Goal: Task Accomplishment & Management: Use online tool/utility

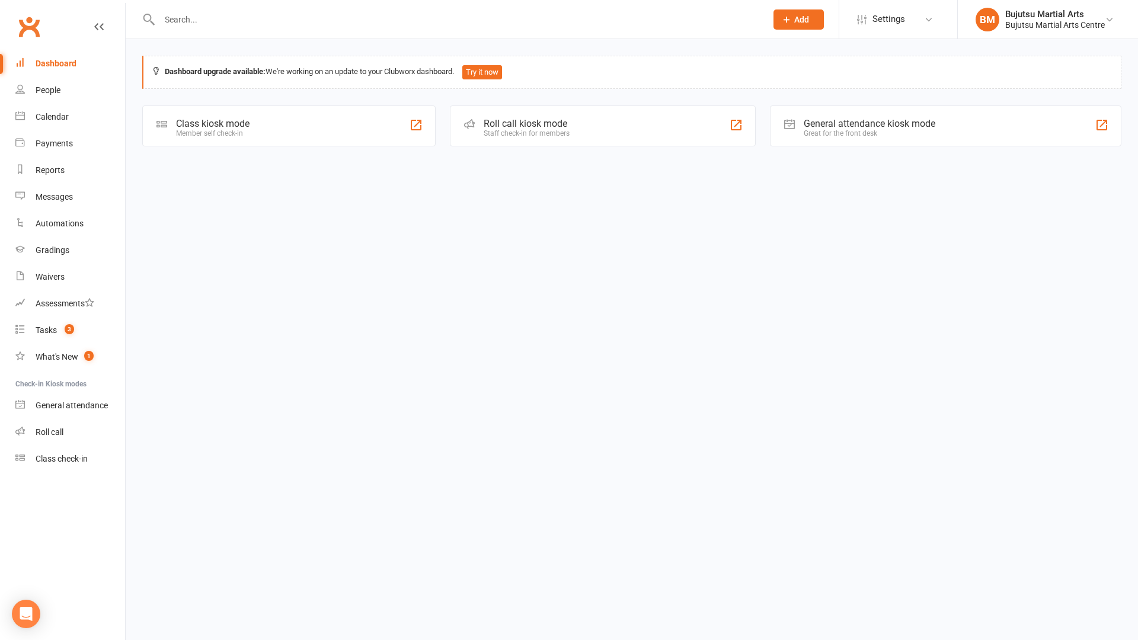
click at [194, 126] on div "Class kiosk mode" at bounding box center [212, 123] width 73 height 11
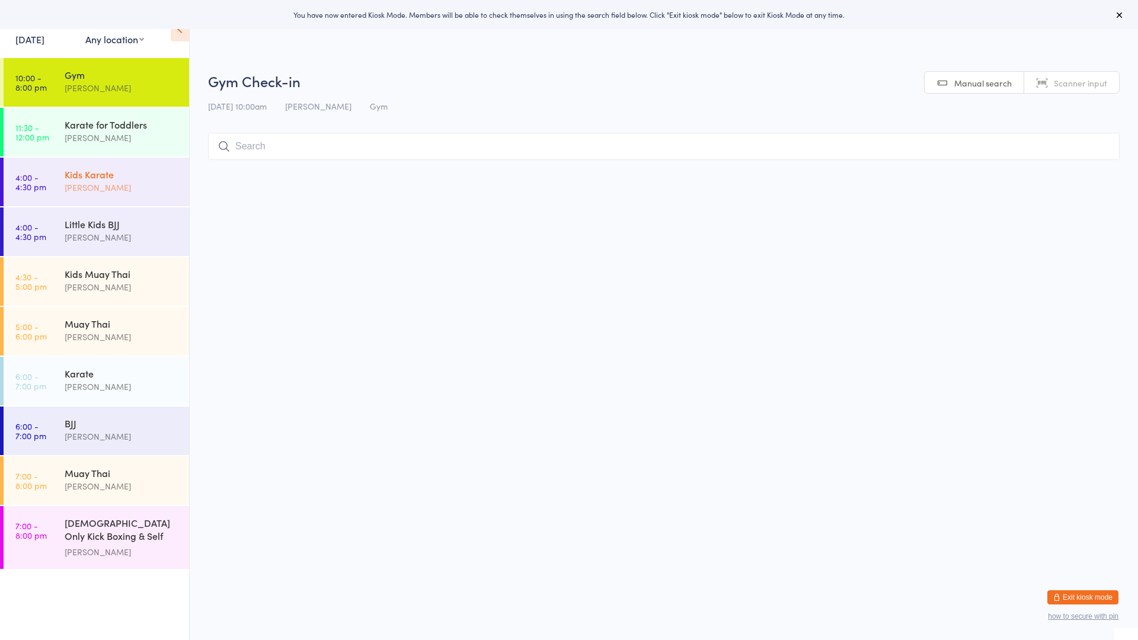
click at [103, 183] on div "[PERSON_NAME]" at bounding box center [122, 188] width 114 height 14
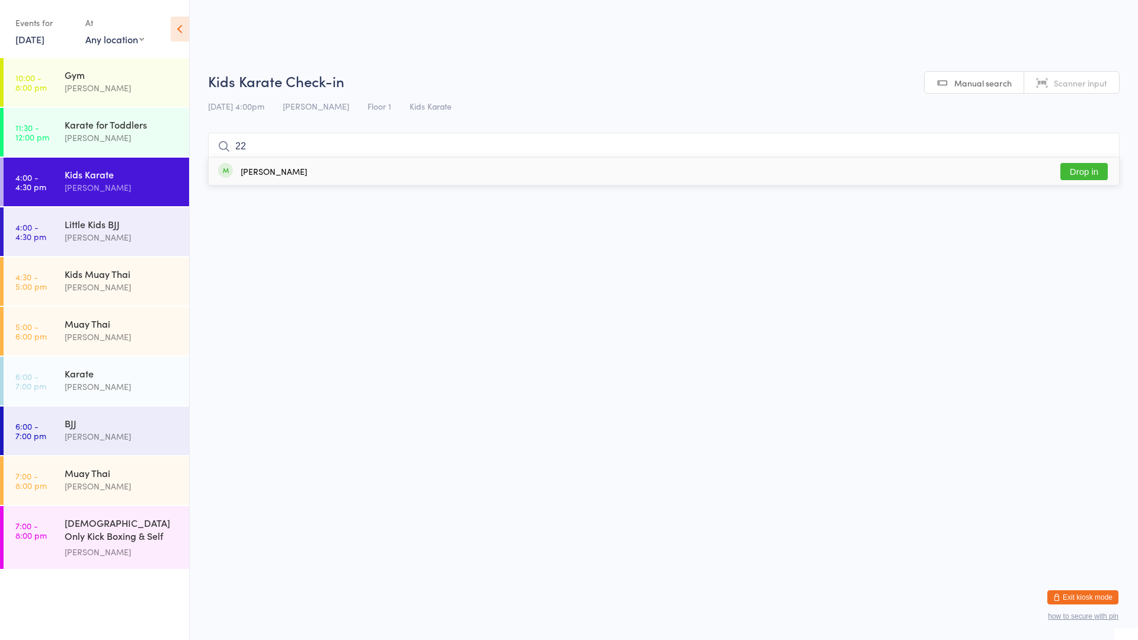
type input "22"
click at [265, 174] on div "[PERSON_NAME]" at bounding box center [274, 171] width 66 height 9
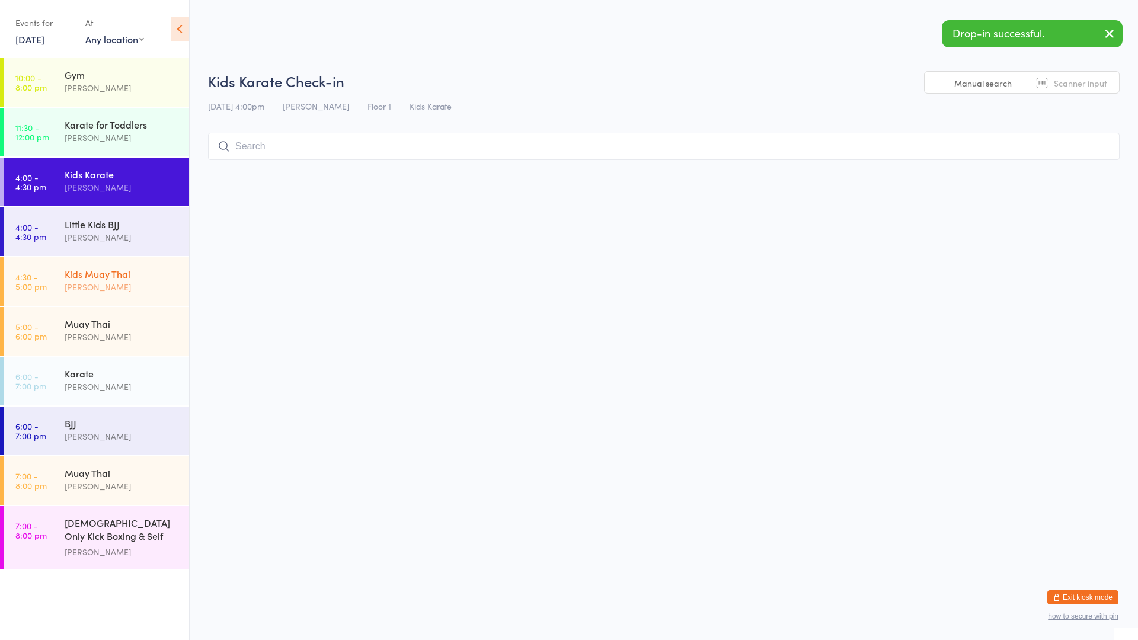
click at [137, 265] on div "Kids Muay [DEMOGRAPHIC_DATA] [PERSON_NAME]" at bounding box center [127, 280] width 124 height 47
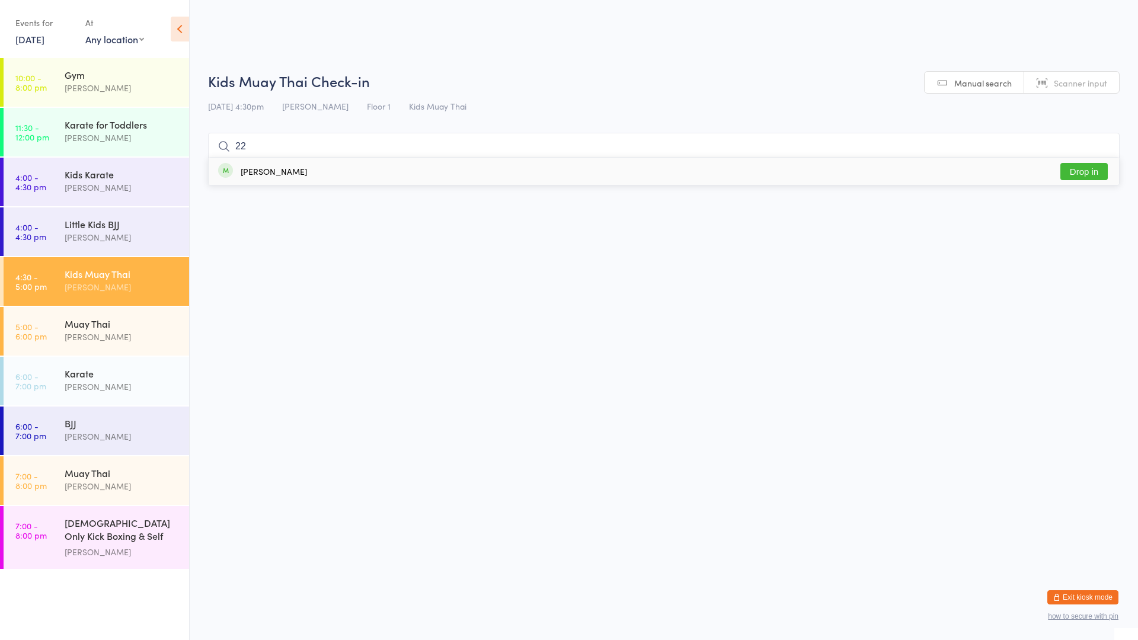
type input "22"
click at [278, 172] on div "[PERSON_NAME]" at bounding box center [274, 171] width 66 height 9
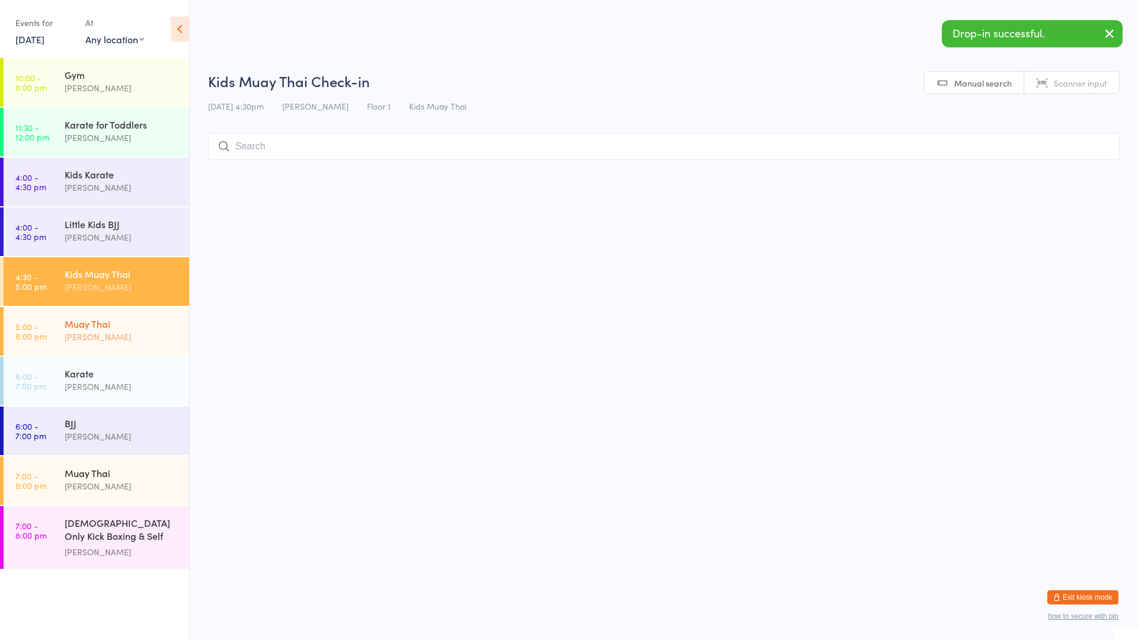
click at [168, 332] on div "[PERSON_NAME]" at bounding box center [122, 337] width 114 height 14
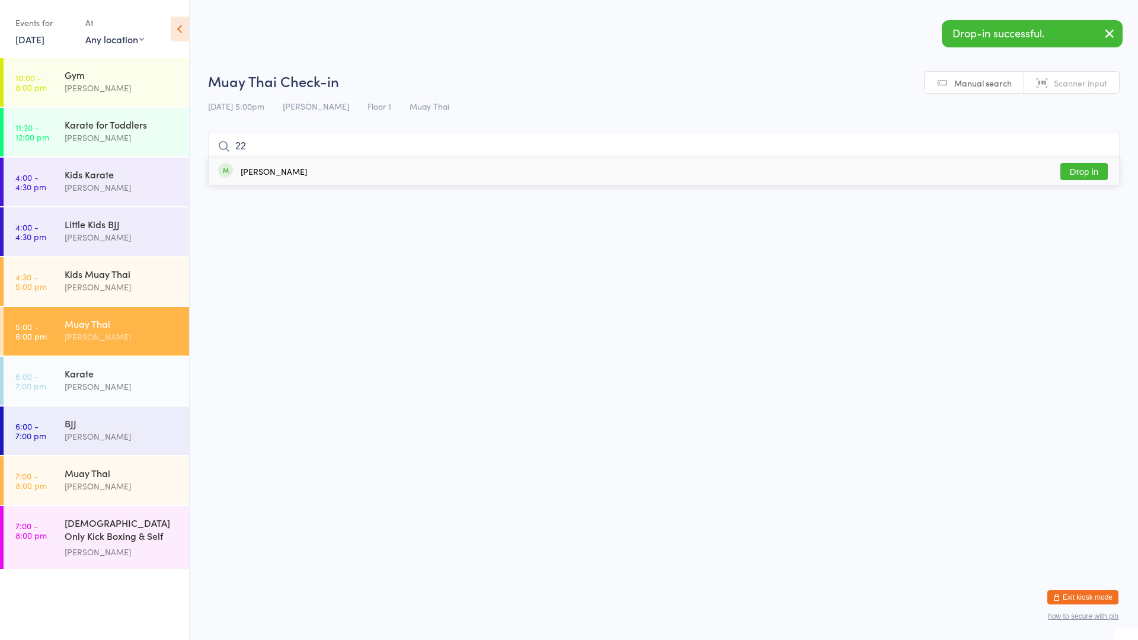
type input "22"
click at [268, 171] on div "[PERSON_NAME]" at bounding box center [274, 171] width 66 height 9
click at [169, 356] on li "5:00 - 6:00 pm Muay Thai [PERSON_NAME]" at bounding box center [94, 332] width 189 height 50
click at [155, 364] on div "Karate [PERSON_NAME]" at bounding box center [127, 380] width 124 height 47
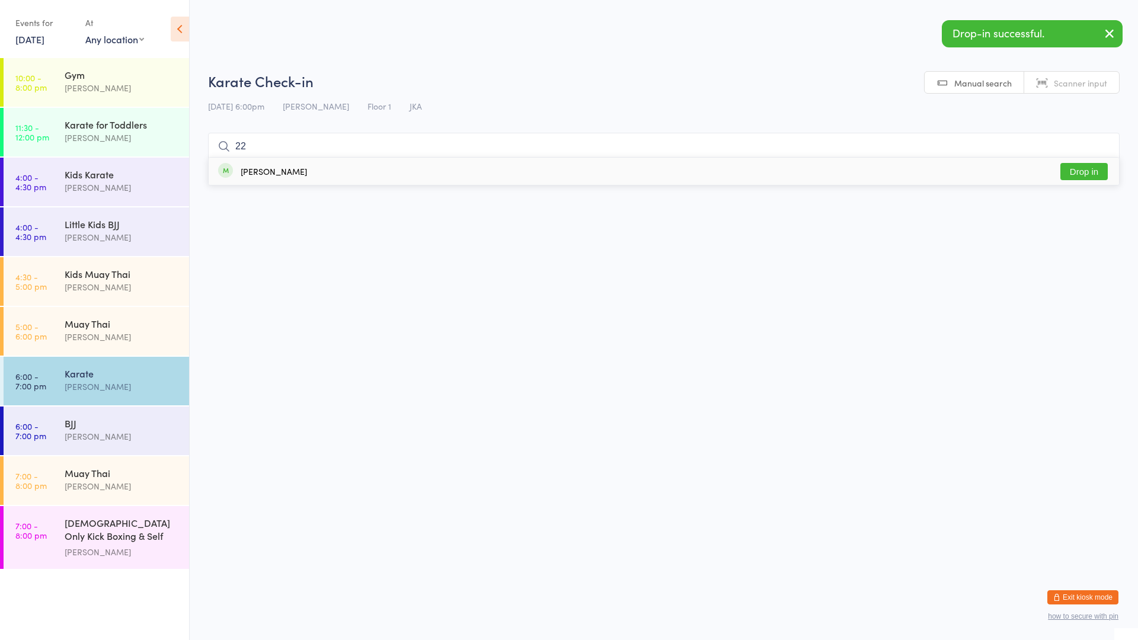
type input "22"
click at [251, 171] on div "[PERSON_NAME]" at bounding box center [274, 171] width 66 height 9
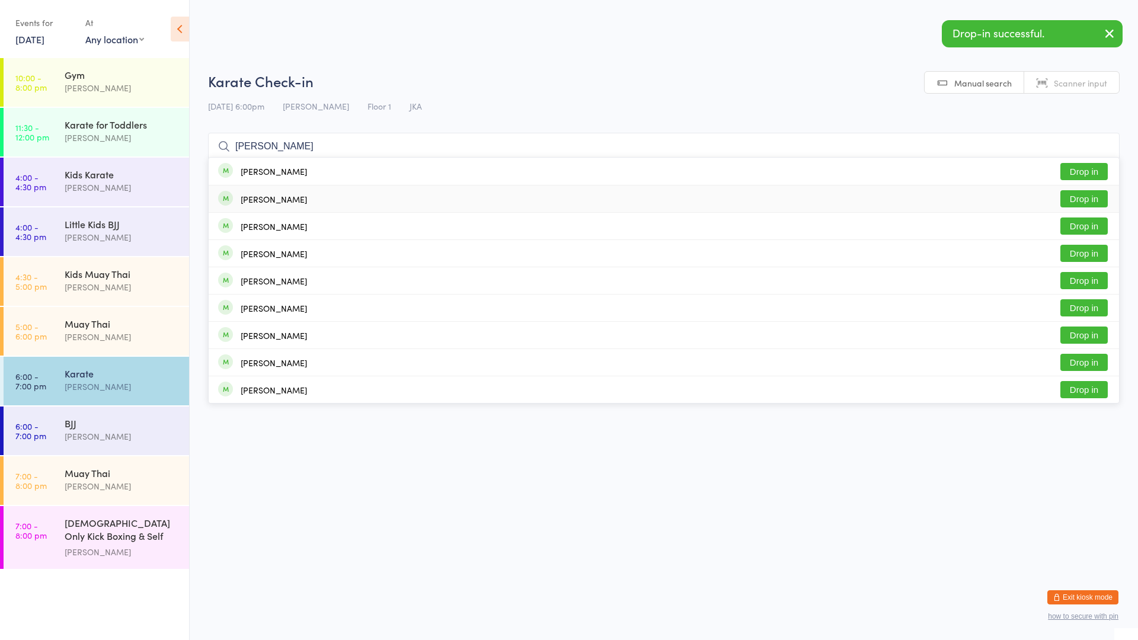
type input "[PERSON_NAME]"
click at [286, 201] on div "[PERSON_NAME]" at bounding box center [274, 198] width 66 height 9
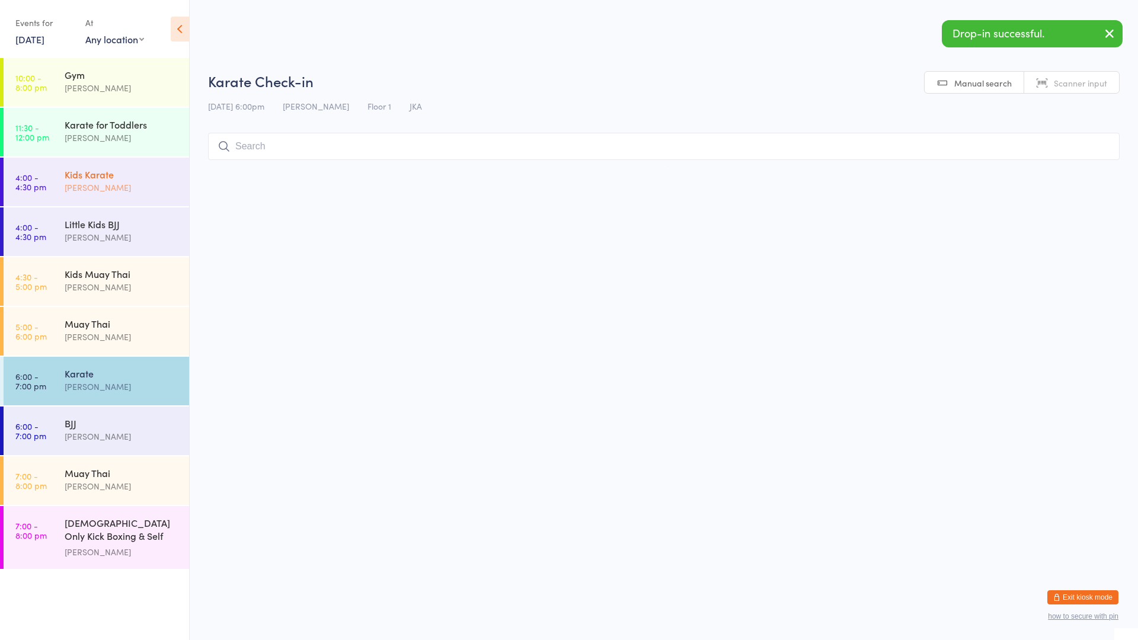
click at [113, 167] on div "Kids Karate [PERSON_NAME]" at bounding box center [127, 181] width 124 height 47
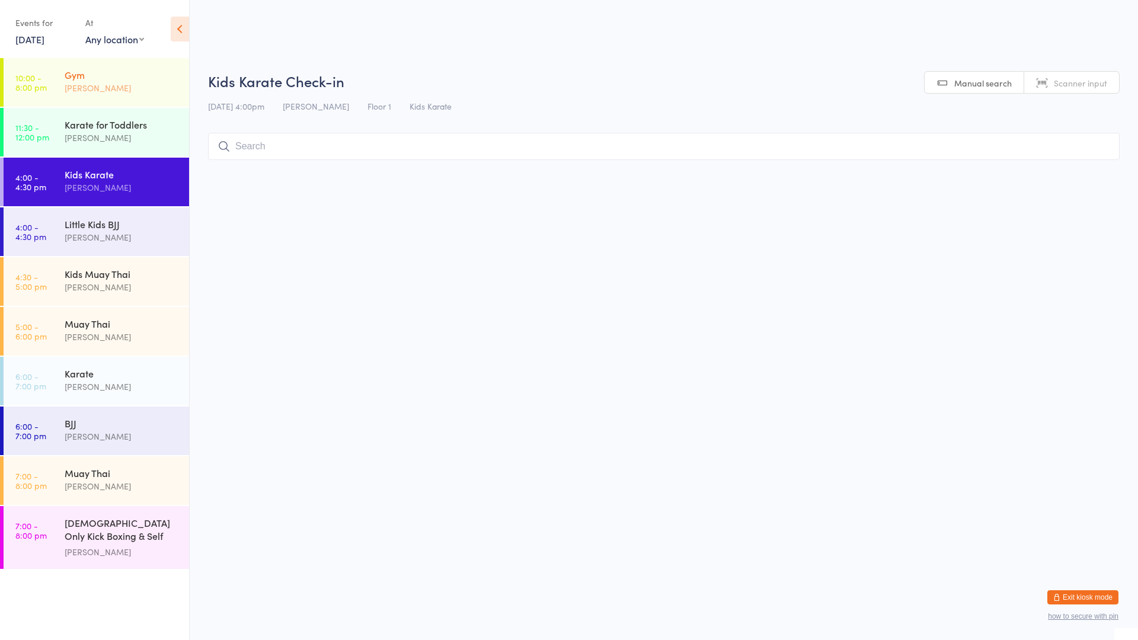
click at [98, 91] on div "[PERSON_NAME]" at bounding box center [122, 88] width 114 height 14
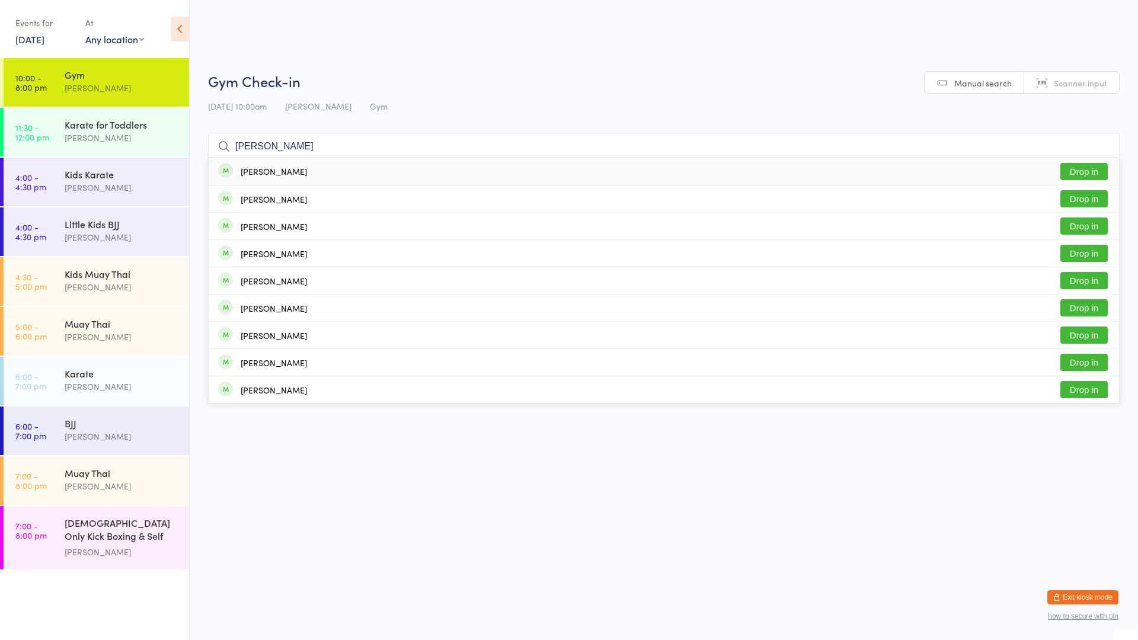
type input "[PERSON_NAME]"
click at [1091, 172] on button "Drop in" at bounding box center [1083, 171] width 47 height 17
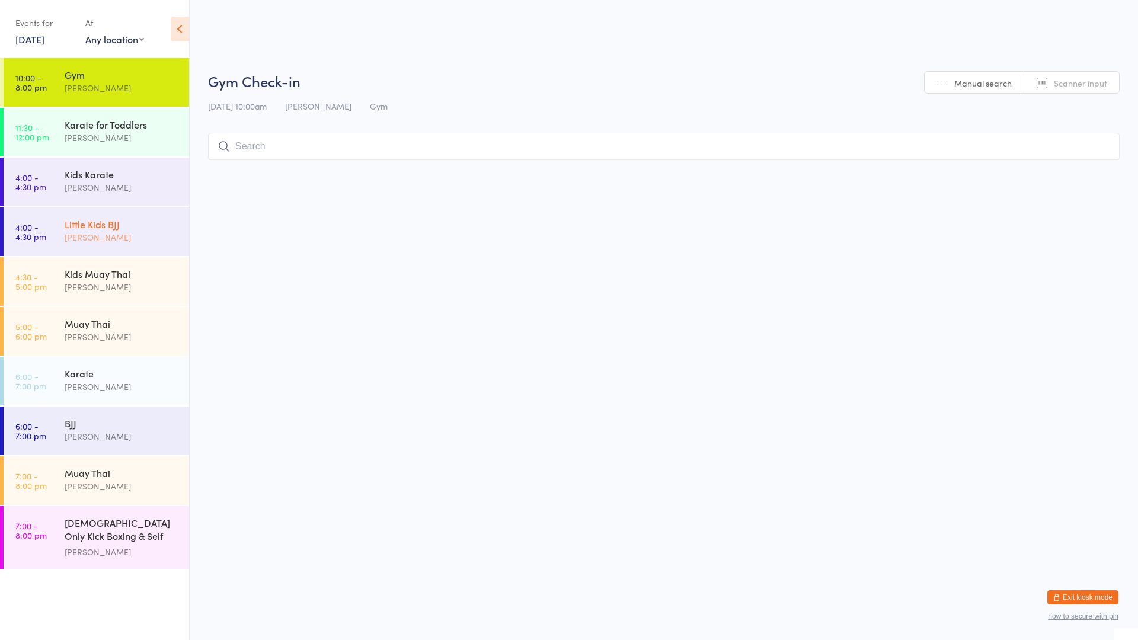
click at [49, 229] on link "4:00 - 4:30 pm Little Kids BJJ [PERSON_NAME]" at bounding box center [96, 231] width 185 height 49
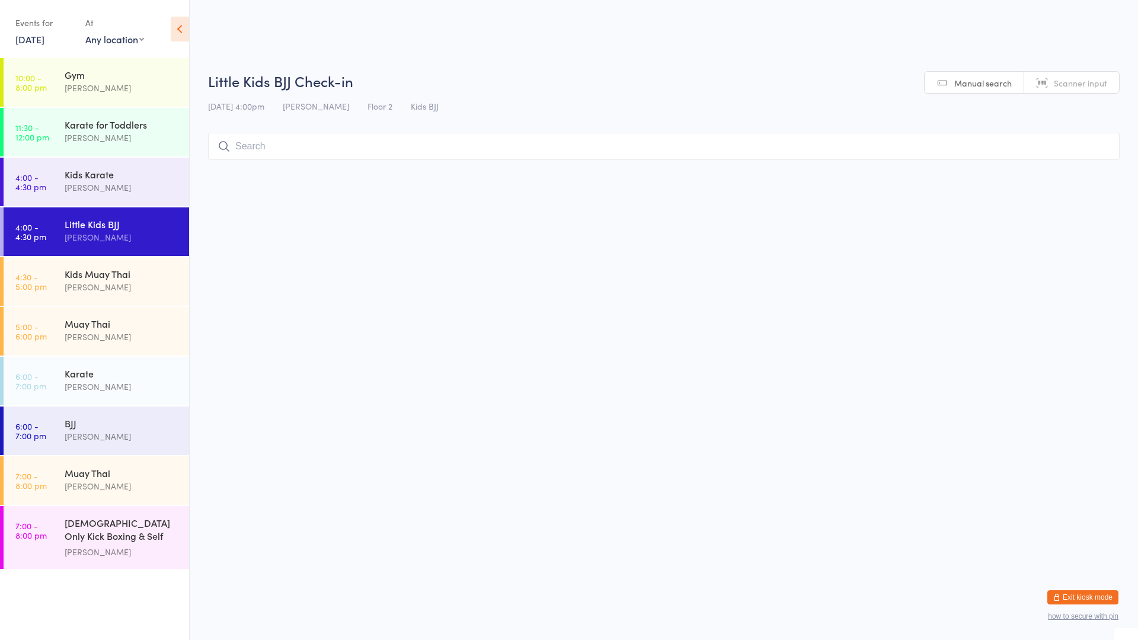
click at [270, 149] on input "search" at bounding box center [663, 146] width 911 height 27
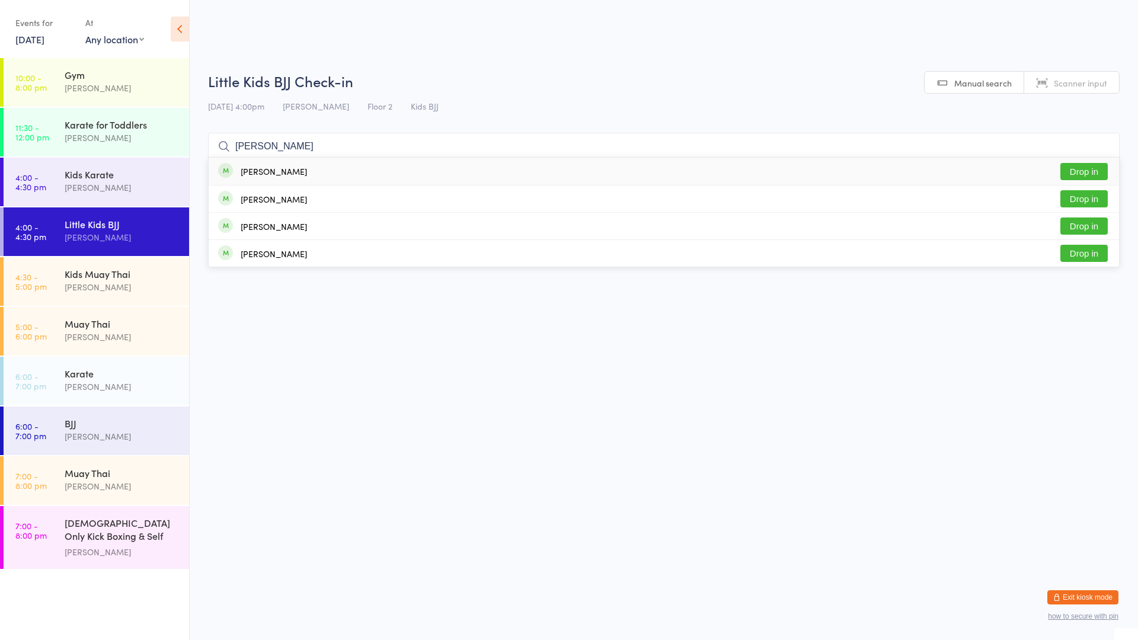
type input "[PERSON_NAME]"
click at [1087, 168] on button "Drop in" at bounding box center [1083, 171] width 47 height 17
type input "[PERSON_NAME]"
type input "\"
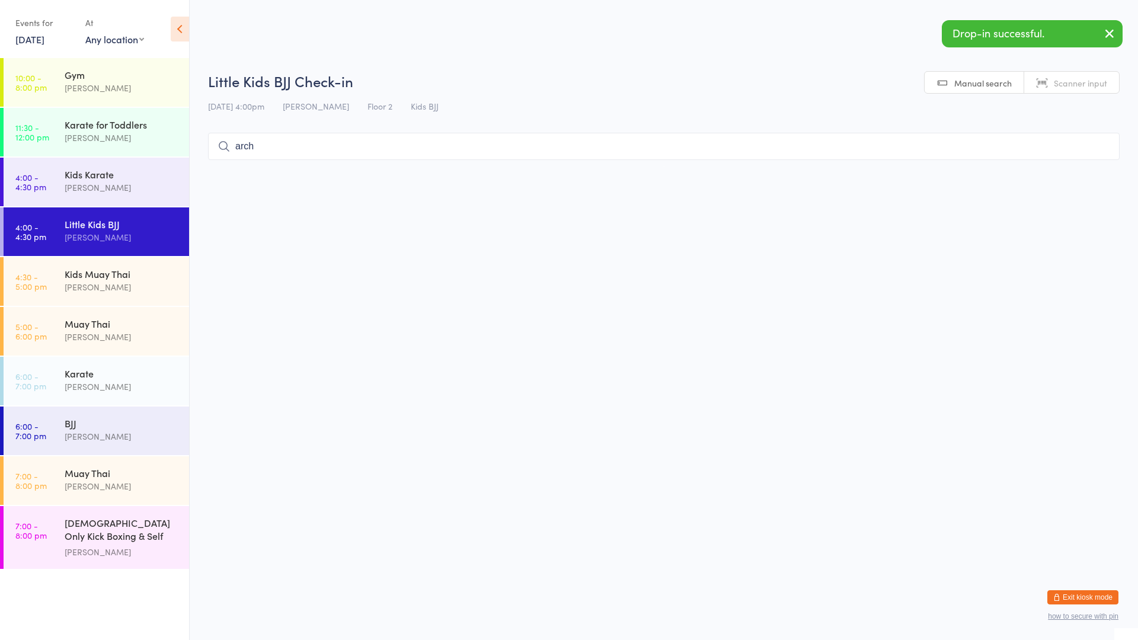
type input "arch"
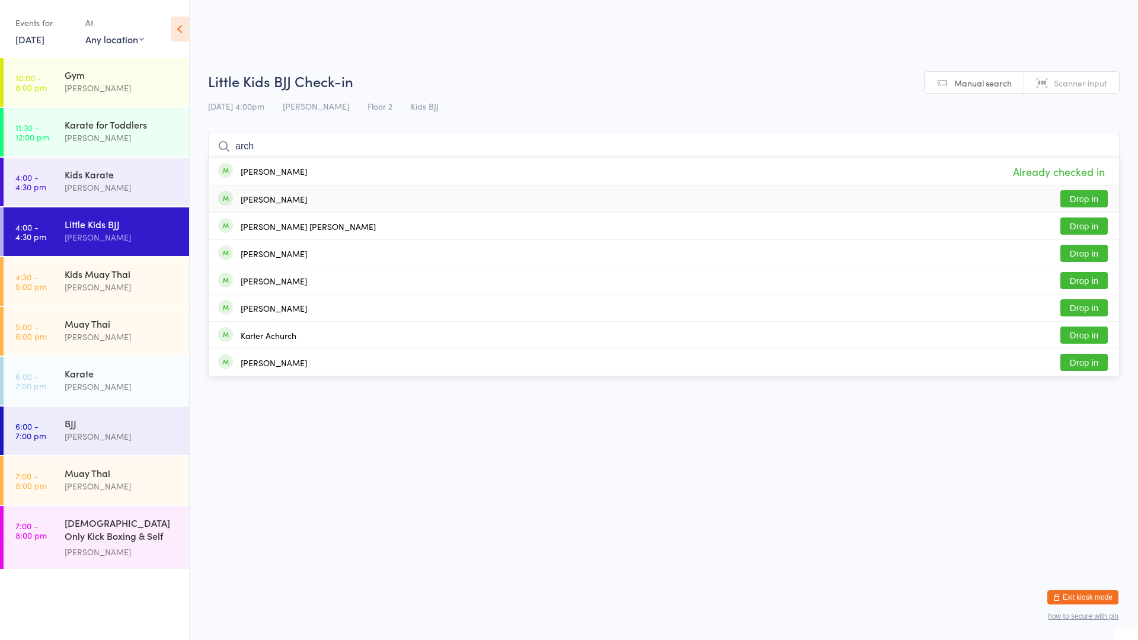
click at [1070, 199] on button "Drop in" at bounding box center [1083, 198] width 47 height 17
type input "[PERSON_NAME]"
click at [306, 249] on div "[PERSON_NAME] Drop in" at bounding box center [664, 253] width 910 height 27
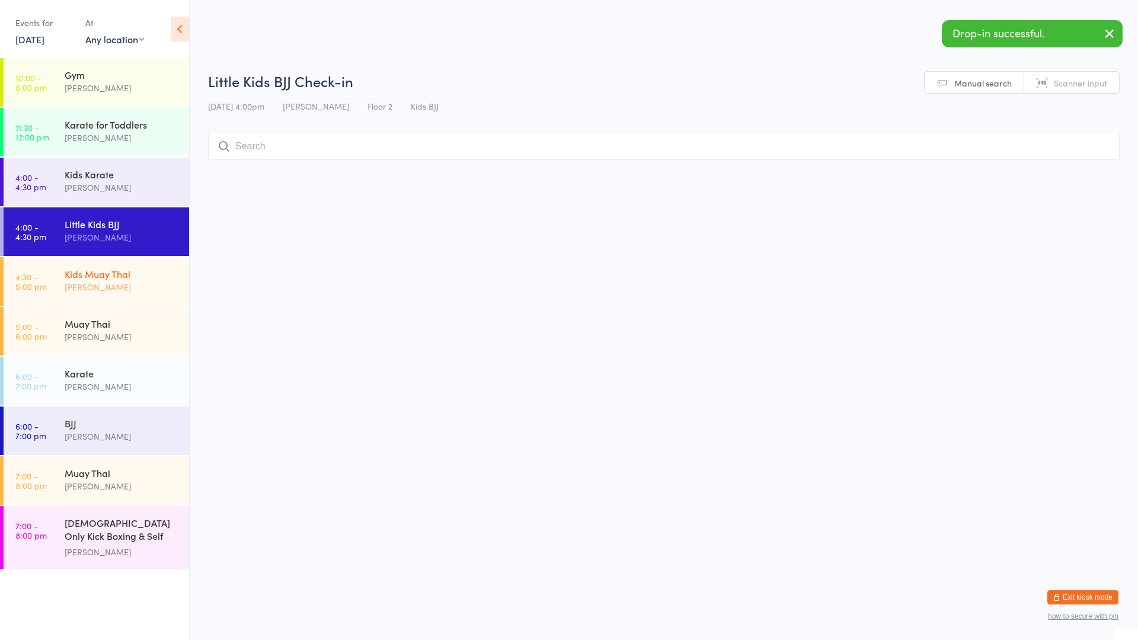
click at [124, 268] on div "Kids Muay Thai" at bounding box center [122, 273] width 114 height 13
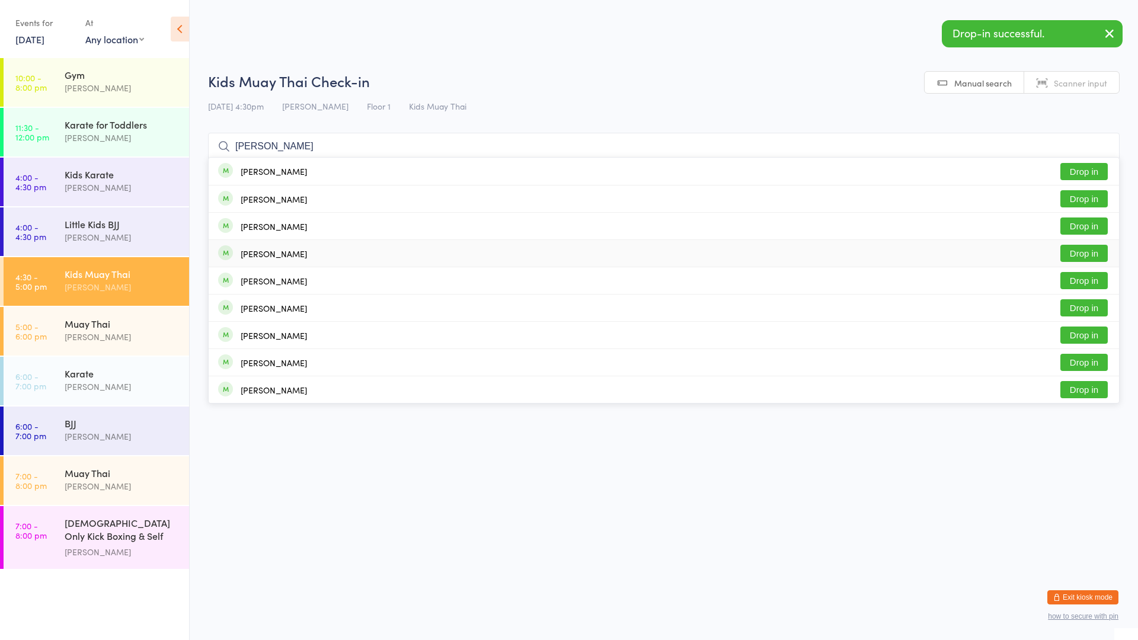
type input "[PERSON_NAME]"
click at [271, 258] on div "[PERSON_NAME]" at bounding box center [274, 253] width 66 height 9
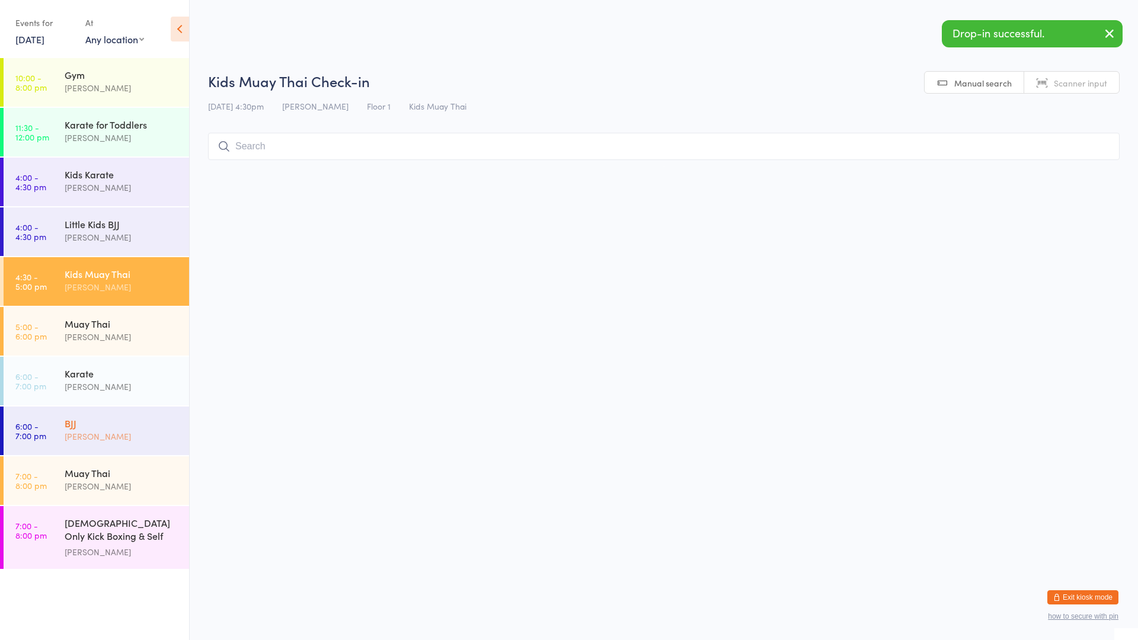
click at [94, 434] on div "[PERSON_NAME]" at bounding box center [122, 437] width 114 height 14
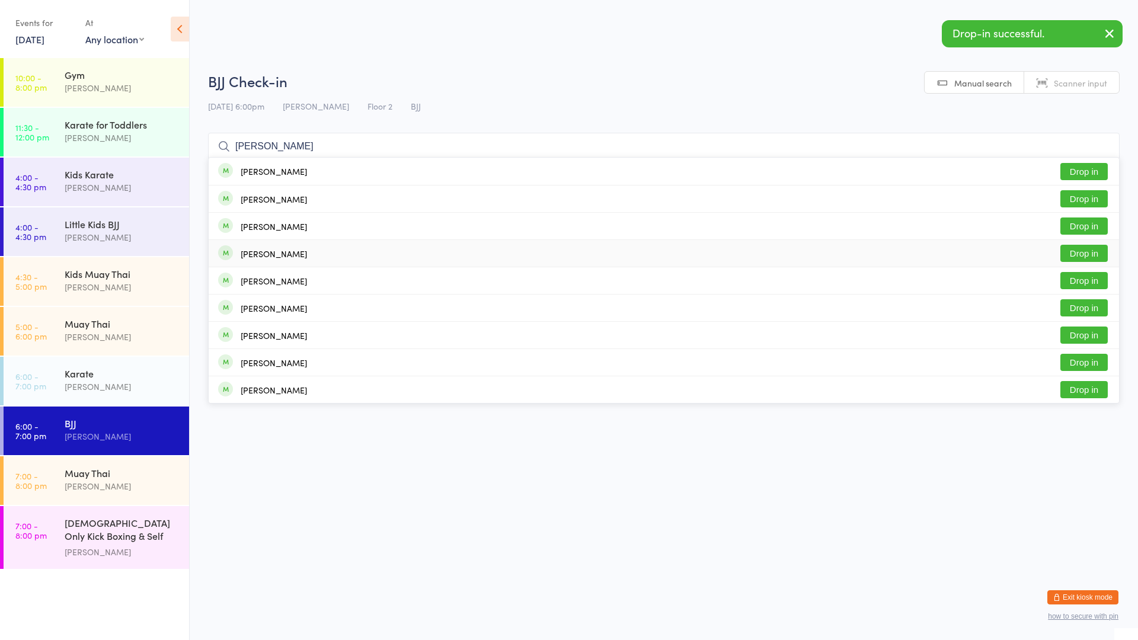
type input "[PERSON_NAME]"
click at [270, 252] on div "[PERSON_NAME]" at bounding box center [274, 253] width 66 height 9
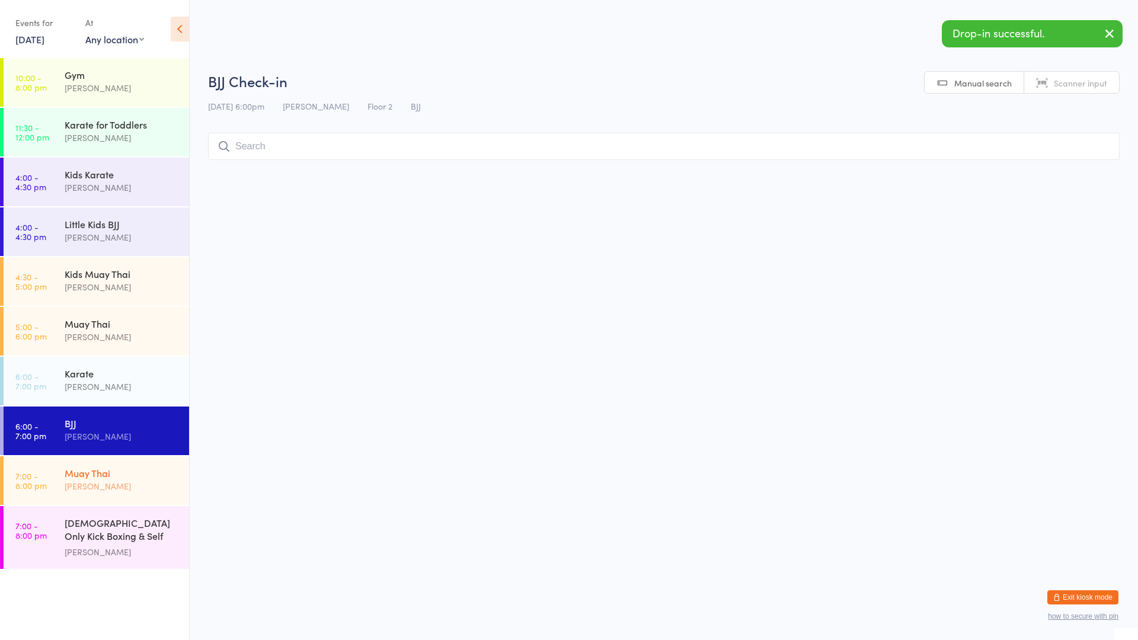
click at [105, 485] on div "[PERSON_NAME]" at bounding box center [122, 486] width 114 height 14
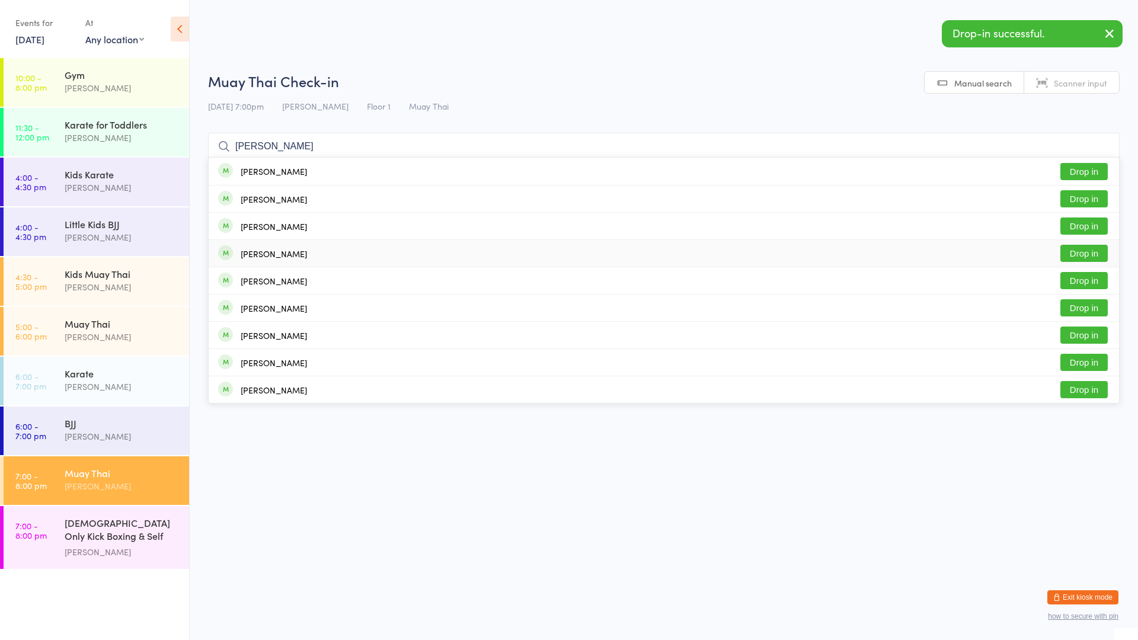
type input "[PERSON_NAME]"
click at [273, 251] on div "[PERSON_NAME]" at bounding box center [274, 253] width 66 height 9
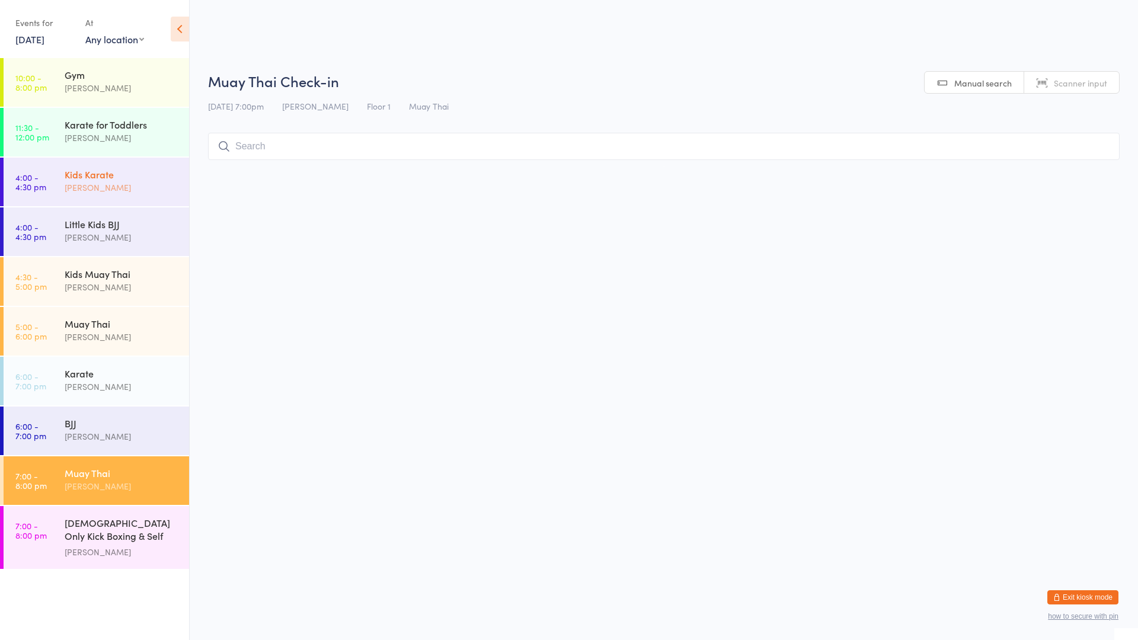
click at [110, 178] on div "Kids Karate" at bounding box center [122, 174] width 114 height 13
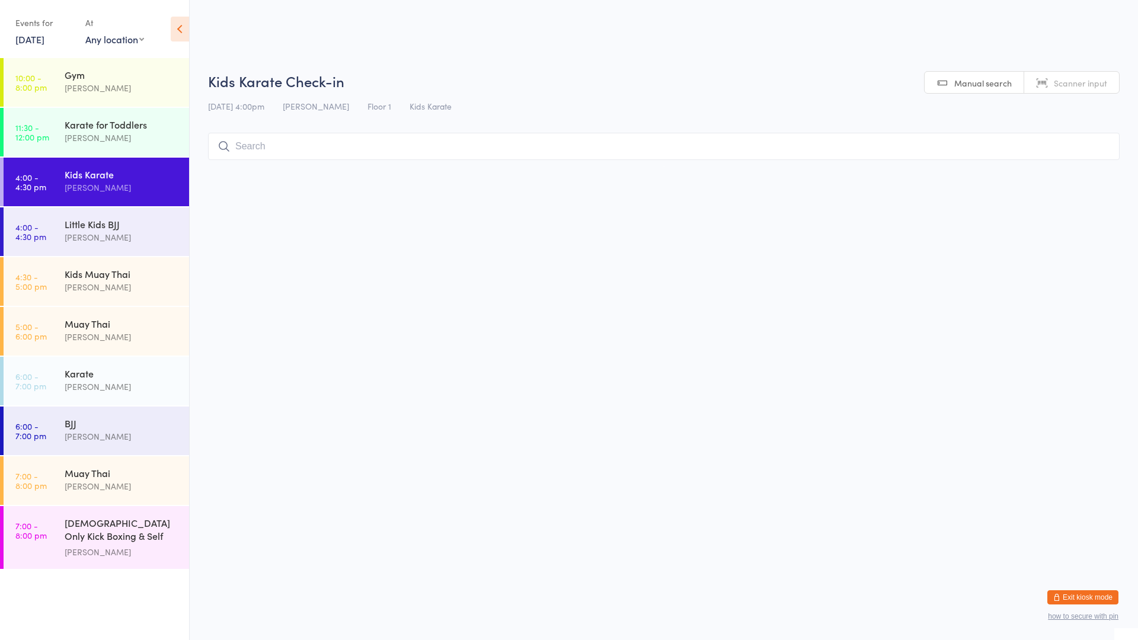
click at [249, 149] on input "search" at bounding box center [663, 146] width 911 height 27
type input "felici"
click at [1079, 171] on button "Drop in" at bounding box center [1083, 171] width 47 height 17
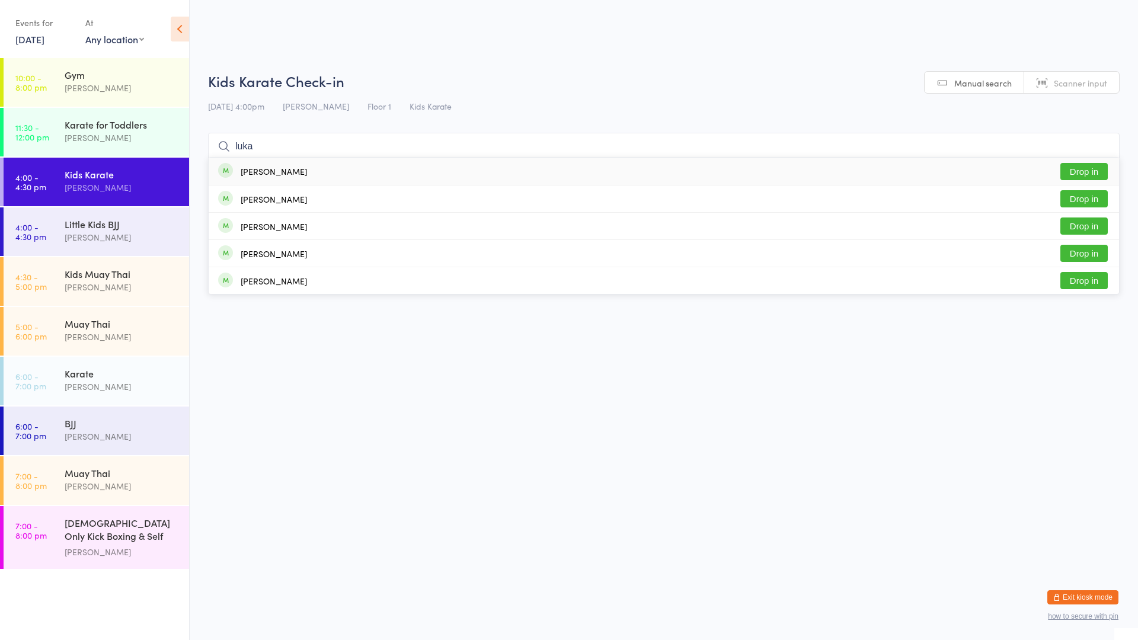
type input "luka"
click at [1077, 168] on button "Drop in" at bounding box center [1083, 171] width 47 height 17
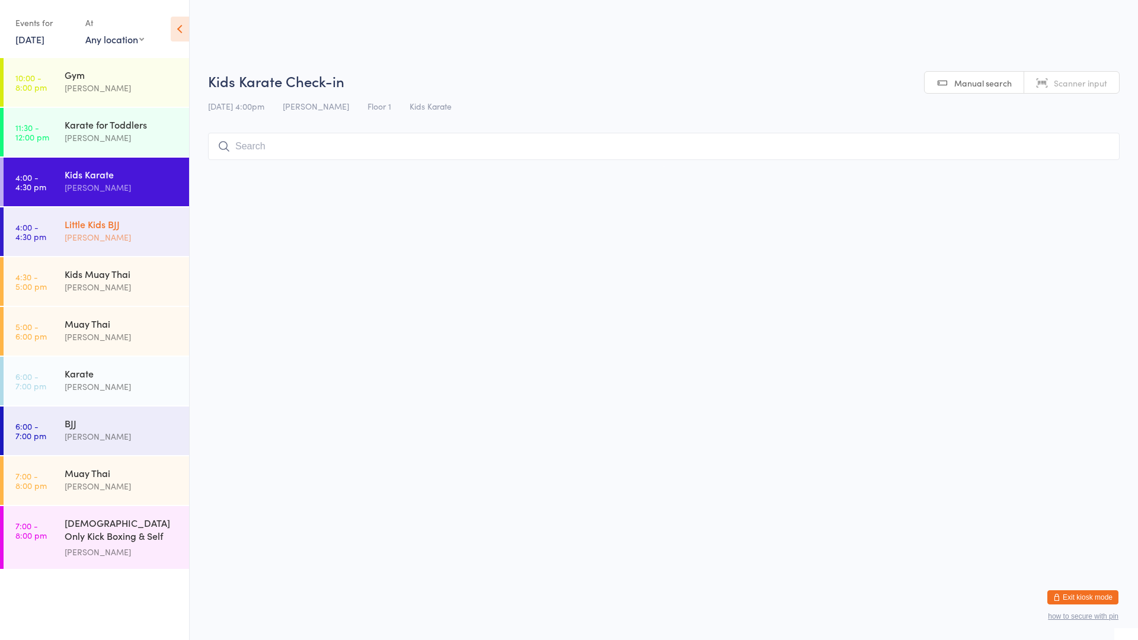
click at [145, 225] on div "Little Kids BJJ" at bounding box center [122, 223] width 114 height 13
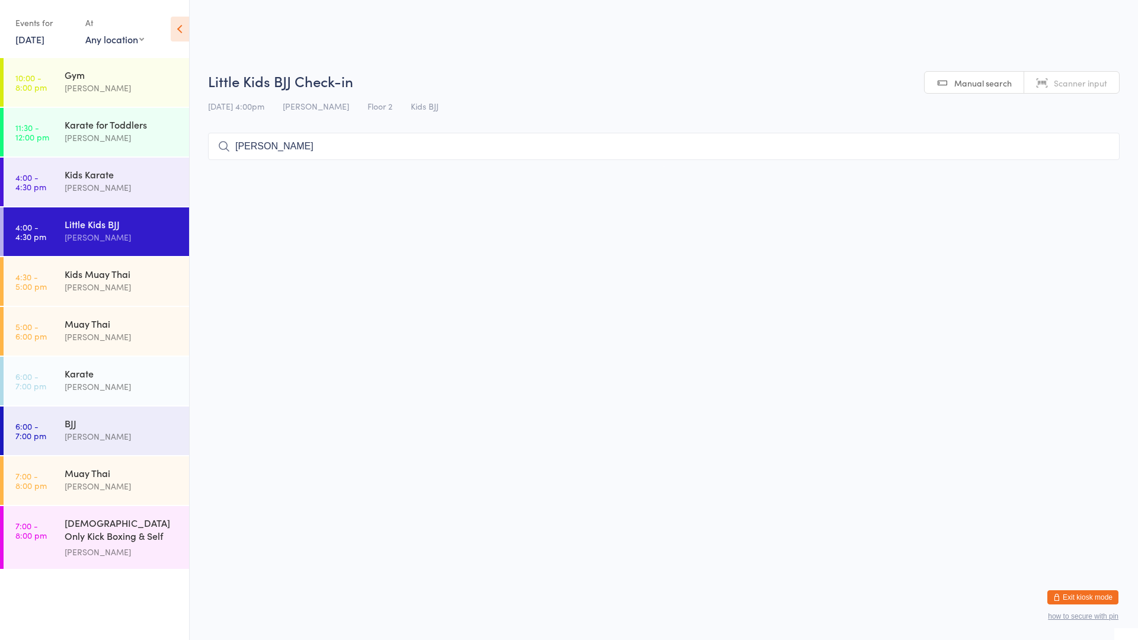
type input "elij"
click at [84, 276] on div "Kids Muay Thai" at bounding box center [122, 273] width 114 height 13
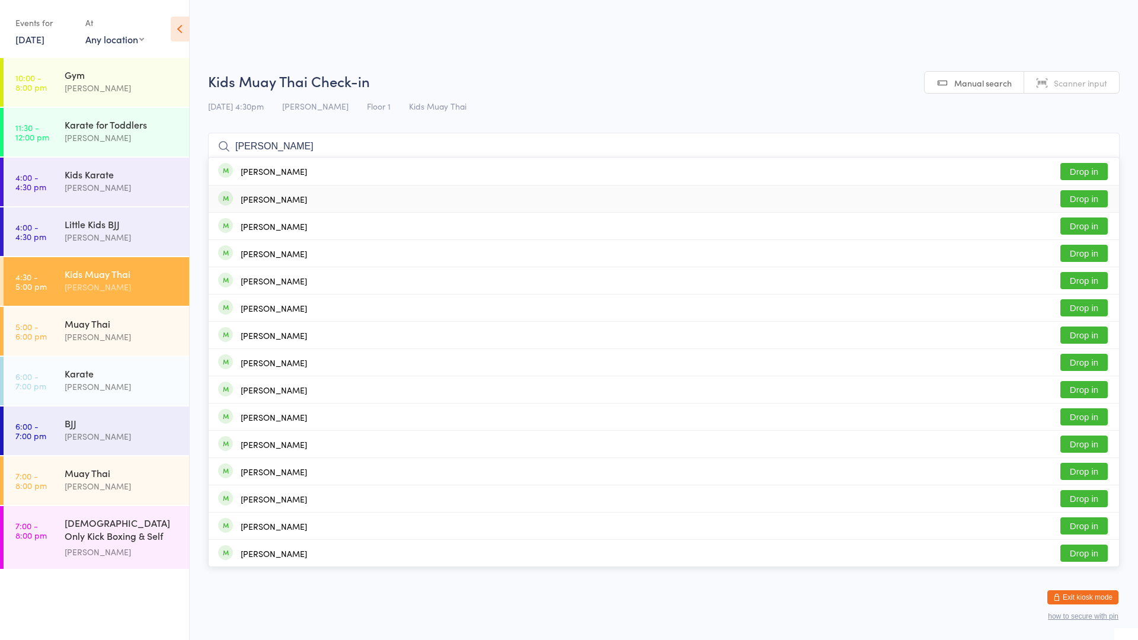
type input "[PERSON_NAME]"
click at [1083, 199] on button "Drop in" at bounding box center [1083, 198] width 47 height 17
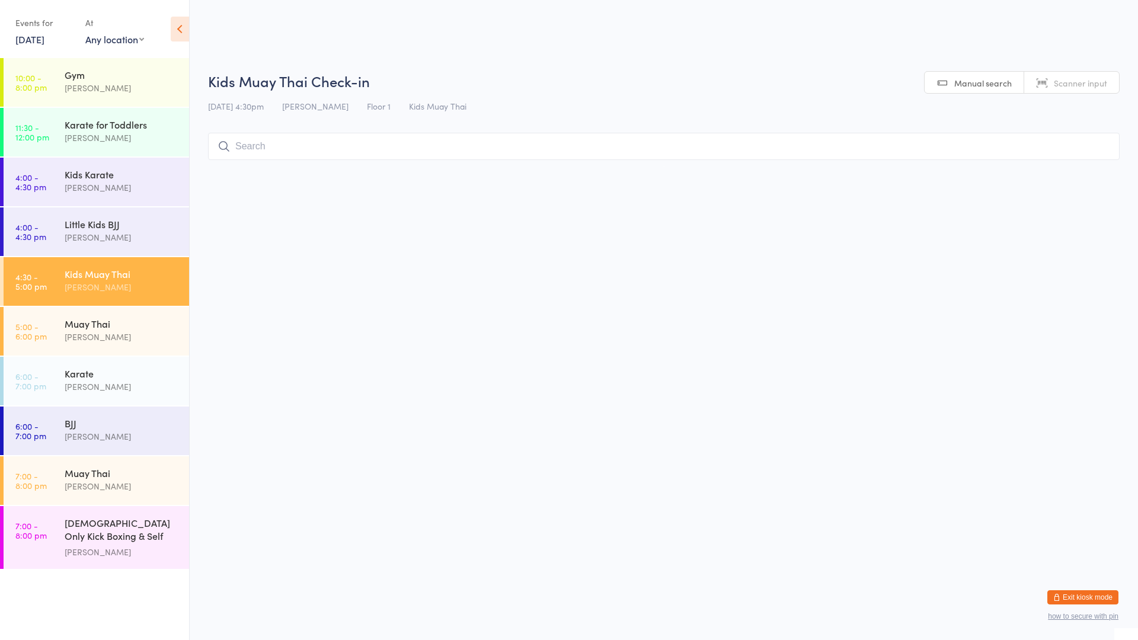
click at [108, 270] on div "Kids Muay Thai" at bounding box center [122, 273] width 114 height 13
click at [257, 143] on input "search" at bounding box center [663, 146] width 911 height 27
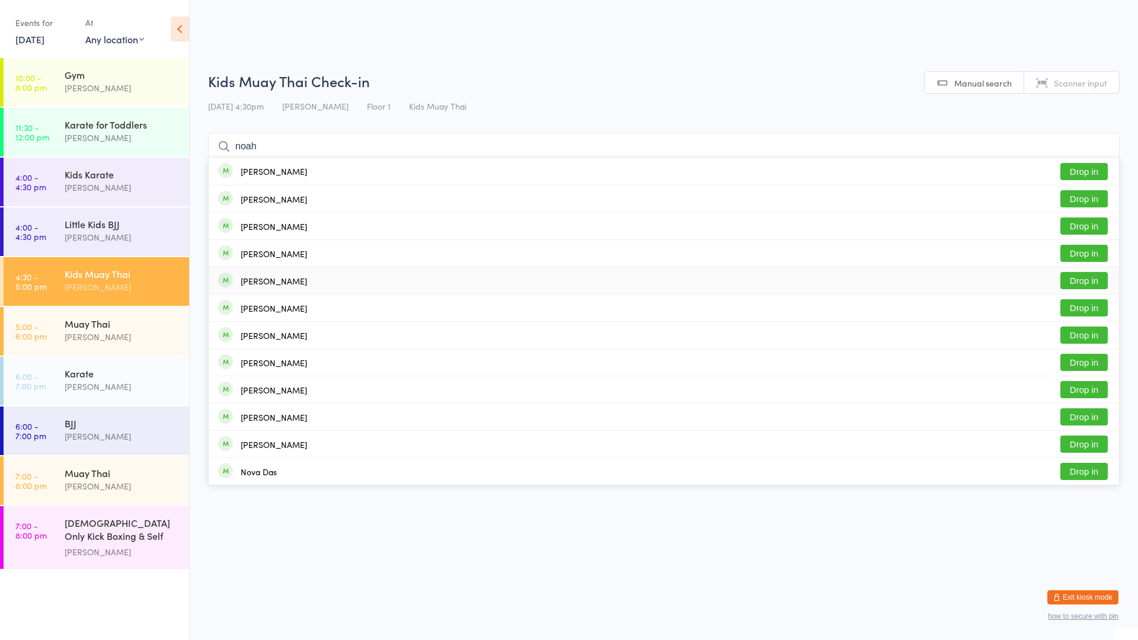
type input "noah"
click at [1085, 283] on button "Drop in" at bounding box center [1083, 280] width 47 height 17
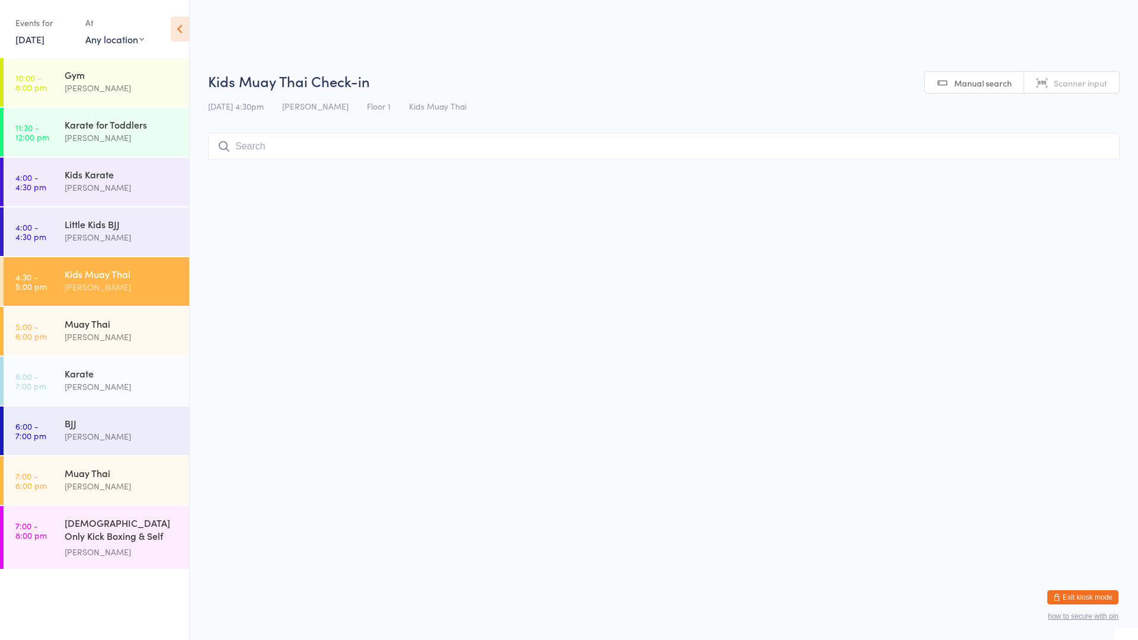
click at [252, 139] on input "search" at bounding box center [663, 146] width 911 height 27
type input "ast"
click at [1089, 173] on button "Drop in" at bounding box center [1083, 171] width 47 height 17
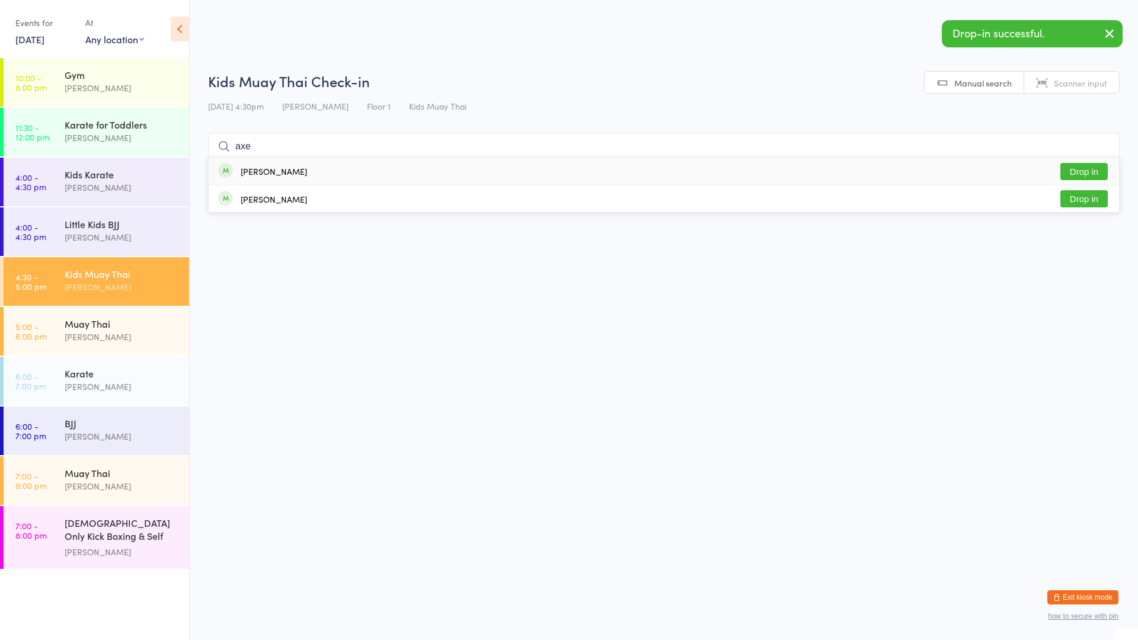
type input "axe"
click at [1083, 172] on button "Drop in" at bounding box center [1083, 171] width 47 height 17
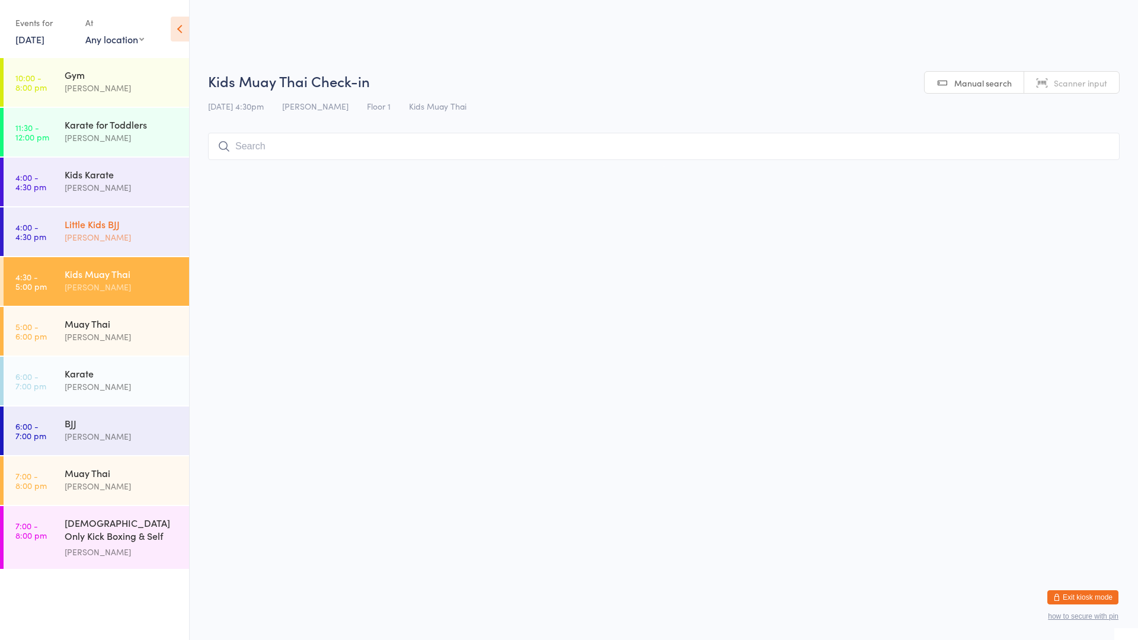
drag, startPoint x: 104, startPoint y: 235, endPoint x: 117, endPoint y: 228, distance: 15.1
click at [105, 234] on div "[PERSON_NAME]" at bounding box center [122, 238] width 114 height 14
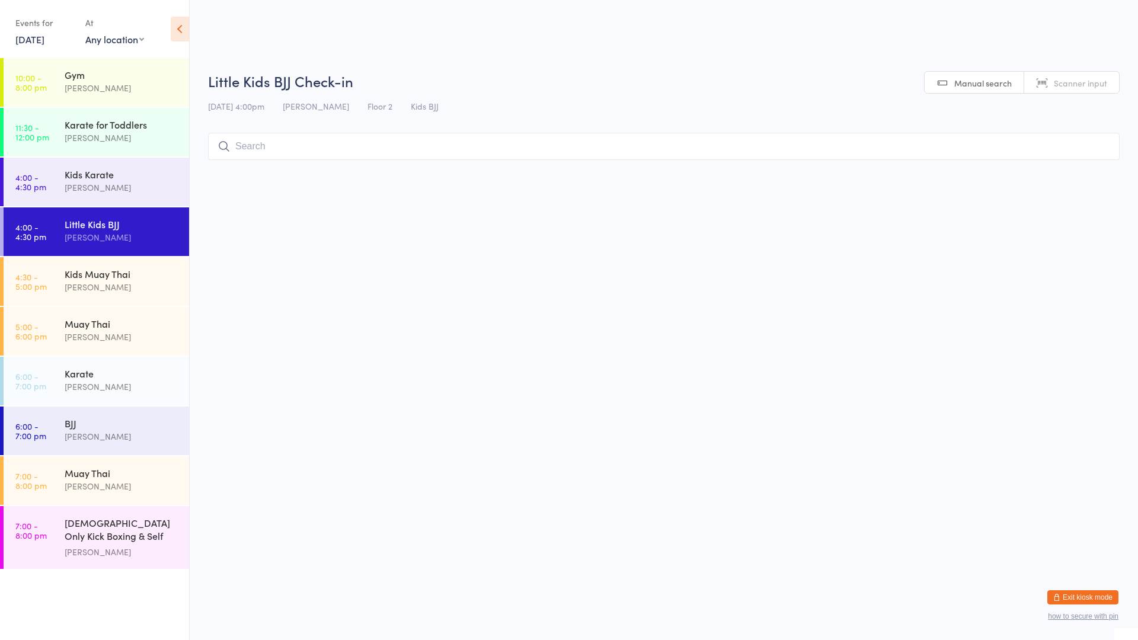
drag, startPoint x: 262, startPoint y: 147, endPoint x: 290, endPoint y: 119, distance: 39.8
click at [264, 142] on input "search" at bounding box center [663, 146] width 911 height 27
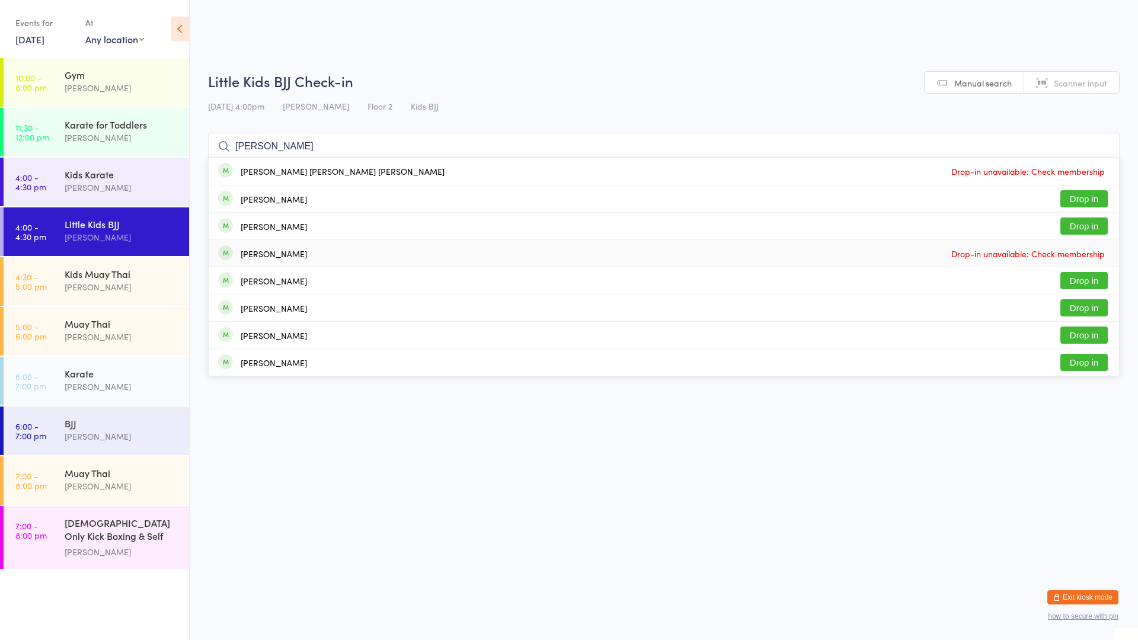
type input "[PERSON_NAME]"
click at [309, 226] on div "[PERSON_NAME] Drop in" at bounding box center [664, 226] width 910 height 27
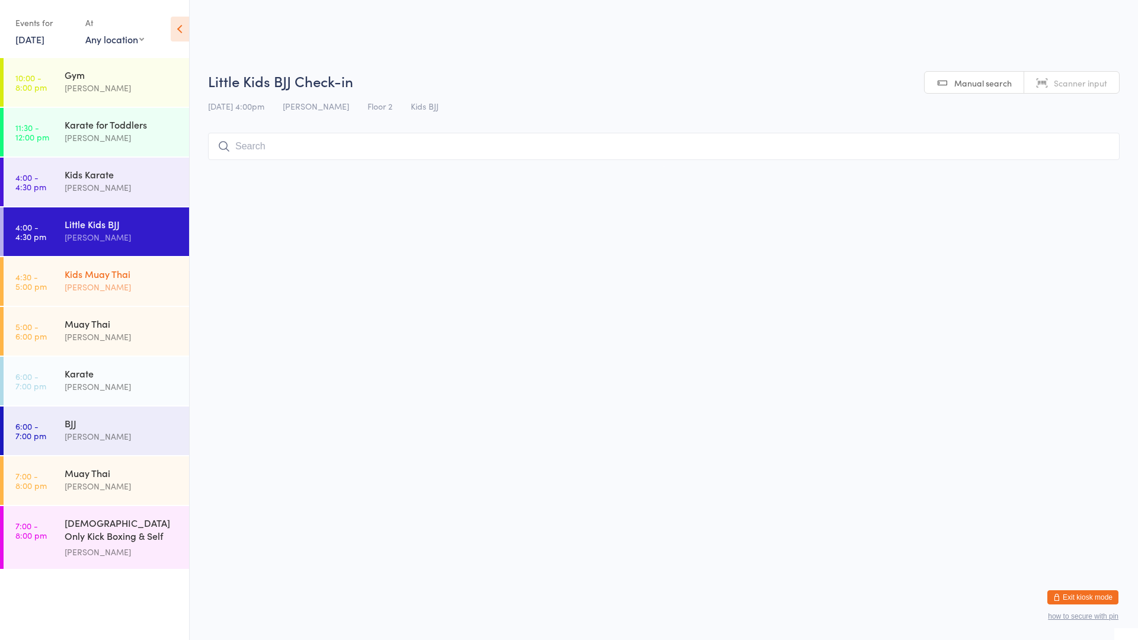
click at [75, 284] on div "[PERSON_NAME]" at bounding box center [122, 287] width 114 height 14
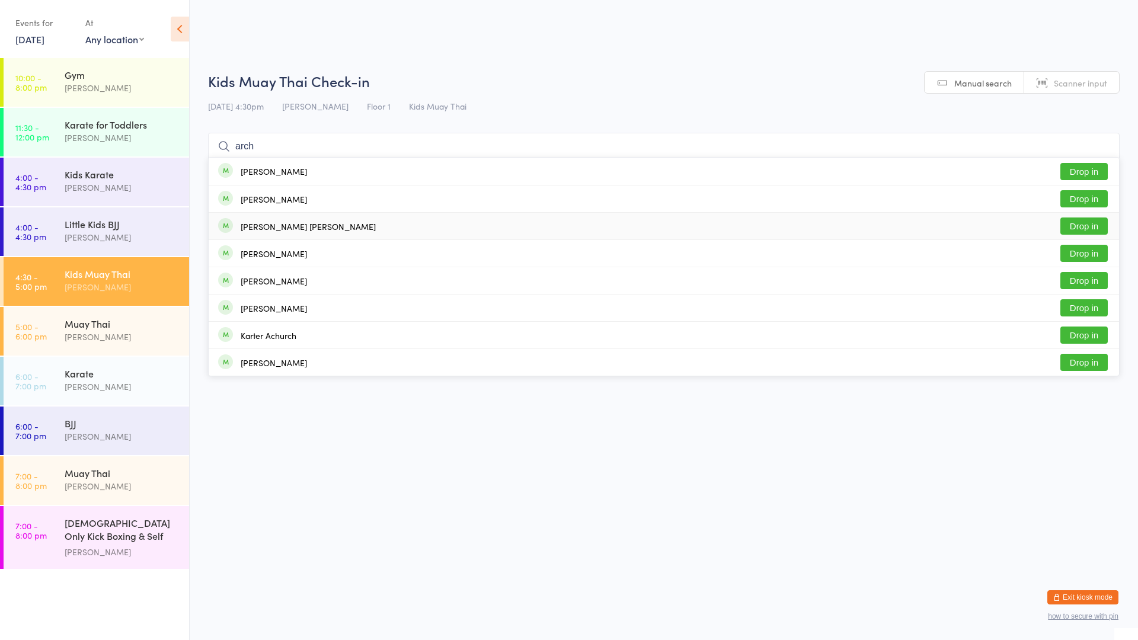
type input "arch"
click at [1078, 225] on button "Drop in" at bounding box center [1083, 225] width 47 height 17
type input "[PERSON_NAME]"
click at [1067, 220] on button "Drop in" at bounding box center [1083, 225] width 47 height 17
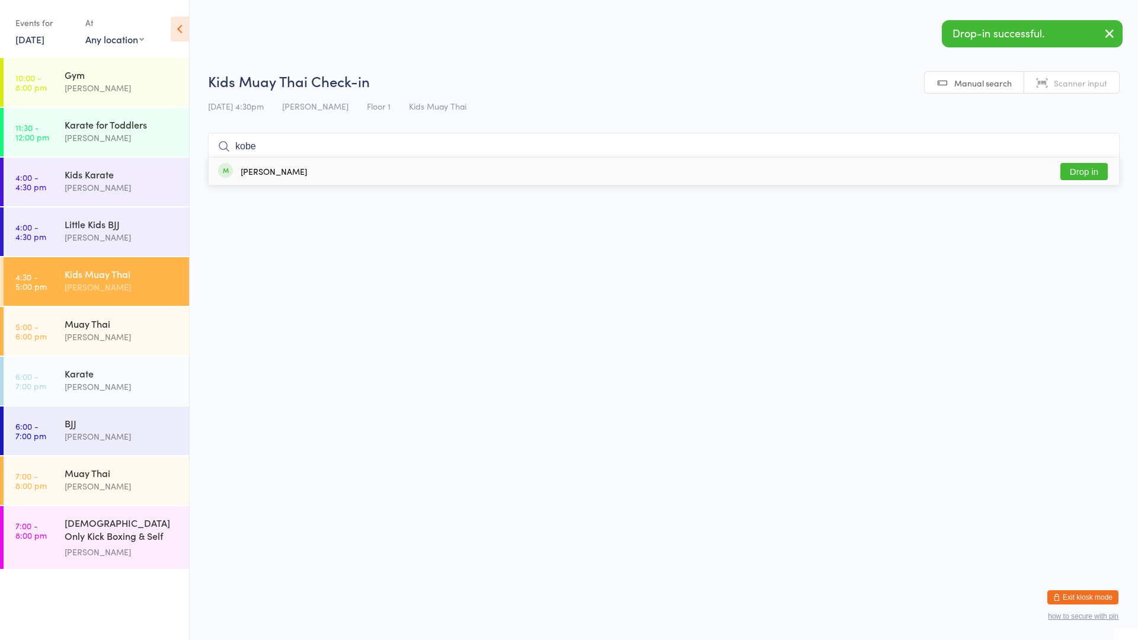
type input "kobe"
click at [1068, 172] on button "Drop in" at bounding box center [1083, 171] width 47 height 17
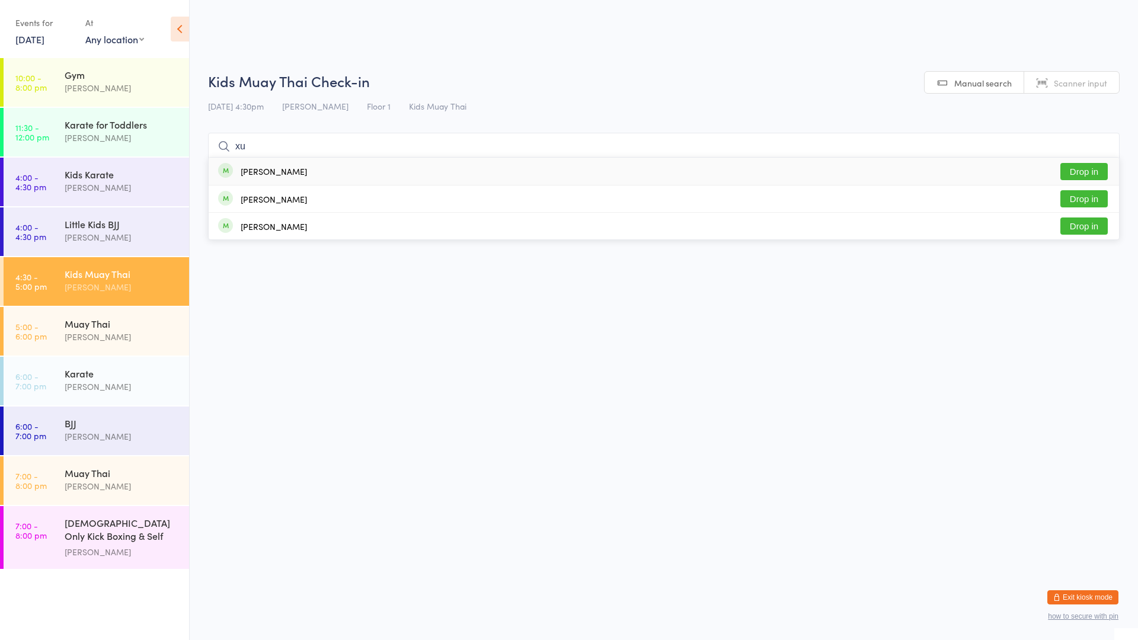
type input "xu"
click at [741, 176] on div "[PERSON_NAME] Drop in" at bounding box center [664, 171] width 910 height 27
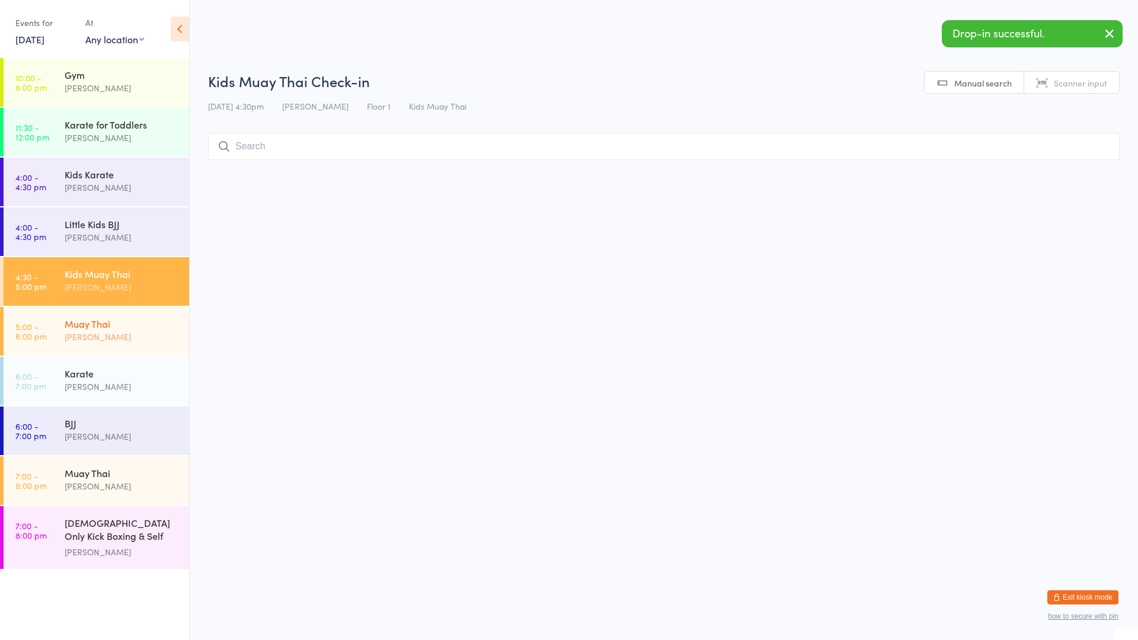
click at [147, 333] on div "[PERSON_NAME]" at bounding box center [122, 337] width 114 height 14
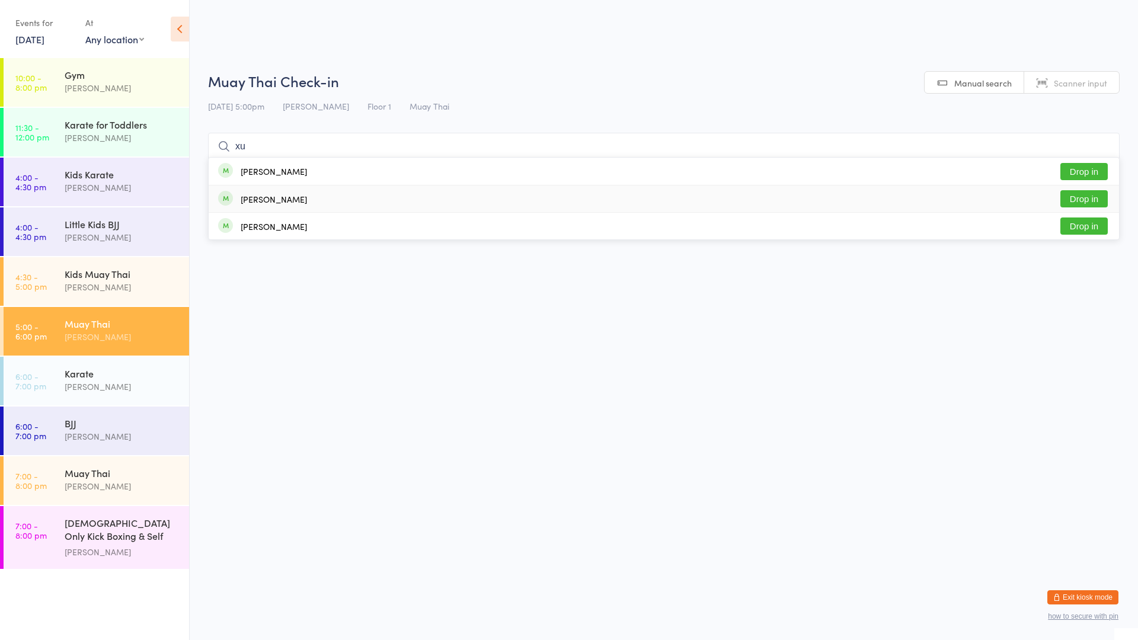
type input "xu"
click at [331, 201] on div "[PERSON_NAME] Drop in" at bounding box center [664, 198] width 910 height 27
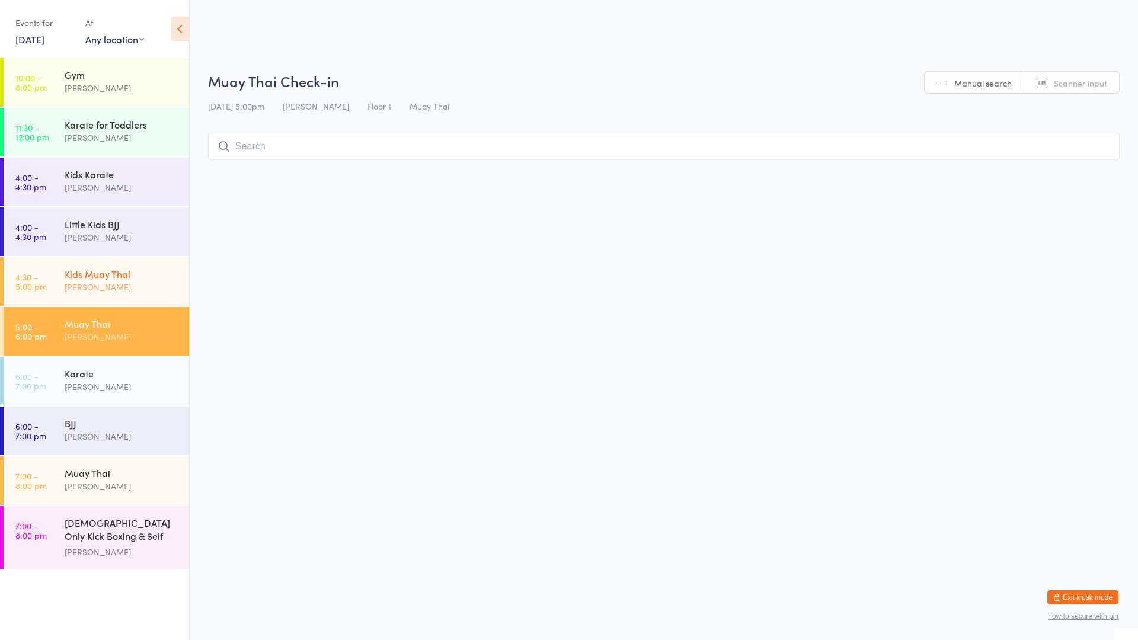
click at [139, 280] on div "Kids Muay Thai" at bounding box center [122, 273] width 114 height 13
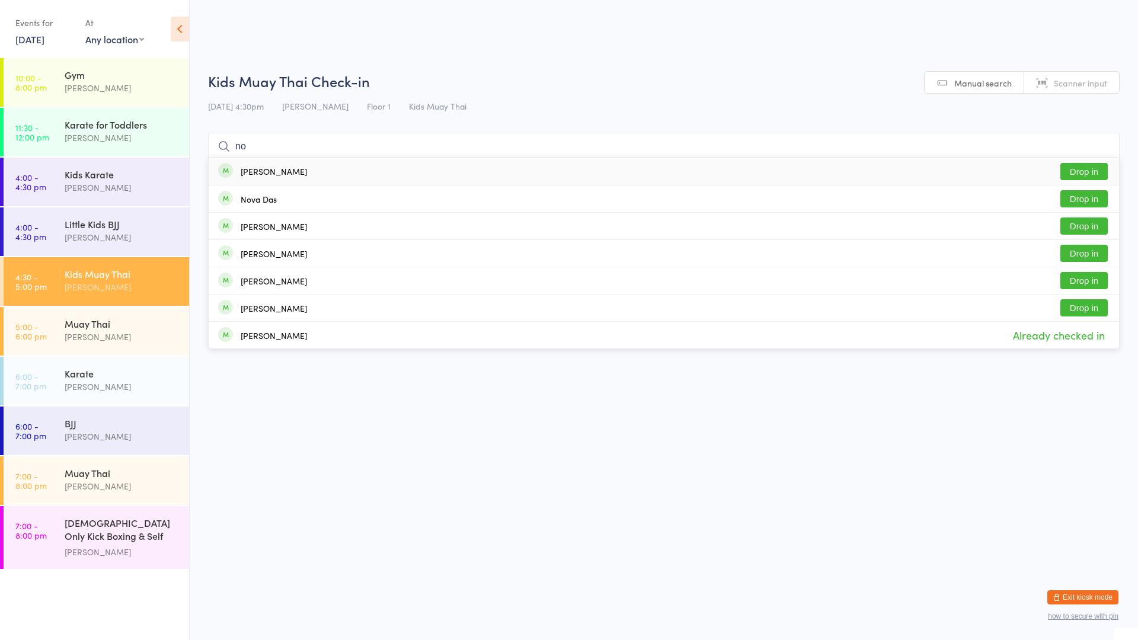
type input "no"
click at [267, 172] on div "[PERSON_NAME]" at bounding box center [274, 171] width 66 height 9
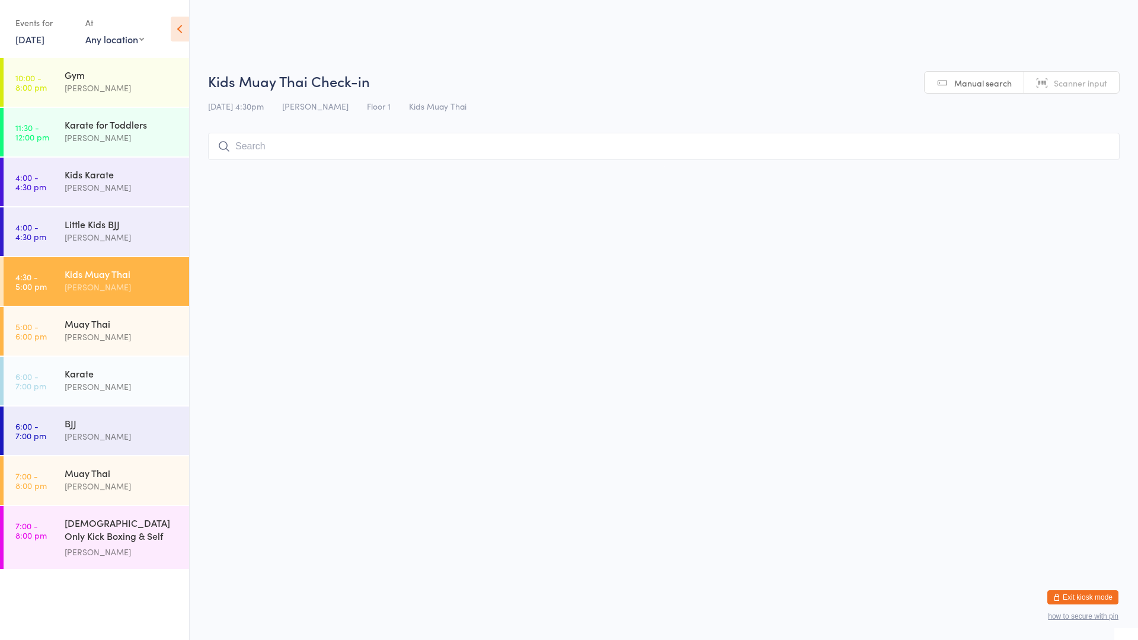
type input "t"
type input "g"
type input "d"
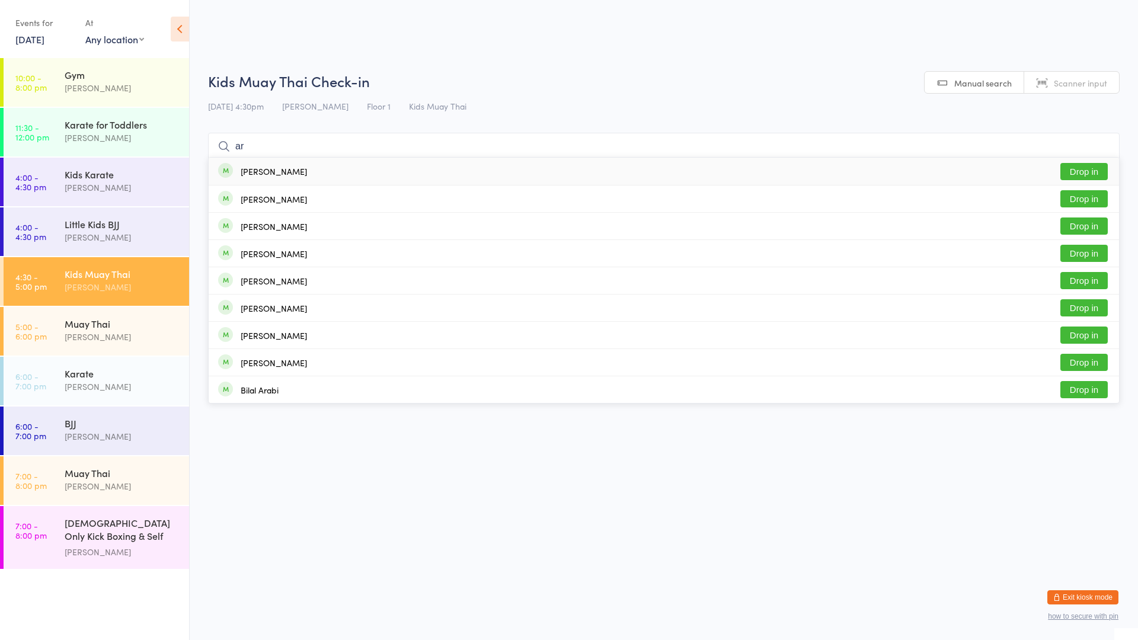
type input "a"
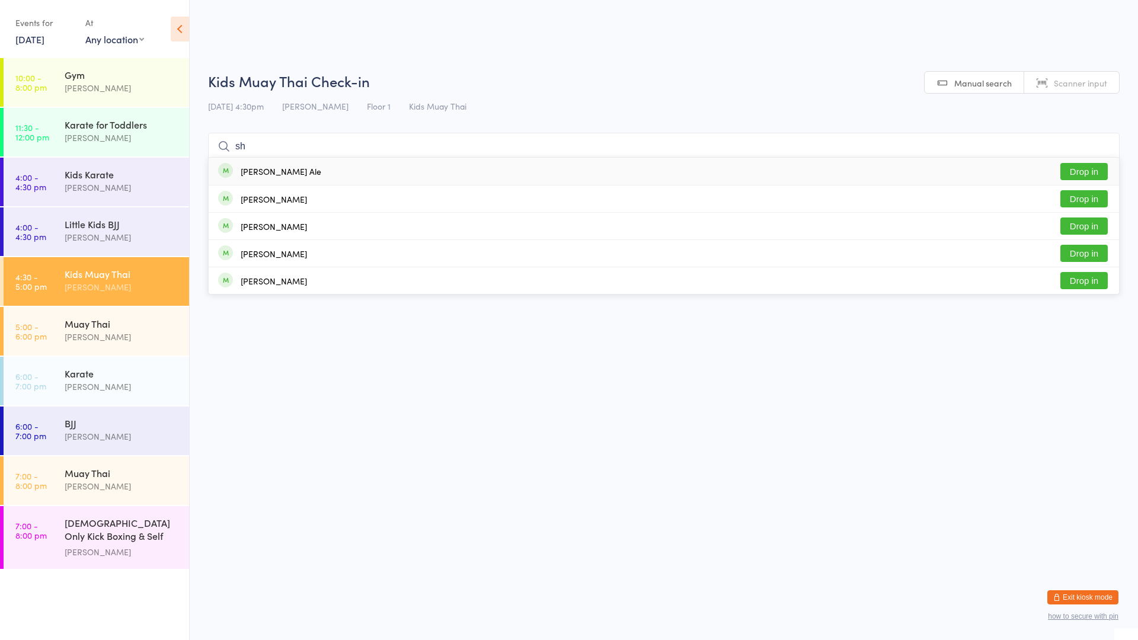
type input "s"
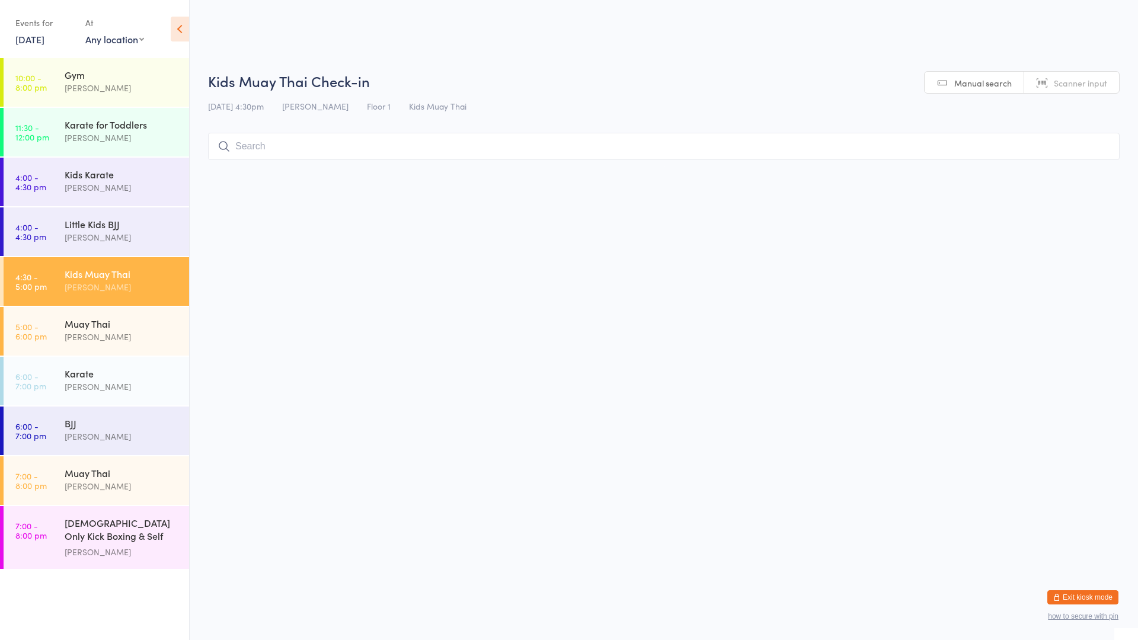
click at [154, 272] on div "Kids Muay Thai" at bounding box center [122, 273] width 114 height 13
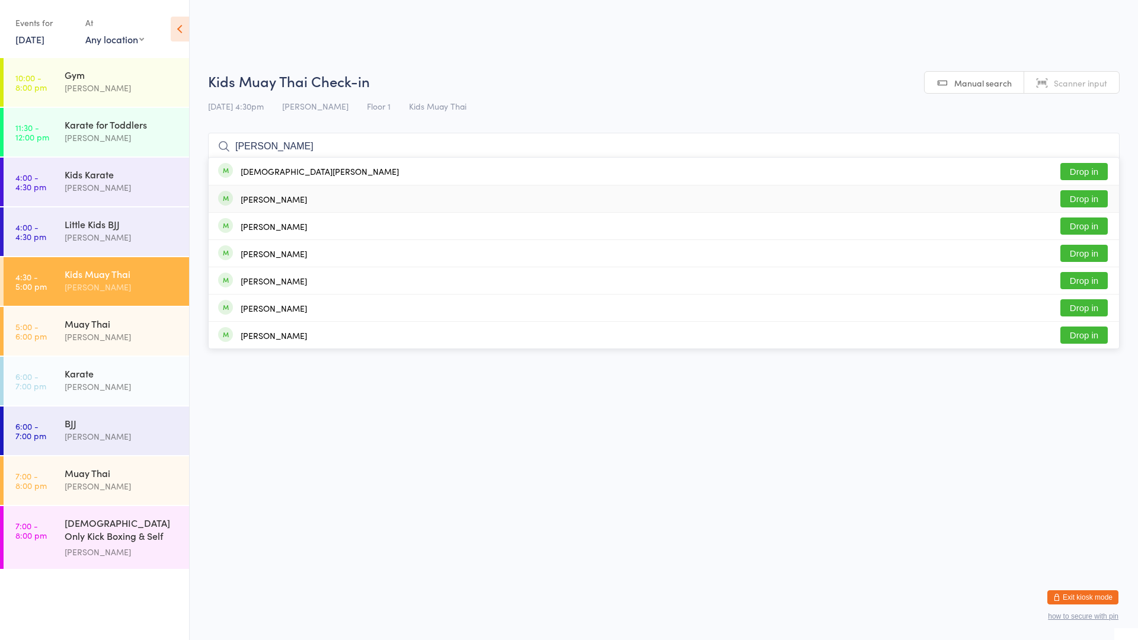
type input "[PERSON_NAME]"
click at [284, 206] on div "[PERSON_NAME] Drop in" at bounding box center [664, 198] width 910 height 27
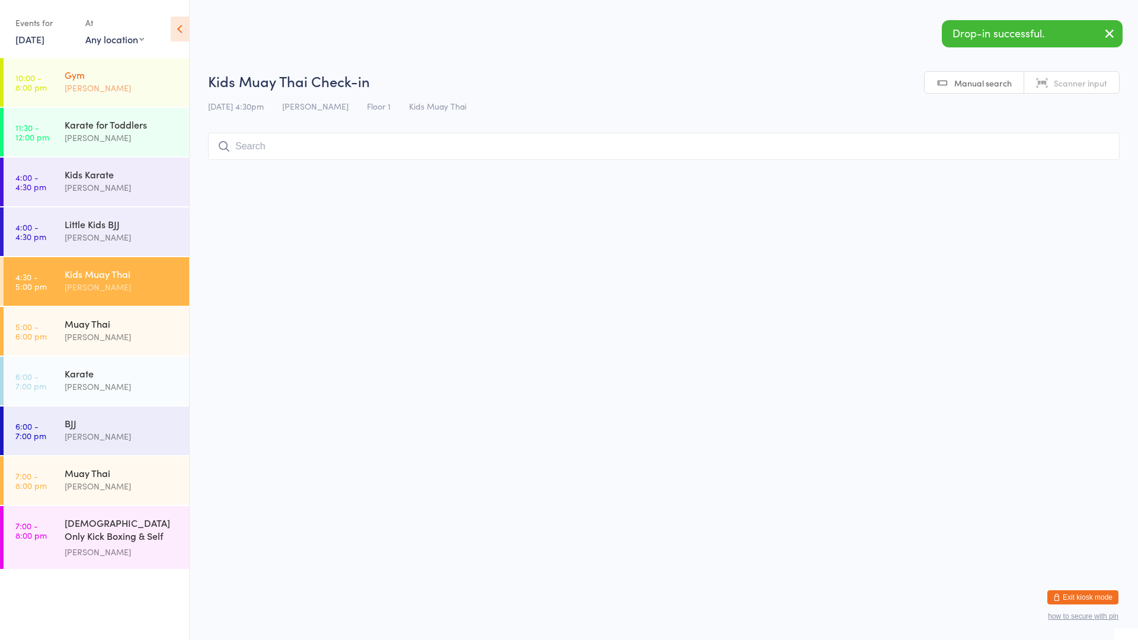
click at [161, 73] on div "Gym" at bounding box center [122, 74] width 114 height 13
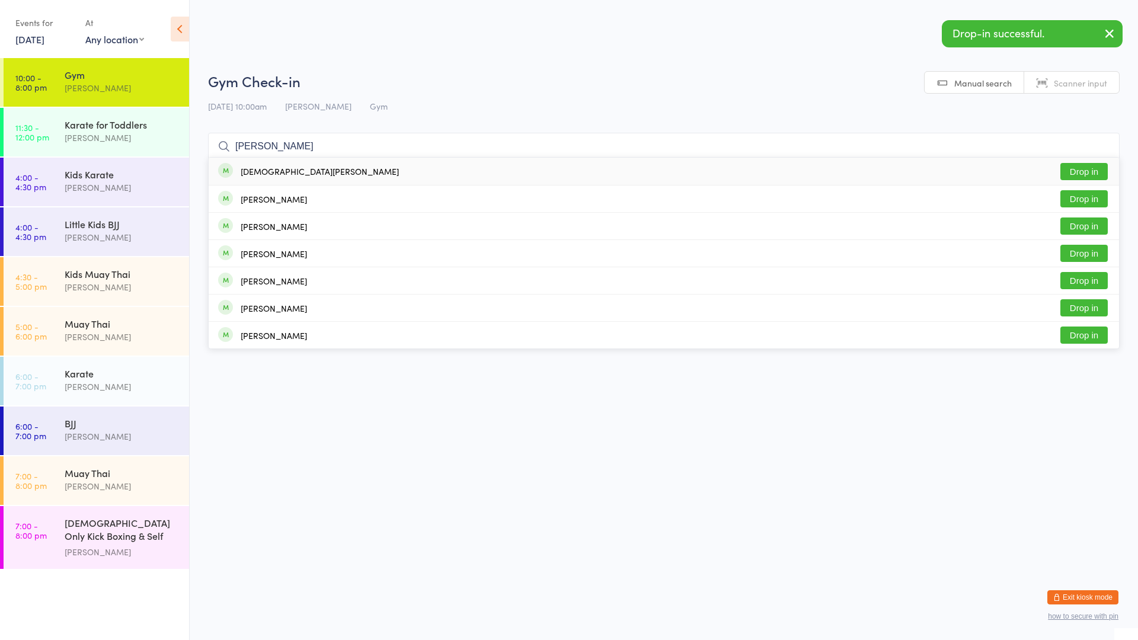
type input "[PERSON_NAME]"
click at [257, 168] on div "[DEMOGRAPHIC_DATA][PERSON_NAME]" at bounding box center [320, 171] width 158 height 9
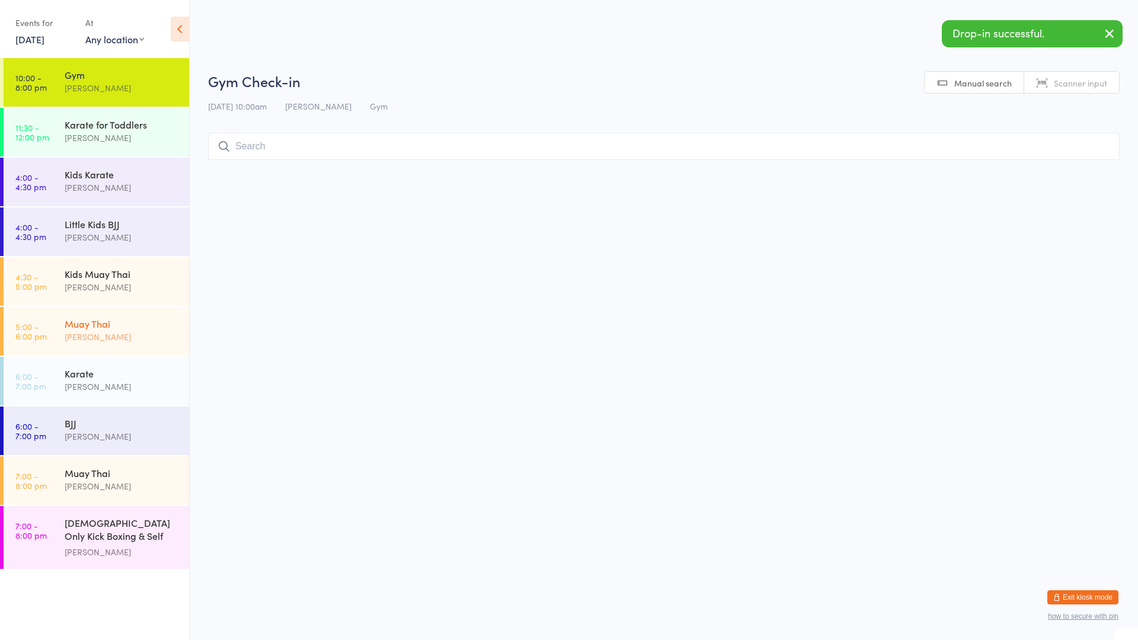
click at [121, 338] on div "[PERSON_NAME]" at bounding box center [122, 337] width 114 height 14
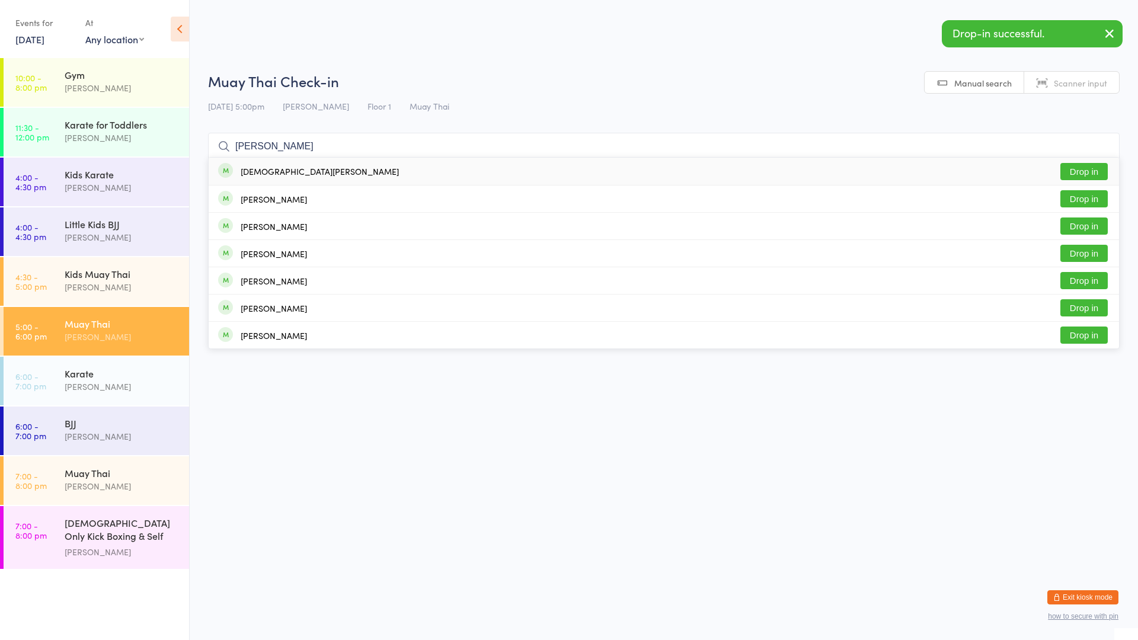
type input "[PERSON_NAME]"
click at [266, 168] on div "[DEMOGRAPHIC_DATA][PERSON_NAME]" at bounding box center [320, 171] width 158 height 9
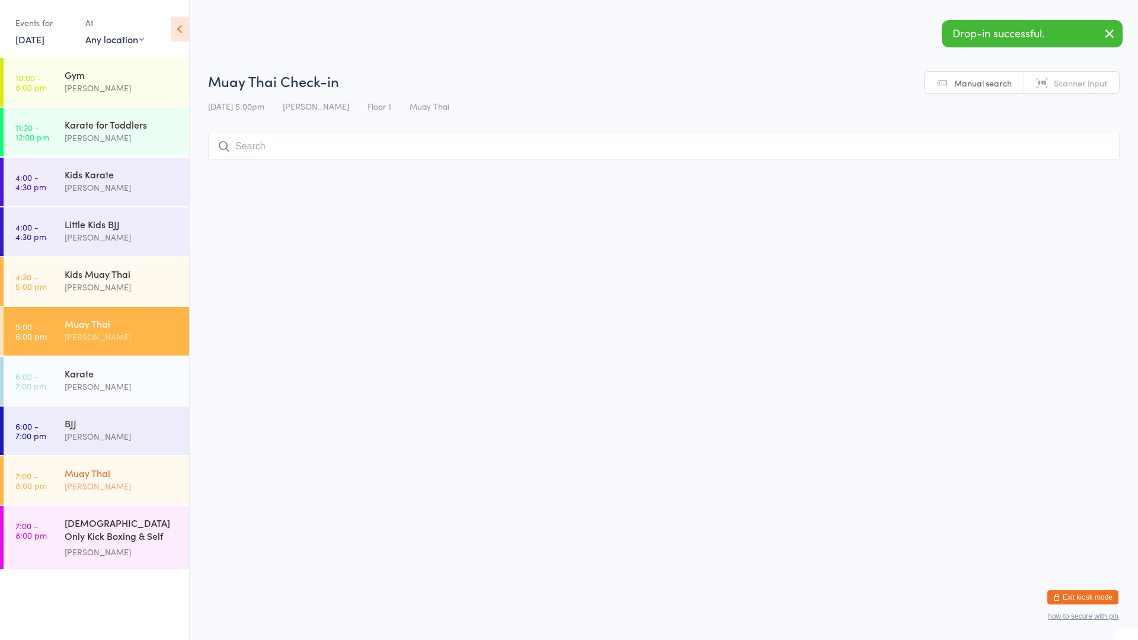
click at [131, 475] on div "Muay Thai" at bounding box center [122, 472] width 114 height 13
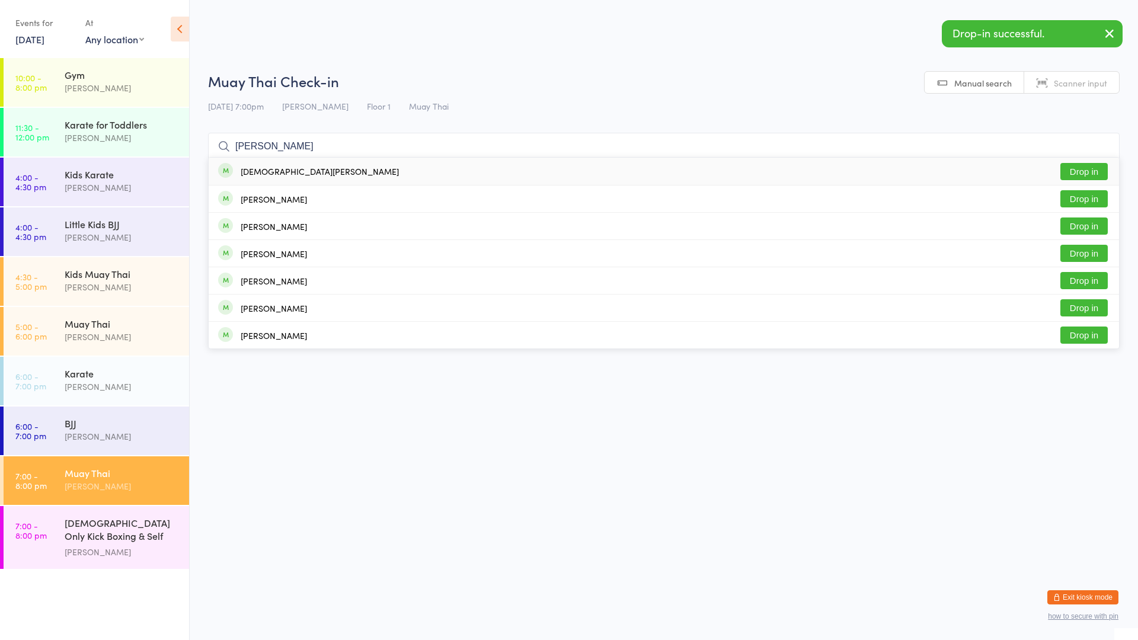
type input "[PERSON_NAME]"
click at [270, 165] on div "[DEMOGRAPHIC_DATA][PERSON_NAME]" at bounding box center [308, 171] width 181 height 13
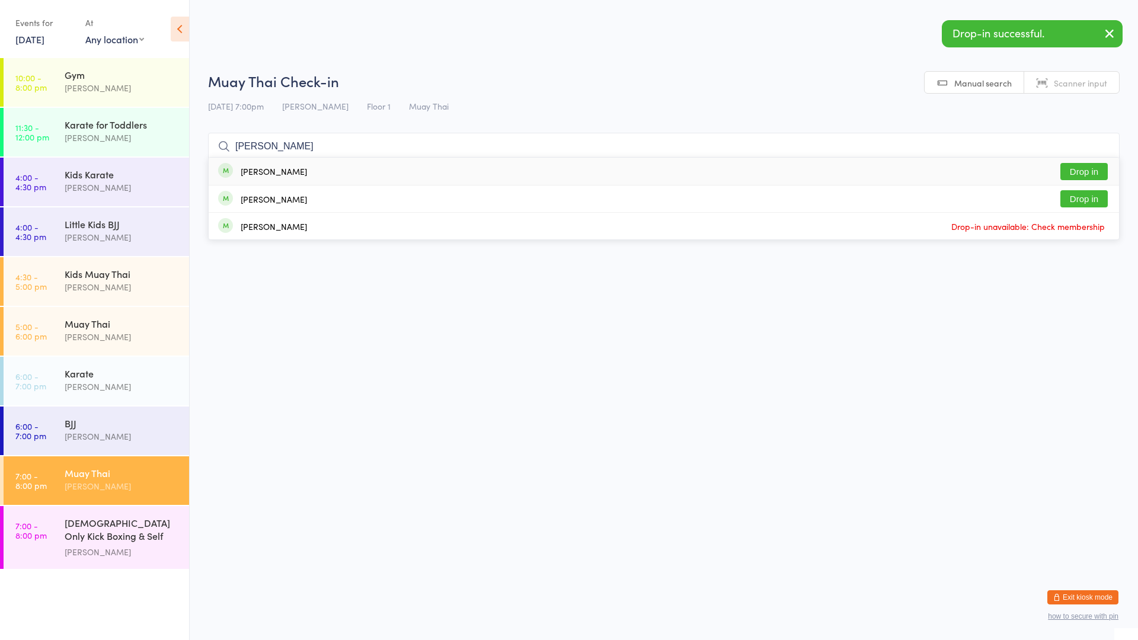
type input "[PERSON_NAME]"
drag, startPoint x: 270, startPoint y: 159, endPoint x: 264, endPoint y: 164, distance: 7.5
click at [267, 174] on div "[PERSON_NAME]" at bounding box center [274, 171] width 66 height 9
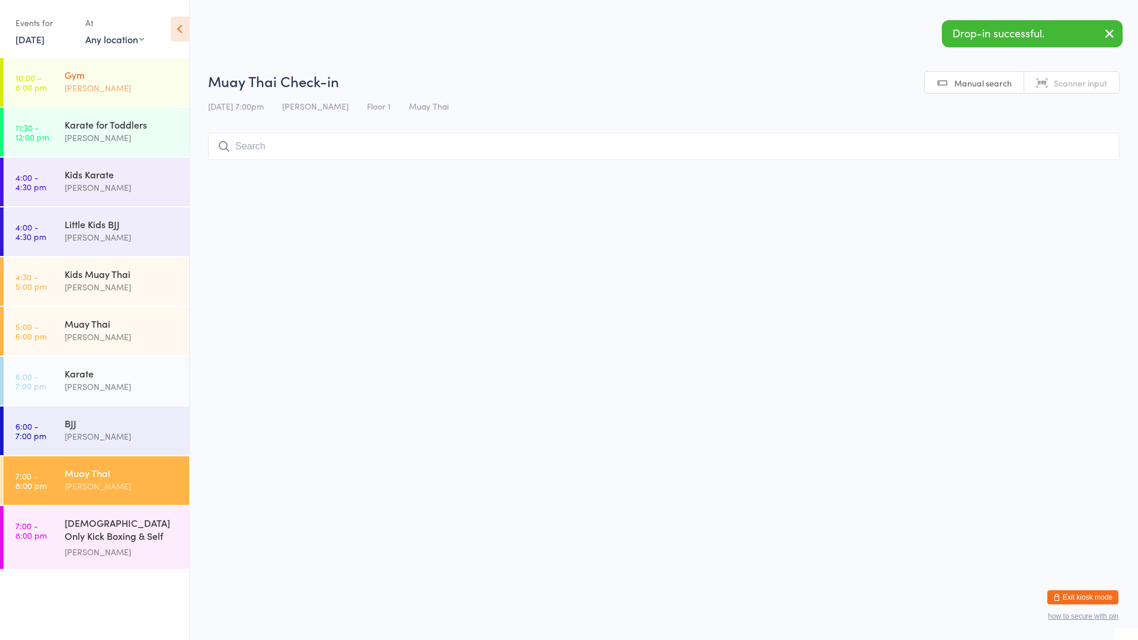
click at [151, 105] on link "10:00 - 8:00 pm Gym [PERSON_NAME]" at bounding box center [96, 82] width 185 height 49
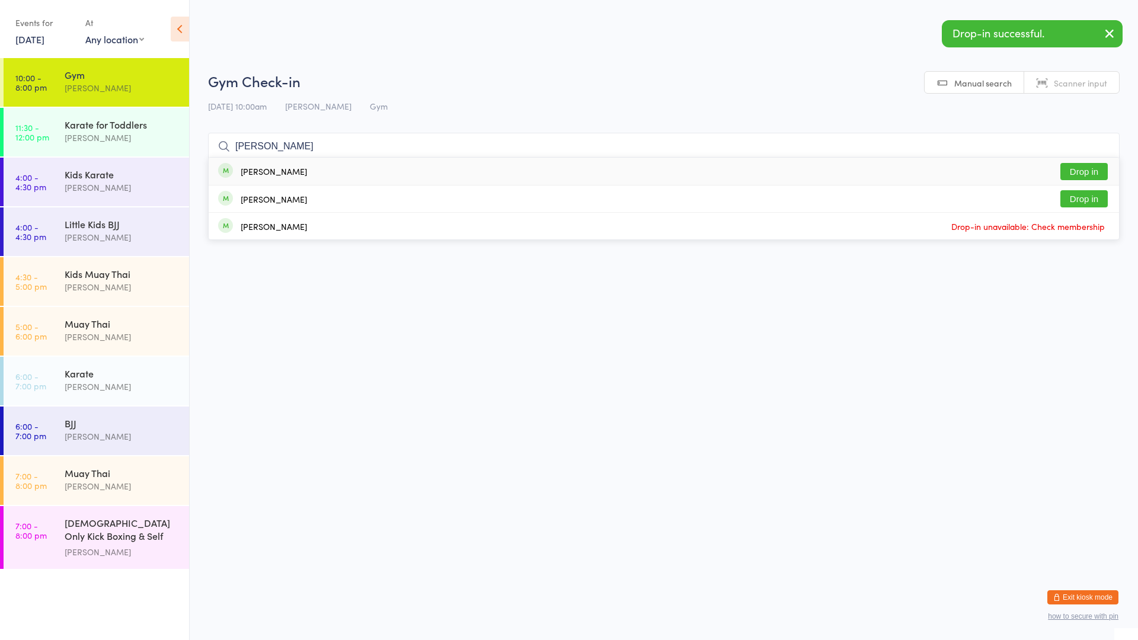
type input "[PERSON_NAME]"
click at [239, 174] on div "[PERSON_NAME]" at bounding box center [262, 171] width 89 height 13
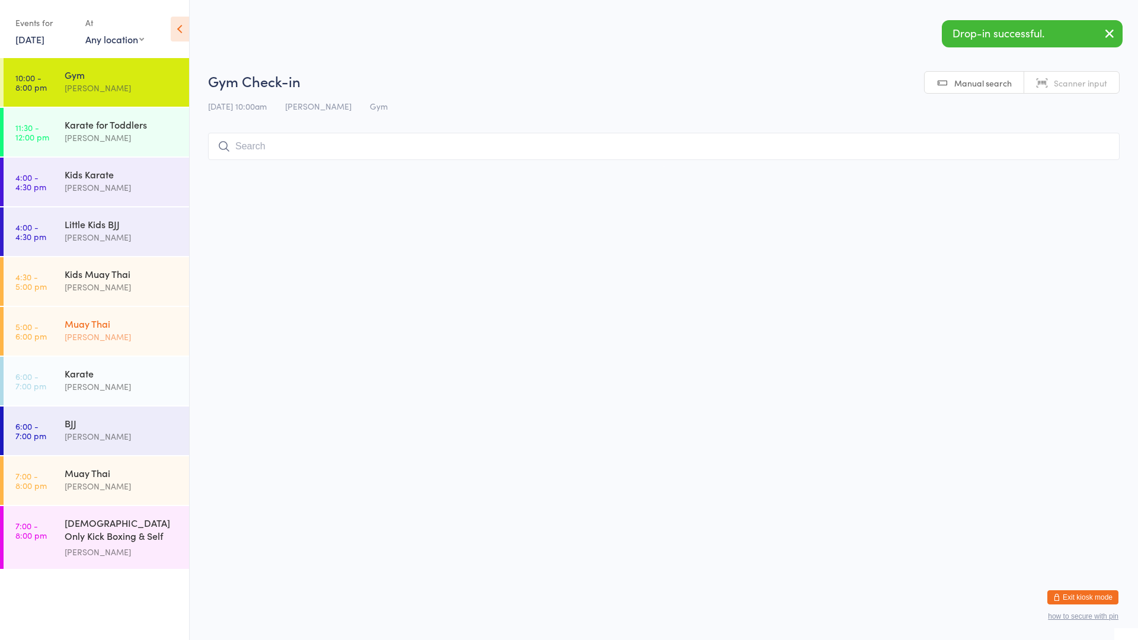
click at [107, 332] on div "[PERSON_NAME]" at bounding box center [122, 337] width 114 height 14
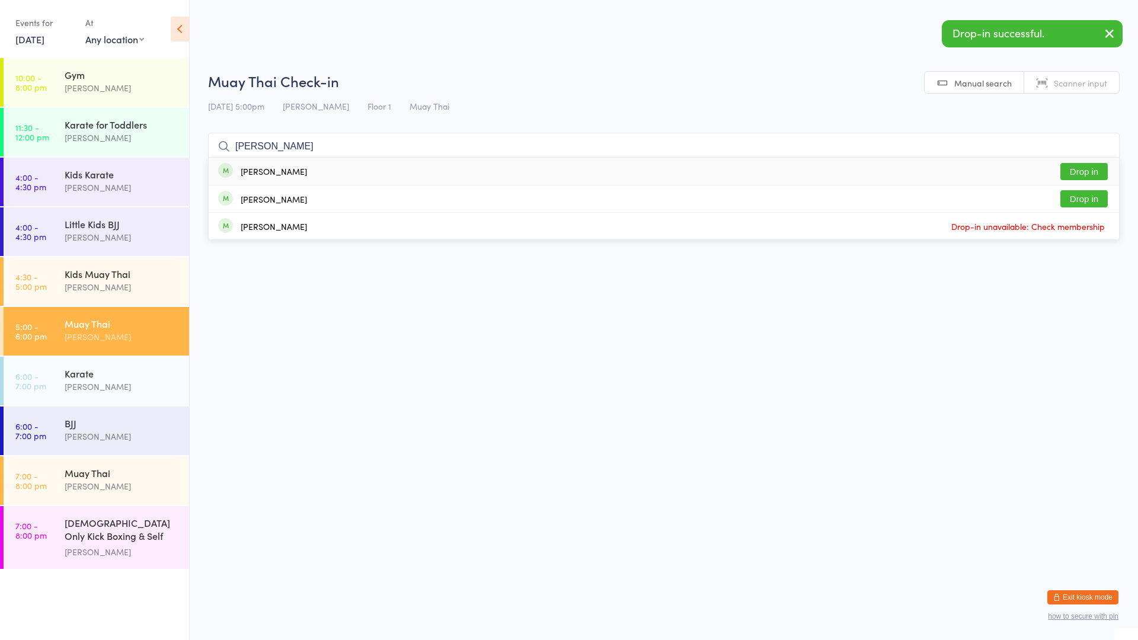
type input "[PERSON_NAME]"
click at [278, 180] on div "[PERSON_NAME] Drop in" at bounding box center [664, 171] width 910 height 27
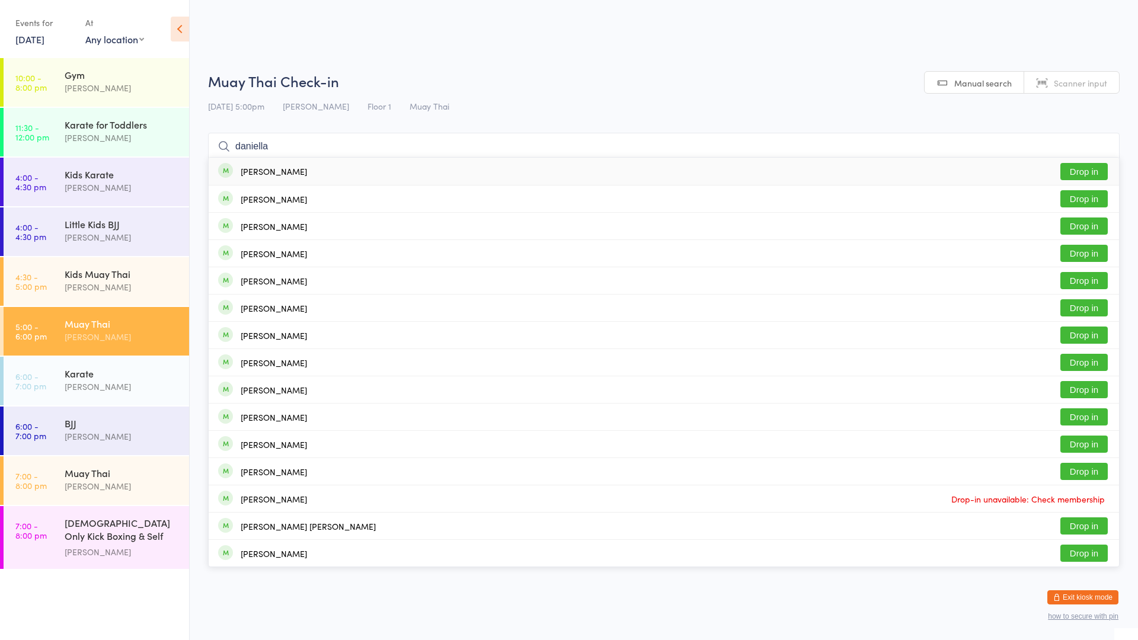
type input "daniella"
click at [257, 172] on div "[PERSON_NAME]" at bounding box center [274, 171] width 66 height 9
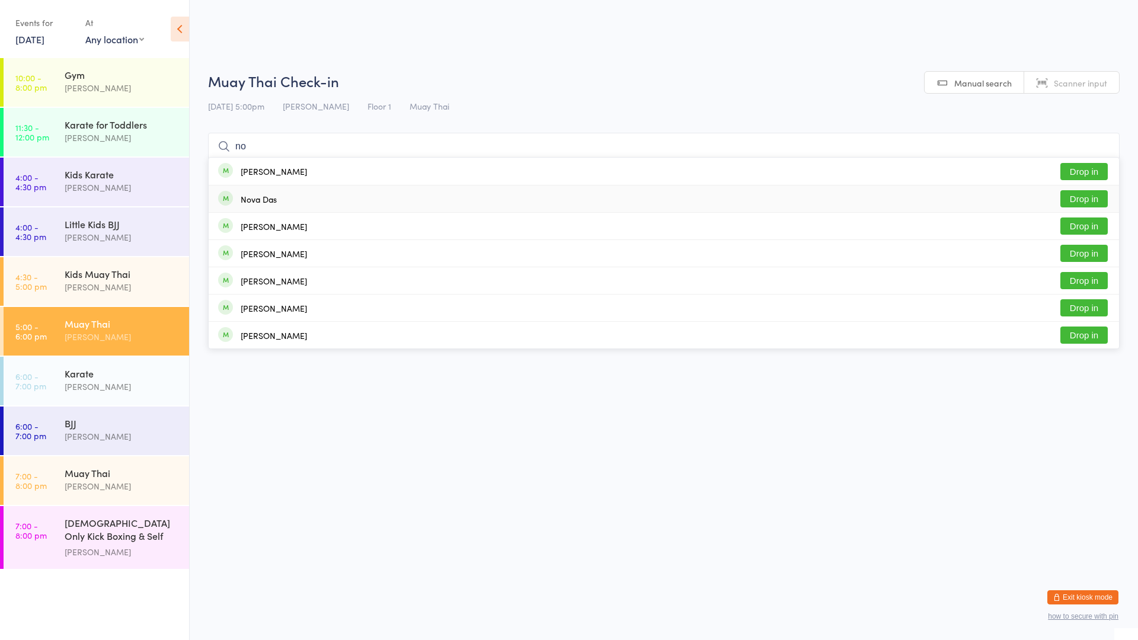
type input "no"
click at [254, 194] on div "Nova Das" at bounding box center [259, 198] width 36 height 9
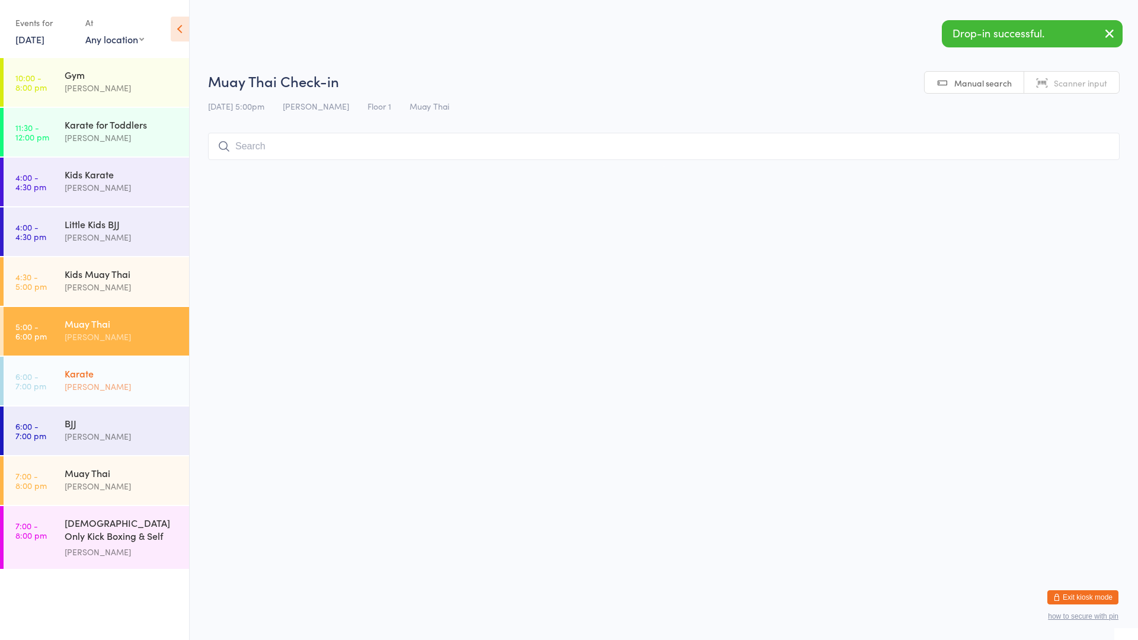
click at [88, 369] on div "Karate" at bounding box center [122, 373] width 114 height 13
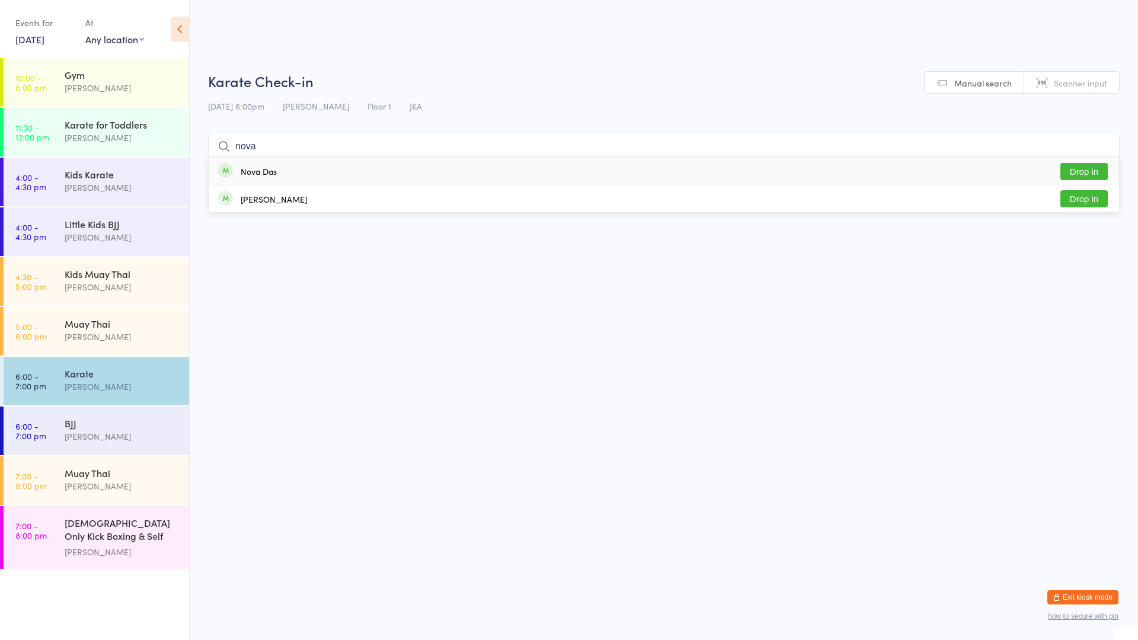
type input "nova"
click at [280, 178] on div "Nova Das Drop in" at bounding box center [664, 171] width 910 height 27
click at [92, 334] on div "[PERSON_NAME]" at bounding box center [122, 337] width 114 height 14
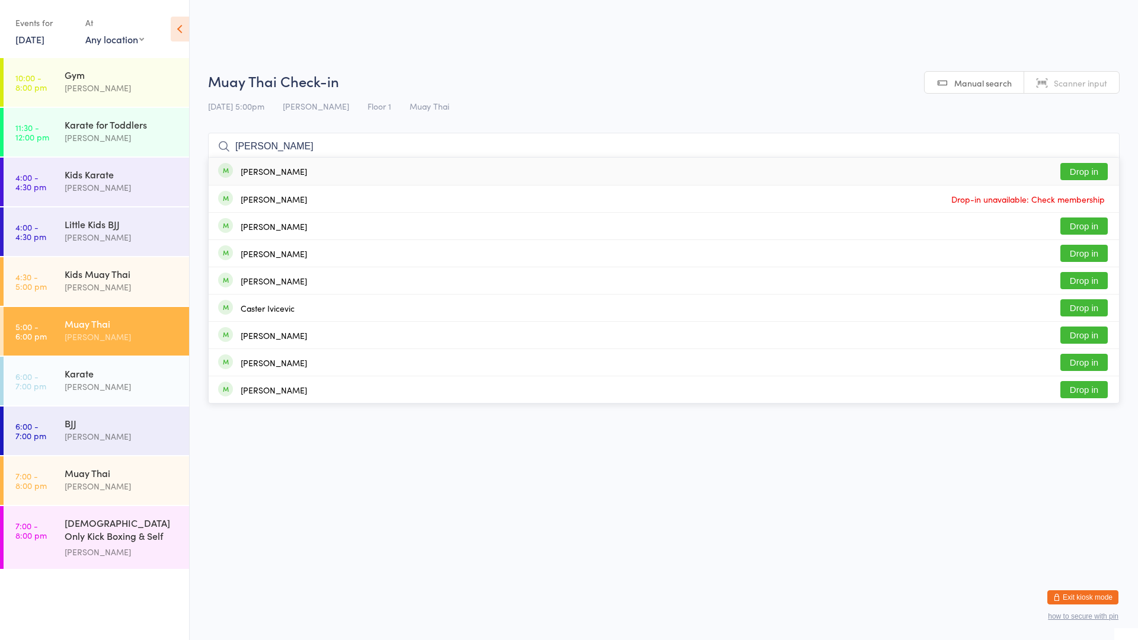
type input "[PERSON_NAME]"
click at [340, 171] on div "[PERSON_NAME] Drop in" at bounding box center [664, 171] width 910 height 27
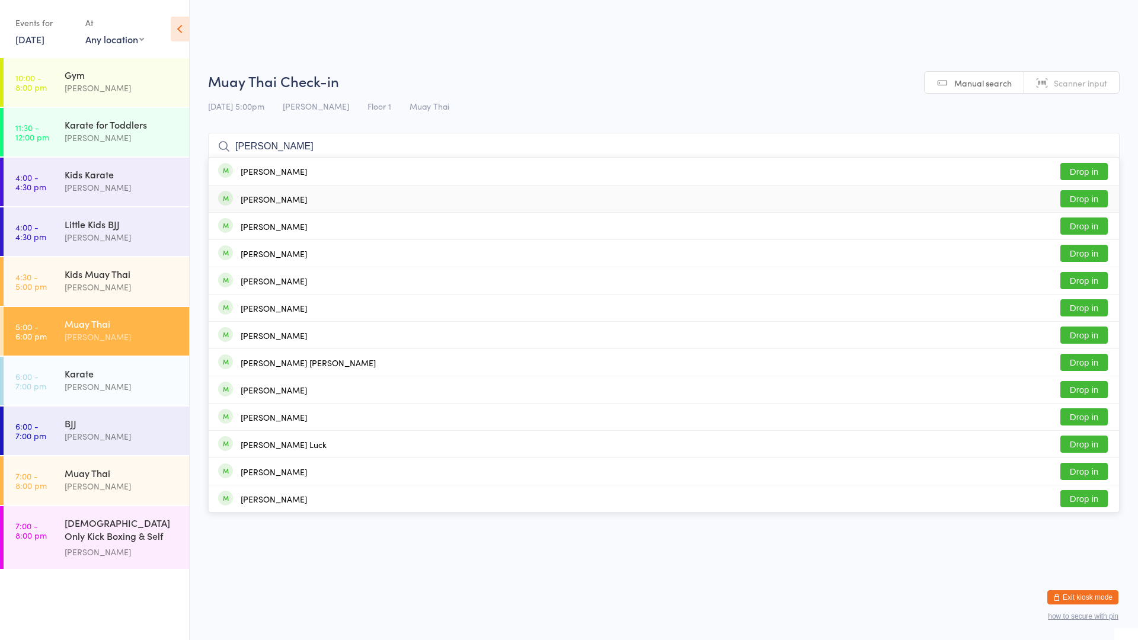
type input "[PERSON_NAME]"
click at [307, 177] on div "[PERSON_NAME] Drop in" at bounding box center [664, 171] width 910 height 27
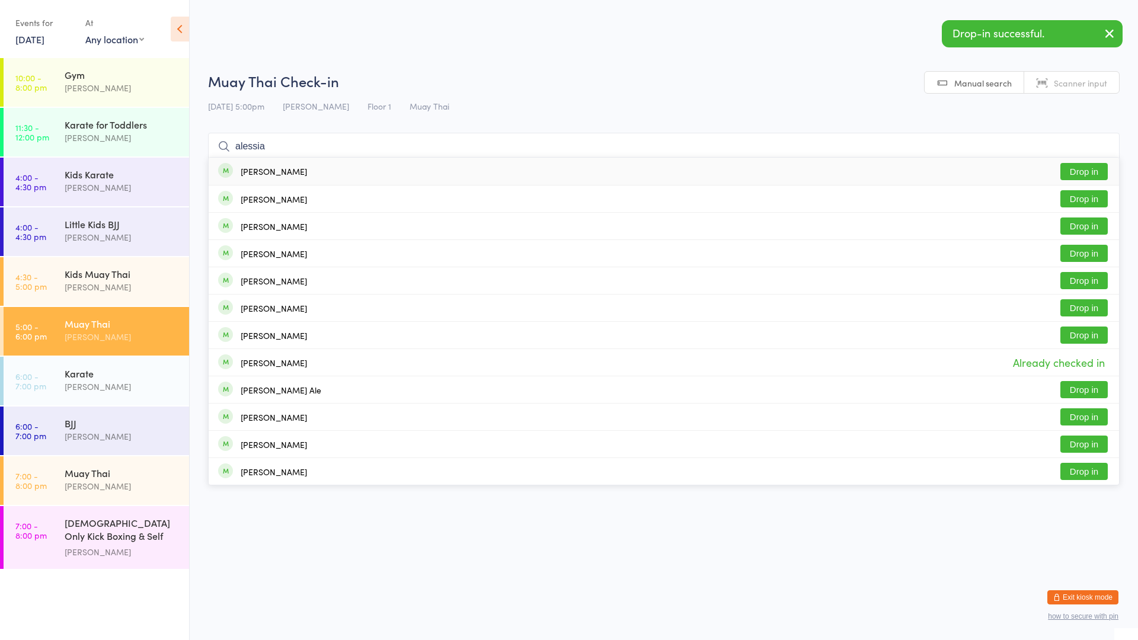
type input "alessia"
click at [319, 172] on div "[PERSON_NAME] Drop in" at bounding box center [664, 171] width 910 height 27
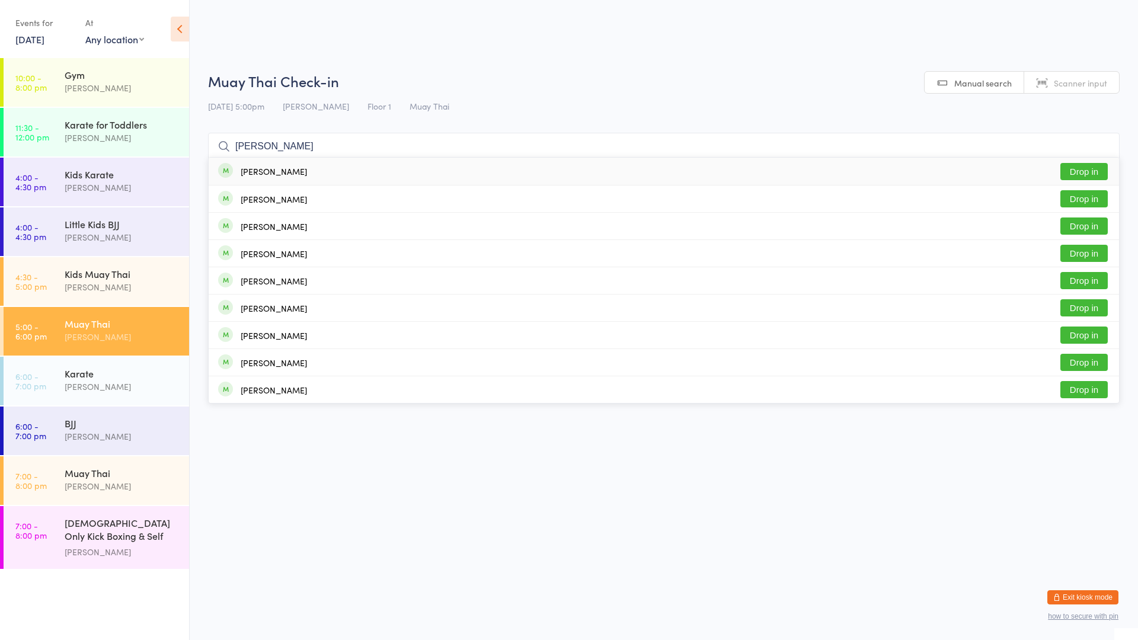
type input "[PERSON_NAME]"
click at [1081, 171] on button "Drop in" at bounding box center [1083, 171] width 47 height 17
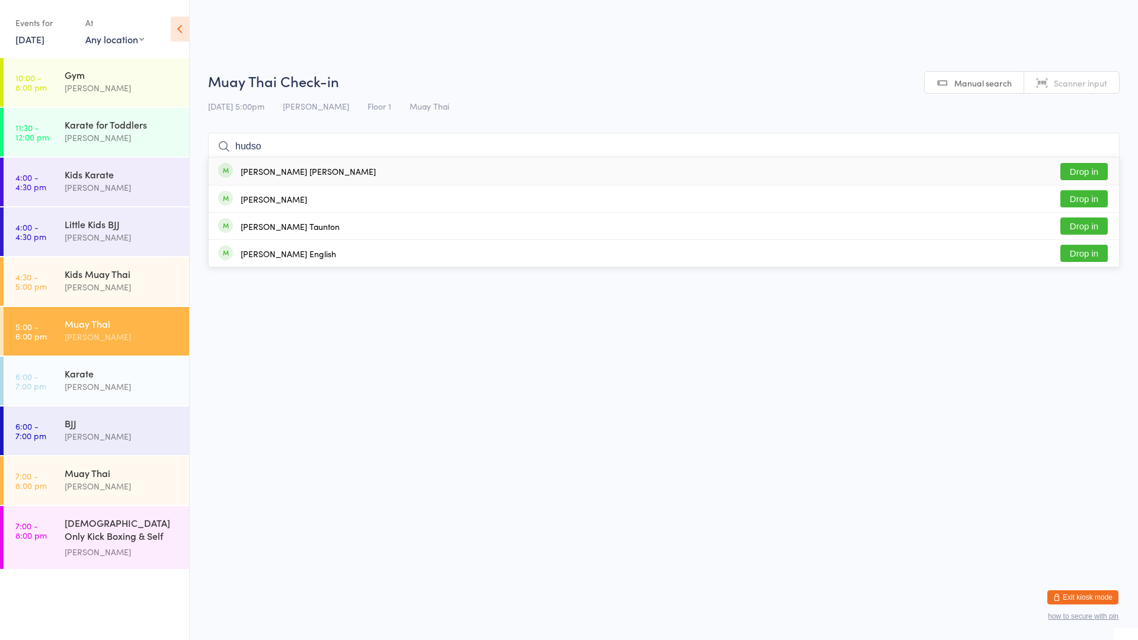
type input "hudso"
click at [1068, 167] on button "Drop in" at bounding box center [1083, 171] width 47 height 17
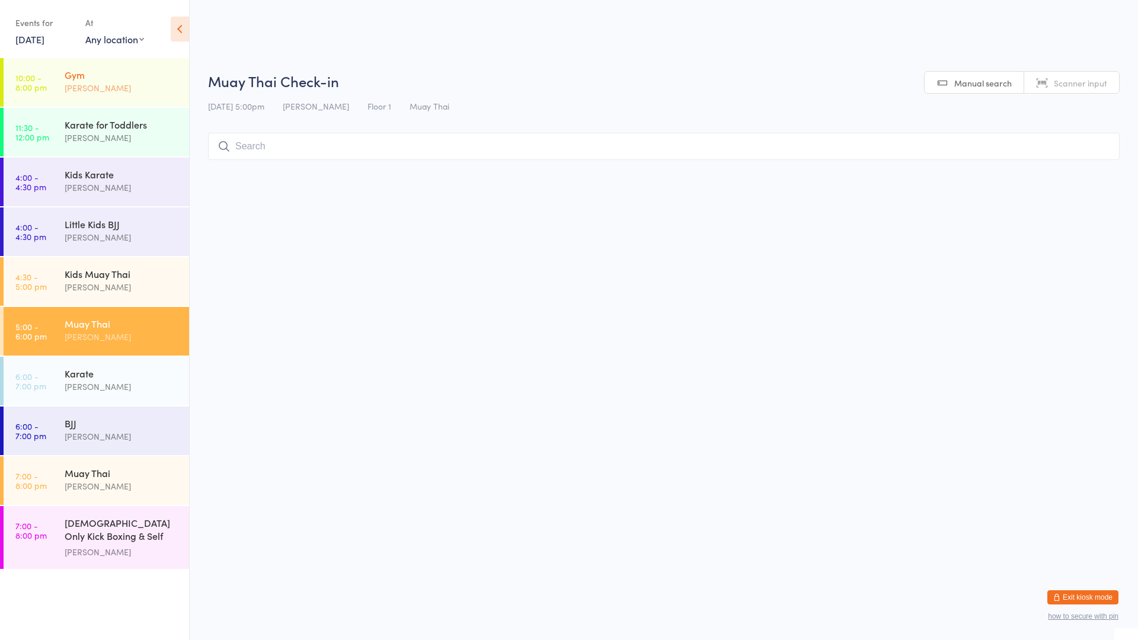
click at [108, 92] on div "[PERSON_NAME]" at bounding box center [122, 88] width 114 height 14
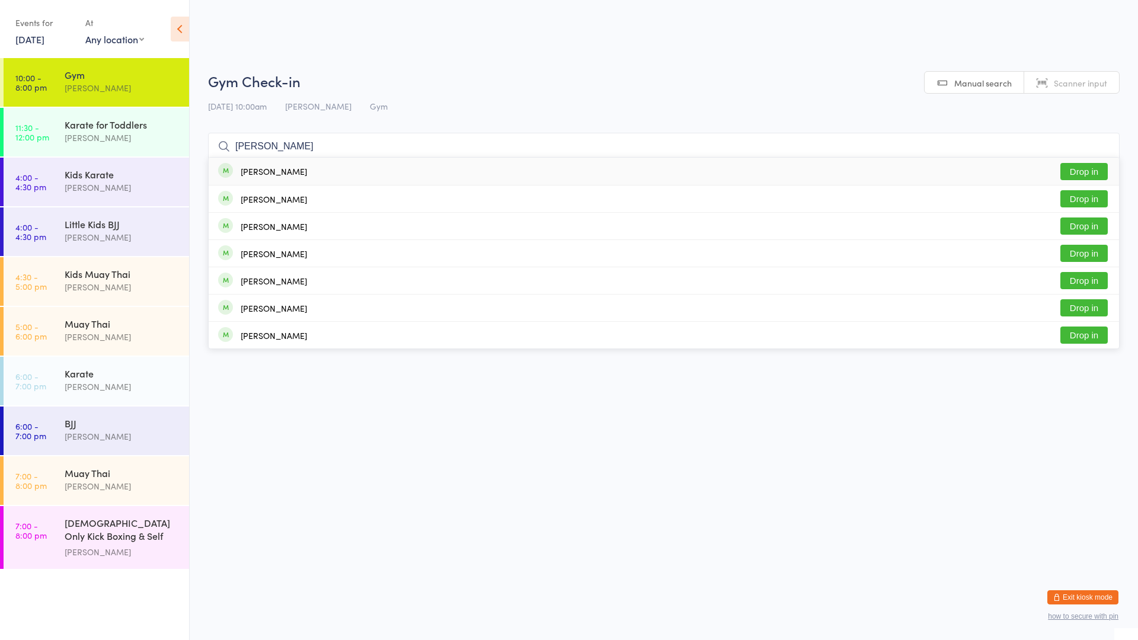
type input "[PERSON_NAME]"
click at [279, 179] on div "[PERSON_NAME] Drop in" at bounding box center [664, 171] width 910 height 27
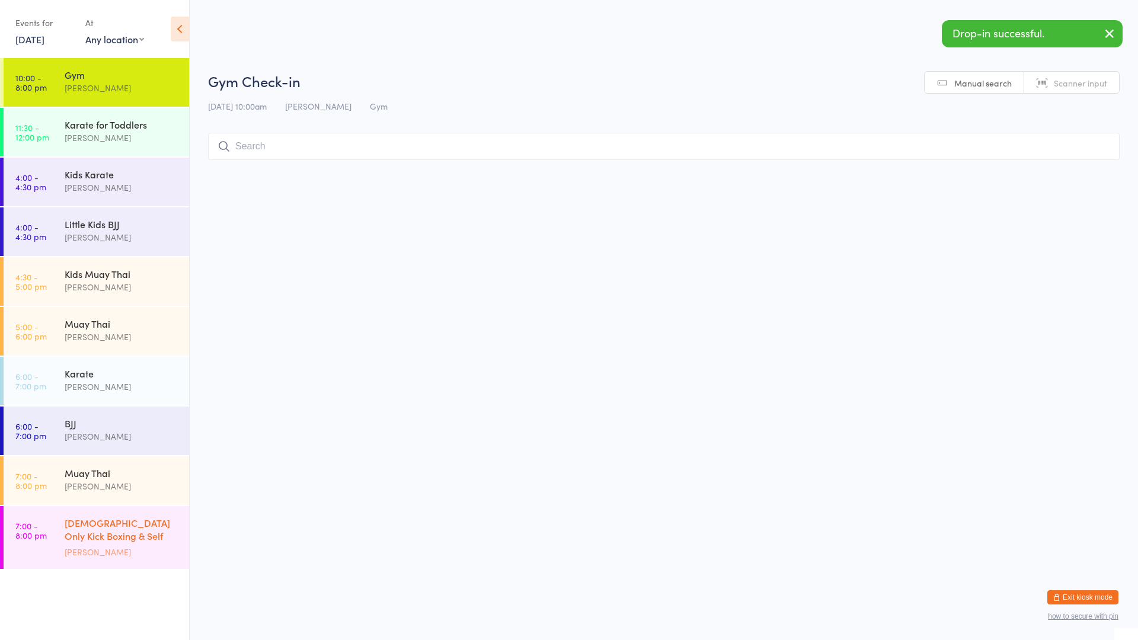
click at [133, 548] on div "[PERSON_NAME]" at bounding box center [122, 552] width 114 height 14
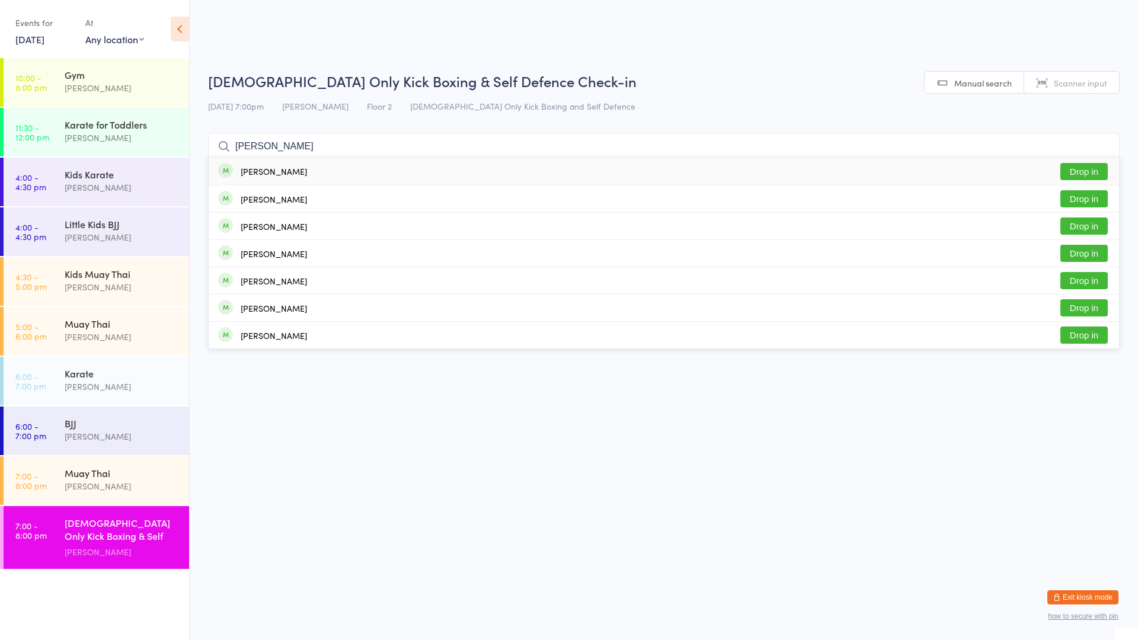
type input "[PERSON_NAME]"
click at [273, 178] on div "[PERSON_NAME] Drop in" at bounding box center [664, 171] width 910 height 27
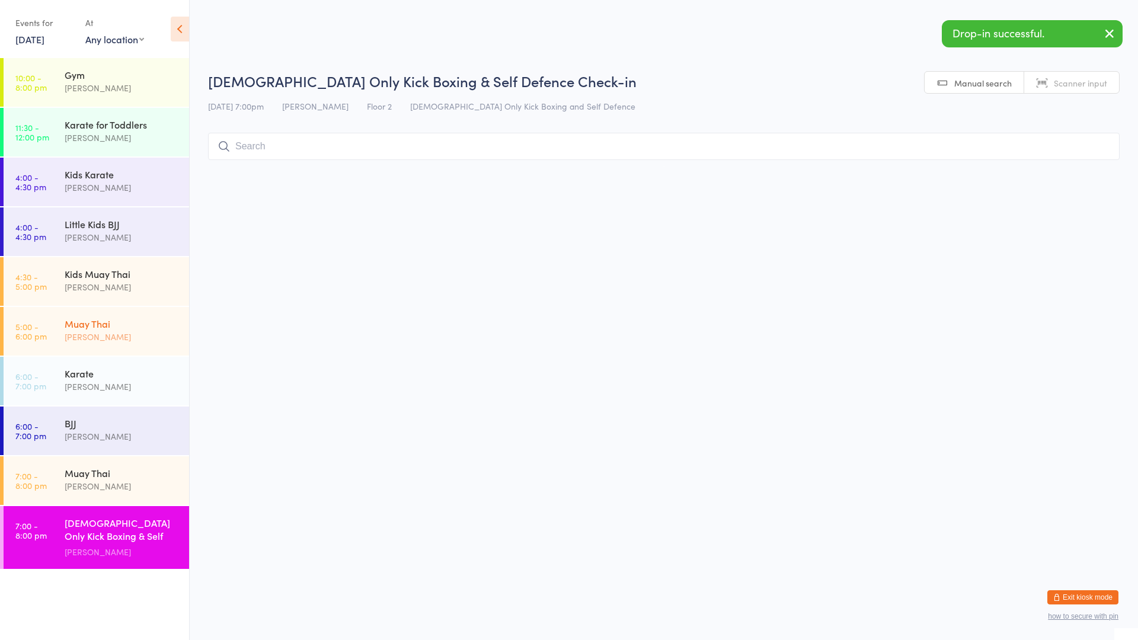
click at [102, 331] on div "[PERSON_NAME]" at bounding box center [122, 337] width 114 height 14
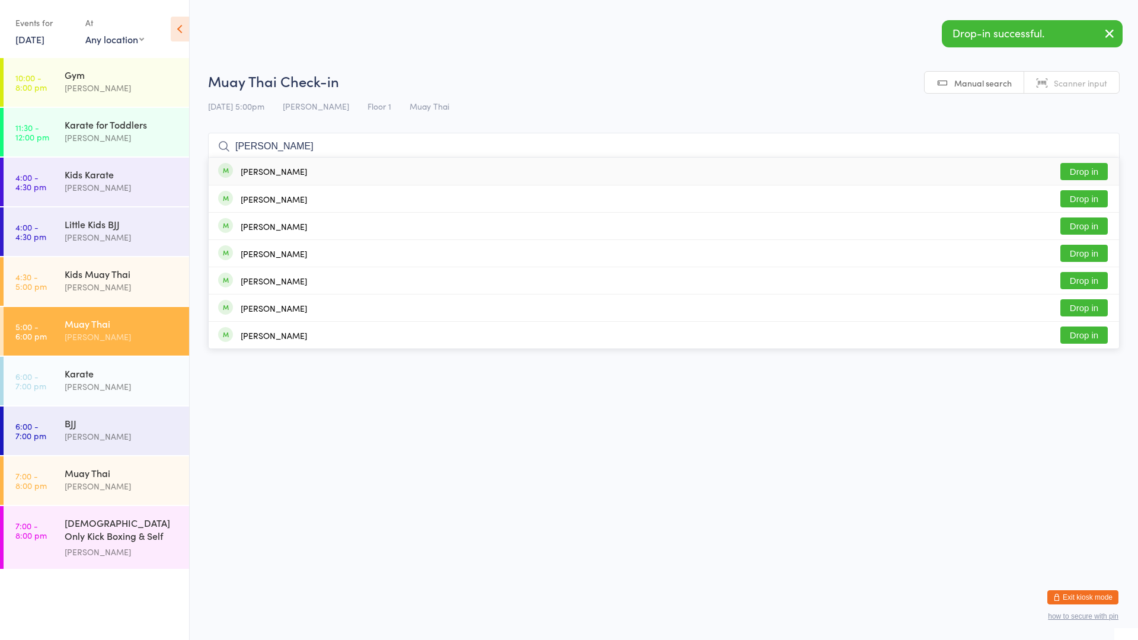
type input "[PERSON_NAME]"
click at [257, 172] on div "[PERSON_NAME]" at bounding box center [274, 171] width 66 height 9
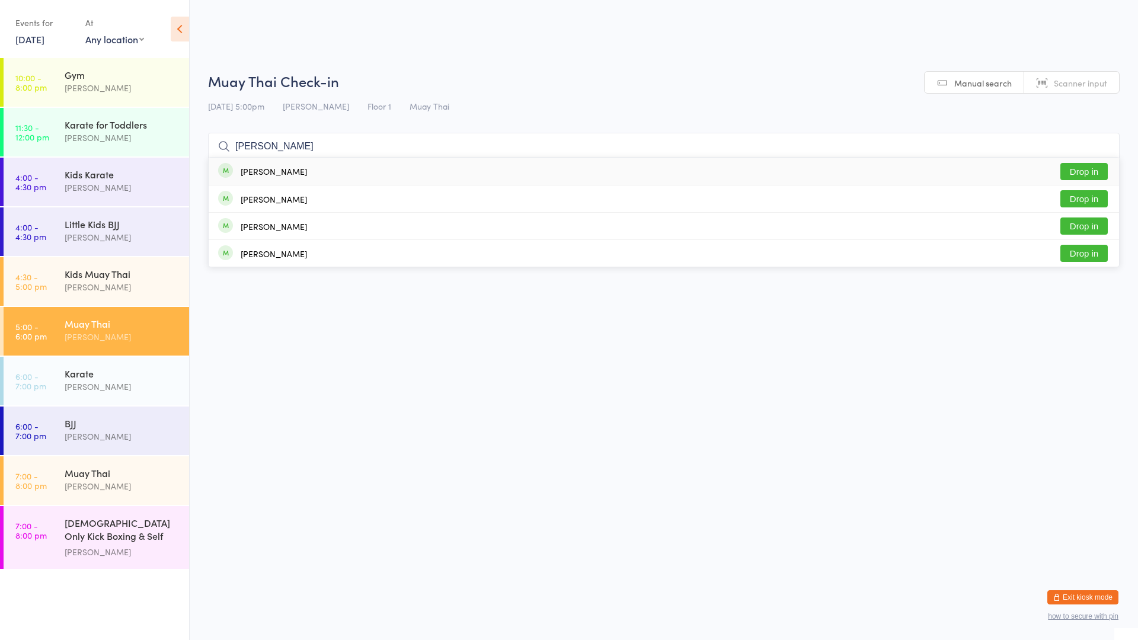
type input "[PERSON_NAME]"
click at [258, 169] on div "[PERSON_NAME]" at bounding box center [274, 171] width 66 height 9
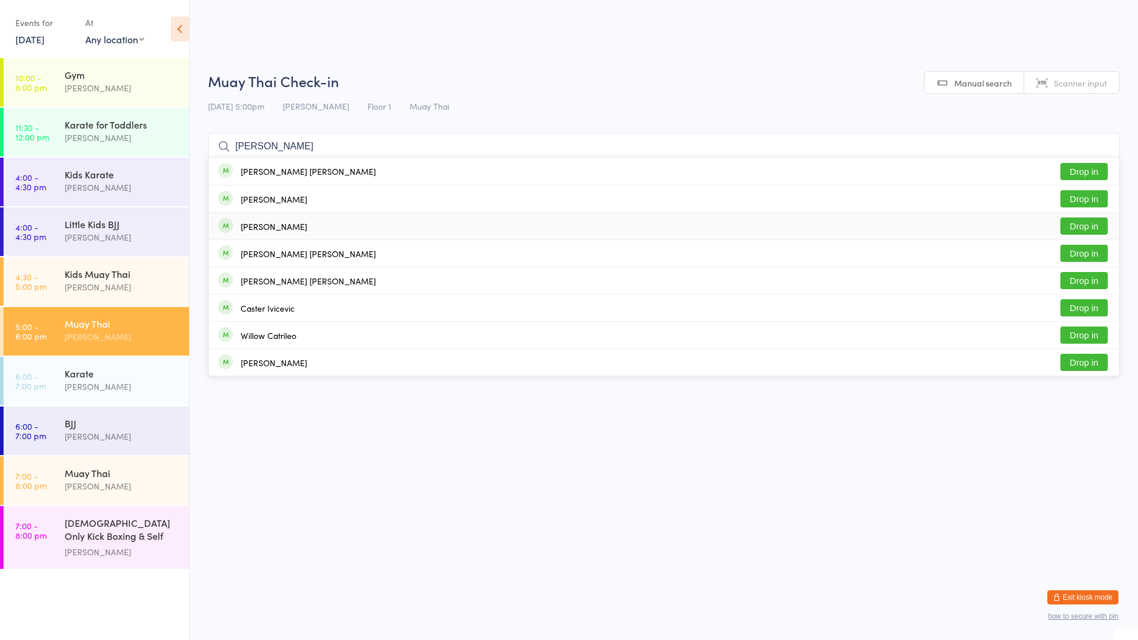
type input "[PERSON_NAME]"
click at [307, 231] on div "[PERSON_NAME]" at bounding box center [274, 226] width 66 height 9
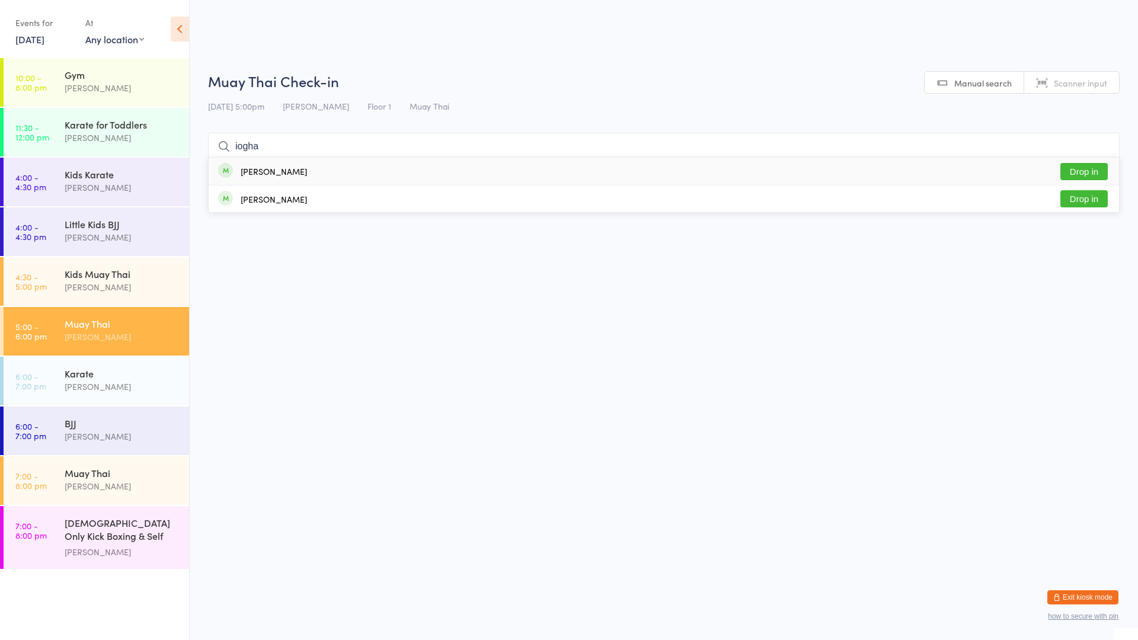
type input "iogha"
click at [313, 175] on div "[PERSON_NAME] Drop in" at bounding box center [664, 171] width 910 height 27
type input "i9ogha"
drag, startPoint x: 287, startPoint y: 162, endPoint x: 323, endPoint y: 156, distance: 36.6
click at [288, 159] on div "[PERSON_NAME] Already checked in" at bounding box center [664, 171] width 910 height 27
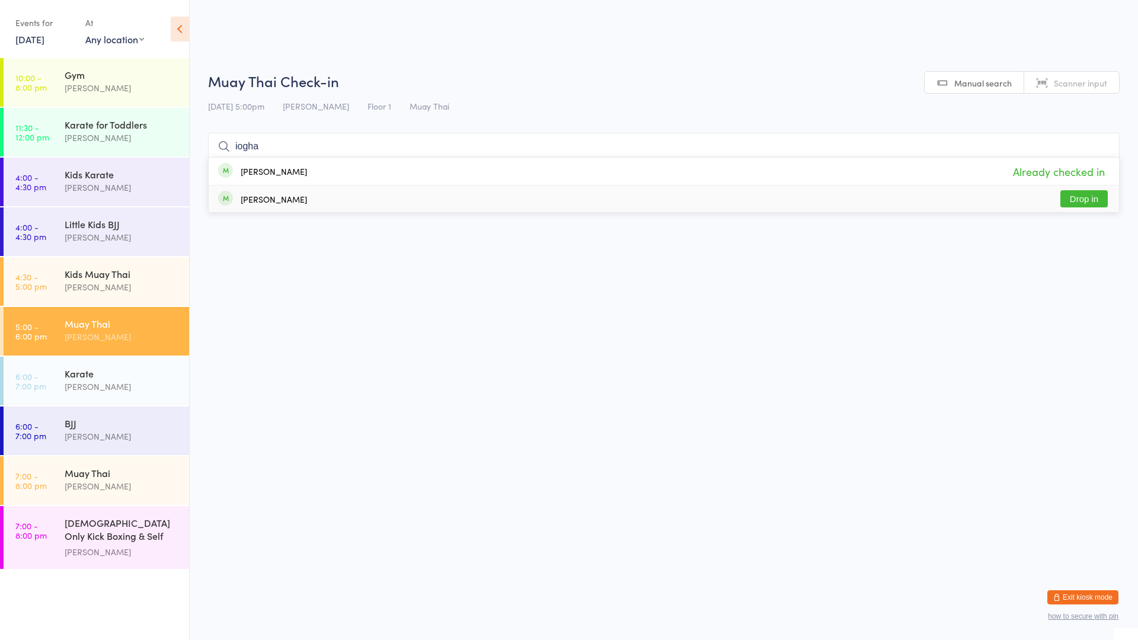
type input "iogha"
click at [245, 189] on div "[PERSON_NAME] Drop in" at bounding box center [664, 198] width 910 height 27
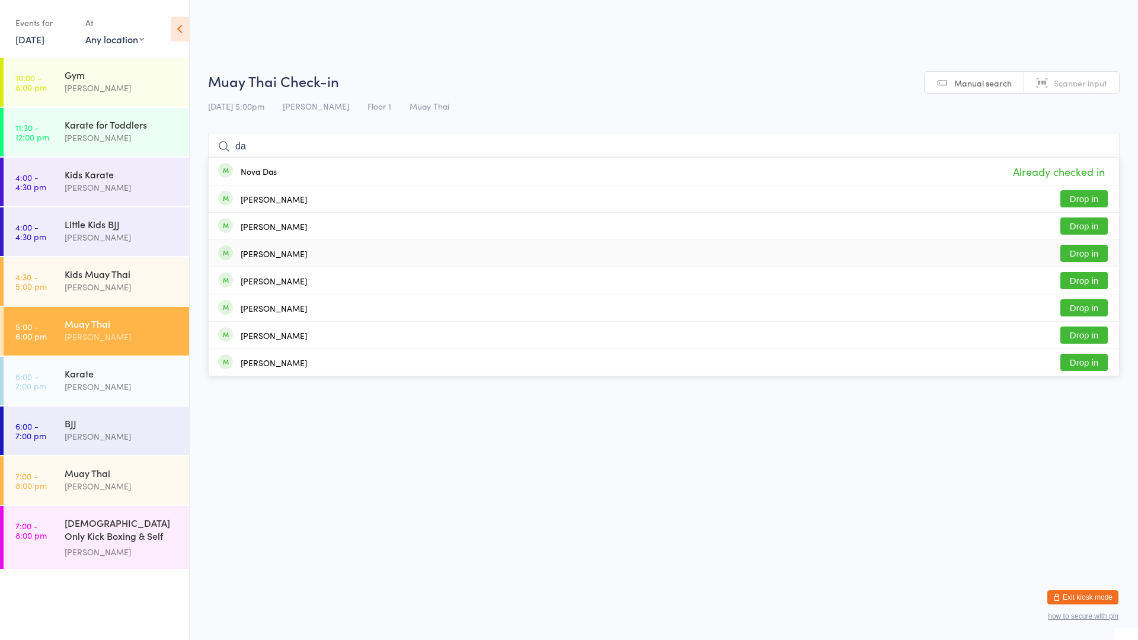
type input "da"
click at [1080, 246] on button "Drop in" at bounding box center [1083, 253] width 47 height 17
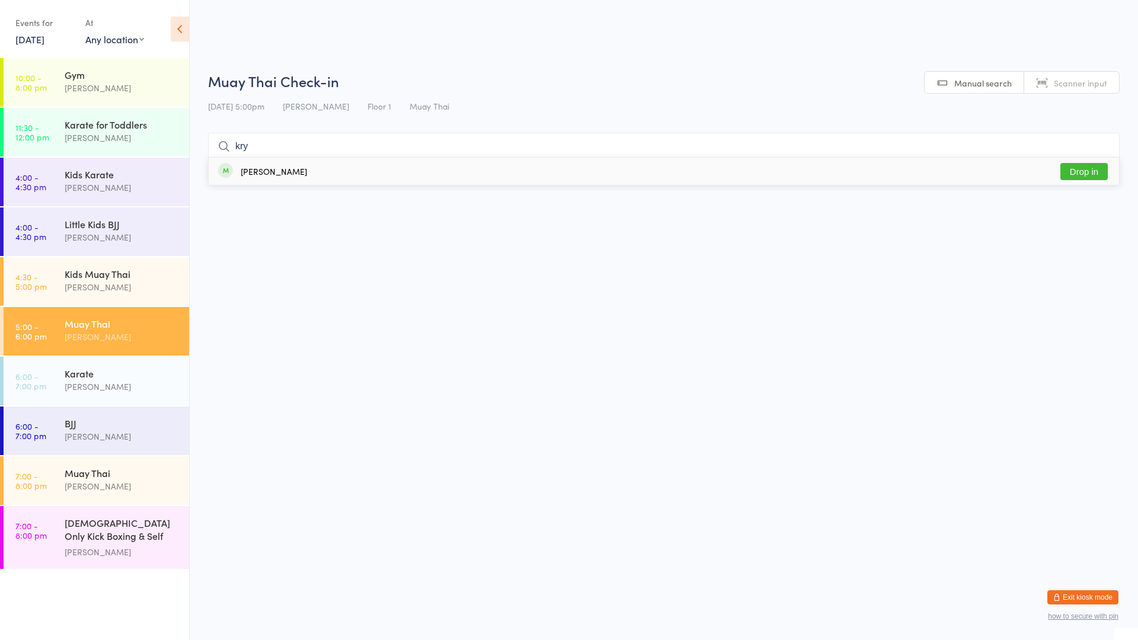
type input "kry"
drag, startPoint x: 1080, startPoint y: 168, endPoint x: 1068, endPoint y: 172, distance: 12.6
click at [1078, 169] on button "Drop in" at bounding box center [1083, 171] width 47 height 17
type input "dunsh"
click at [632, 168] on div "[PERSON_NAME] Dunshea Drop in" at bounding box center [664, 171] width 910 height 27
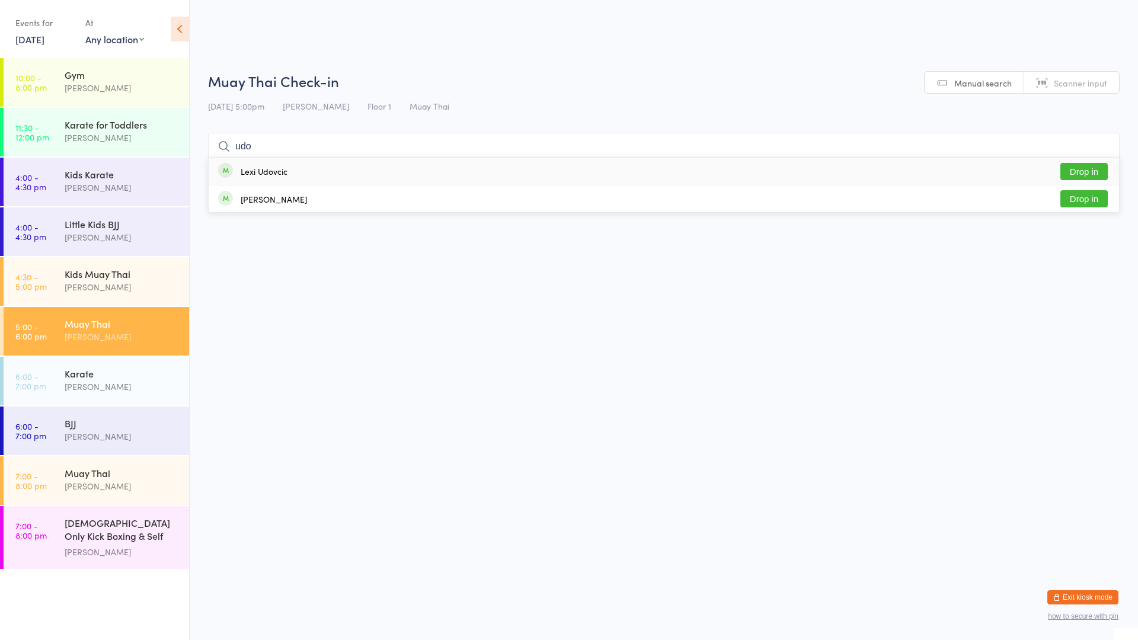
type input "udo"
click at [1091, 168] on button "Drop in" at bounding box center [1083, 171] width 47 height 17
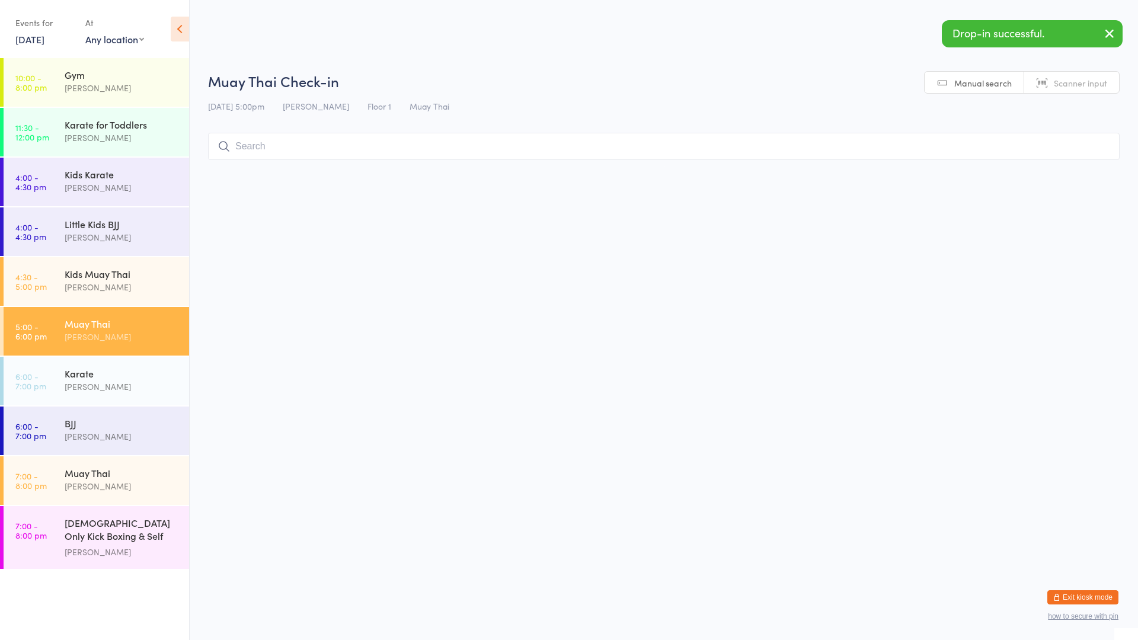
click at [814, 157] on input "search" at bounding box center [663, 146] width 911 height 27
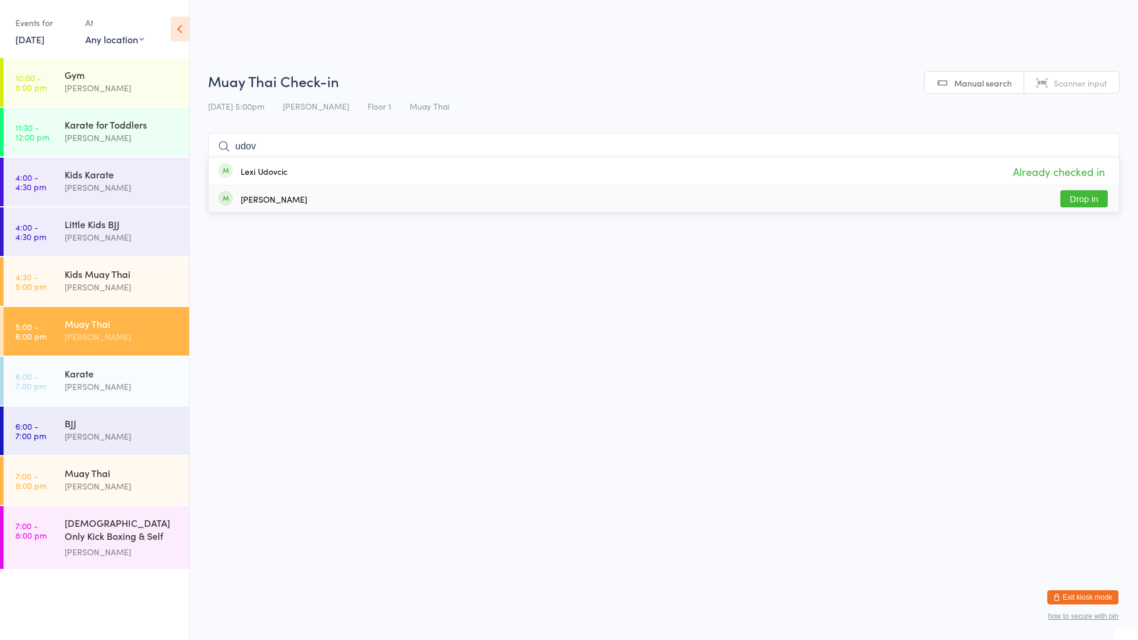
type input "udov"
click at [1083, 196] on button "Drop in" at bounding box center [1083, 198] width 47 height 17
click at [739, 141] on input "search" at bounding box center [663, 146] width 911 height 27
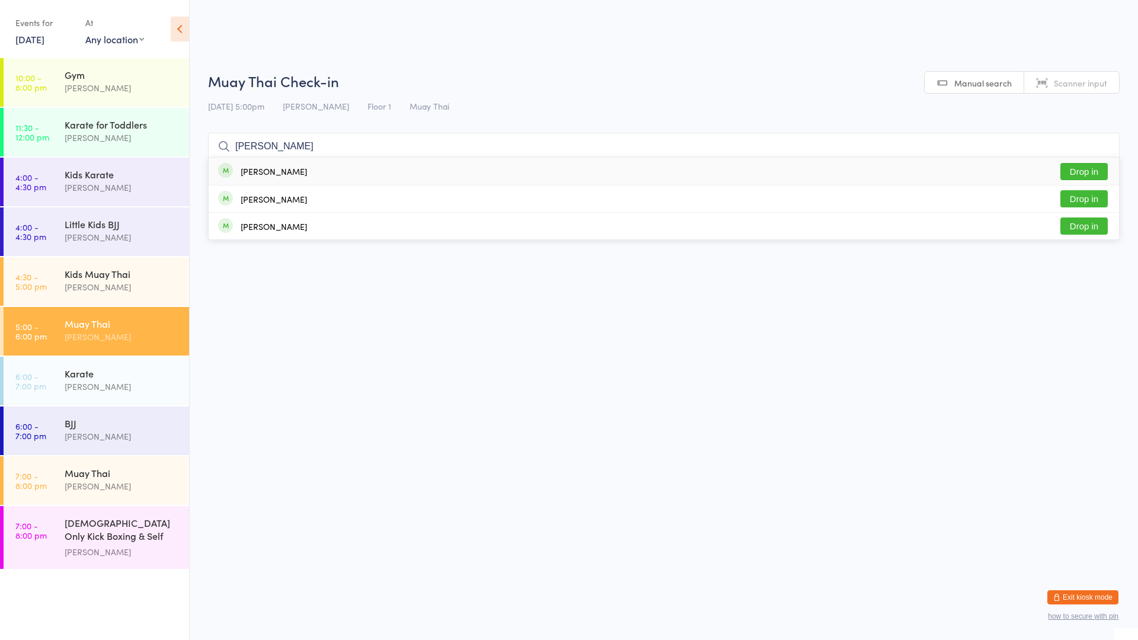
type input "[PERSON_NAME]"
click at [1072, 178] on button "Drop in" at bounding box center [1083, 171] width 47 height 17
type input "victoris"
click at [647, 162] on div "[PERSON_NAME] Drop in" at bounding box center [664, 171] width 910 height 27
type input "pra"
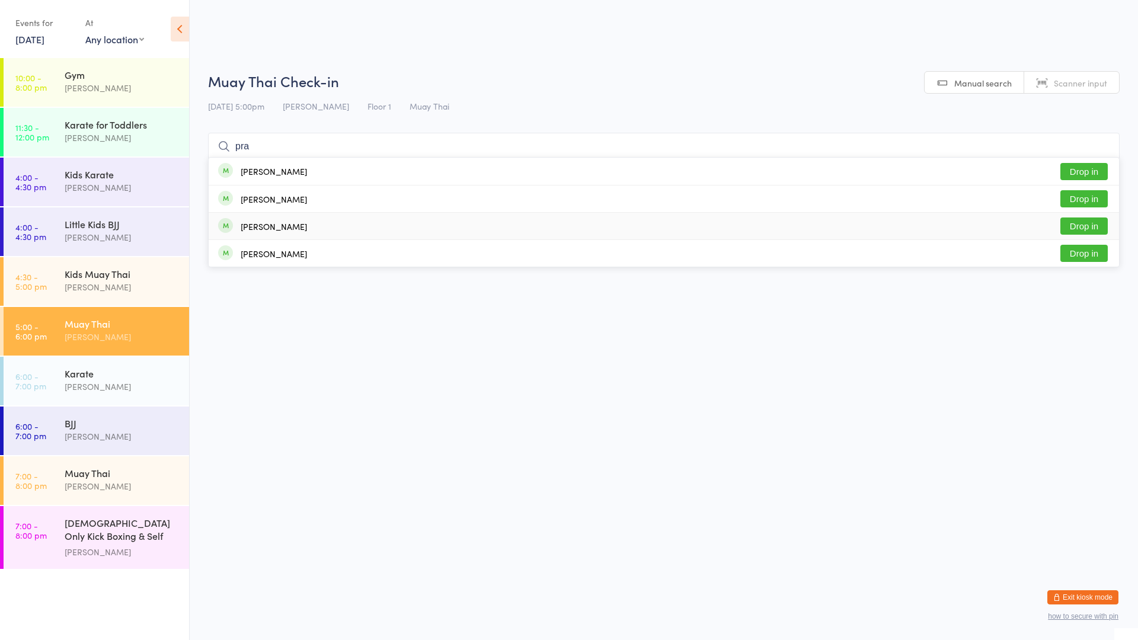
click at [554, 218] on div "[PERSON_NAME] Drop in" at bounding box center [664, 226] width 910 height 27
type input "omya"
click at [228, 164] on span at bounding box center [225, 170] width 15 height 15
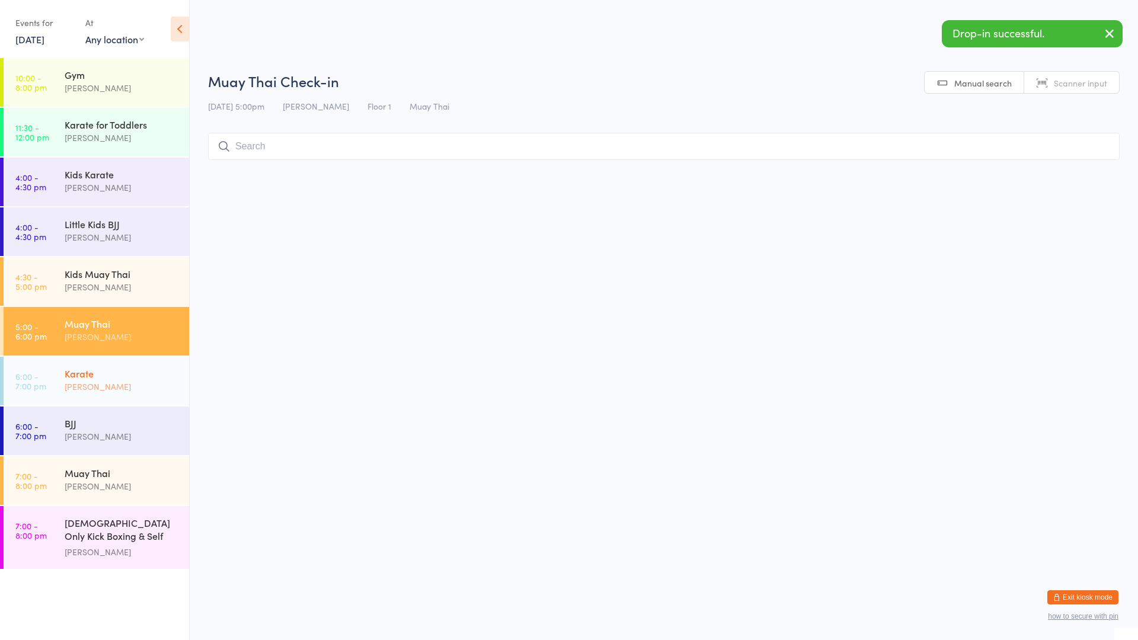
click at [155, 385] on div "[PERSON_NAME]" at bounding box center [122, 387] width 114 height 14
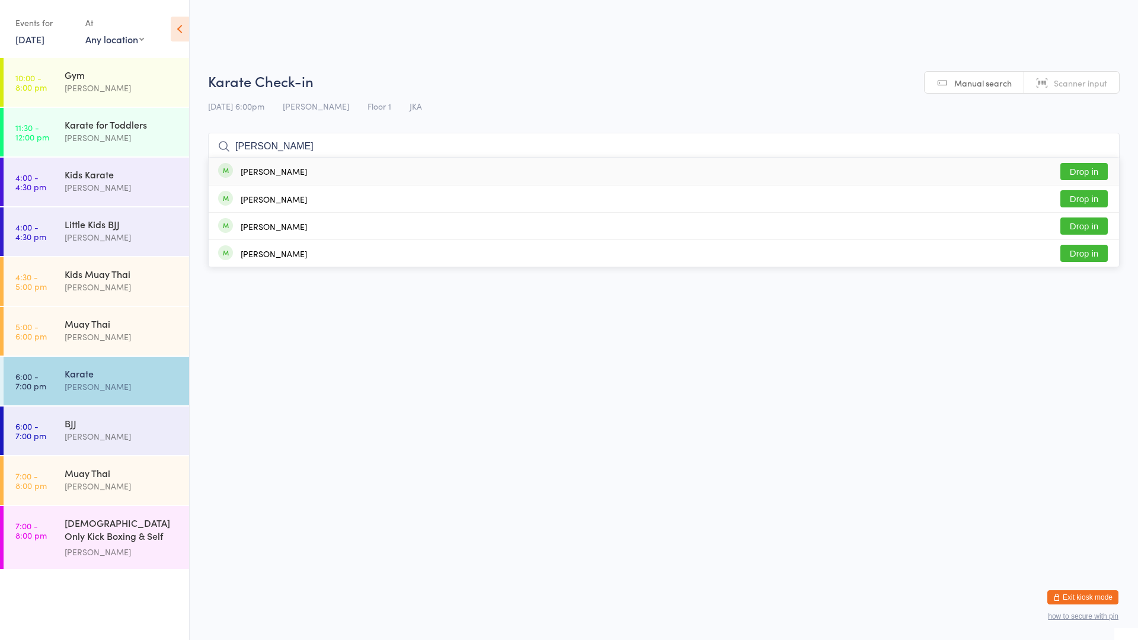
type input "[PERSON_NAME]"
click at [212, 159] on div "[PERSON_NAME] Drop in" at bounding box center [664, 171] width 910 height 27
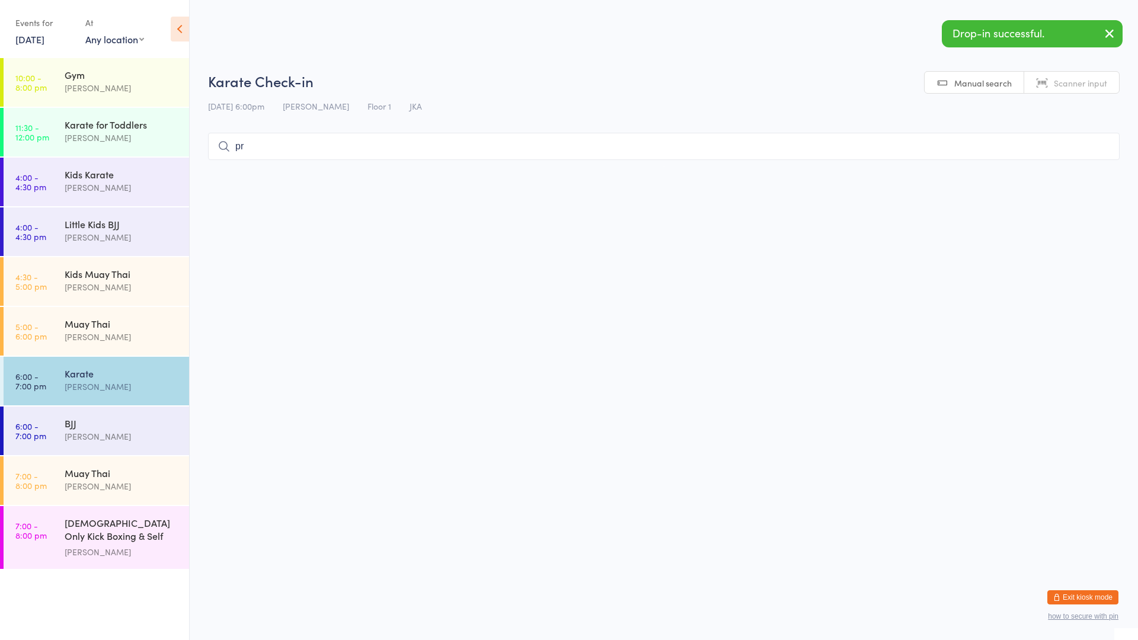
type input "p"
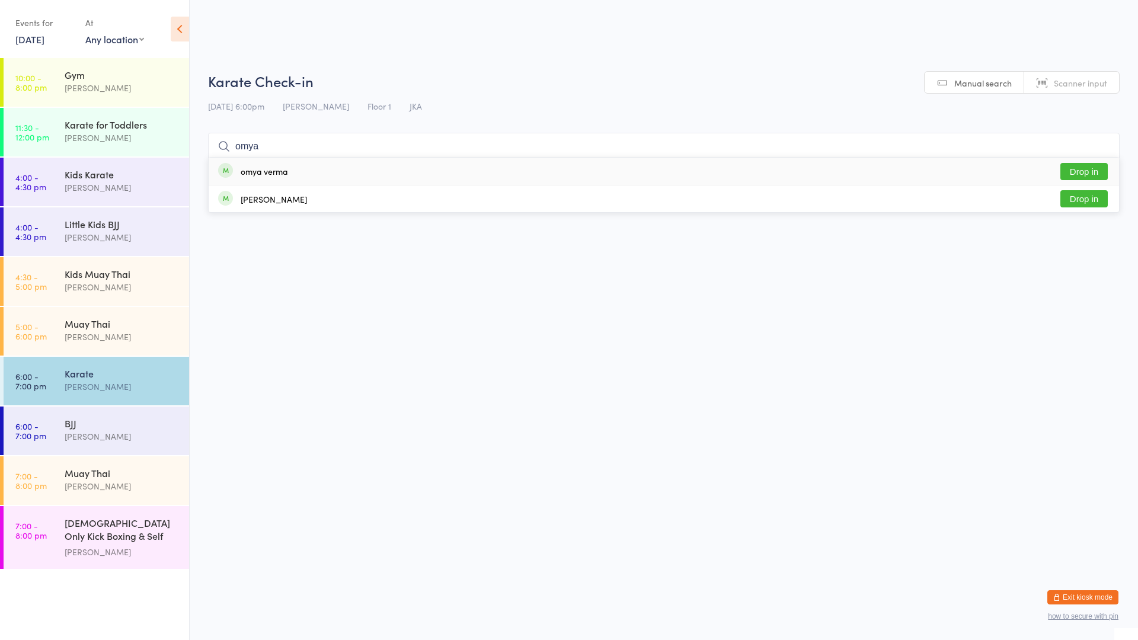
type input "omya"
click at [286, 167] on div "omya verma Drop in" at bounding box center [664, 171] width 910 height 27
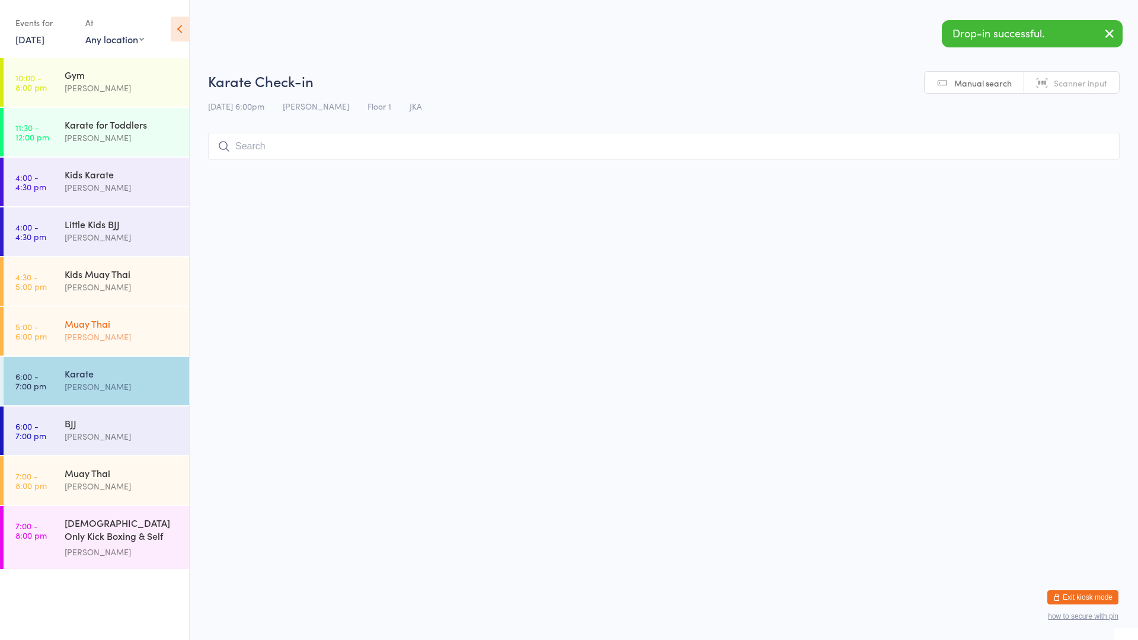
click at [93, 326] on div "Muay Thai" at bounding box center [122, 323] width 114 height 13
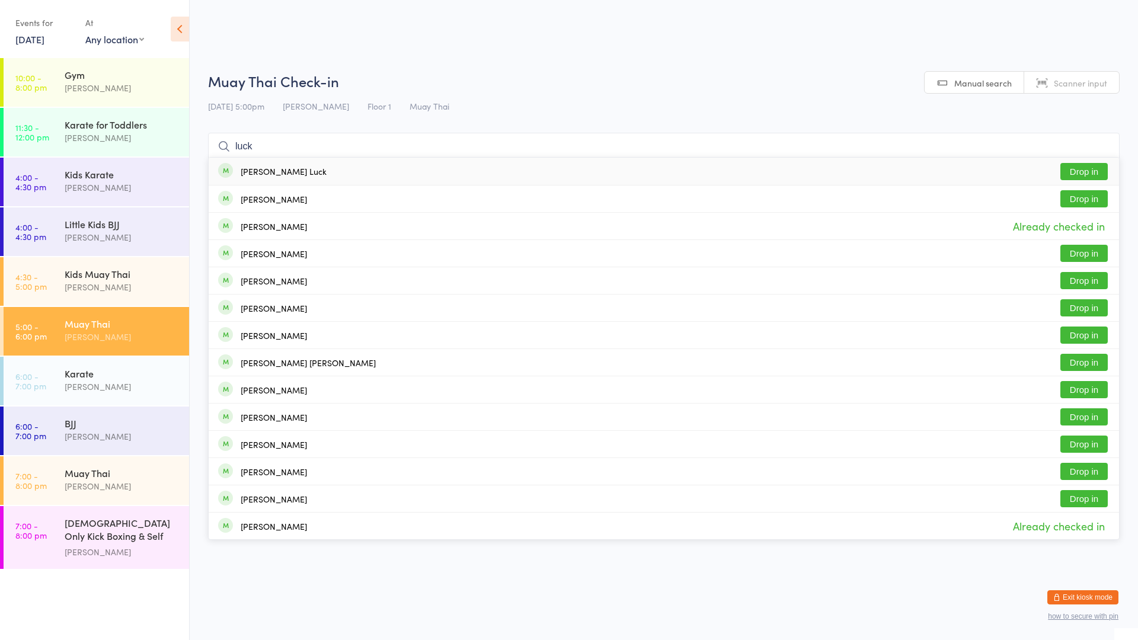
type input "luck"
click at [297, 175] on div "[PERSON_NAME] Luck Drop in" at bounding box center [664, 171] width 910 height 27
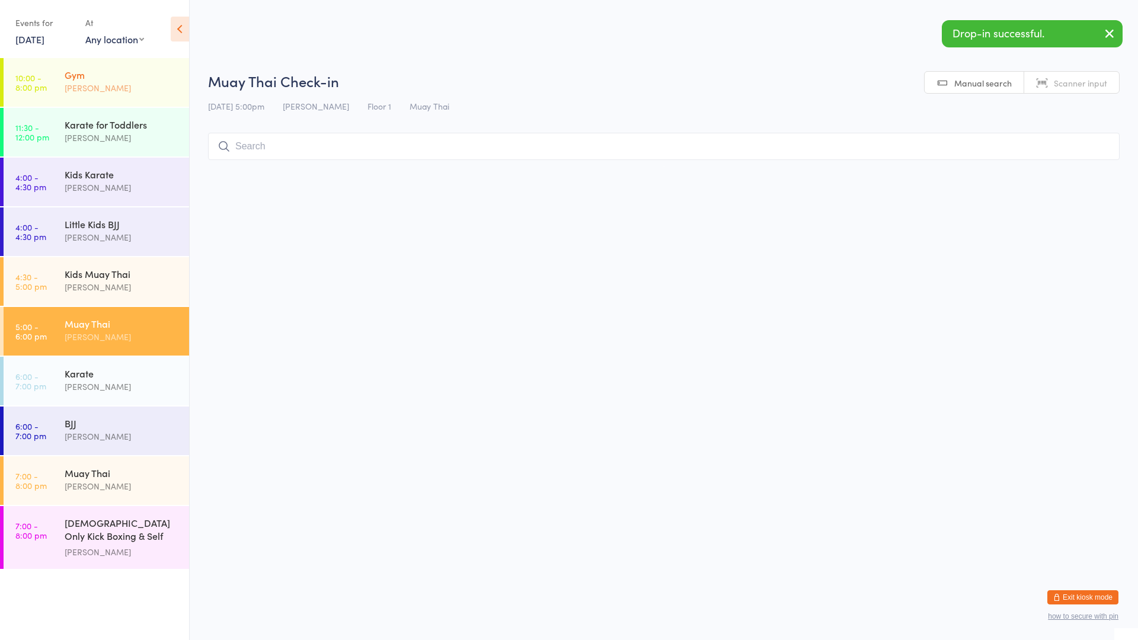
click at [127, 85] on div "[PERSON_NAME]" at bounding box center [122, 88] width 114 height 14
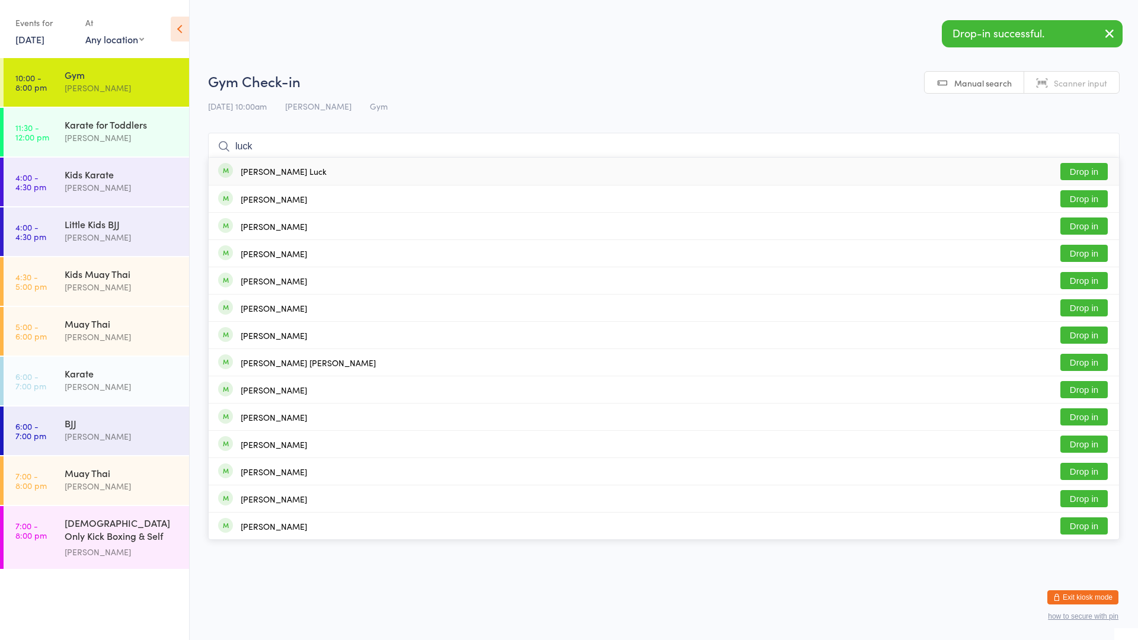
type input "luck"
click at [290, 169] on div "[PERSON_NAME] Luck Drop in" at bounding box center [664, 171] width 910 height 27
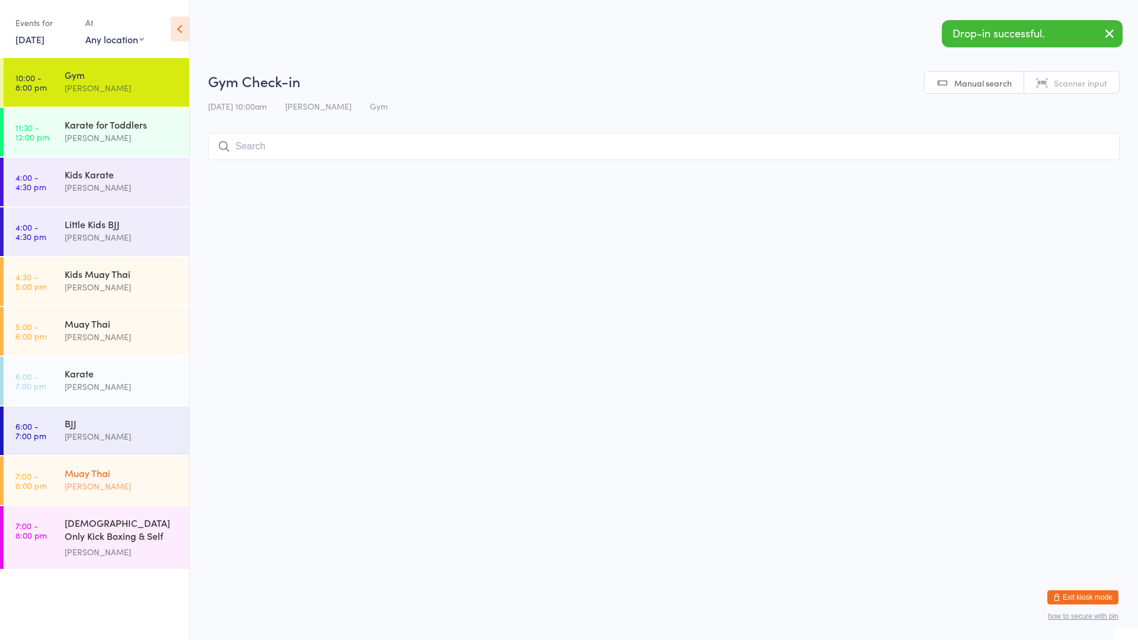
click at [113, 470] on div "Muay Thai" at bounding box center [122, 472] width 114 height 13
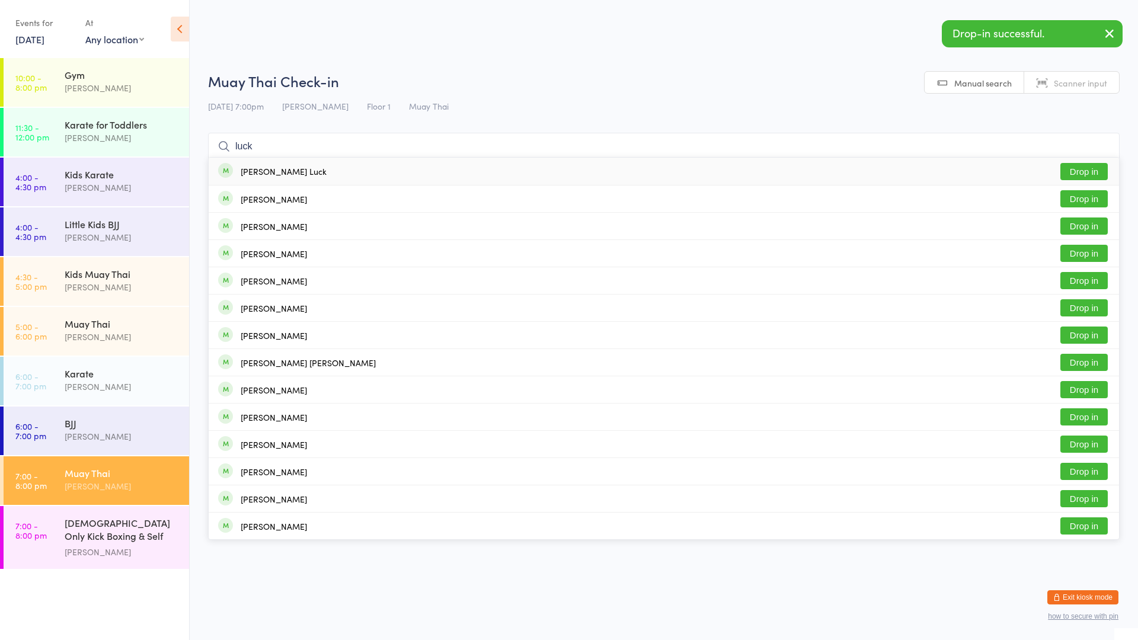
type input "luck"
click at [308, 171] on div "[PERSON_NAME] Luck Drop in" at bounding box center [664, 171] width 910 height 27
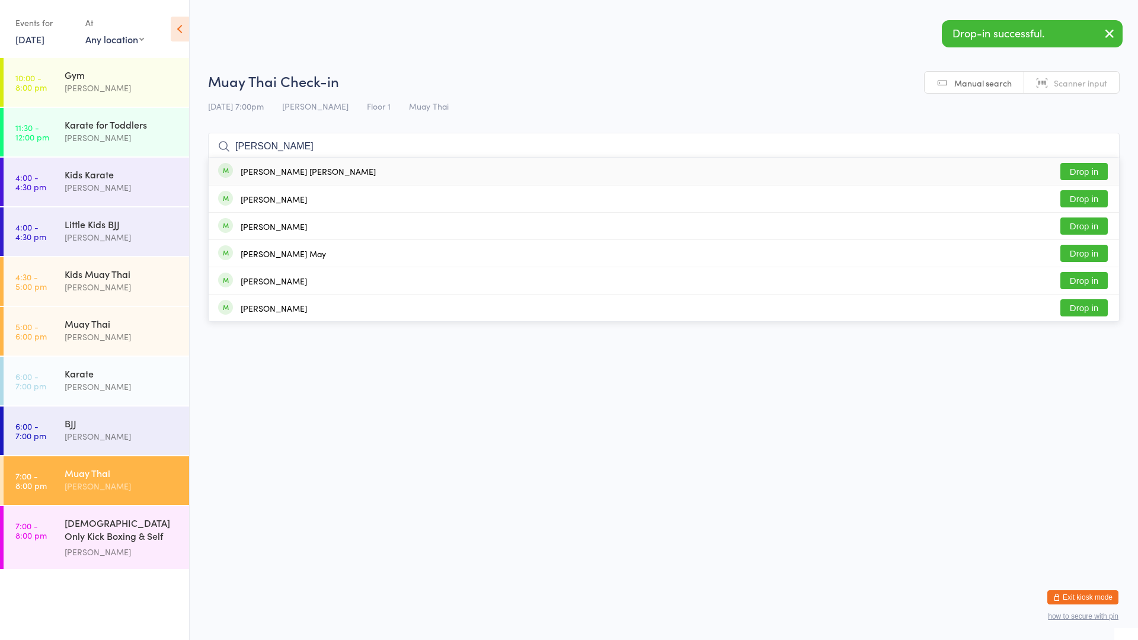
type input "[PERSON_NAME]"
click at [315, 165] on div "[PERSON_NAME] [PERSON_NAME] Drop in" at bounding box center [664, 171] width 910 height 27
type input "[PERSON_NAME]"
click at [318, 164] on div "[PERSON_NAME] Drop in" at bounding box center [664, 171] width 910 height 27
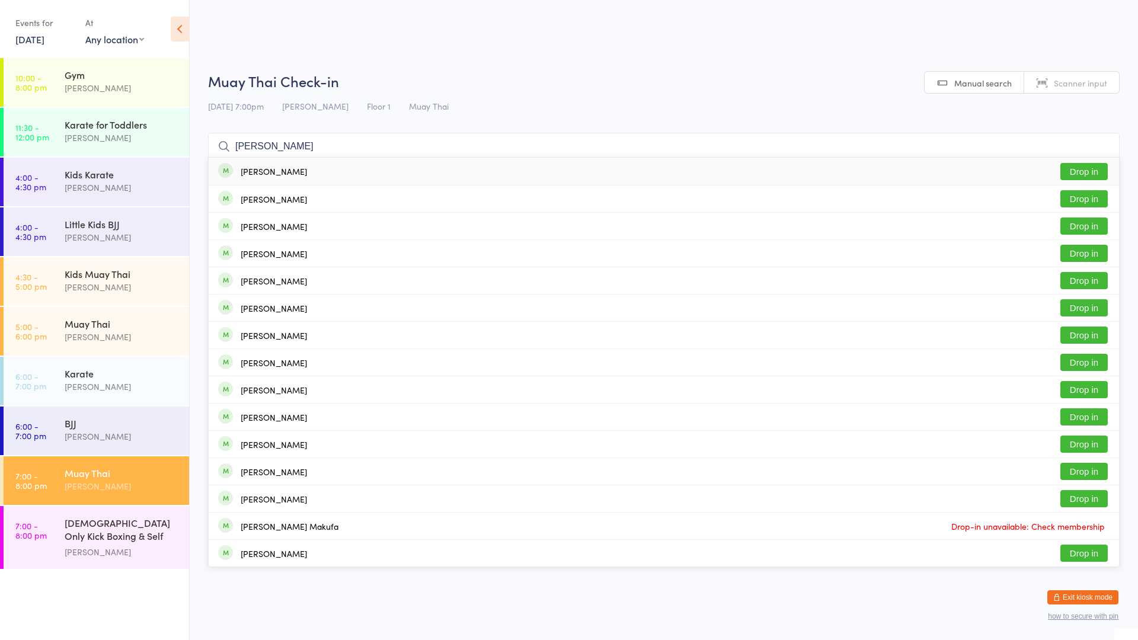
type input "[PERSON_NAME]"
click at [295, 169] on div "[PERSON_NAME] Drop in" at bounding box center [664, 171] width 910 height 27
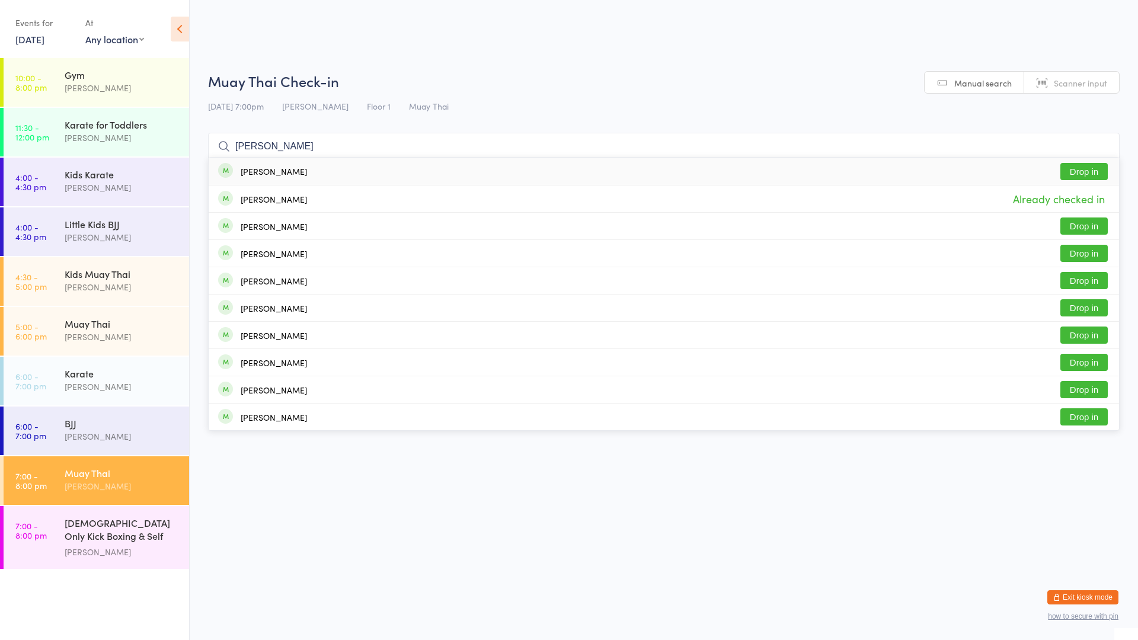
type input "[PERSON_NAME]"
click at [296, 168] on div "[PERSON_NAME] Drop in" at bounding box center [664, 171] width 910 height 27
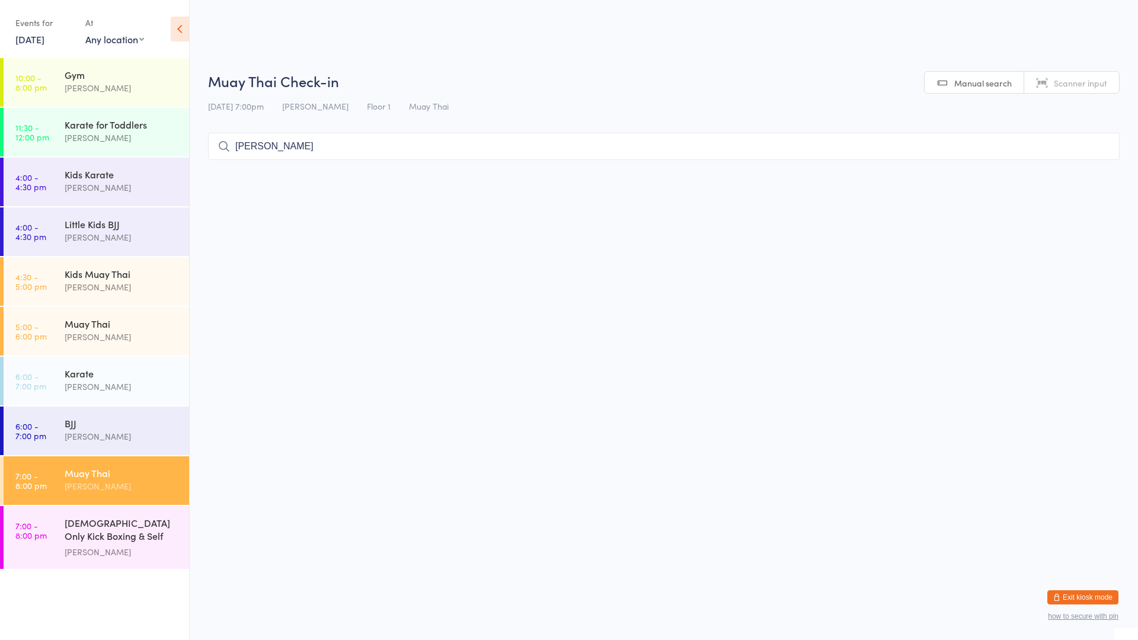
click at [357, 190] on html "You have now entered Kiosk Mode. Members will be able to check themselves in us…" at bounding box center [569, 320] width 1138 height 640
click at [368, 138] on input "[PERSON_NAME]" at bounding box center [663, 146] width 911 height 27
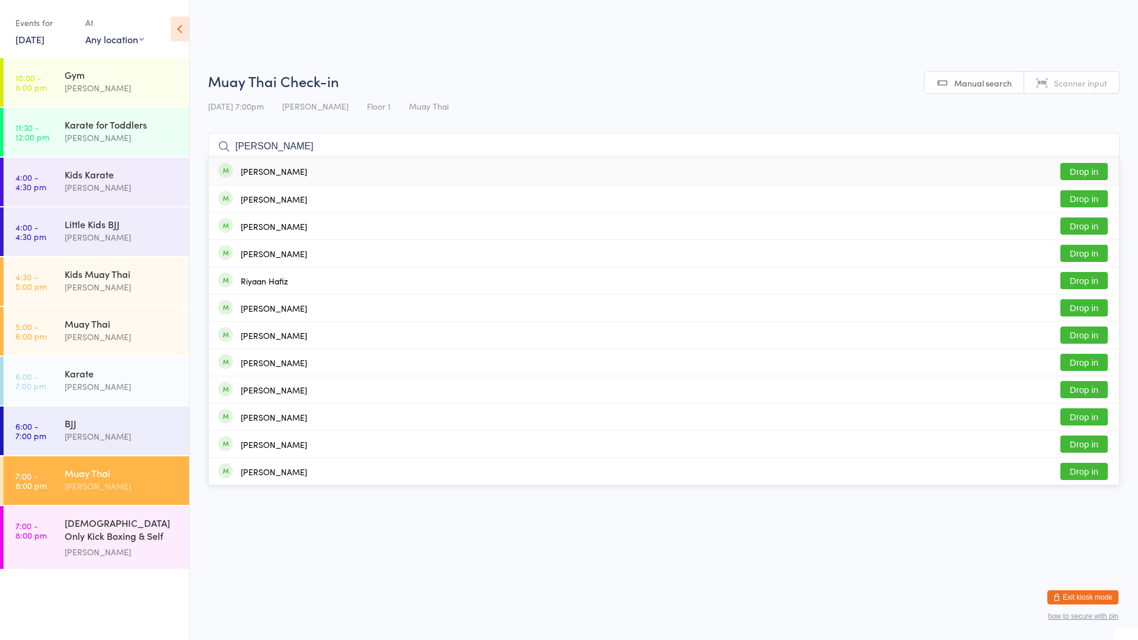
type input "[PERSON_NAME]"
click at [1083, 171] on button "Drop in" at bounding box center [1083, 171] width 47 height 17
type input "[PERSON_NAME]"
click at [805, 202] on div "[PERSON_NAME] Drop in" at bounding box center [664, 198] width 910 height 27
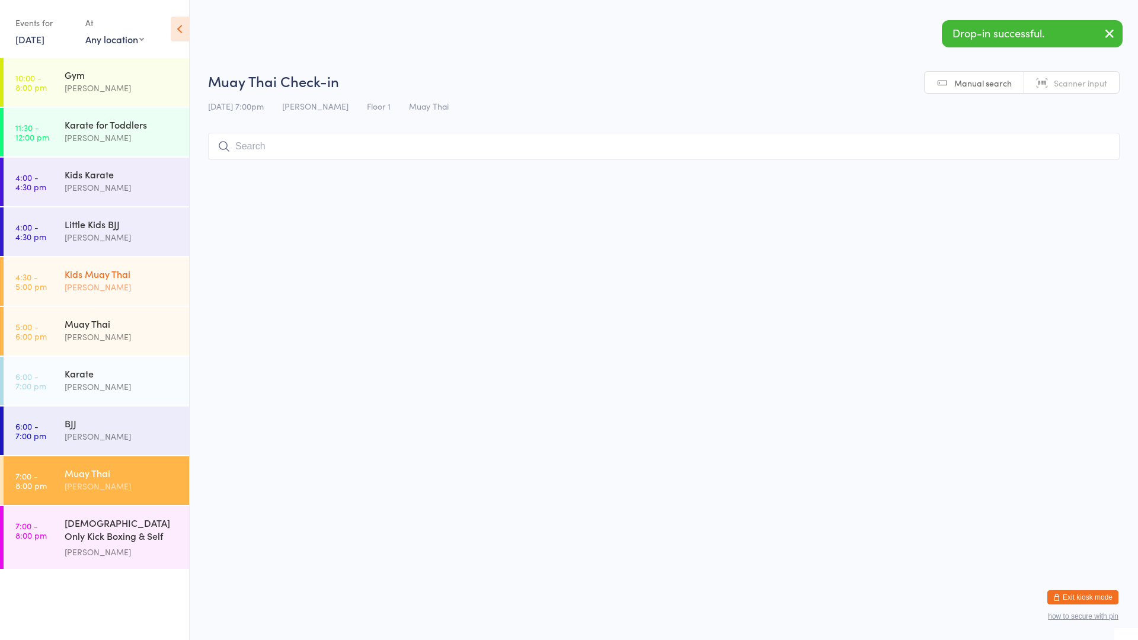
click at [118, 280] on div "Kids Muay Thai" at bounding box center [122, 273] width 114 height 13
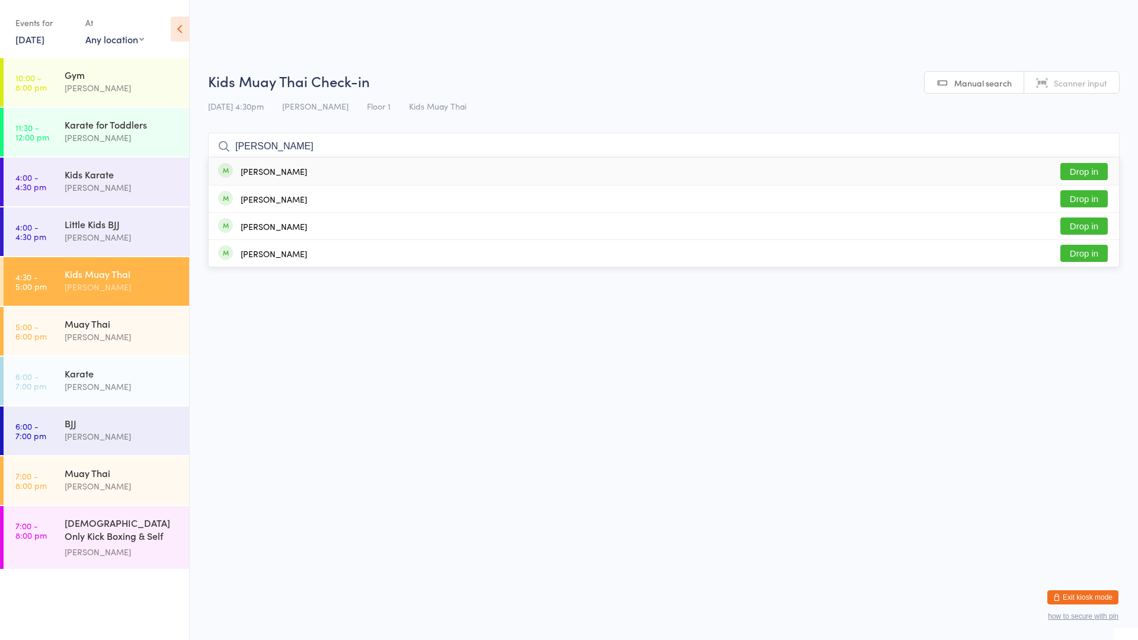
type input "[PERSON_NAME]"
click at [321, 173] on div "[PERSON_NAME] Drop in" at bounding box center [664, 171] width 910 height 27
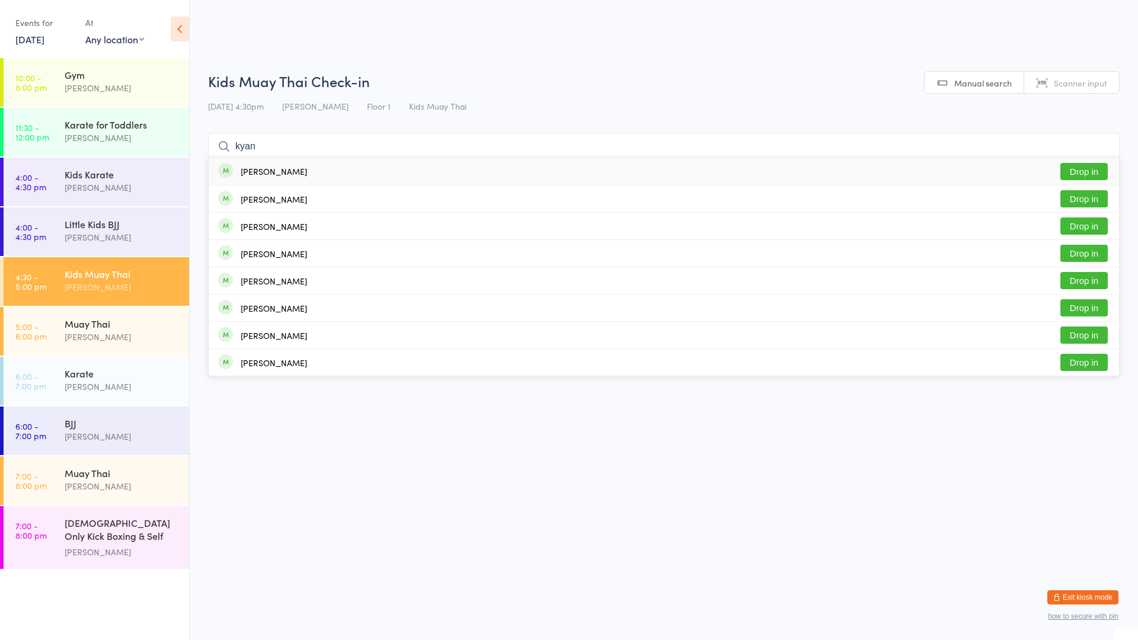
type input "kyan"
click at [301, 167] on div "[PERSON_NAME] Drop in" at bounding box center [664, 171] width 910 height 27
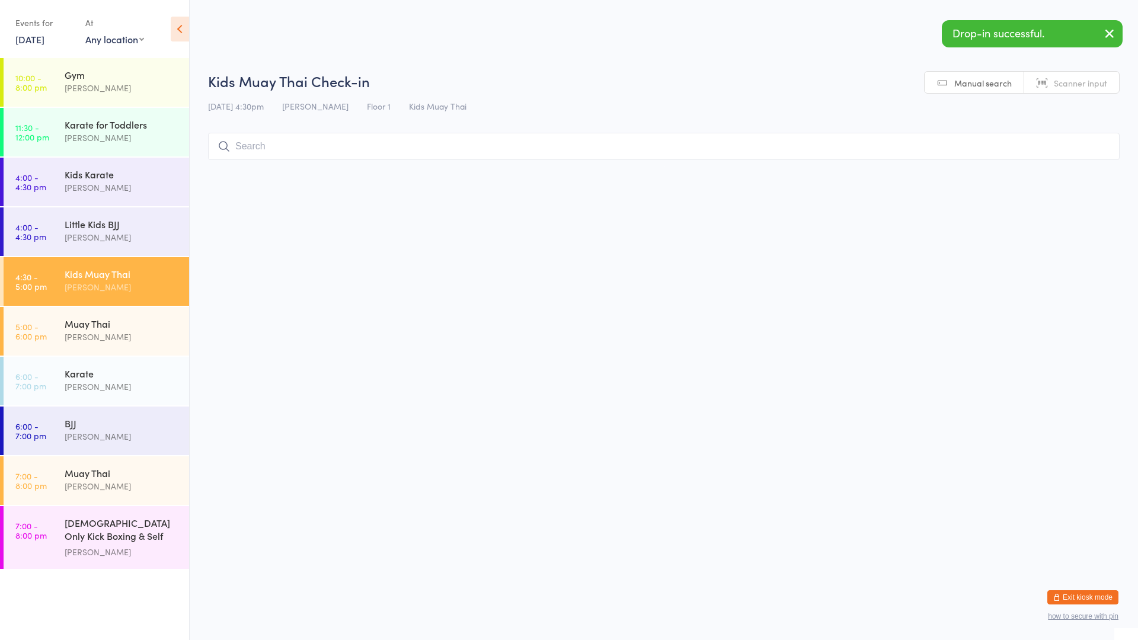
click at [329, 149] on input "search" at bounding box center [663, 146] width 911 height 27
click at [125, 315] on div "Muay Thai [PERSON_NAME]" at bounding box center [127, 330] width 124 height 47
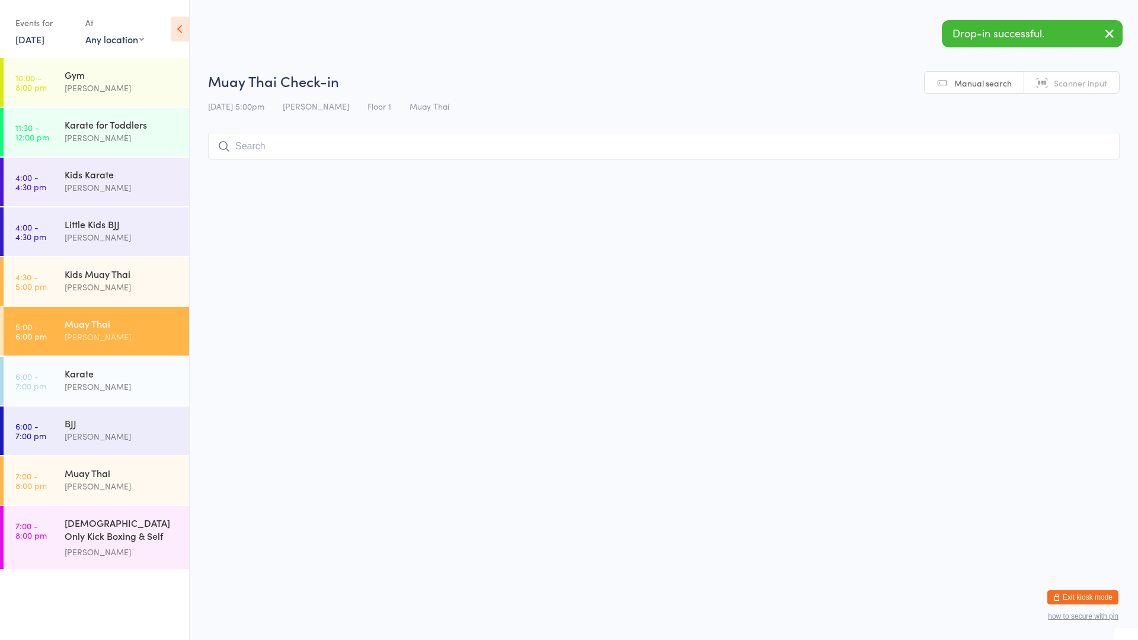
click at [331, 151] on input "search" at bounding box center [663, 146] width 911 height 27
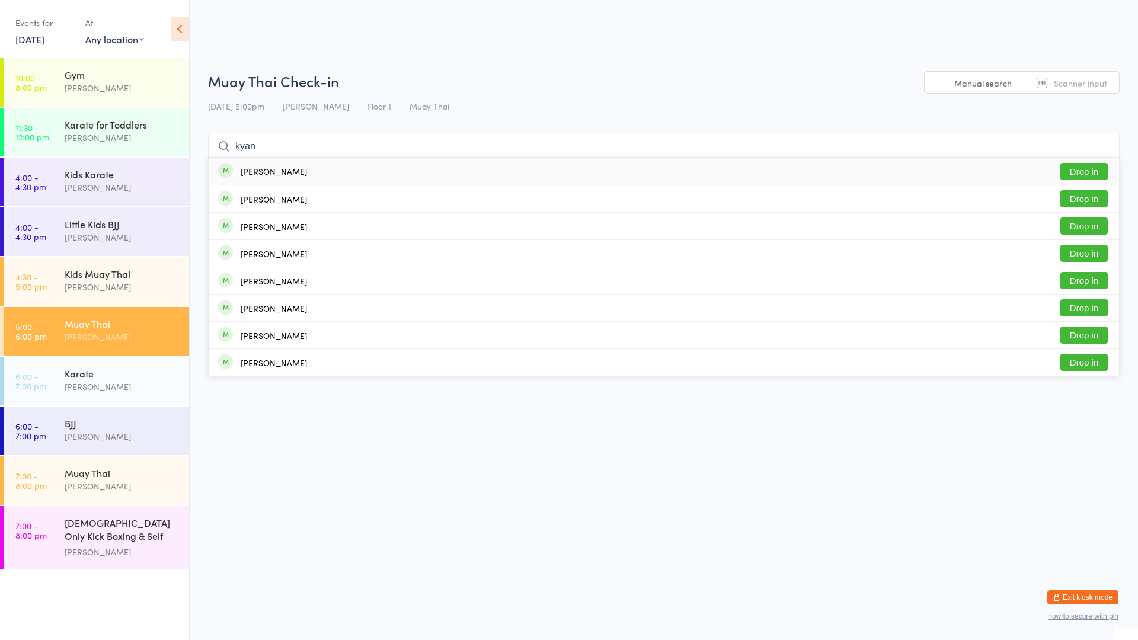
type input "kyan"
click at [296, 175] on div "[PERSON_NAME] Drop in" at bounding box center [664, 171] width 910 height 27
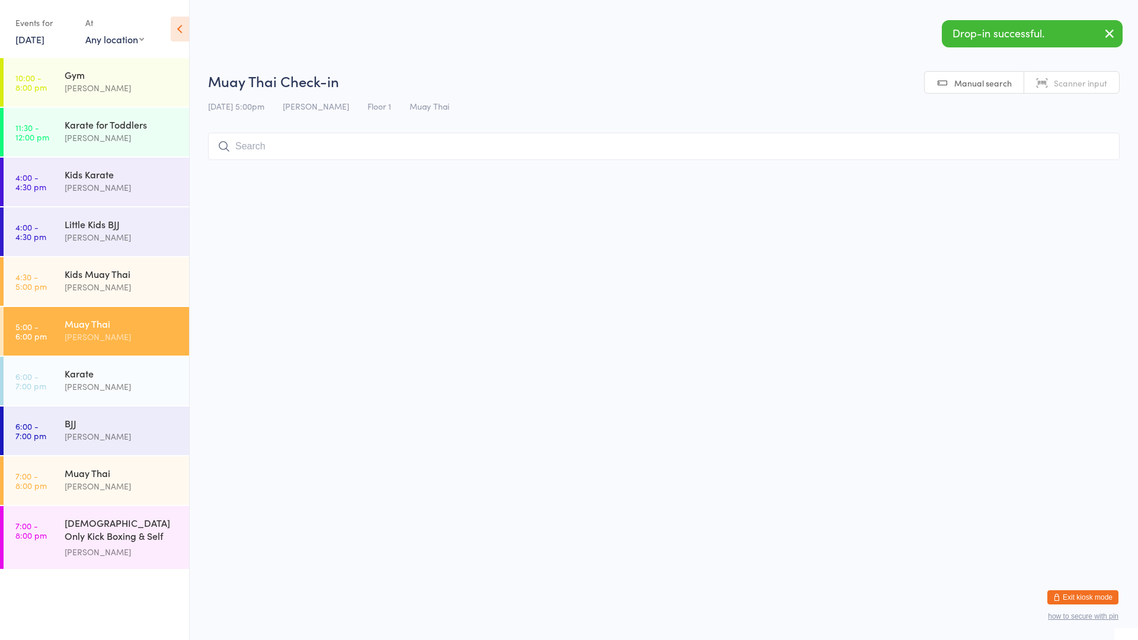
click at [299, 152] on input "search" at bounding box center [663, 146] width 911 height 27
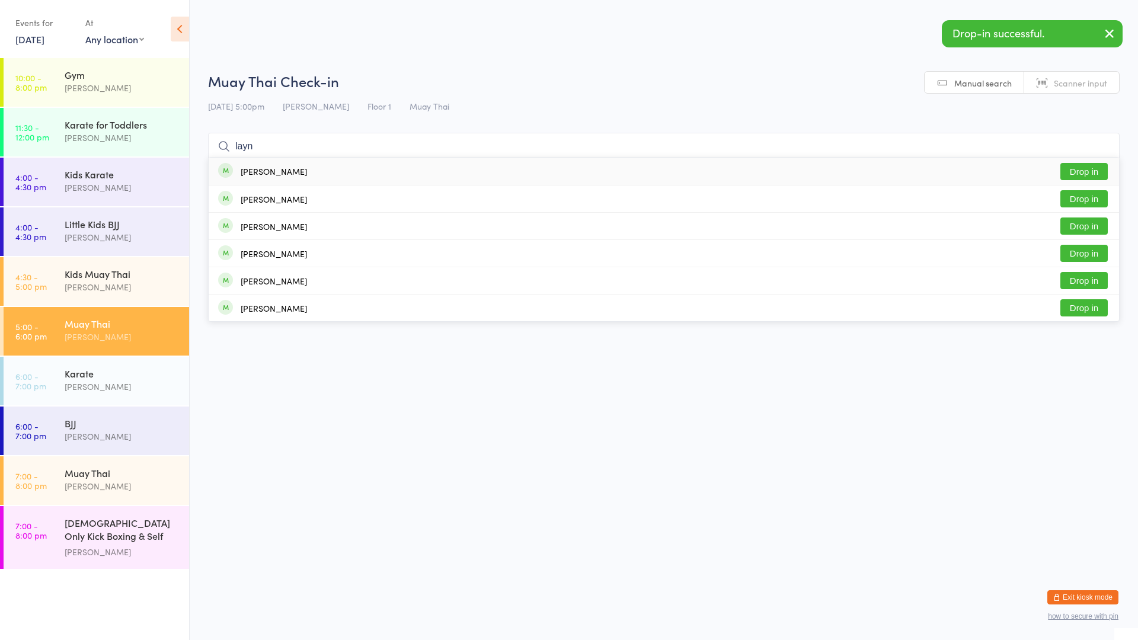
type input "layn"
click at [318, 168] on div "[PERSON_NAME] Drop in" at bounding box center [664, 171] width 910 height 27
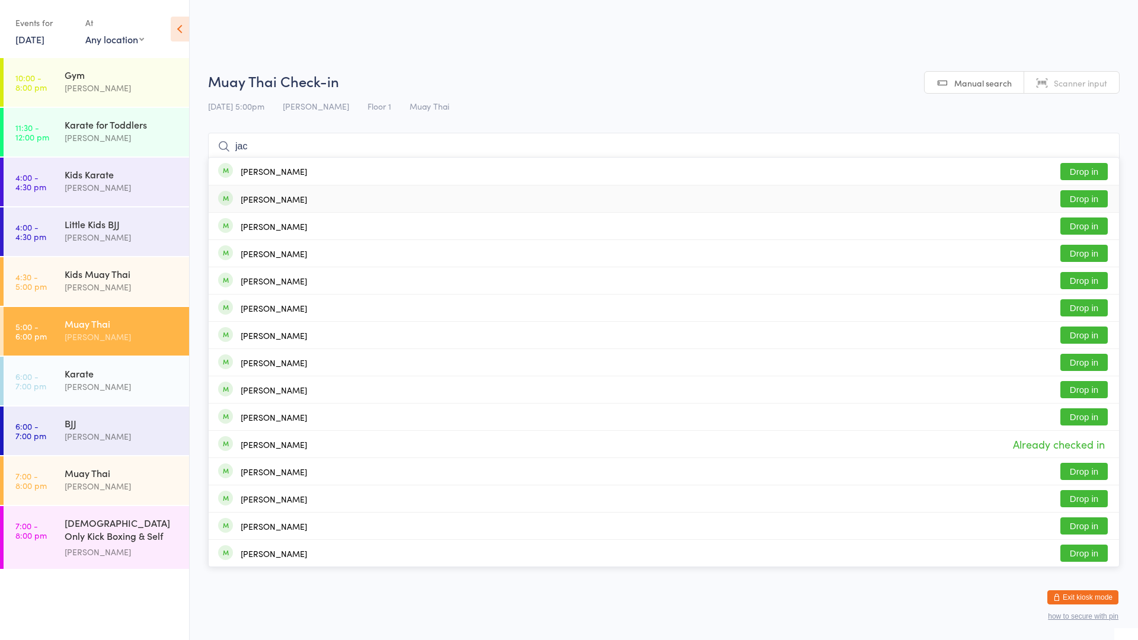
type input "jac"
click at [1066, 194] on button "Drop in" at bounding box center [1083, 198] width 47 height 17
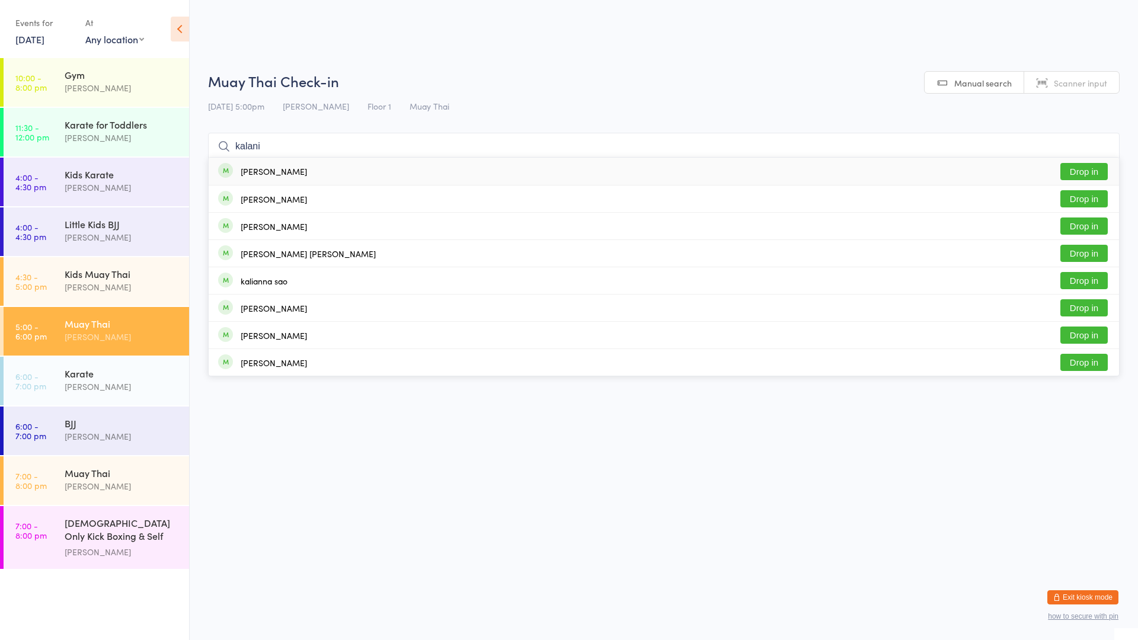
type input "kalani"
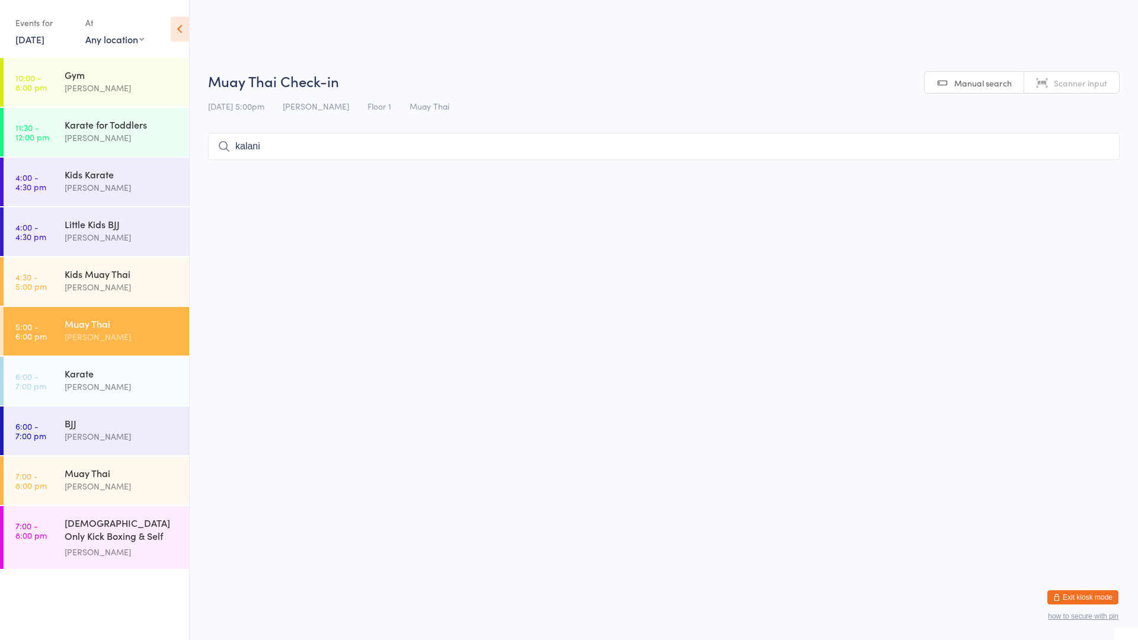
click at [1099, 149] on input "kalani" at bounding box center [663, 146] width 911 height 27
click at [1019, 151] on input "search" at bounding box center [663, 146] width 911 height 27
type input "ty"
click at [1071, 172] on button "Drop in" at bounding box center [1083, 171] width 47 height 17
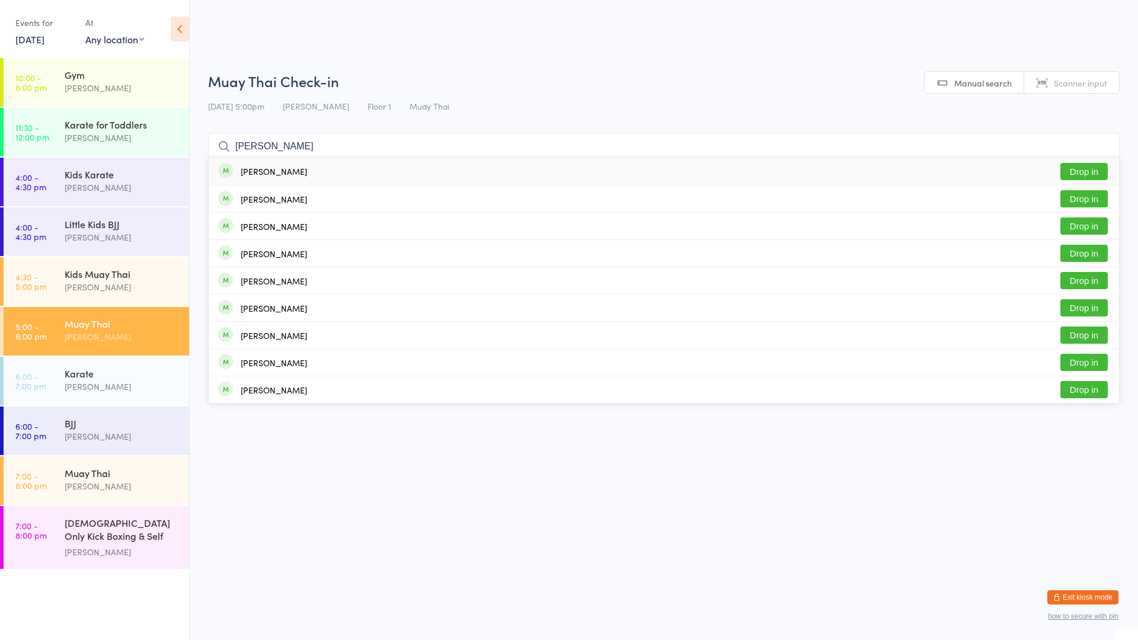
type input "[PERSON_NAME]"
click at [654, 174] on div "[PERSON_NAME] Drop in" at bounding box center [664, 171] width 910 height 27
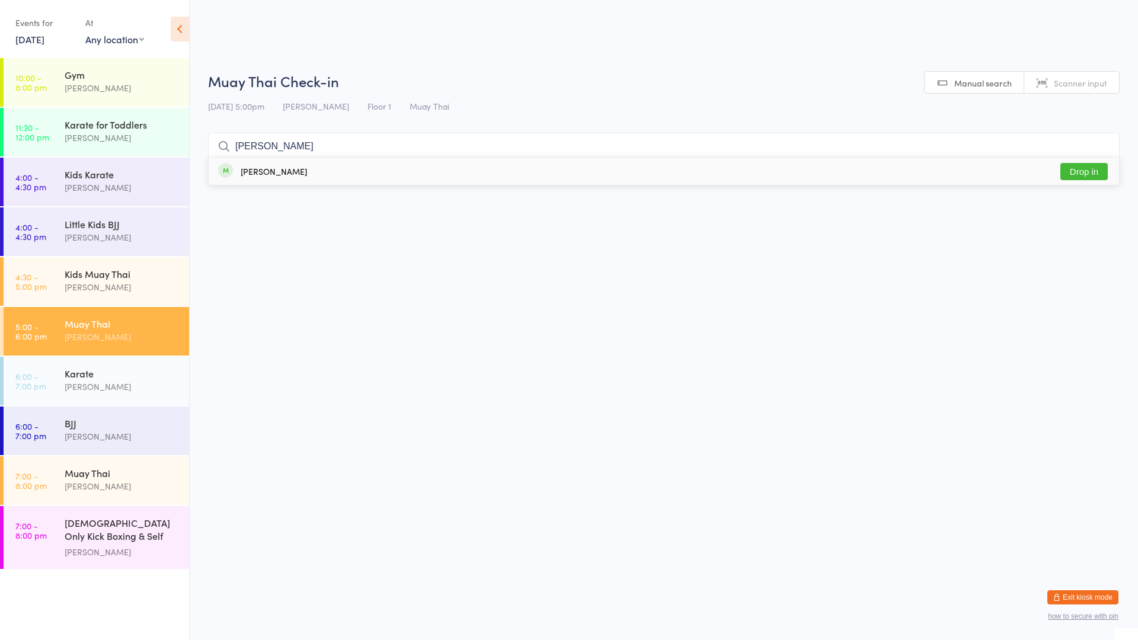
type input "[PERSON_NAME]"
click at [626, 174] on div "[PERSON_NAME] Drop in" at bounding box center [664, 171] width 910 height 27
type input "rya"
click at [296, 197] on div "[PERSON_NAME] Drop in" at bounding box center [664, 198] width 910 height 27
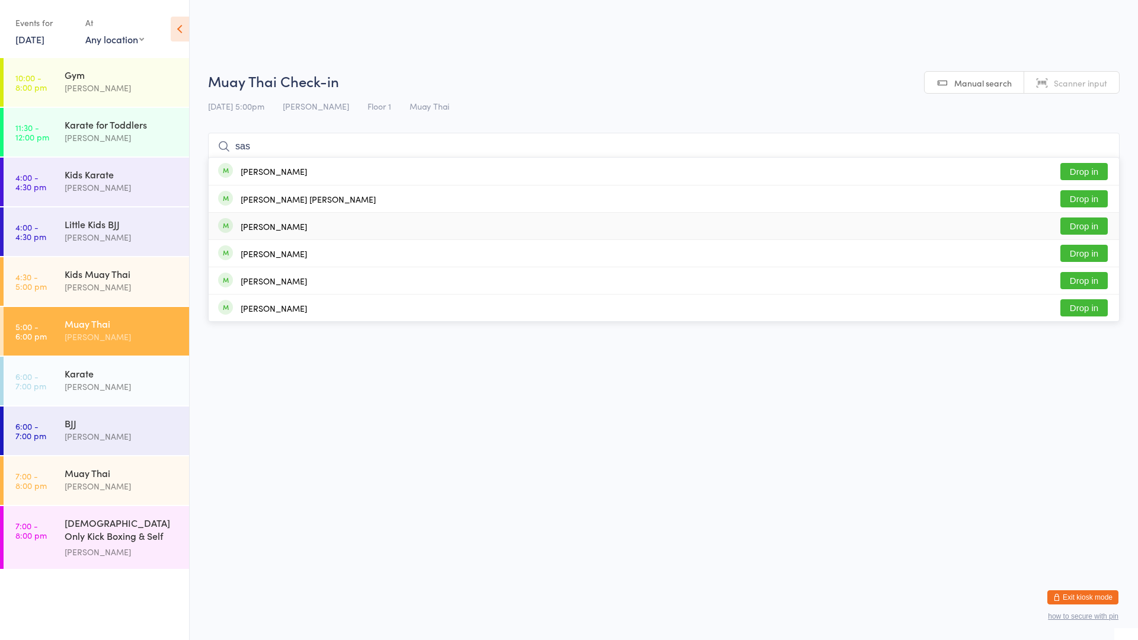
type input "sas"
click at [238, 222] on div "[PERSON_NAME]" at bounding box center [262, 226] width 89 height 13
type input "luka"
click at [257, 194] on div "[PERSON_NAME]" at bounding box center [274, 198] width 66 height 9
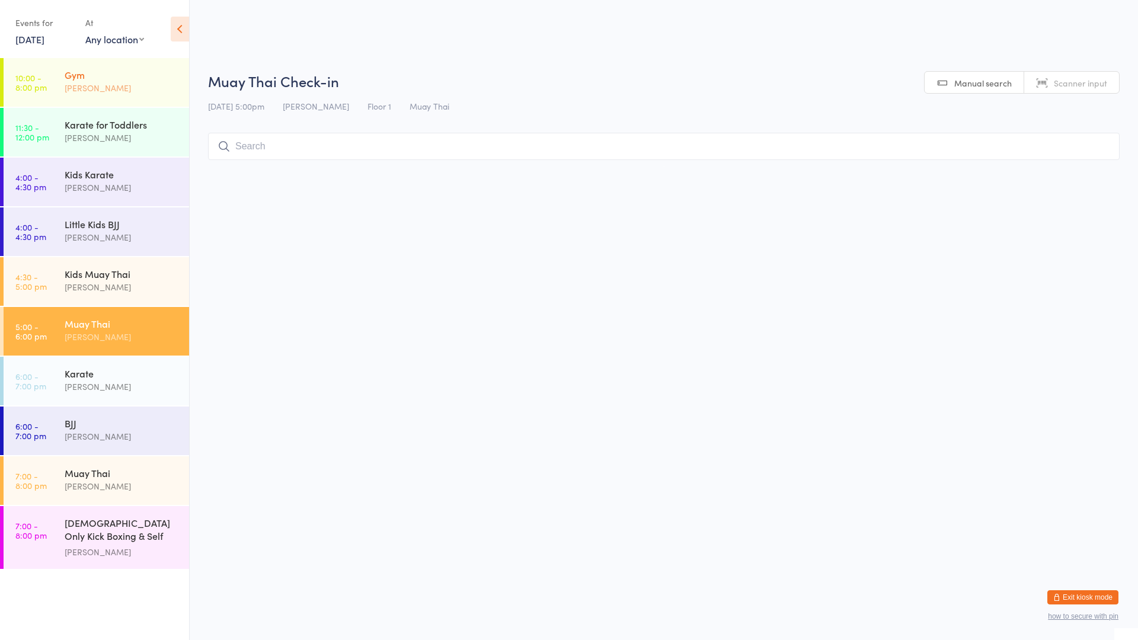
drag, startPoint x: 277, startPoint y: 190, endPoint x: 65, endPoint y: 92, distance: 233.6
click at [63, 92] on link "10:00 - 8:00 pm Gym [PERSON_NAME]" at bounding box center [96, 82] width 185 height 49
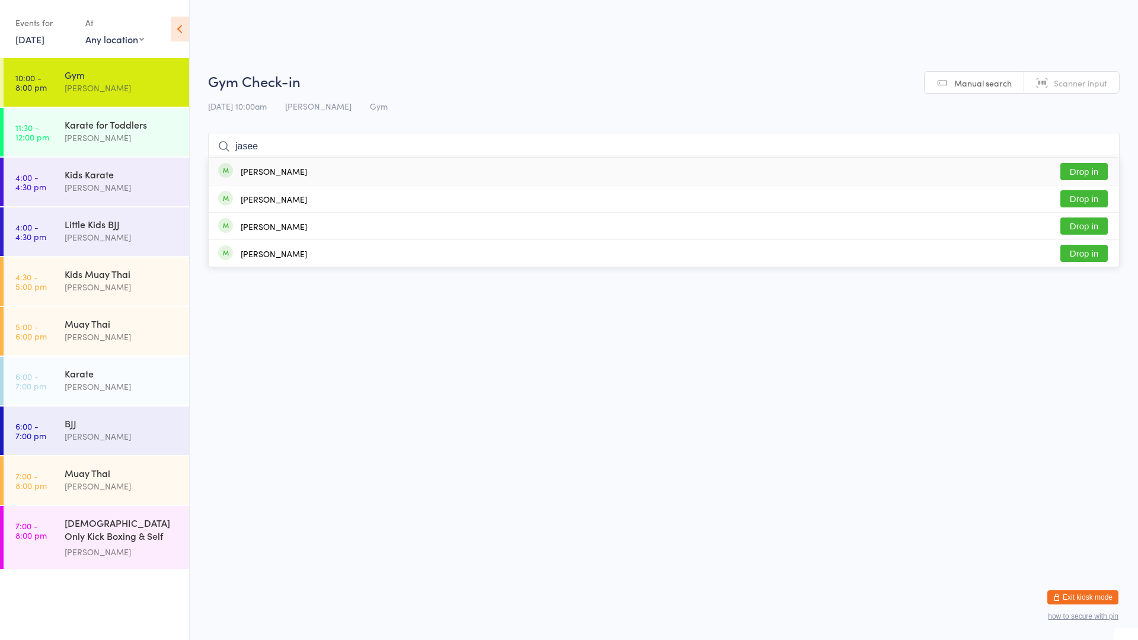
type input "jasee"
click at [321, 166] on div "[PERSON_NAME] Drop in" at bounding box center [664, 171] width 910 height 27
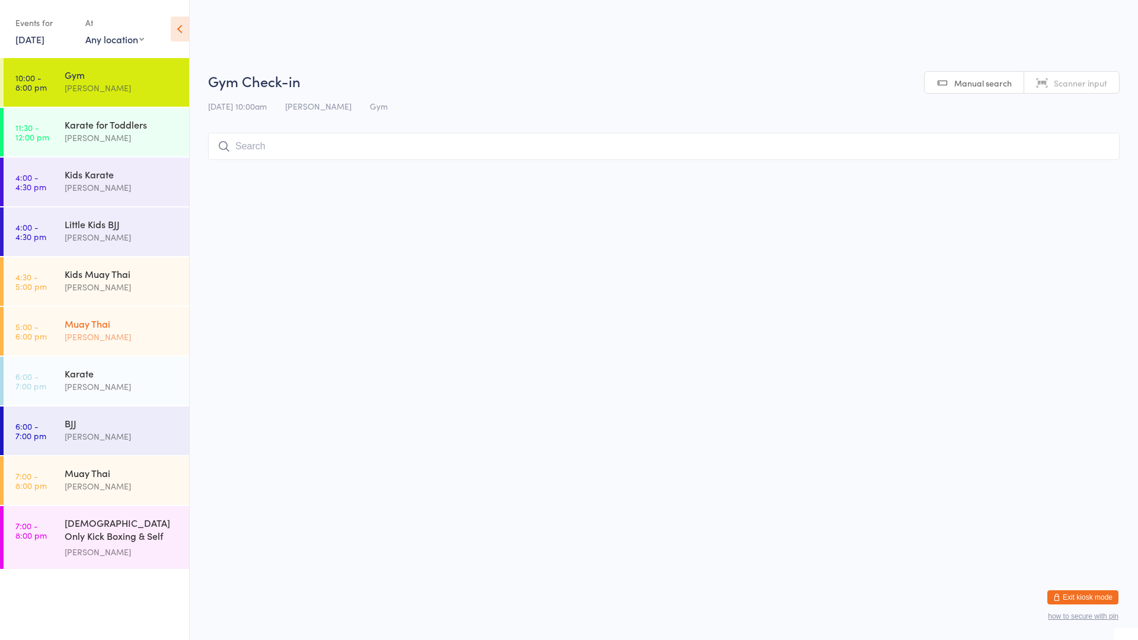
click at [127, 346] on div "Muay Thai [PERSON_NAME]" at bounding box center [127, 330] width 124 height 47
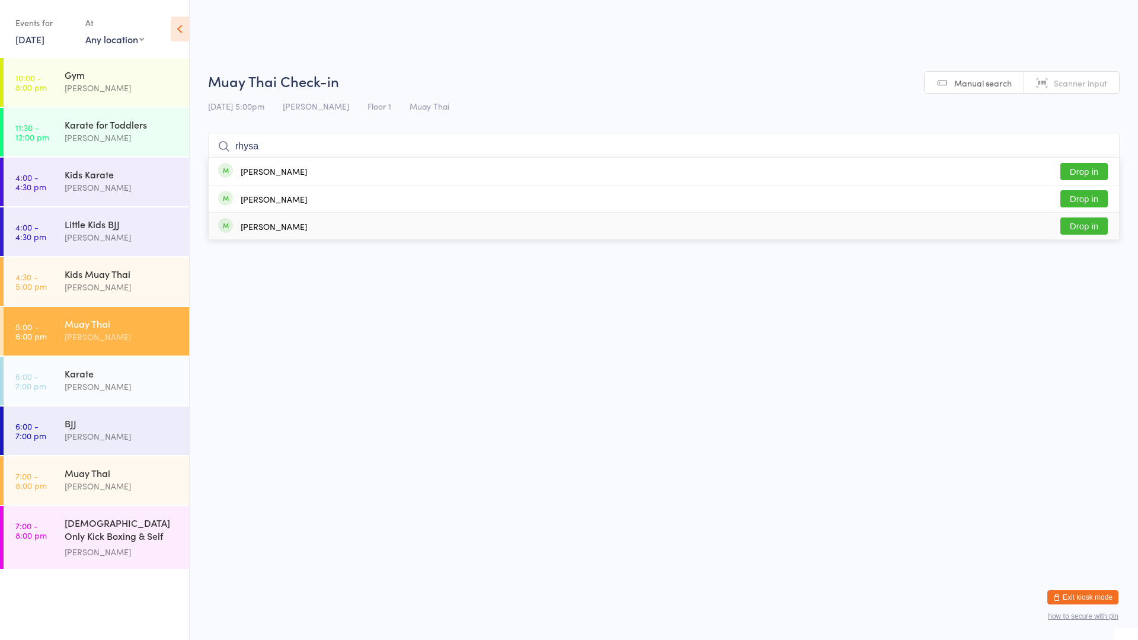
type input "rhysa"
click at [252, 230] on div "[PERSON_NAME]" at bounding box center [274, 226] width 66 height 9
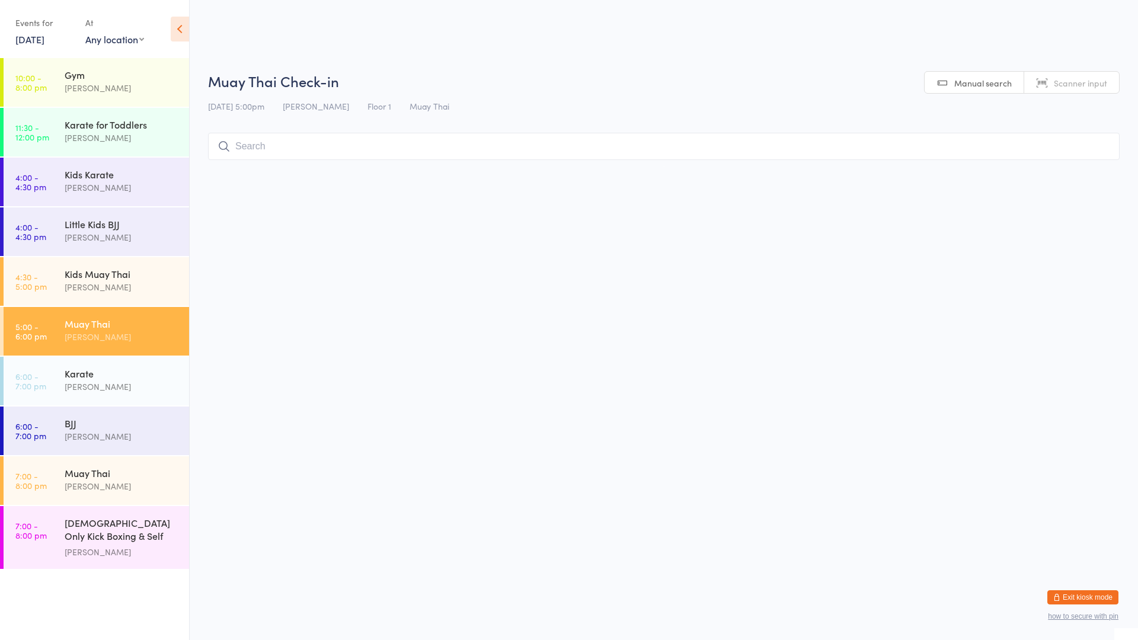
drag, startPoint x: 252, startPoint y: 230, endPoint x: 245, endPoint y: 230, distance: 7.1
drag, startPoint x: 245, startPoint y: 230, endPoint x: 247, endPoint y: 143, distance: 86.5
click at [247, 143] on input "search" at bounding box center [663, 146] width 911 height 27
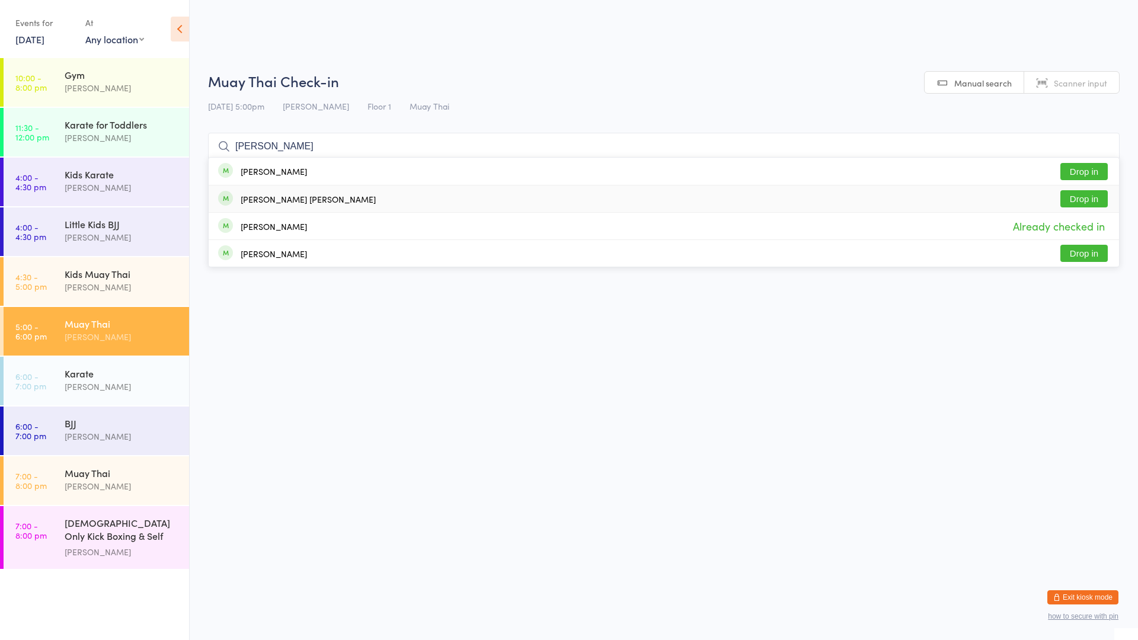
type input "[PERSON_NAME]"
click at [1077, 192] on button "Drop in" at bounding box center [1083, 198] width 47 height 17
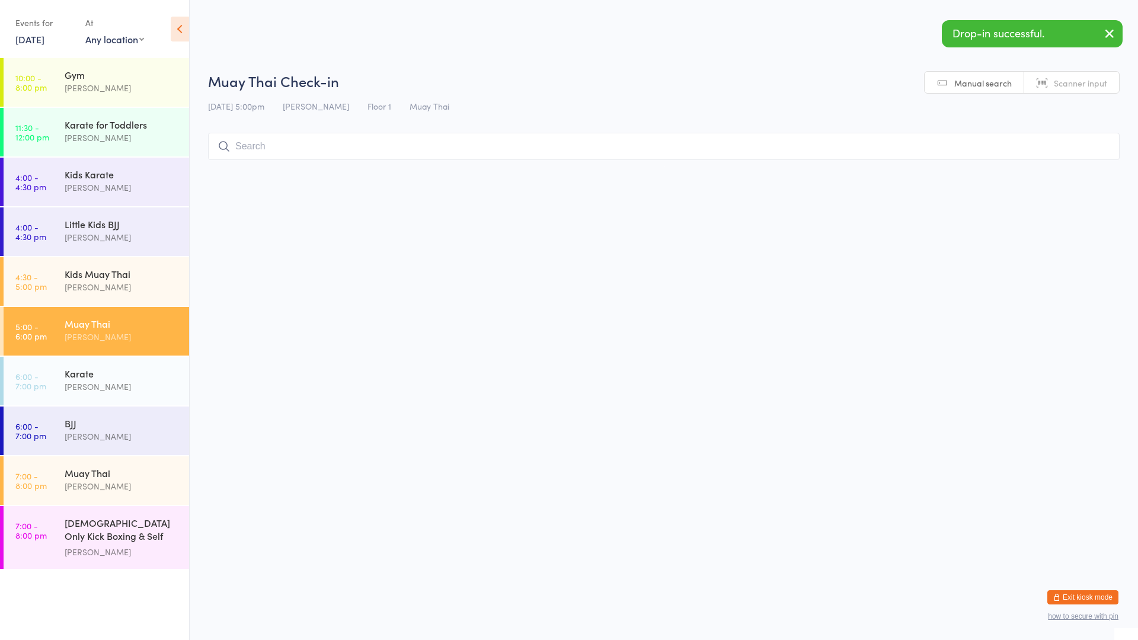
drag, startPoint x: 1041, startPoint y: 144, endPoint x: 1037, endPoint y: 149, distance: 6.8
click at [1037, 149] on input "search" at bounding box center [663, 146] width 911 height 27
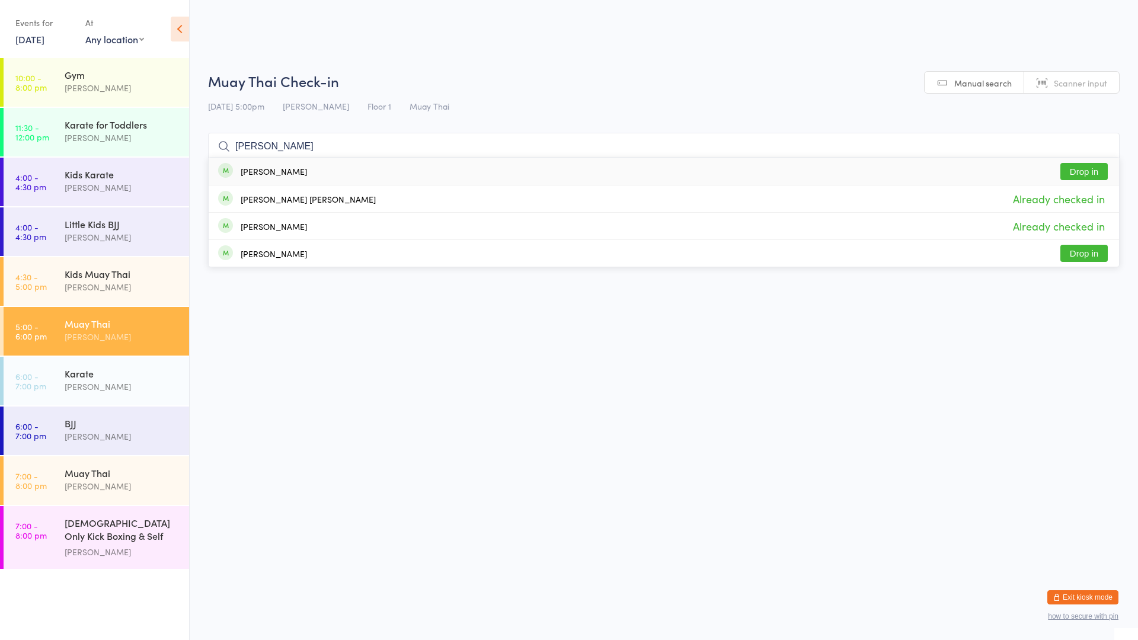
type input "[PERSON_NAME]"
click at [1096, 164] on button "Drop in" at bounding box center [1083, 171] width 47 height 17
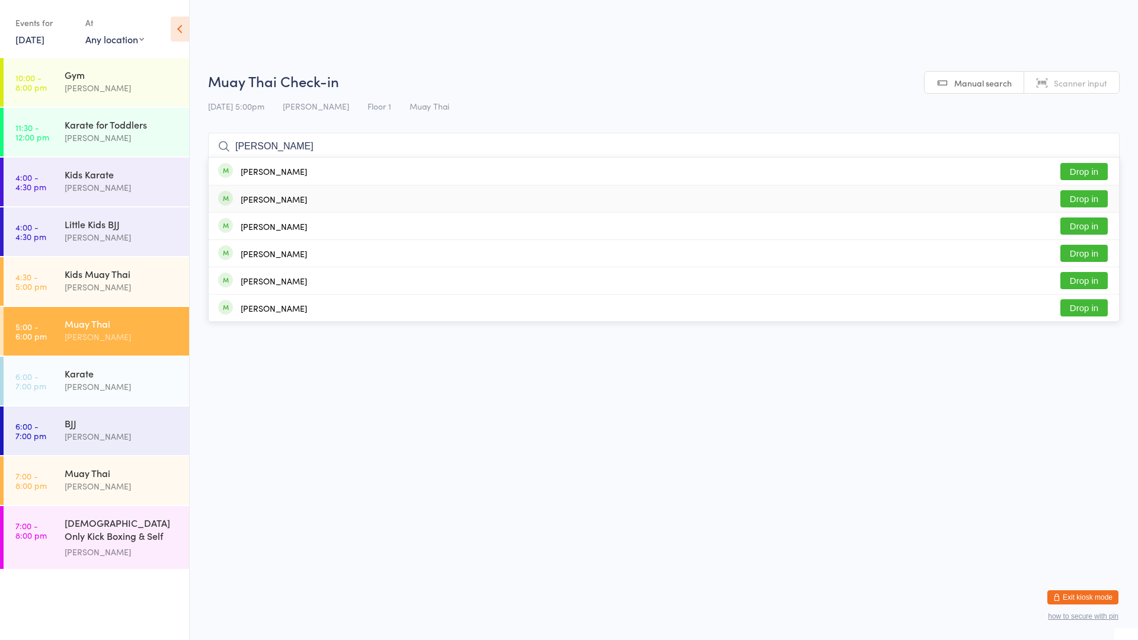
type input "[PERSON_NAME]"
click at [387, 190] on div "[PERSON_NAME] Drop in" at bounding box center [664, 198] width 910 height 27
type input "soph"
click at [361, 171] on div "[PERSON_NAME] Drop in" at bounding box center [664, 171] width 910 height 27
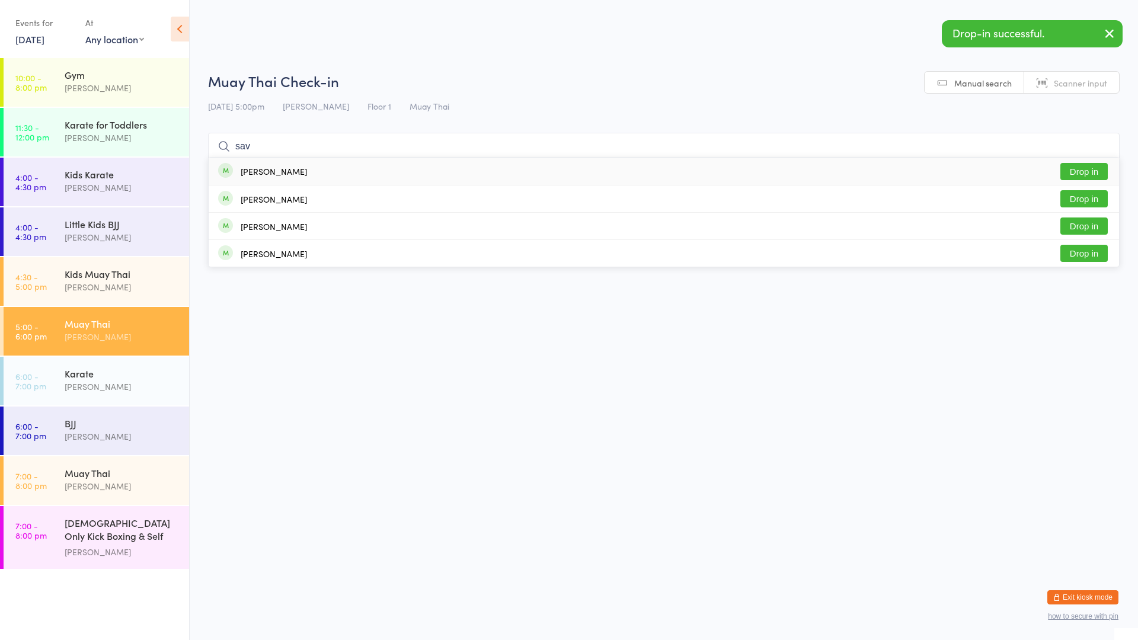
type input "sav"
click at [352, 166] on div "[PERSON_NAME] Drop in" at bounding box center [664, 171] width 910 height 27
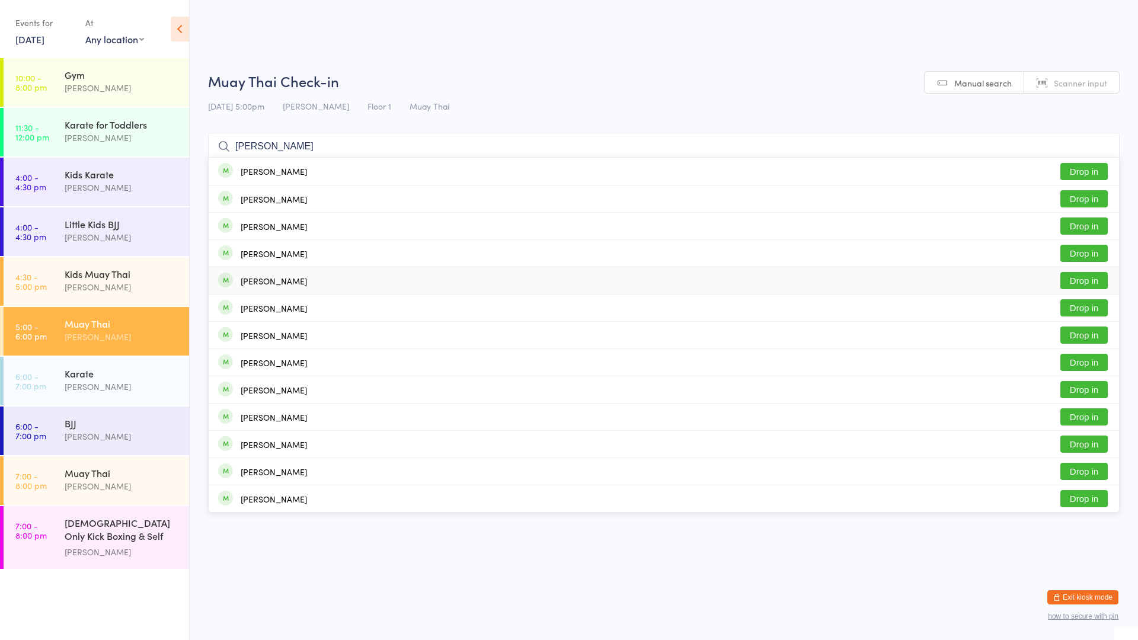
type input "[PERSON_NAME]"
click at [1073, 274] on button "Drop in" at bounding box center [1083, 280] width 47 height 17
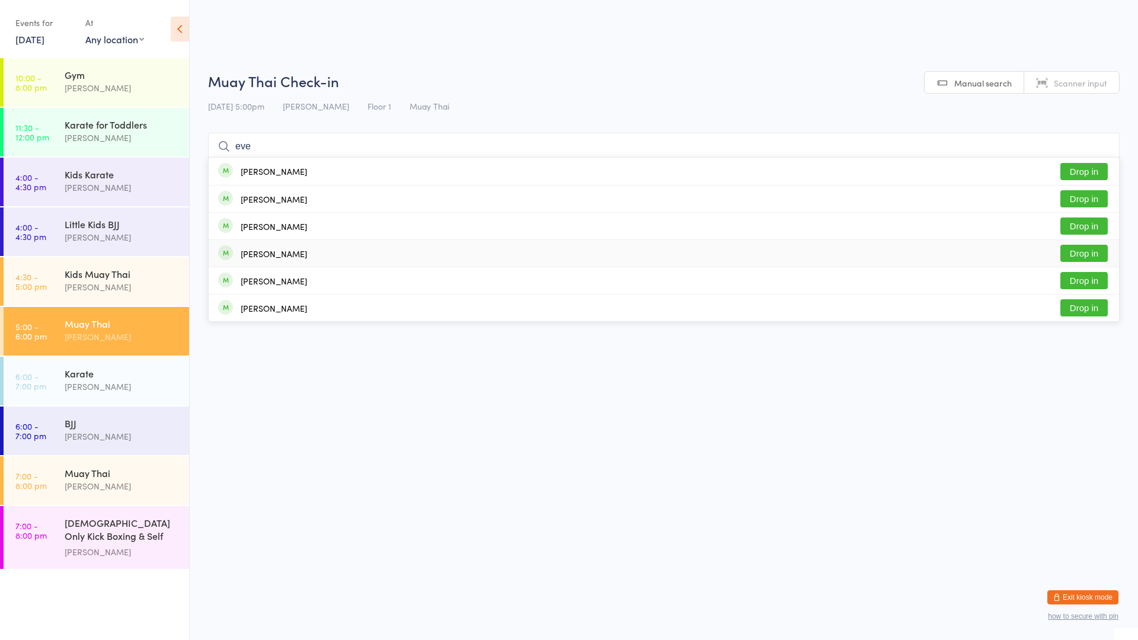
type input "eve"
click at [1084, 252] on button "Drop in" at bounding box center [1083, 253] width 47 height 17
type input "[PERSON_NAME]"
click at [1070, 171] on button "Drop in" at bounding box center [1083, 171] width 47 height 17
type input "amer"
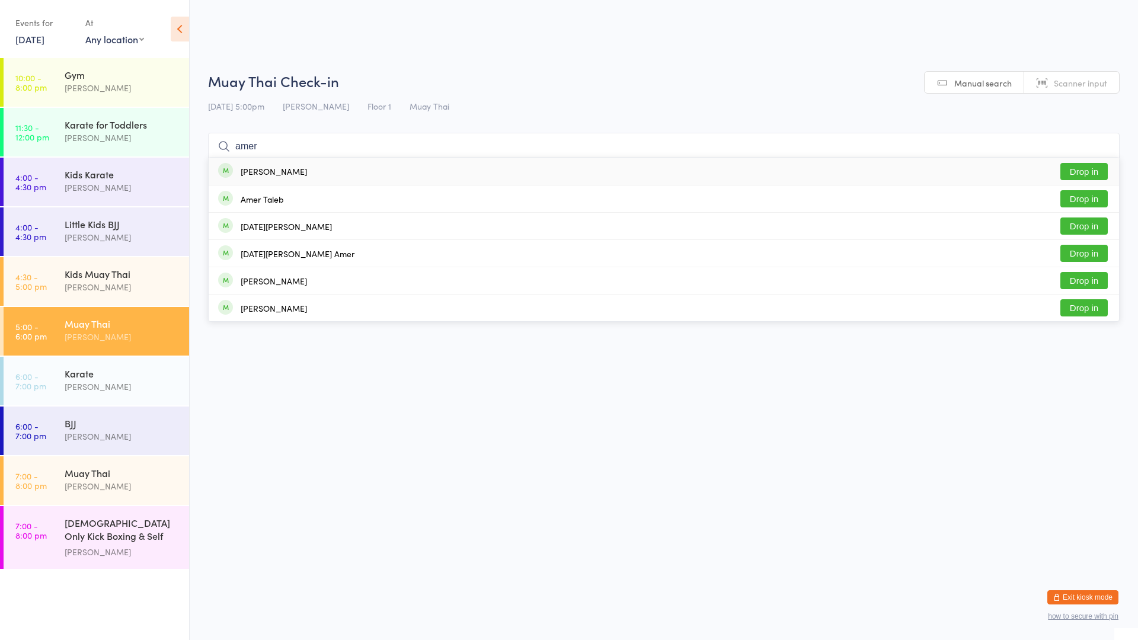
click at [395, 167] on div "[PERSON_NAME] Drop in" at bounding box center [664, 171] width 910 height 27
type input "riy"
click at [324, 233] on div "Riyaan Hafiz Drop in" at bounding box center [664, 226] width 910 height 27
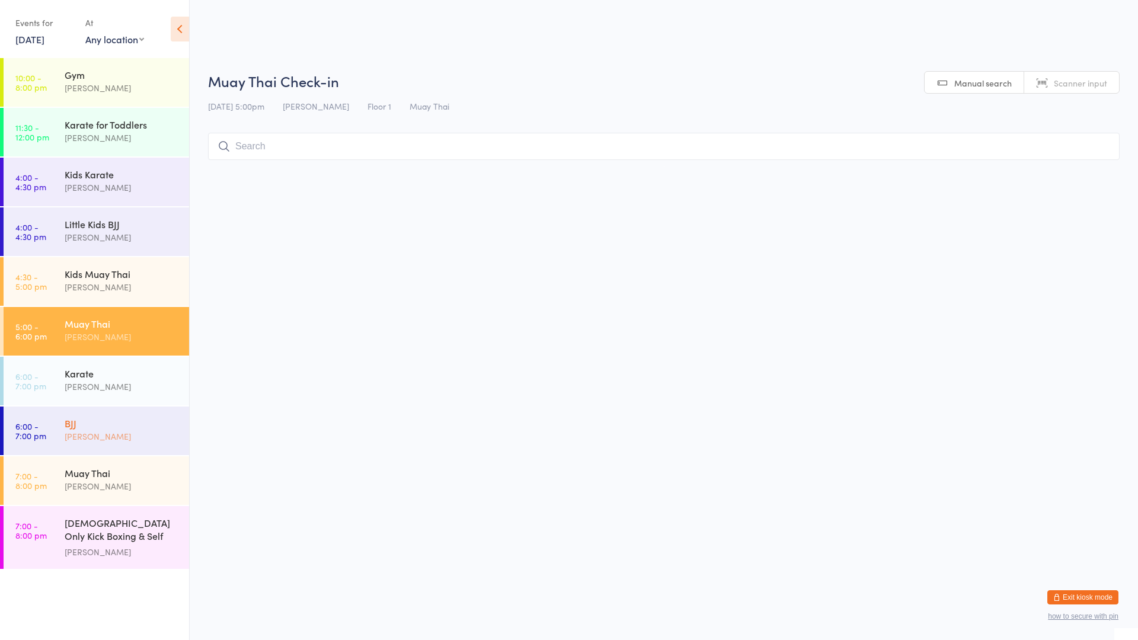
click at [132, 420] on div "BJJ" at bounding box center [122, 423] width 114 height 13
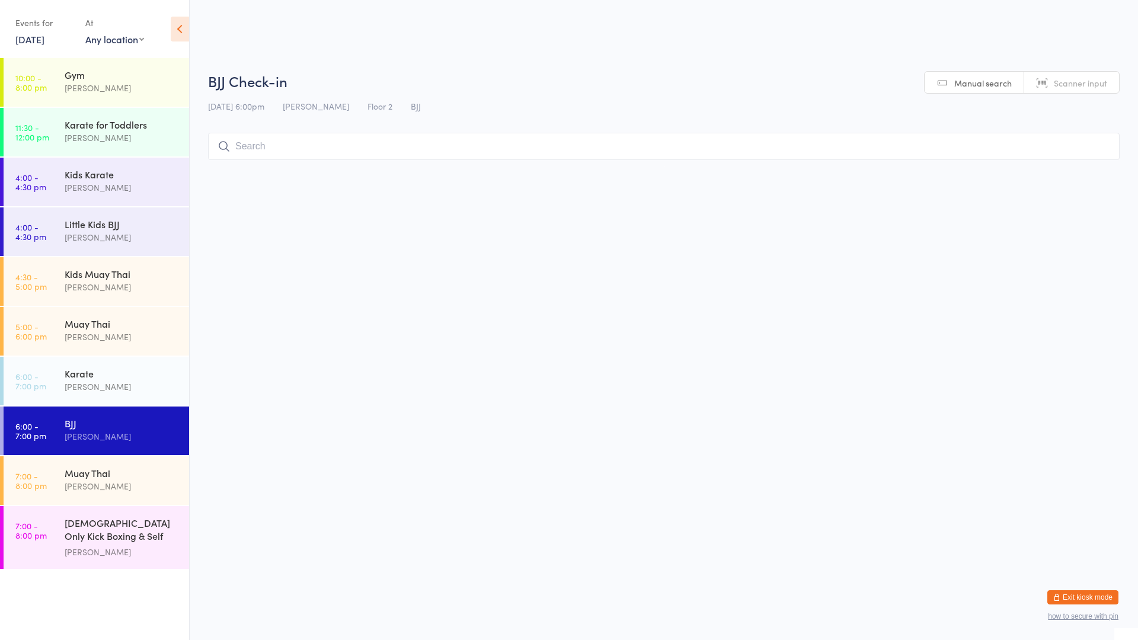
drag, startPoint x: 267, startPoint y: 143, endPoint x: 258, endPoint y: 141, distance: 8.6
click at [266, 143] on input "search" at bounding box center [663, 146] width 911 height 27
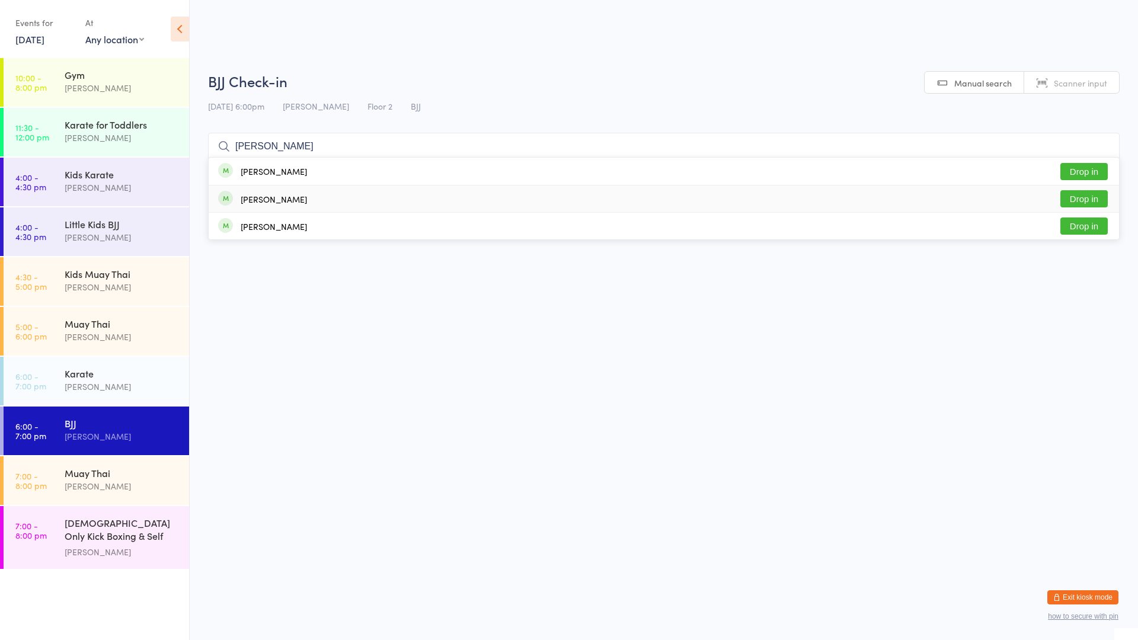
type input "[PERSON_NAME]"
click at [1085, 193] on button "Drop in" at bounding box center [1083, 198] width 47 height 17
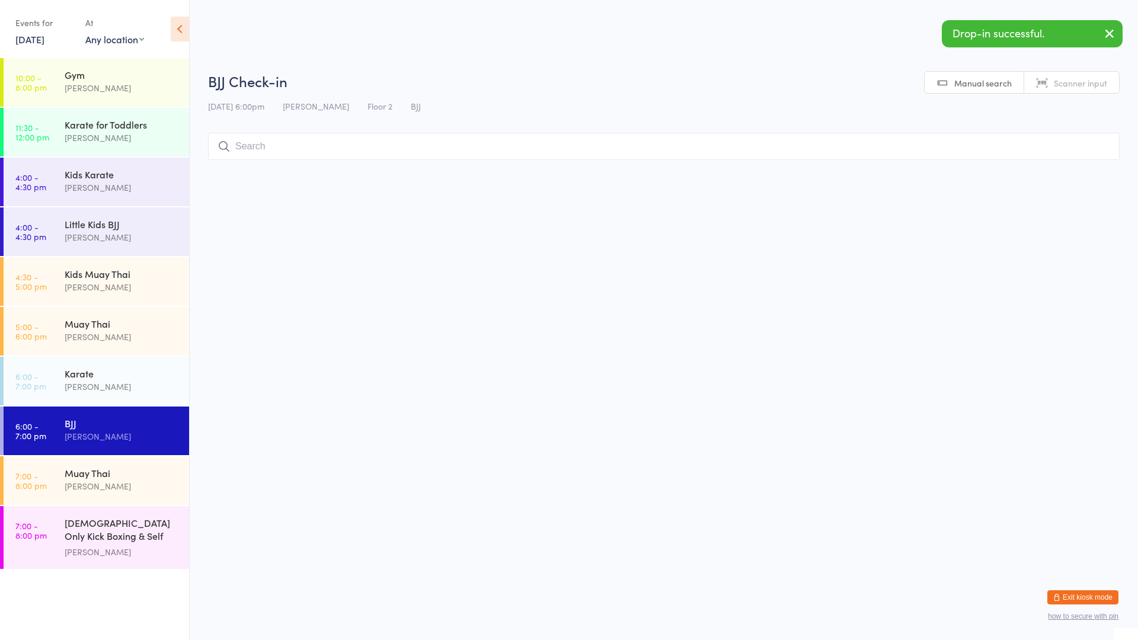
click at [919, 248] on html "You have now entered Kiosk Mode. Members will be able to check themselves in us…" at bounding box center [569, 320] width 1138 height 640
drag, startPoint x: 908, startPoint y: 255, endPoint x: 898, endPoint y: 269, distance: 17.4
drag, startPoint x: 898, startPoint y: 269, endPoint x: 480, endPoint y: 141, distance: 436.9
click at [480, 141] on div "BJJ Check-in [DATE] 6:00pm [PERSON_NAME] Floor 2 BJJ Manual search Scanner input" at bounding box center [663, 118] width 911 height 95
drag, startPoint x: 480, startPoint y: 141, endPoint x: 479, endPoint y: 147, distance: 6.0
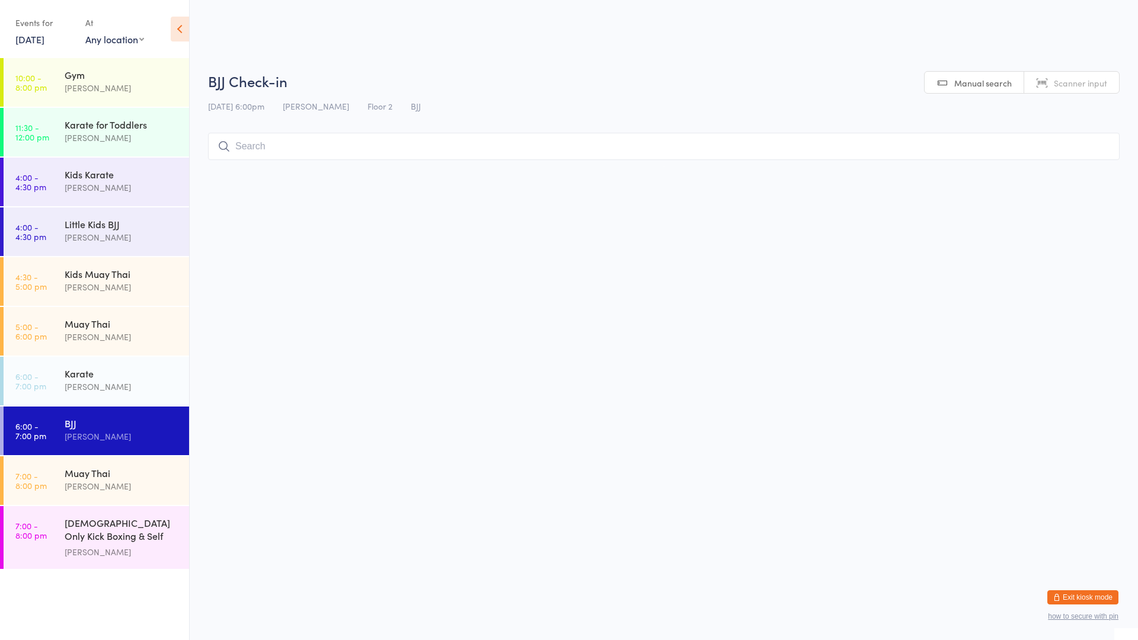
click at [482, 141] on input "search" at bounding box center [663, 146] width 911 height 27
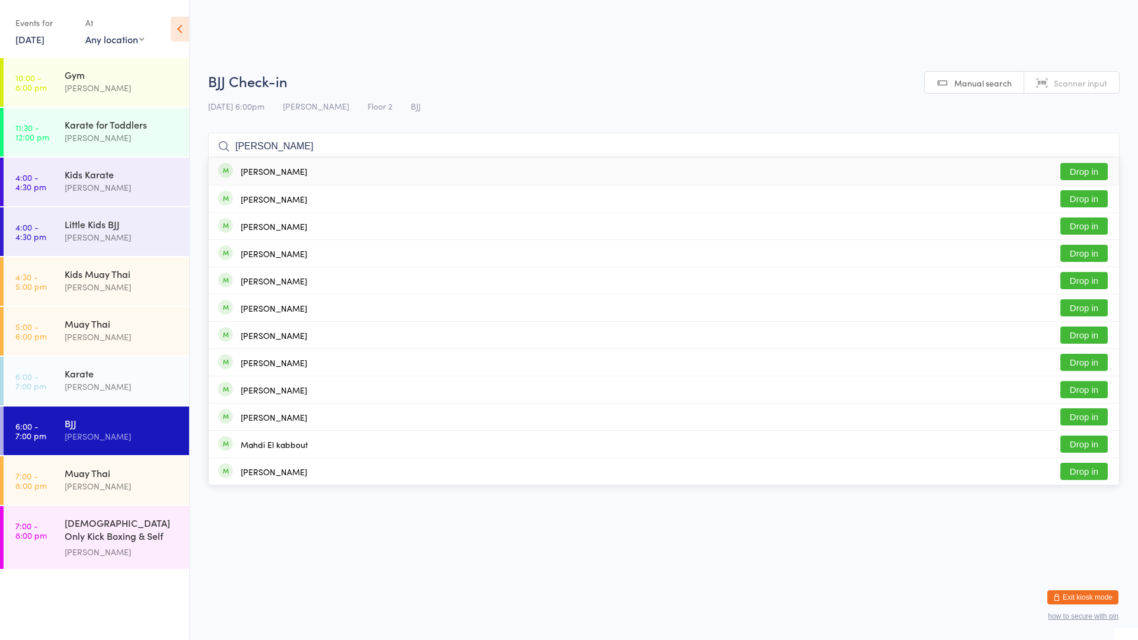
type input "[PERSON_NAME]"
click at [1071, 170] on button "Drop in" at bounding box center [1083, 171] width 47 height 17
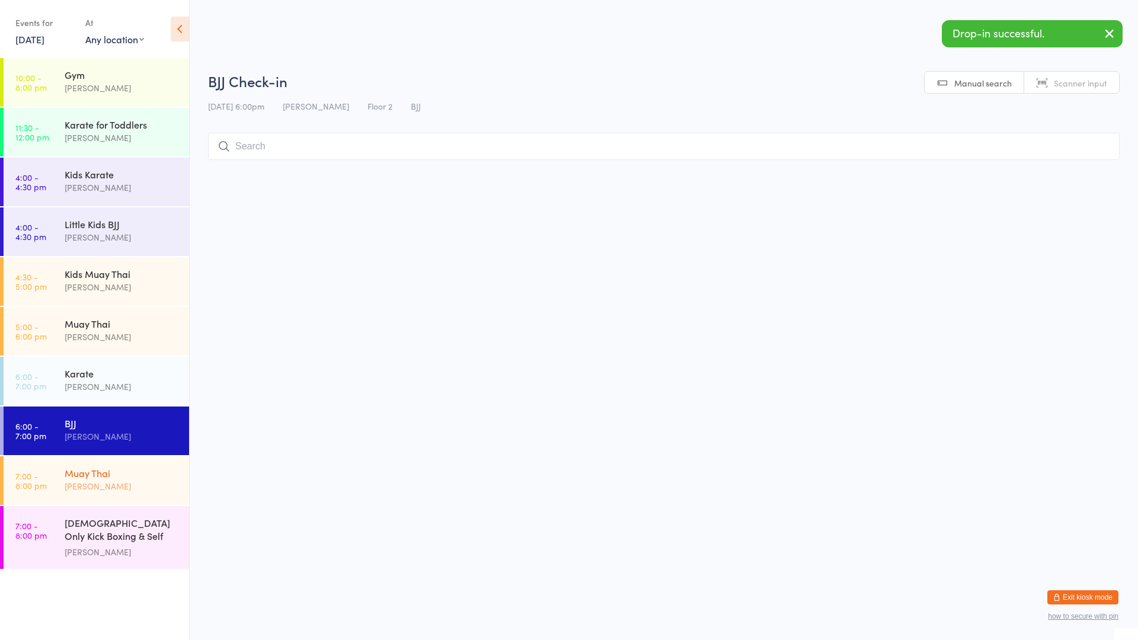
click at [114, 484] on div "[PERSON_NAME]" at bounding box center [122, 486] width 114 height 14
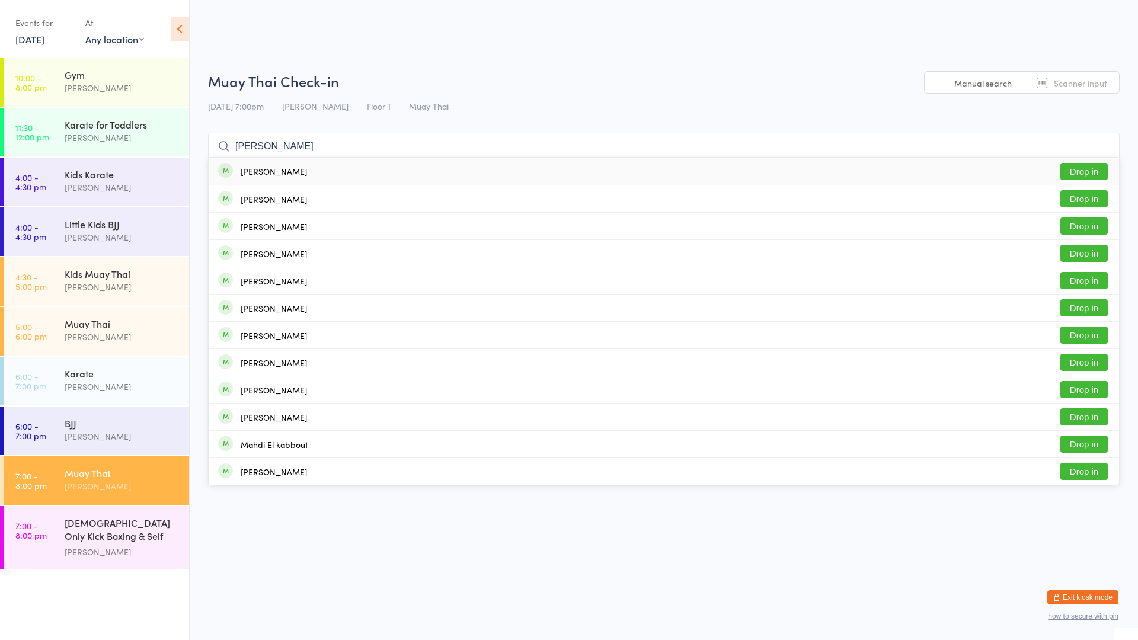
type input "[PERSON_NAME]"
drag, startPoint x: 1073, startPoint y: 173, endPoint x: 1042, endPoint y: 177, distance: 31.1
click at [1073, 173] on button "Drop in" at bounding box center [1083, 171] width 47 height 17
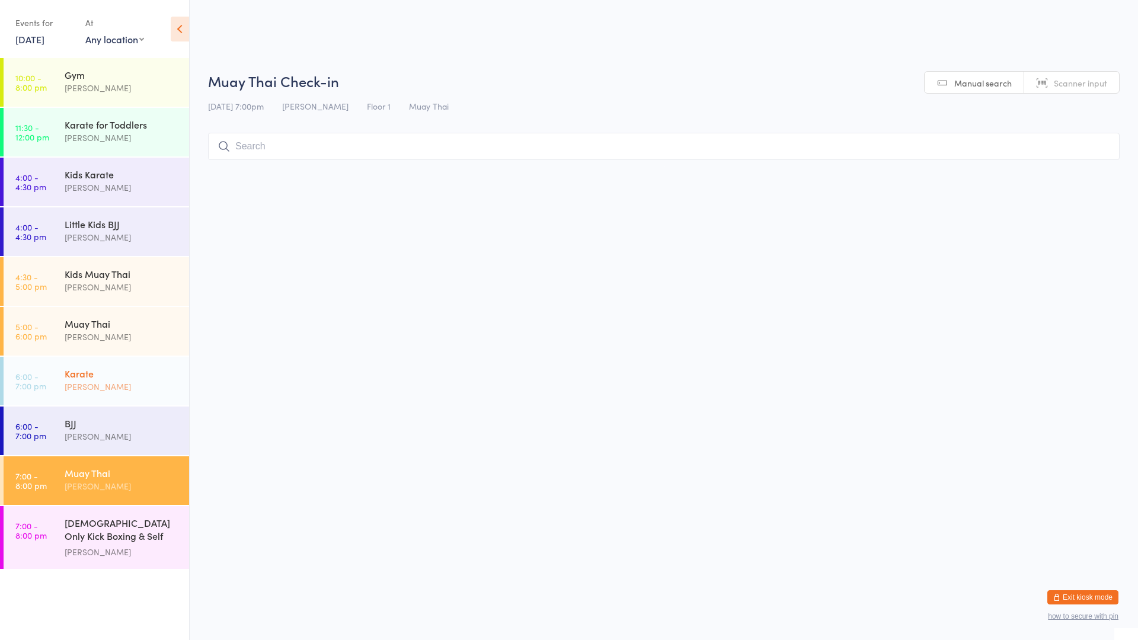
click at [111, 374] on div "Karate" at bounding box center [122, 373] width 114 height 13
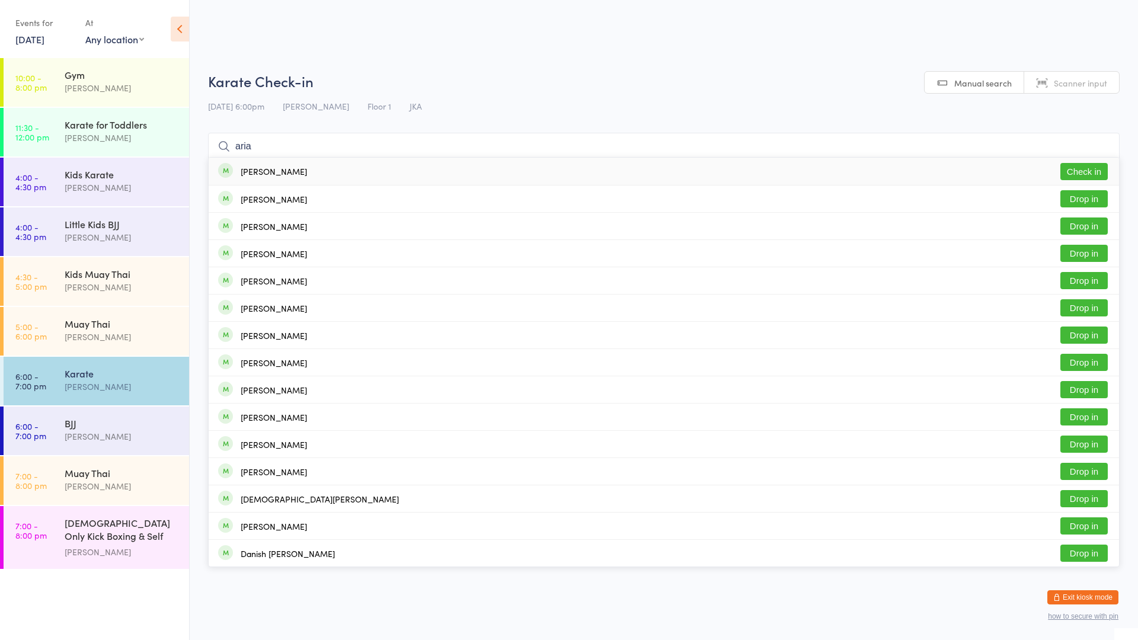
type input "aria"
click at [287, 175] on div "[PERSON_NAME]" at bounding box center [274, 171] width 66 height 9
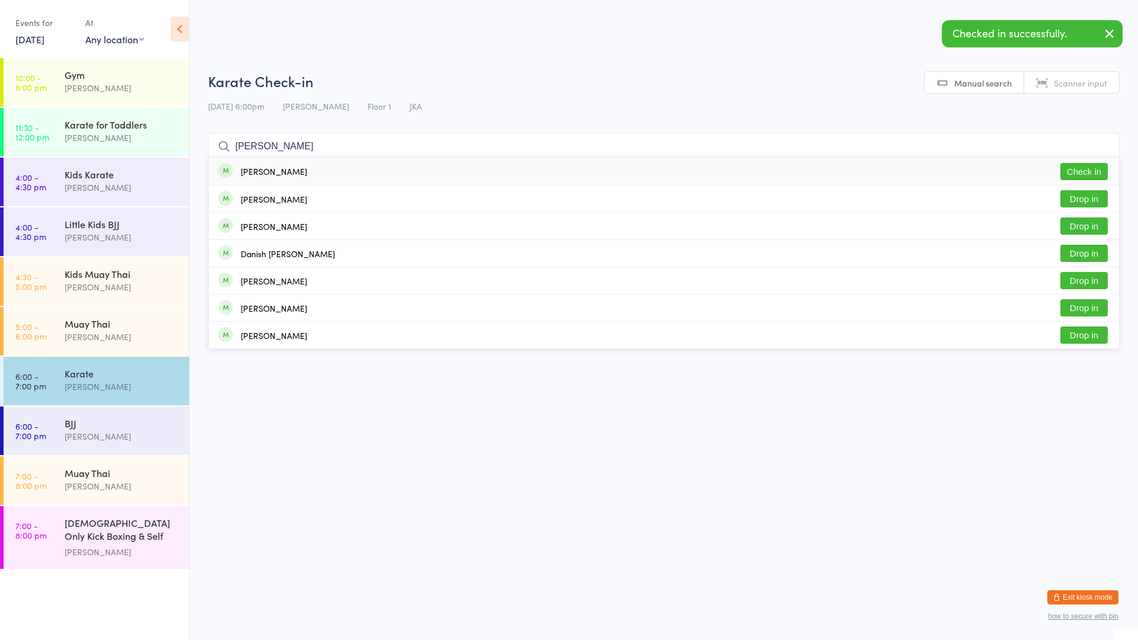
type input "[PERSON_NAME]"
click at [335, 169] on div "[PERSON_NAME] Check in" at bounding box center [664, 171] width 910 height 27
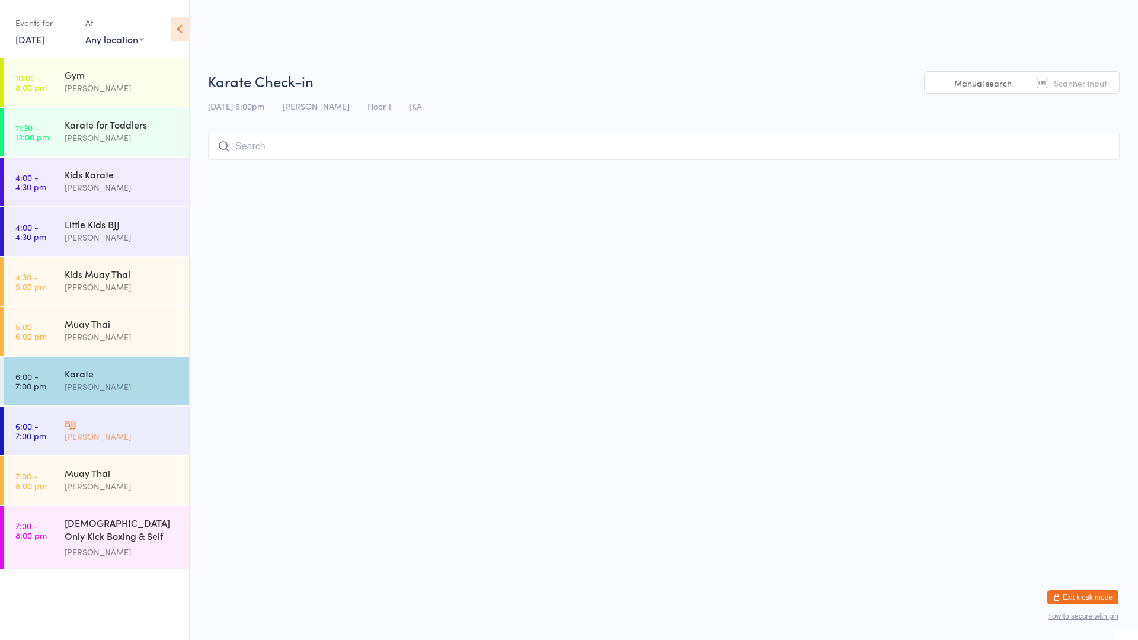
click at [89, 428] on div "BJJ" at bounding box center [122, 423] width 114 height 13
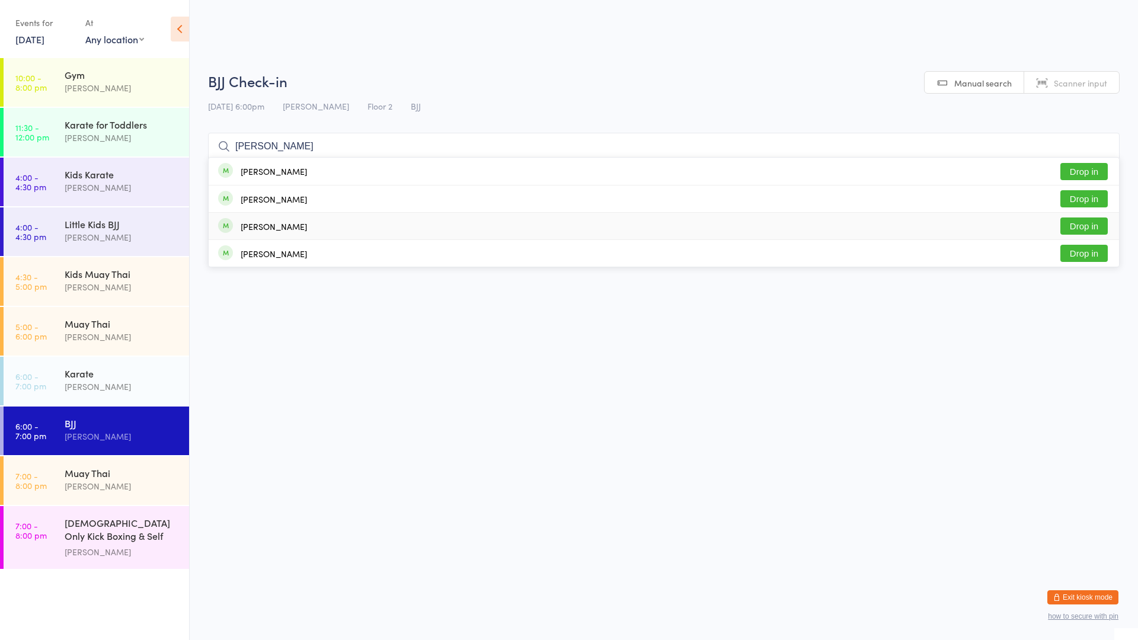
type input "[PERSON_NAME]"
click at [276, 228] on div "[PERSON_NAME]" at bounding box center [274, 226] width 66 height 9
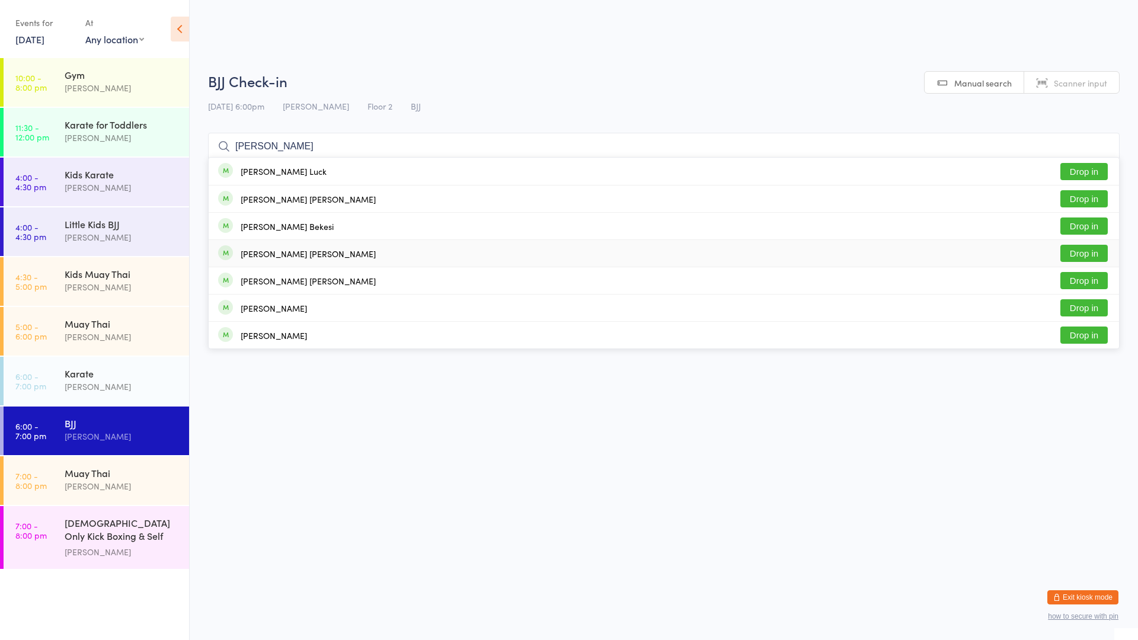
type input "[PERSON_NAME]"
drag, startPoint x: 1070, startPoint y: 246, endPoint x: 1061, endPoint y: 246, distance: 8.9
click at [1067, 246] on button "Drop in" at bounding box center [1083, 253] width 47 height 17
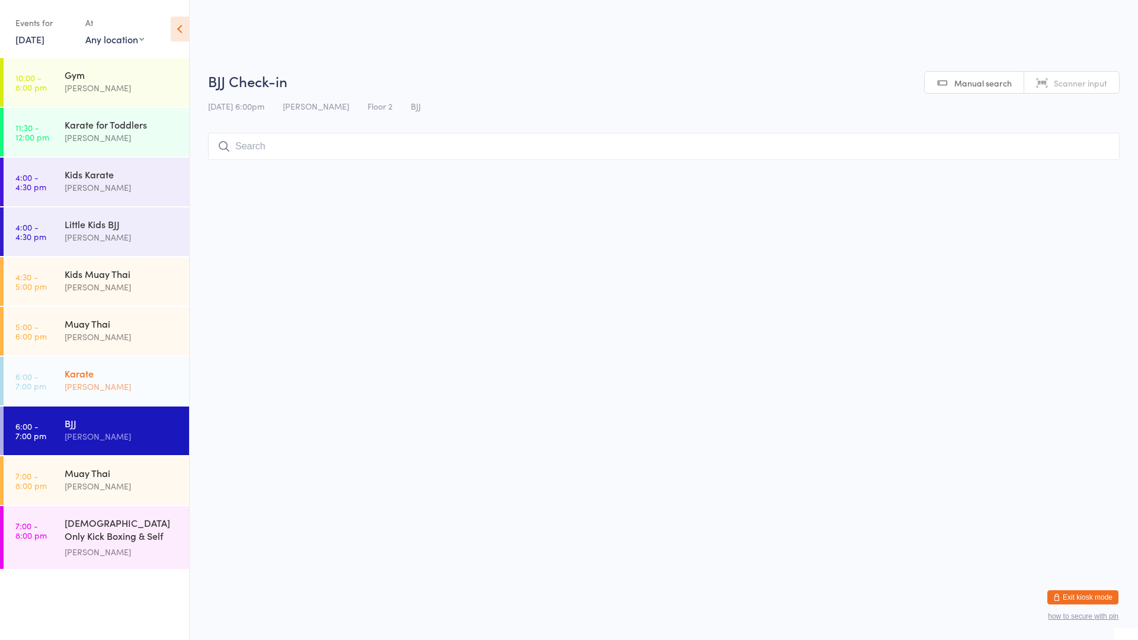
drag, startPoint x: 145, startPoint y: 384, endPoint x: 221, endPoint y: 331, distance: 92.9
click at [144, 384] on div "[PERSON_NAME]" at bounding box center [122, 387] width 114 height 14
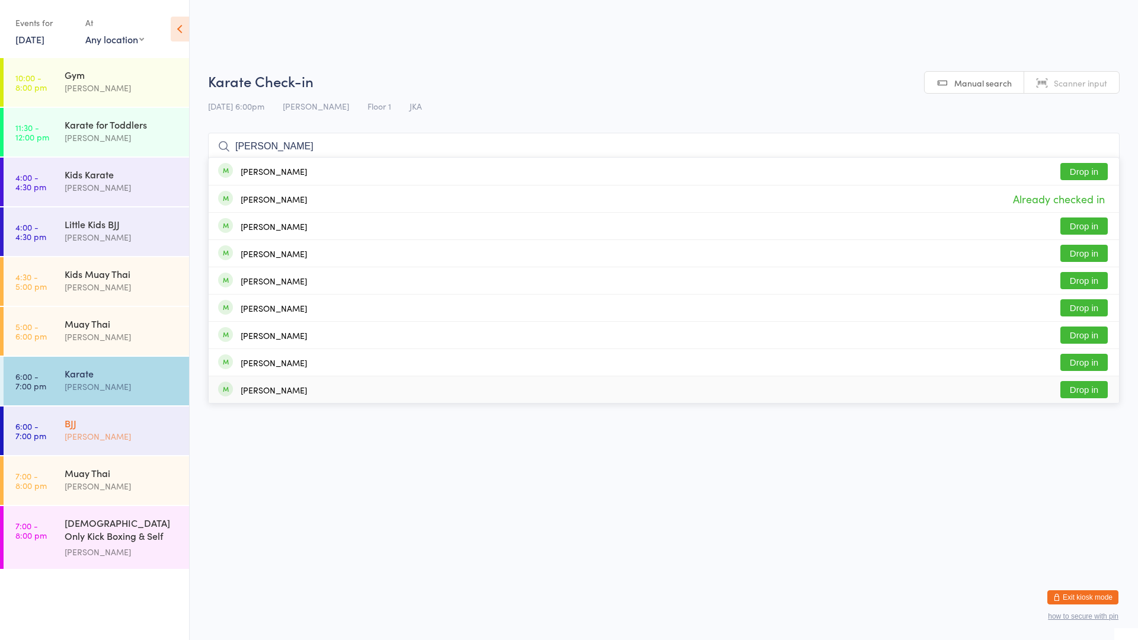
type input "[PERSON_NAME]"
click at [170, 427] on div "BJJ" at bounding box center [122, 423] width 114 height 13
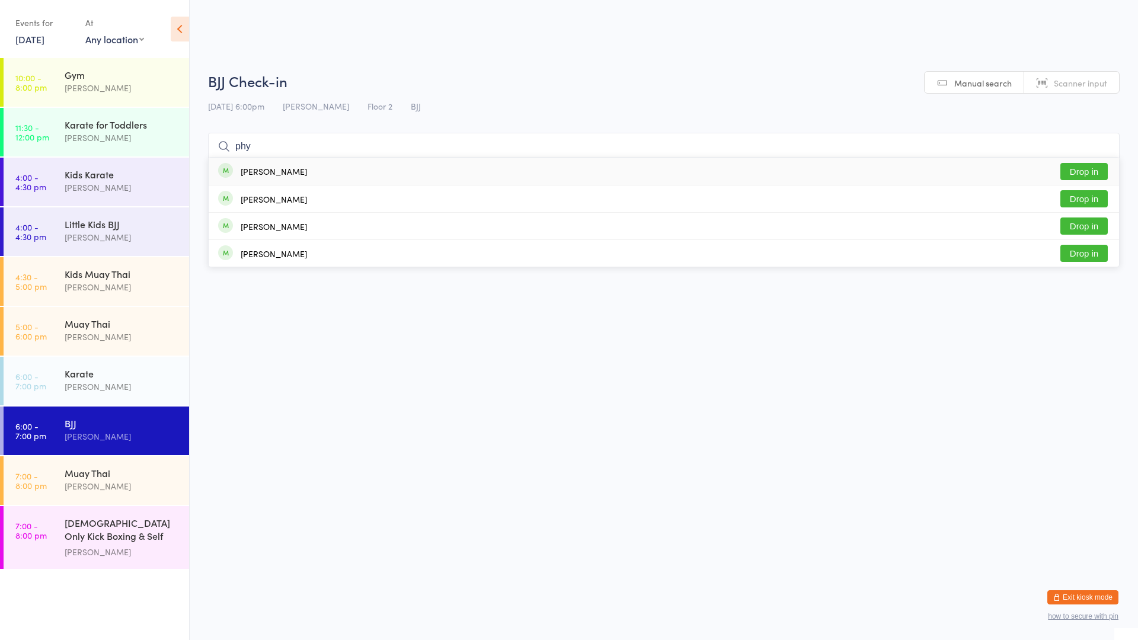
type input "phy"
click at [274, 173] on div "[PERSON_NAME]" at bounding box center [274, 171] width 66 height 9
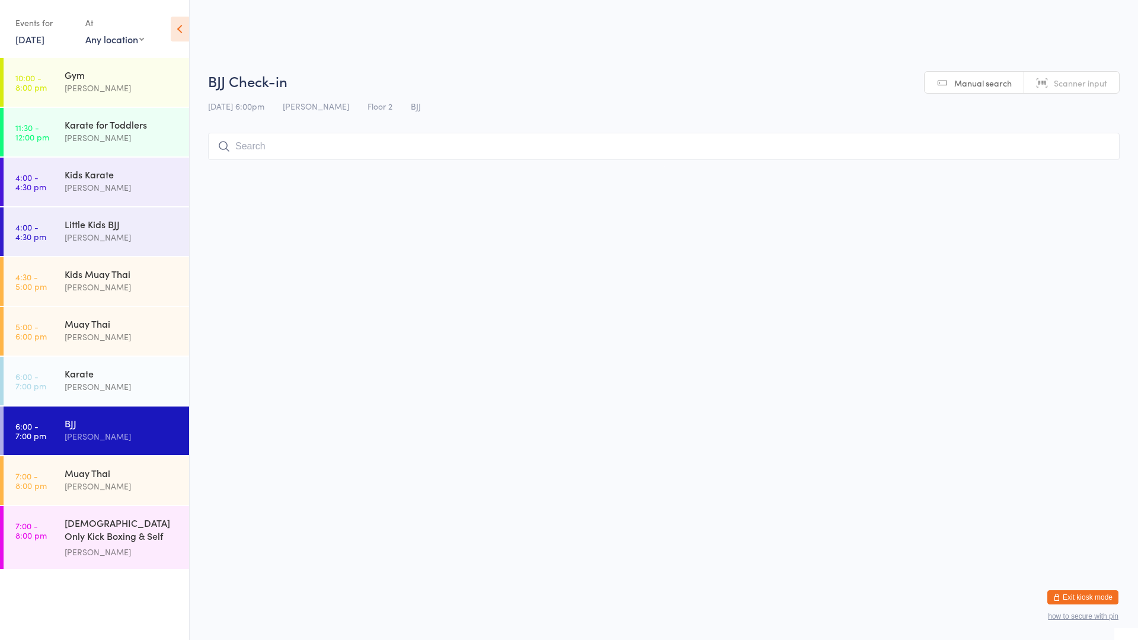
click at [252, 146] on input "search" at bounding box center [663, 146] width 911 height 27
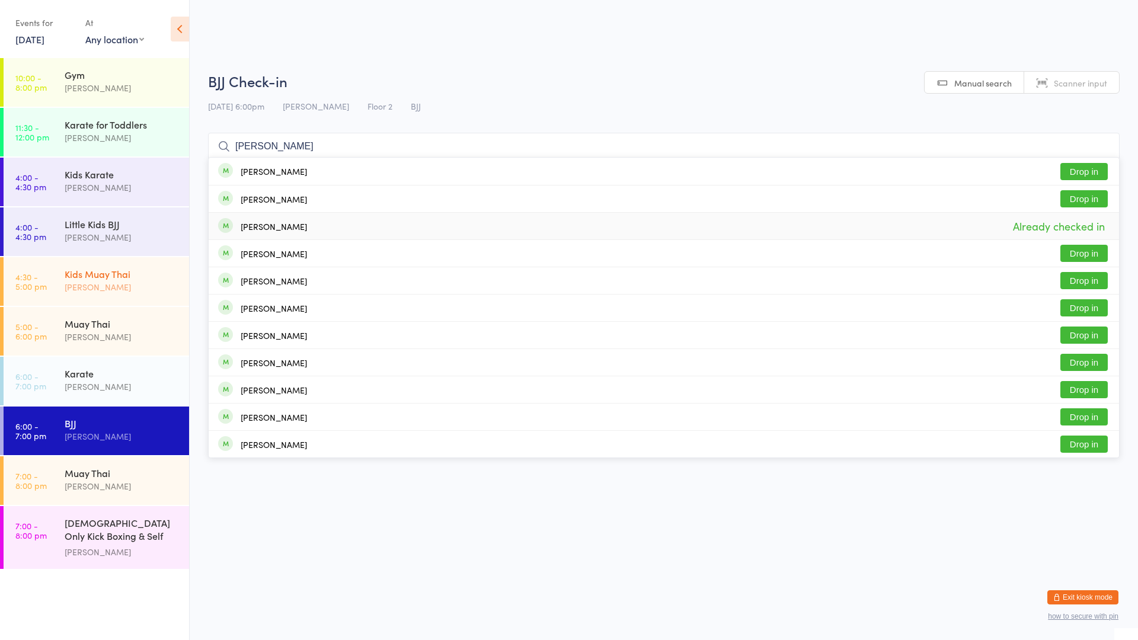
type input "[PERSON_NAME]"
click at [91, 386] on div "[PERSON_NAME]" at bounding box center [122, 387] width 114 height 14
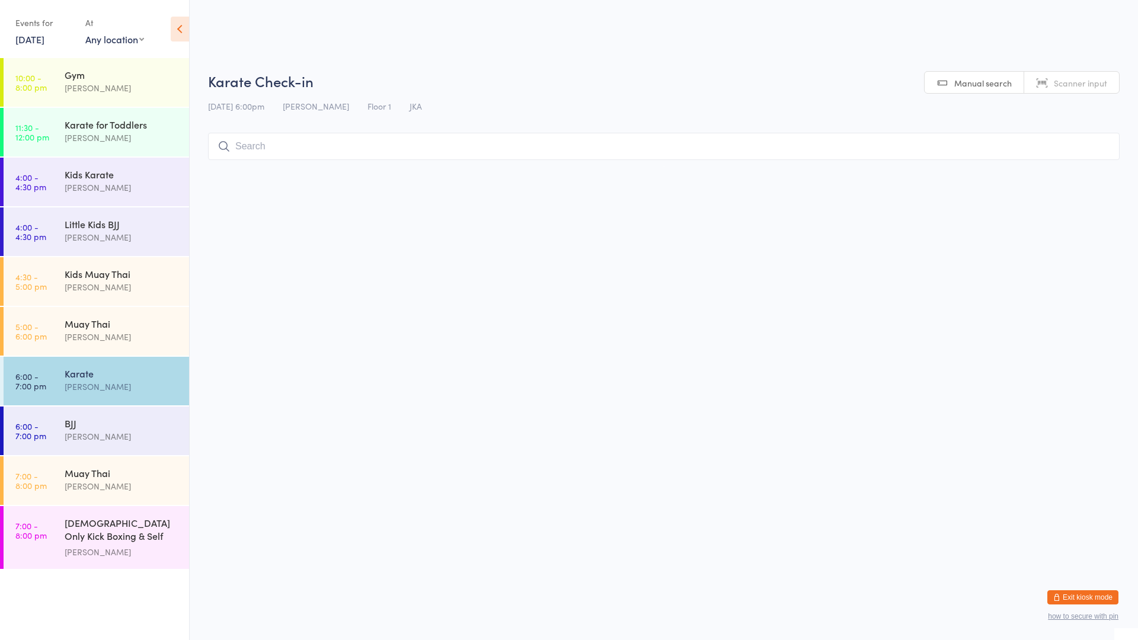
click at [264, 140] on input "search" at bounding box center [663, 146] width 911 height 27
type input "f"
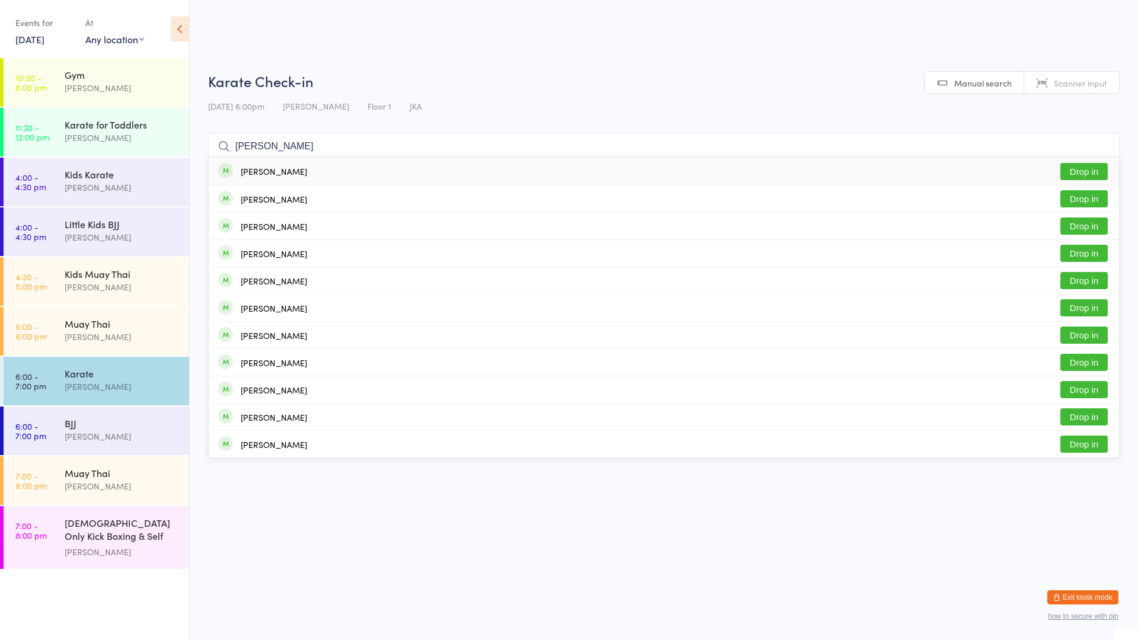
type input "[PERSON_NAME]"
drag, startPoint x: 1086, startPoint y: 168, endPoint x: 1074, endPoint y: 165, distance: 11.5
click at [1083, 167] on button "Drop in" at bounding box center [1083, 171] width 47 height 17
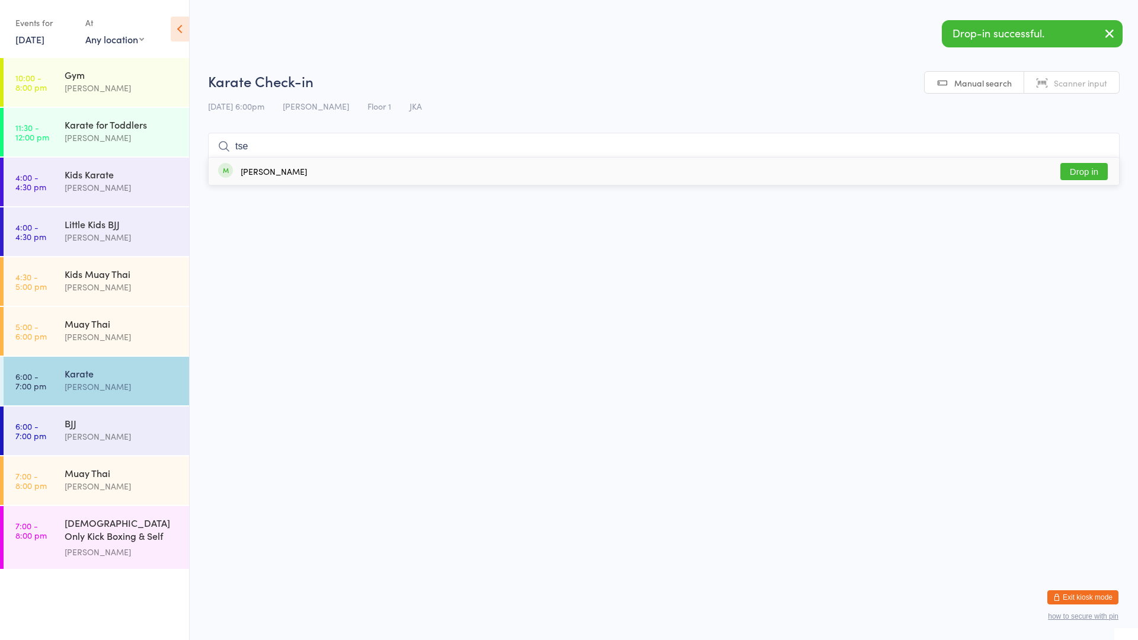
type input "tse"
click at [1071, 165] on button "Drop in" at bounding box center [1083, 171] width 47 height 17
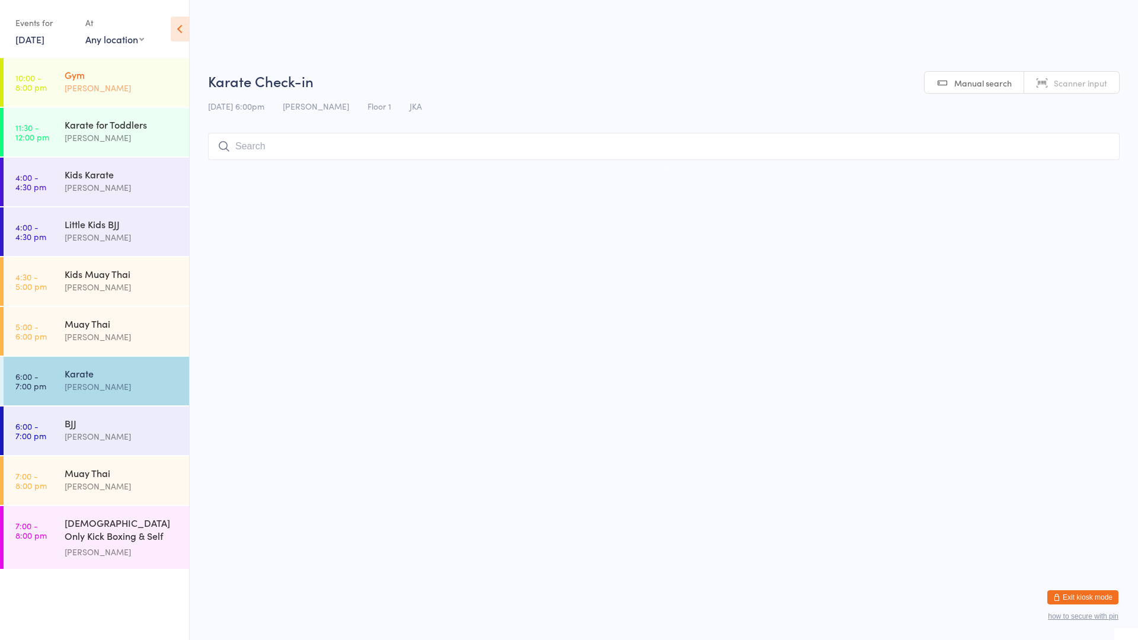
click at [124, 88] on div "[PERSON_NAME]" at bounding box center [122, 88] width 114 height 14
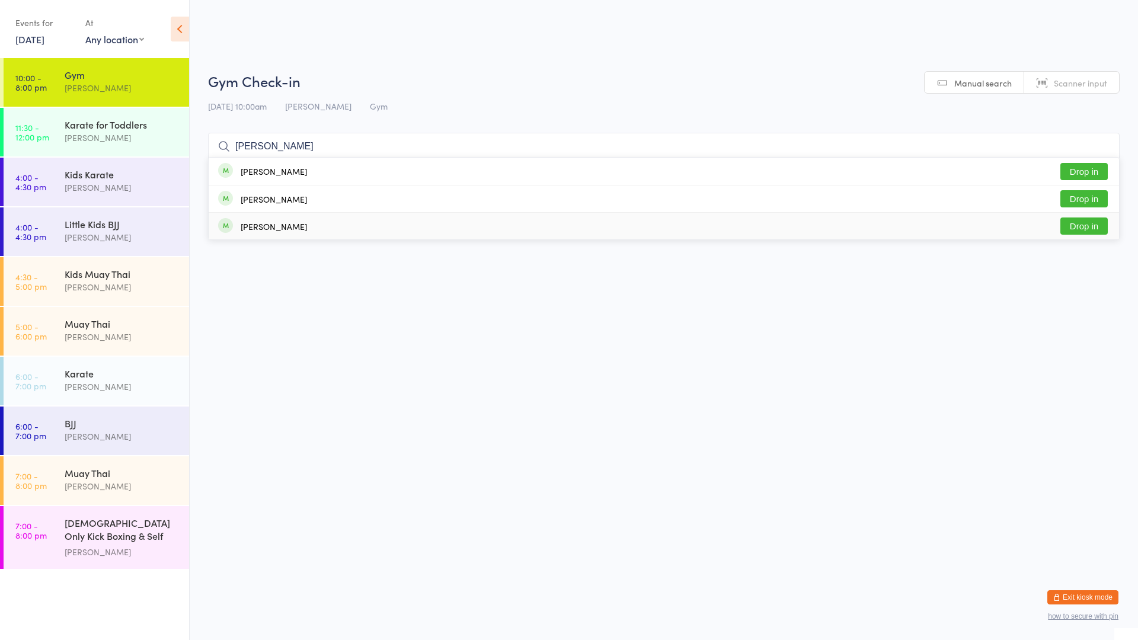
type input "[PERSON_NAME]"
drag, startPoint x: 245, startPoint y: 223, endPoint x: 241, endPoint y: 229, distance: 7.2
click at [245, 225] on div "[PERSON_NAME]" at bounding box center [274, 226] width 66 height 9
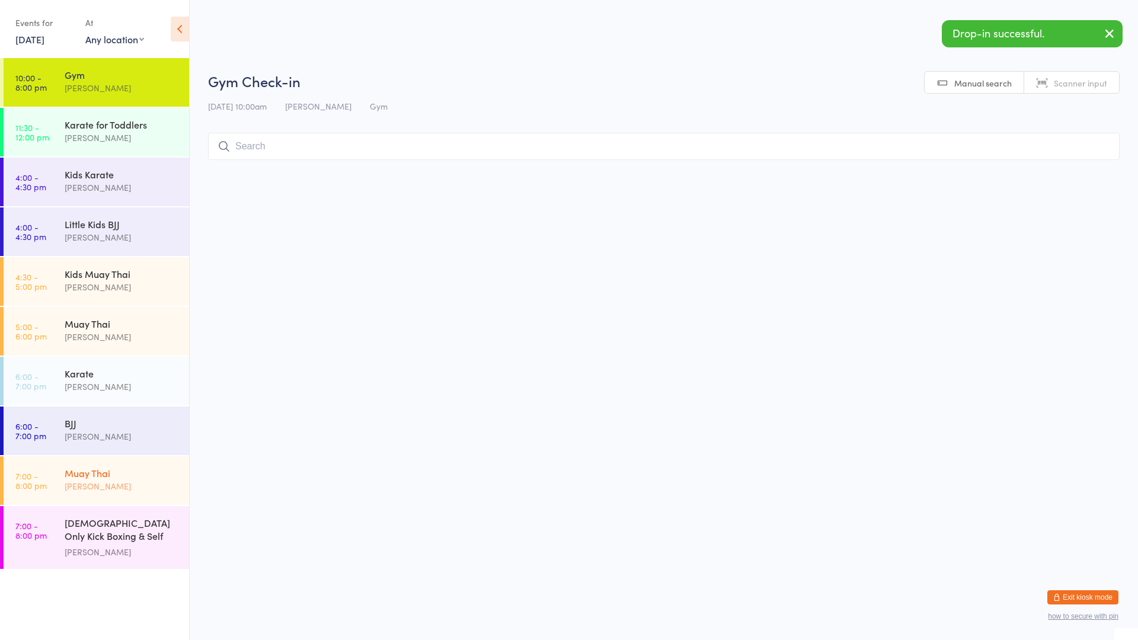
click at [120, 481] on div "[PERSON_NAME]" at bounding box center [122, 486] width 114 height 14
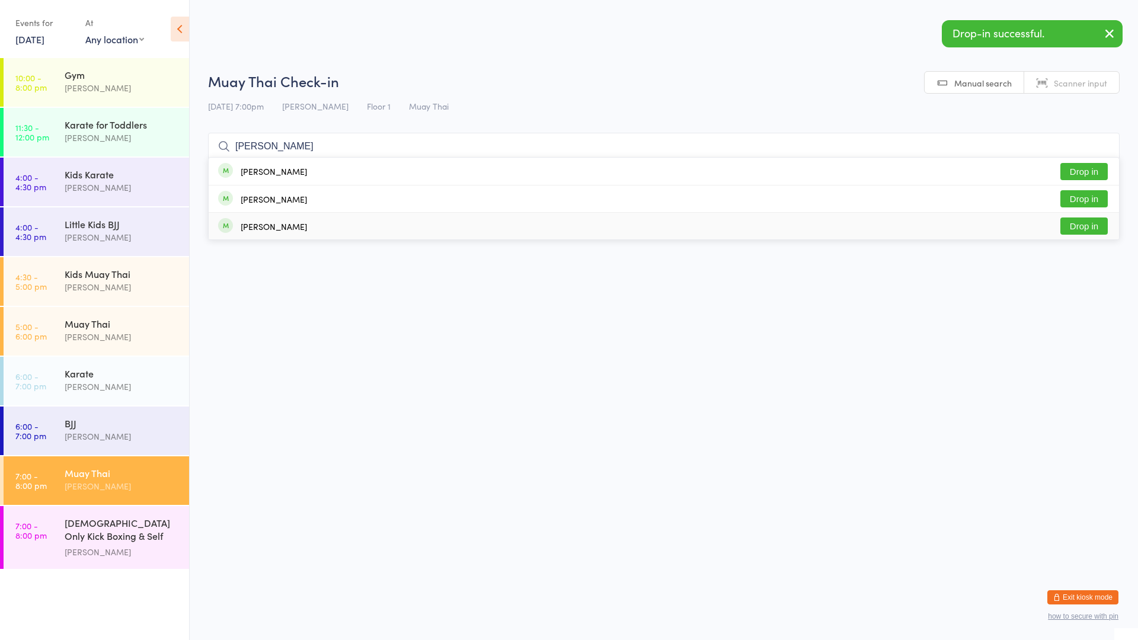
type input "[PERSON_NAME]"
click at [263, 231] on div "[PERSON_NAME]" at bounding box center [274, 226] width 66 height 9
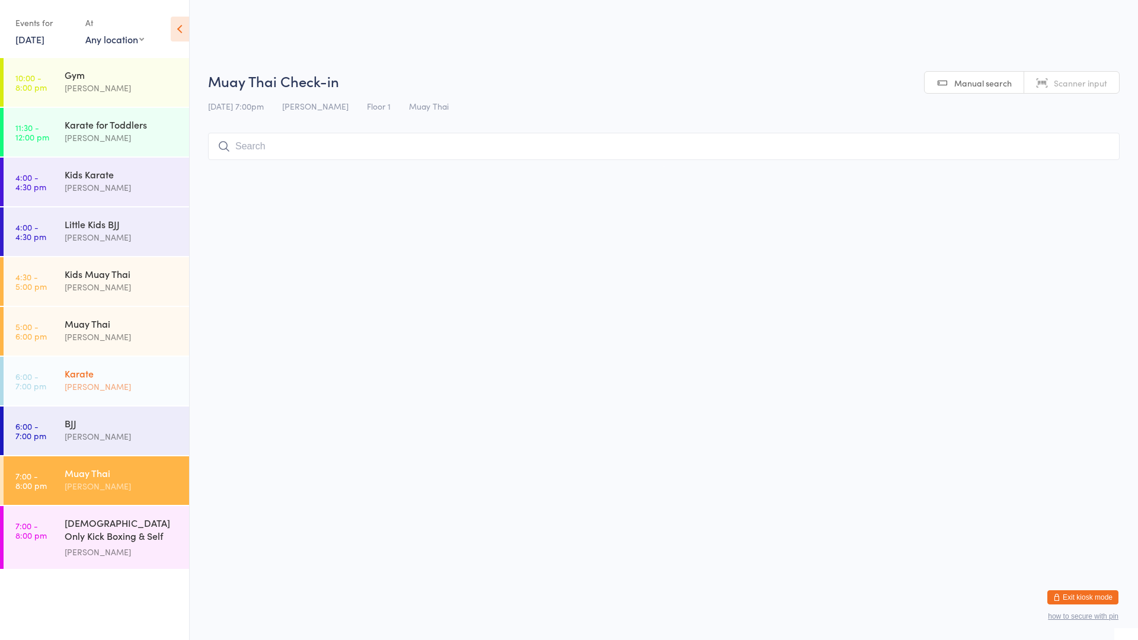
click at [153, 383] on div "[PERSON_NAME]" at bounding box center [122, 387] width 114 height 14
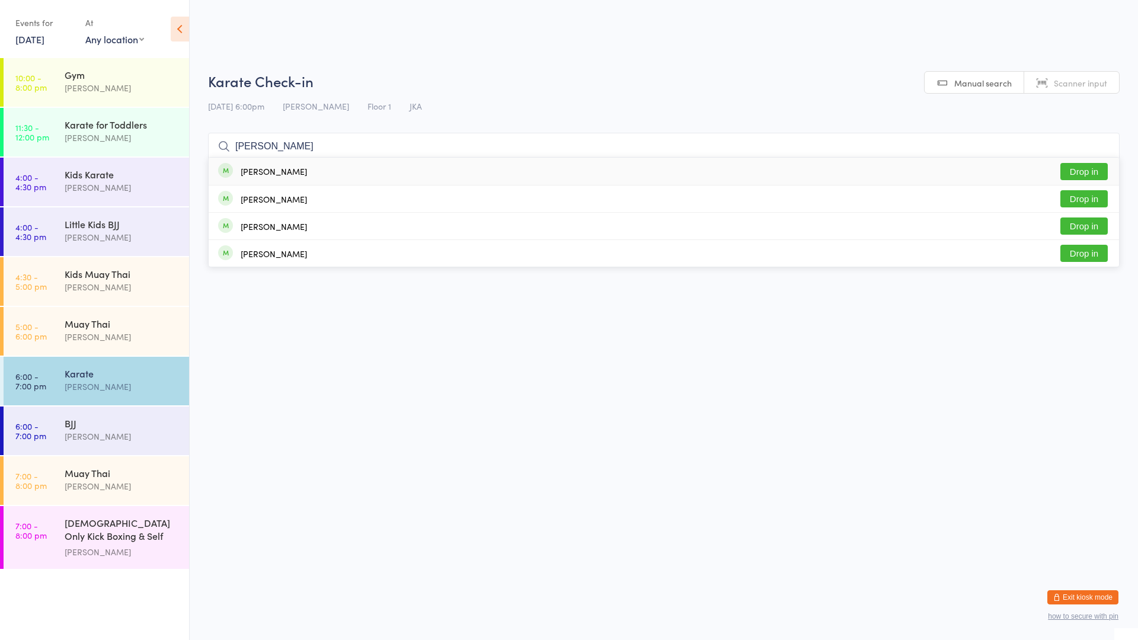
type input "[PERSON_NAME]"
click at [331, 175] on div "[PERSON_NAME] Drop in" at bounding box center [664, 171] width 910 height 27
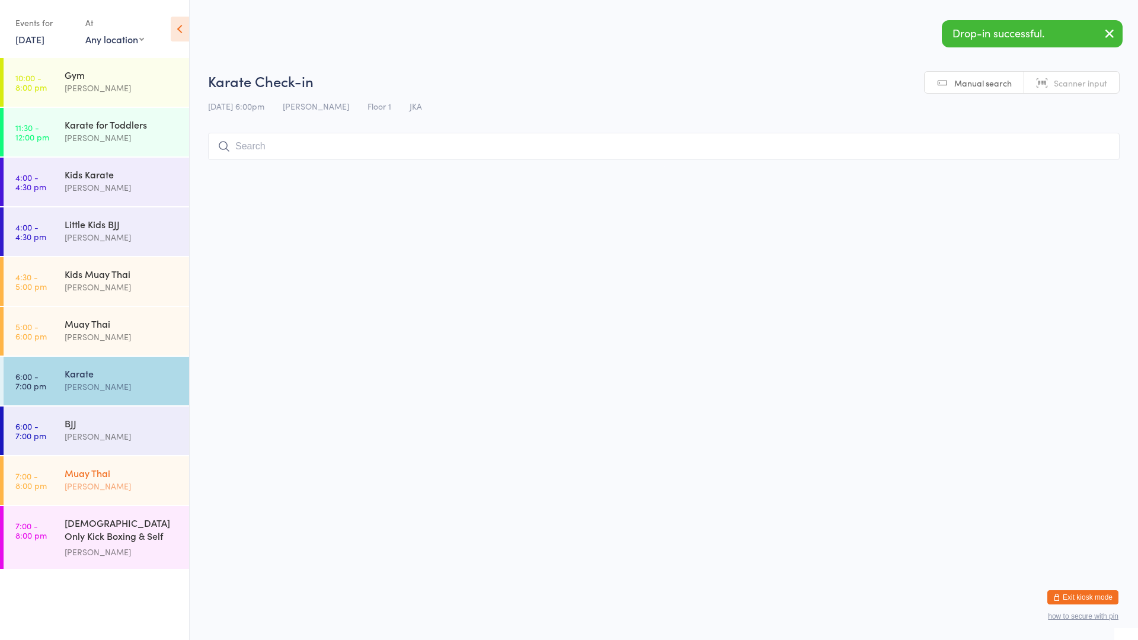
click at [97, 482] on div "[PERSON_NAME]" at bounding box center [122, 486] width 114 height 14
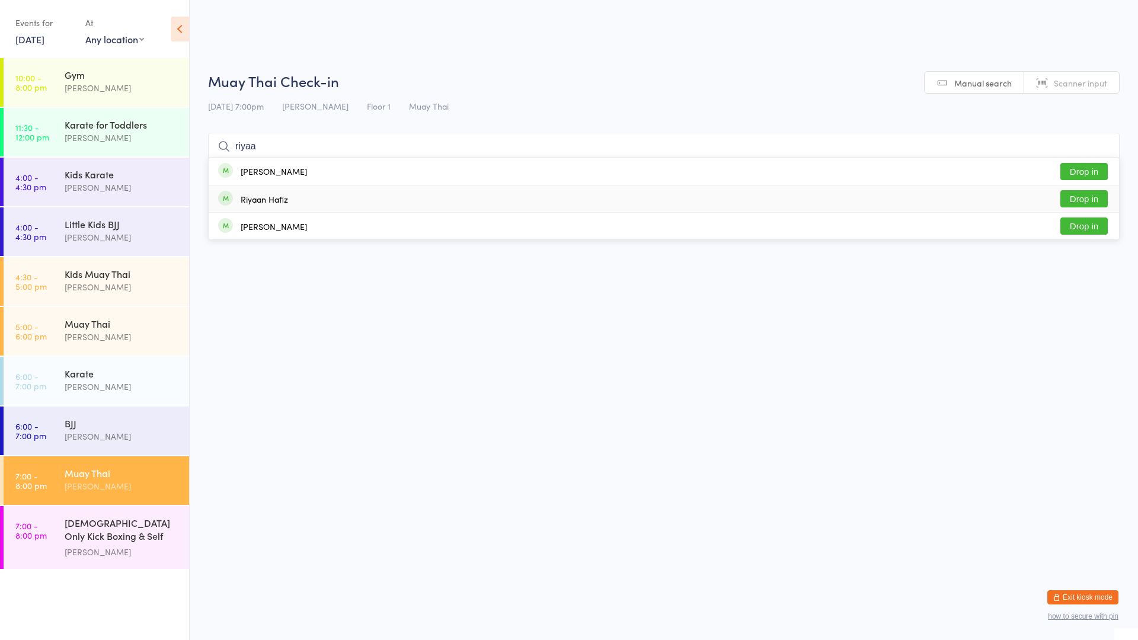
type input "riyaa"
click at [307, 196] on div "Riyaan Hafiz Drop in" at bounding box center [664, 198] width 910 height 27
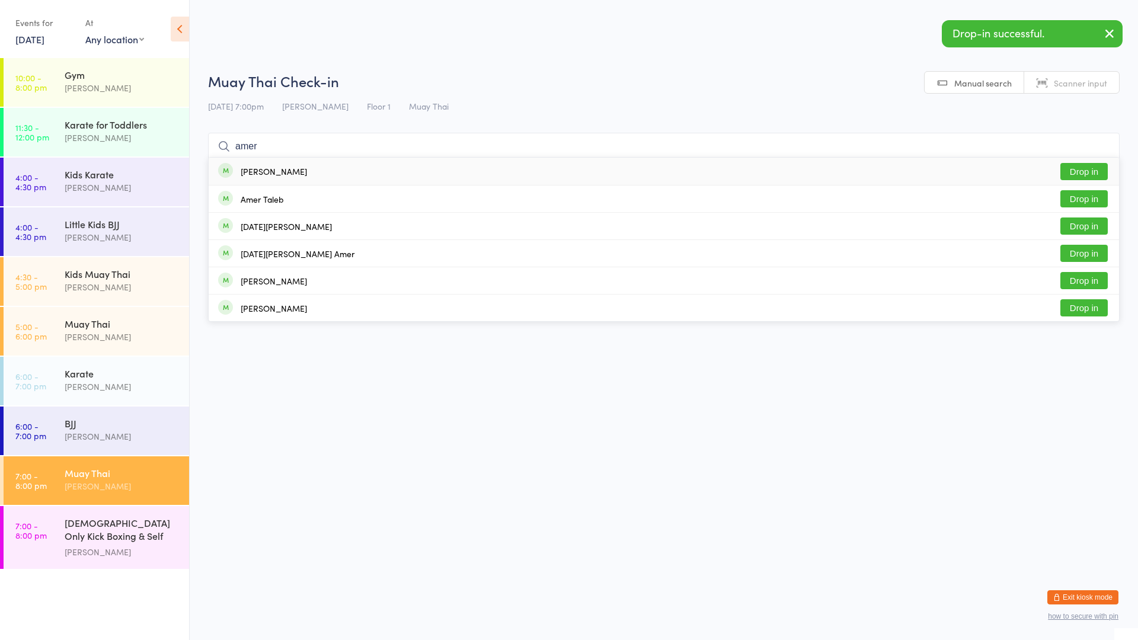
type input "amer"
click at [279, 174] on div "[PERSON_NAME]" at bounding box center [274, 171] width 66 height 9
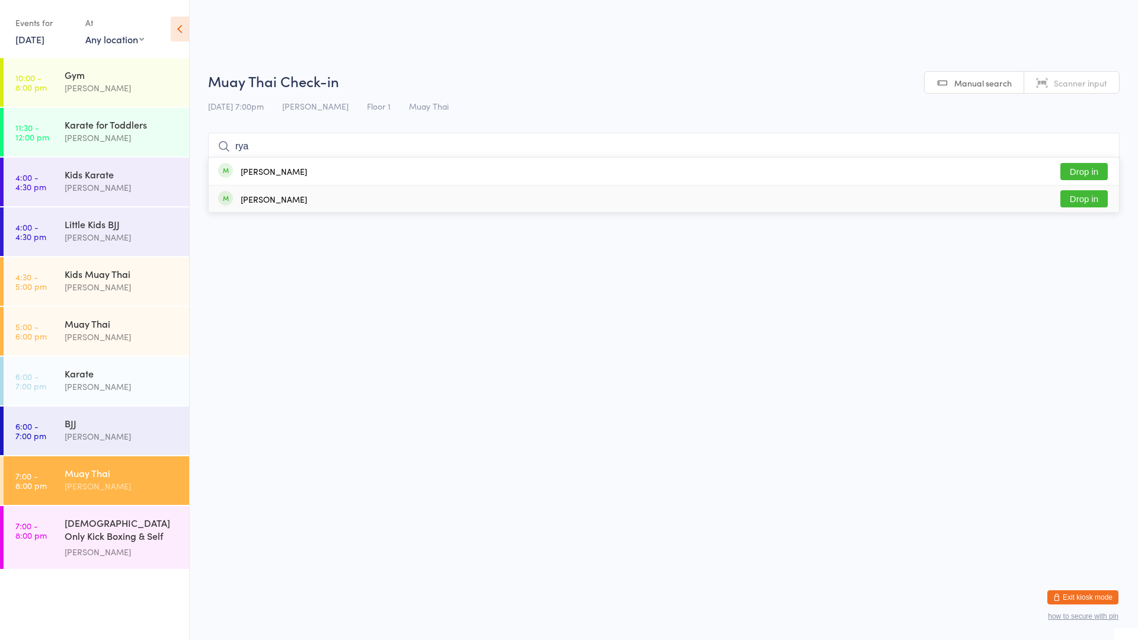
type input "rya"
click at [273, 201] on div "[PERSON_NAME]" at bounding box center [274, 198] width 66 height 9
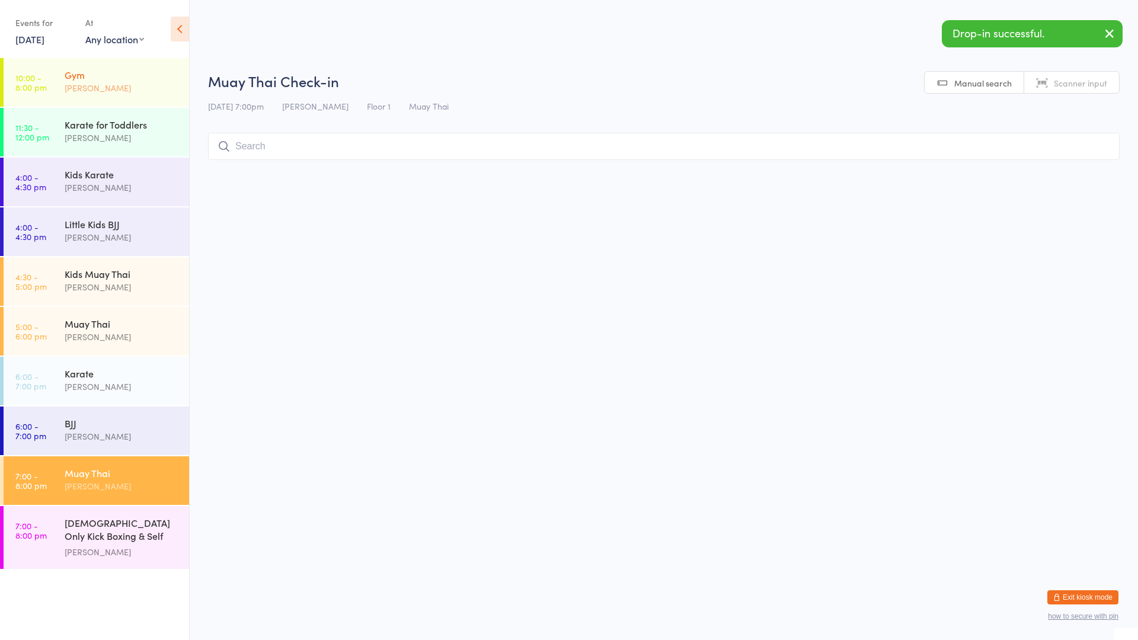
click at [147, 95] on div "Gym [PERSON_NAME]" at bounding box center [127, 81] width 124 height 47
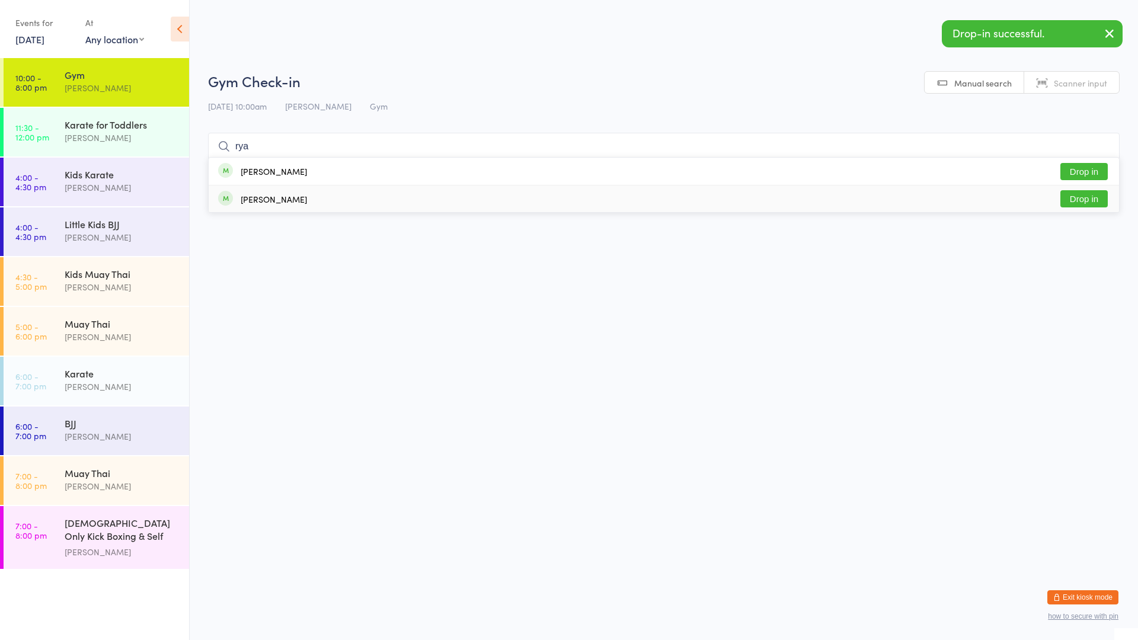
type input "rya"
drag, startPoint x: 292, startPoint y: 199, endPoint x: 294, endPoint y: 212, distance: 13.2
click at [294, 203] on div "[PERSON_NAME] Drop in" at bounding box center [664, 198] width 910 height 27
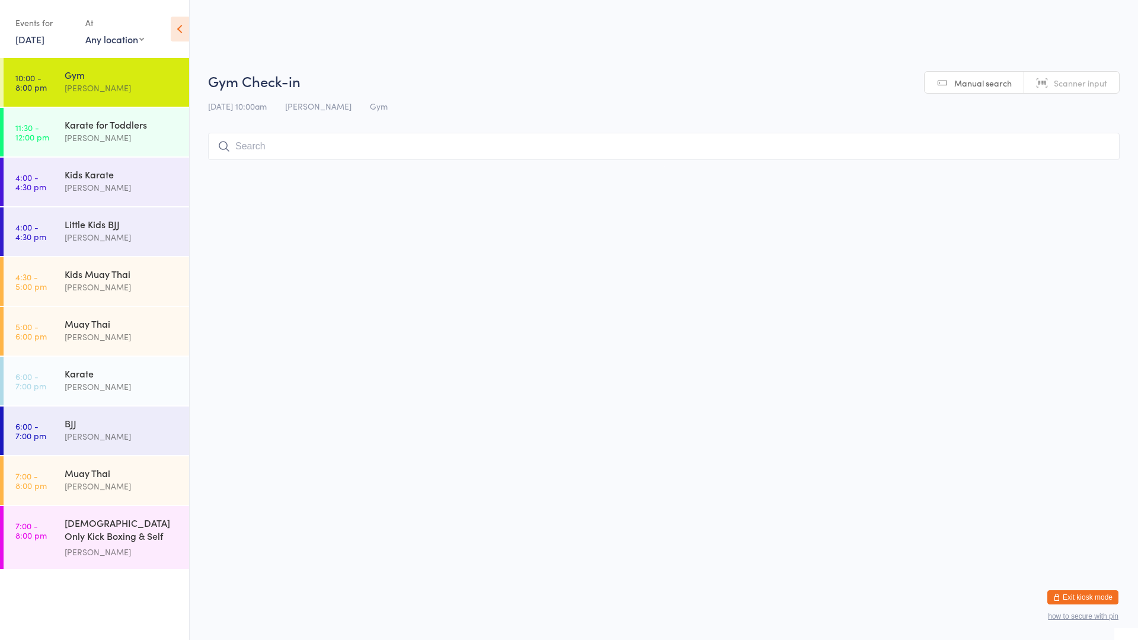
click at [275, 142] on input "search" at bounding box center [663, 146] width 911 height 27
type input "[PERSON_NAME]"
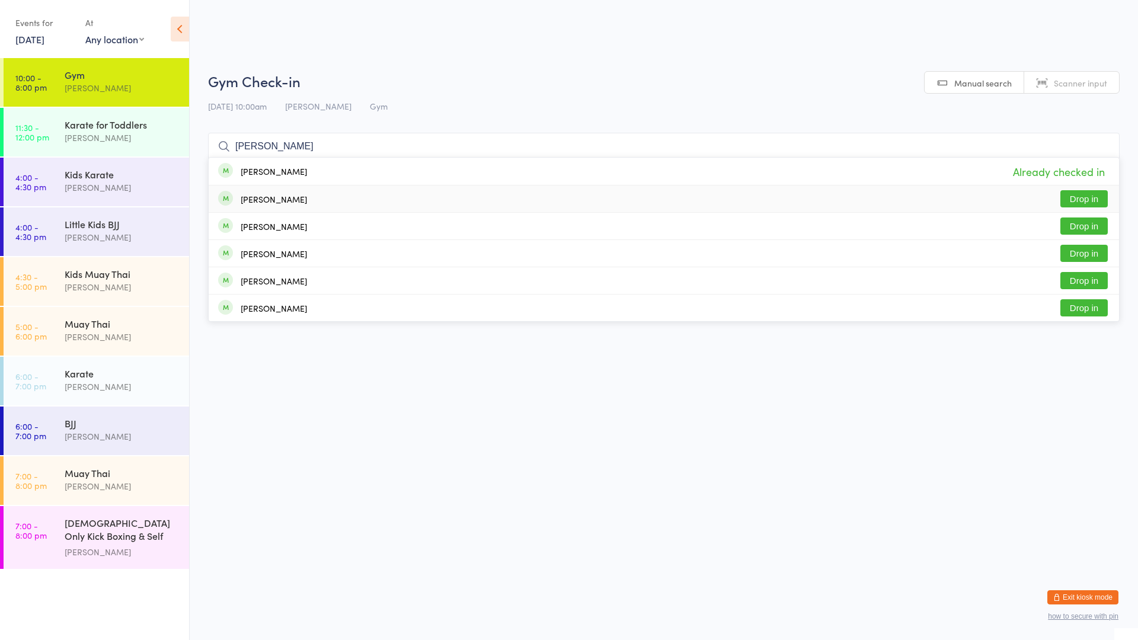
type input "[PERSON_NAME]"
click at [282, 196] on div "[PERSON_NAME]" at bounding box center [274, 198] width 66 height 9
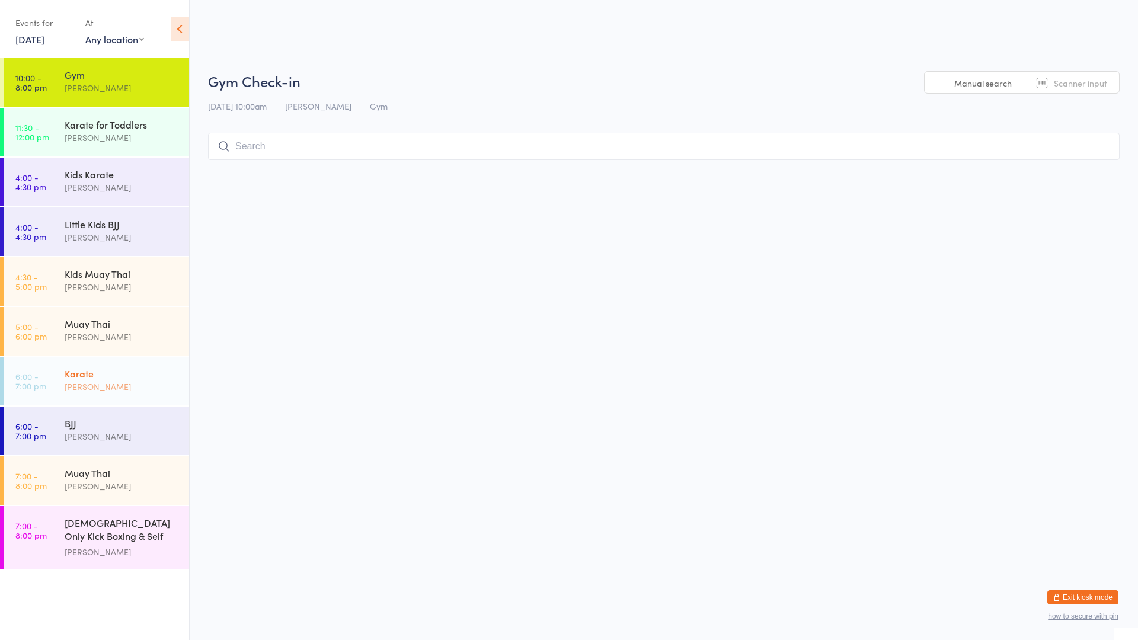
click at [57, 380] on link "6:00 - 7:00 pm Karate [PERSON_NAME]" at bounding box center [96, 381] width 185 height 49
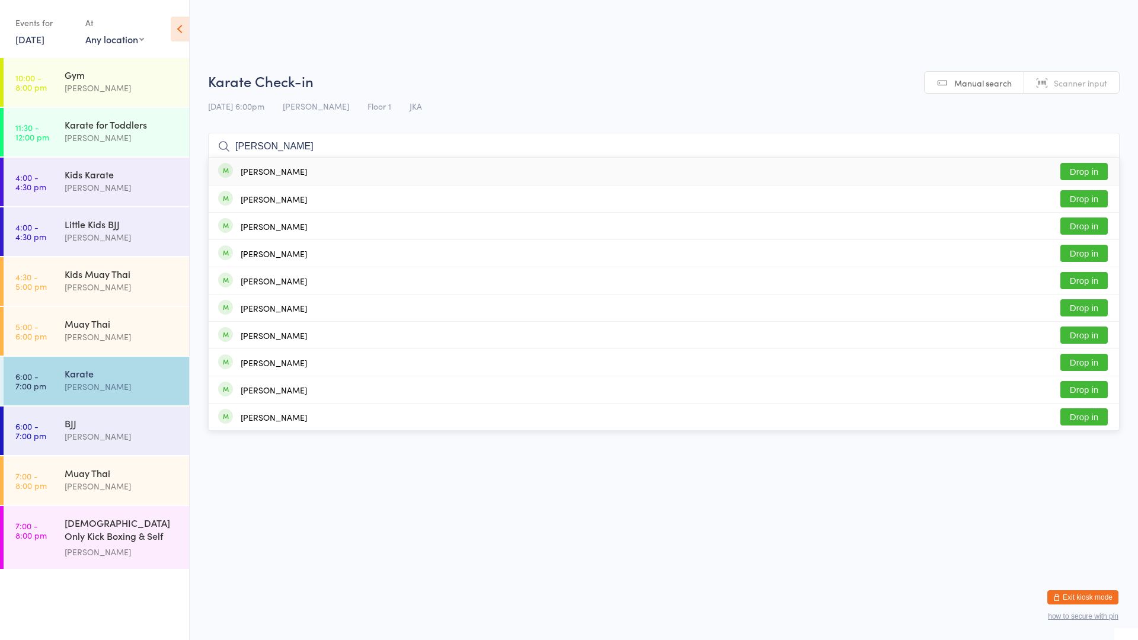
type input "[PERSON_NAME]"
click at [234, 172] on div "[PERSON_NAME]" at bounding box center [262, 171] width 89 height 13
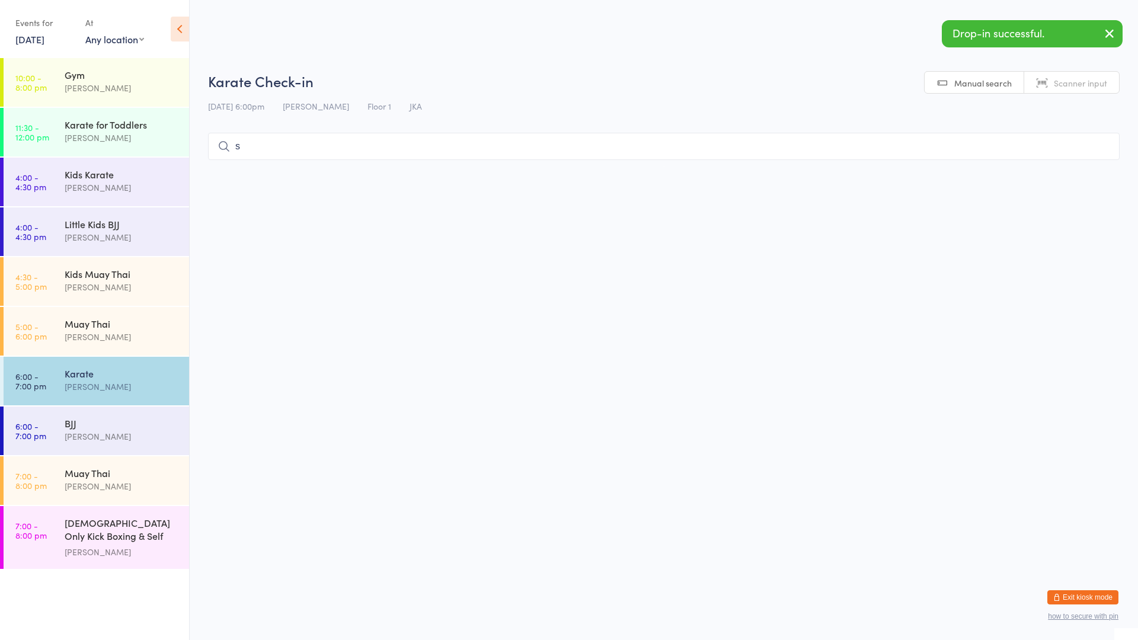
type input "su"
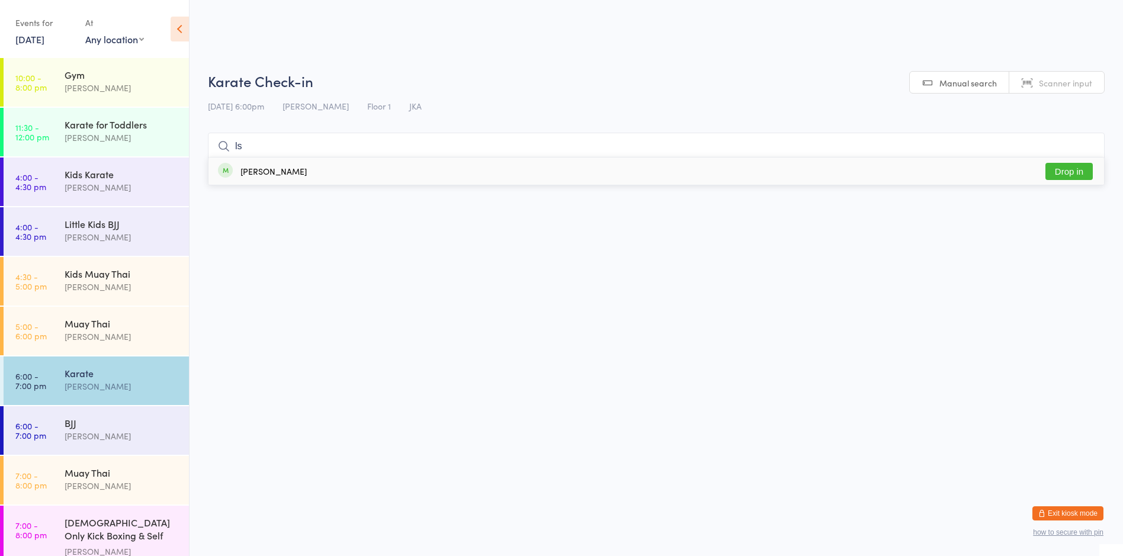
type input "l"
type input "suhaad"
click at [1065, 165] on button "Drop in" at bounding box center [1069, 171] width 47 height 17
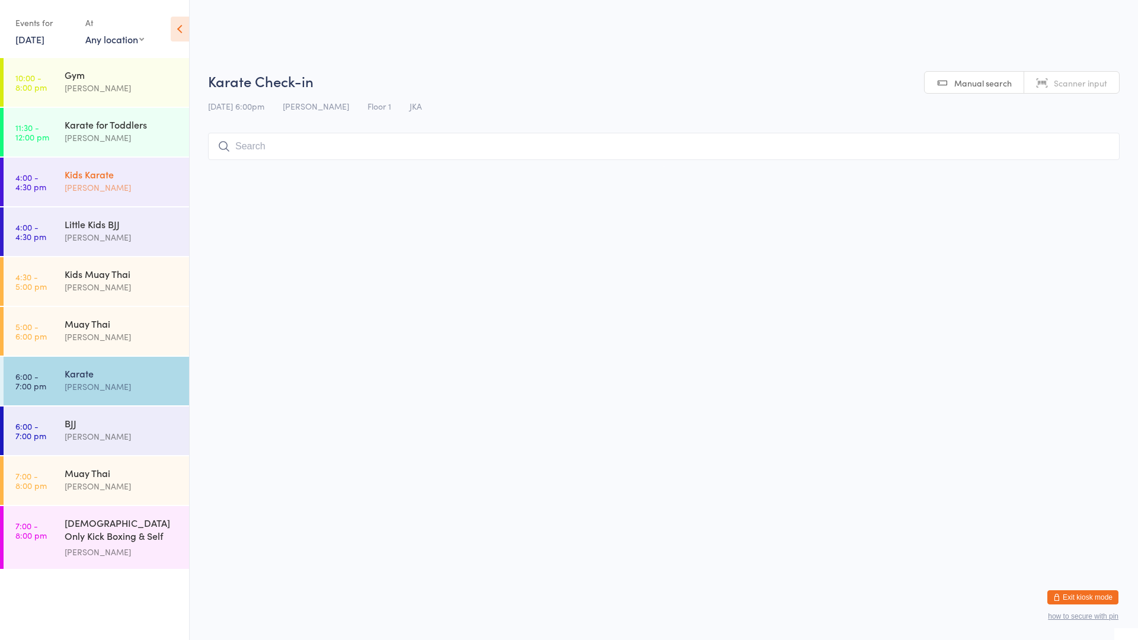
click at [97, 181] on div "[PERSON_NAME]" at bounding box center [122, 188] width 114 height 14
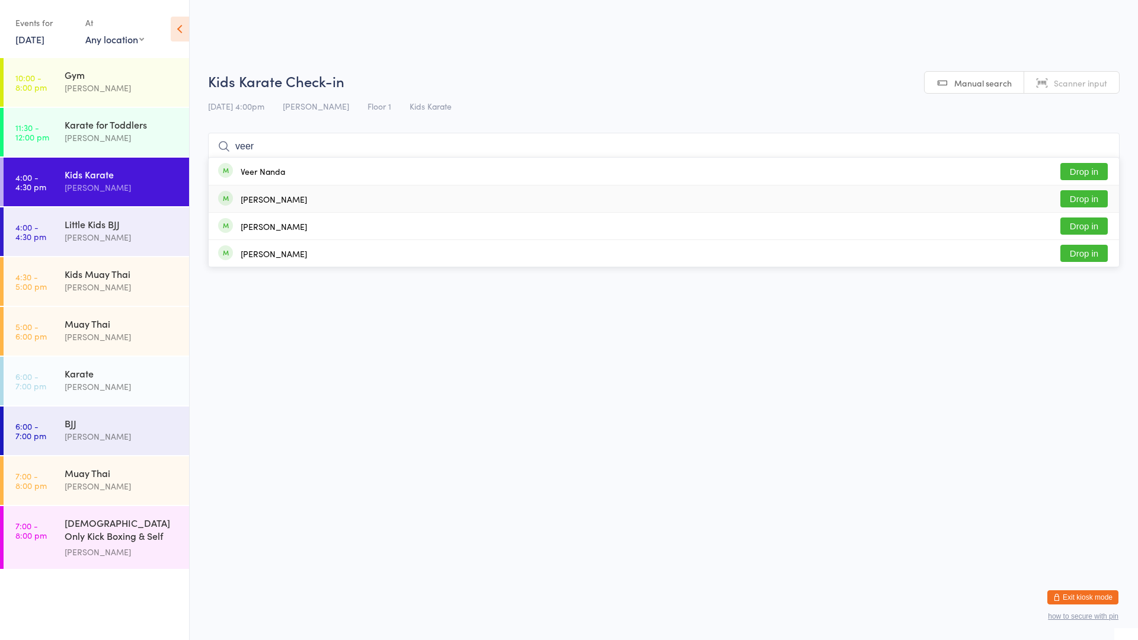
type input "veer"
click at [264, 200] on div "[PERSON_NAME]" at bounding box center [274, 198] width 66 height 9
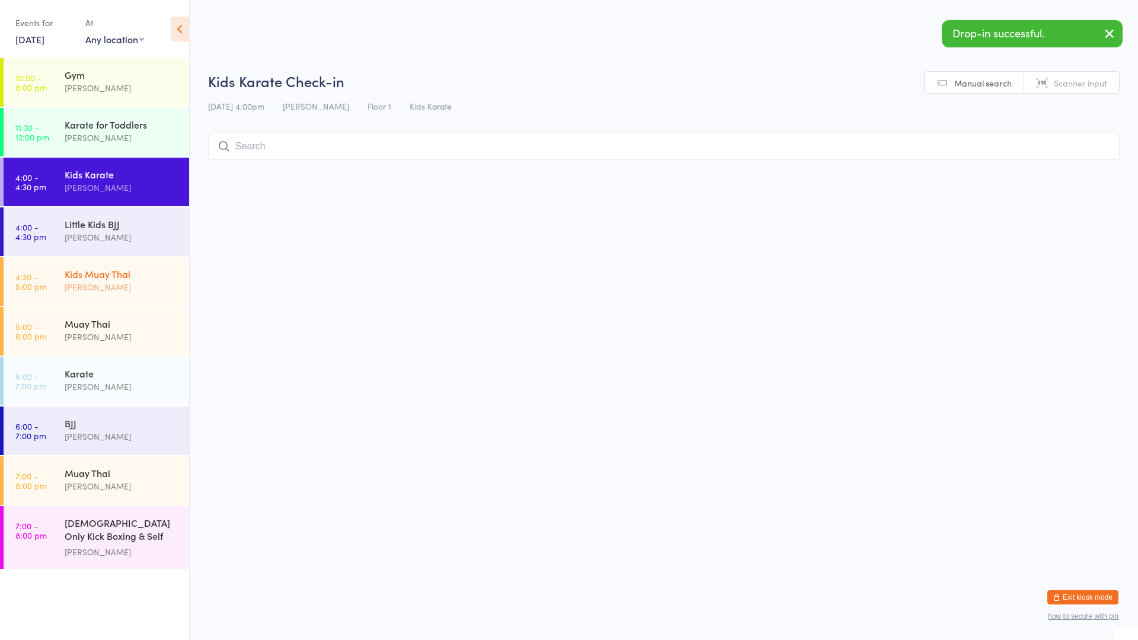
click at [101, 283] on div "[PERSON_NAME]" at bounding box center [122, 287] width 114 height 14
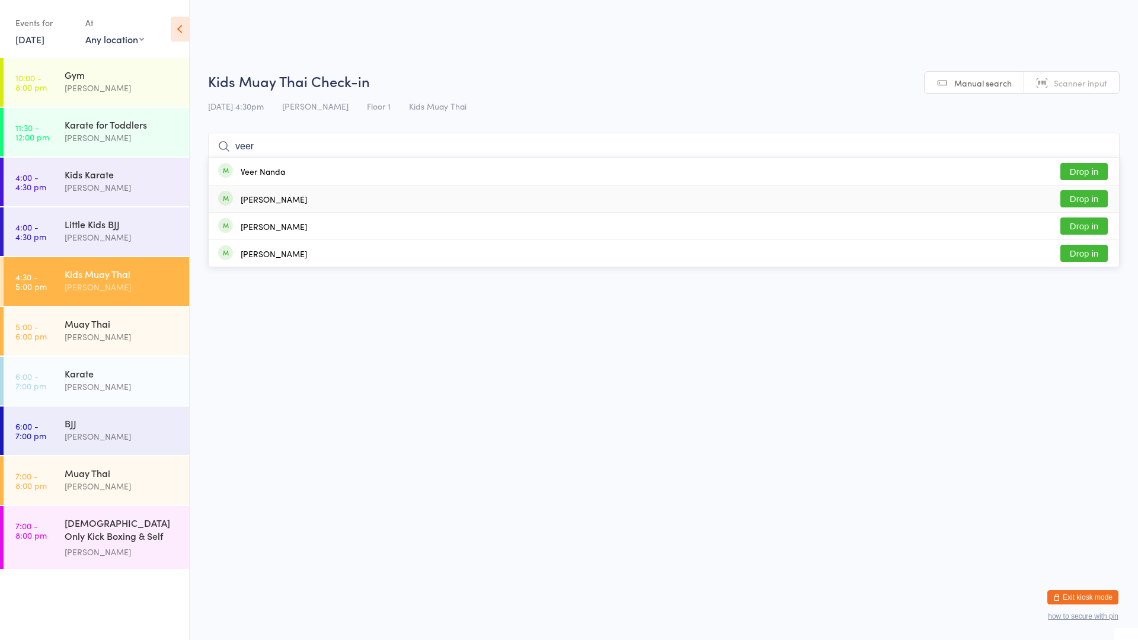
type input "veer"
click at [274, 201] on div "[PERSON_NAME]" at bounding box center [274, 198] width 66 height 9
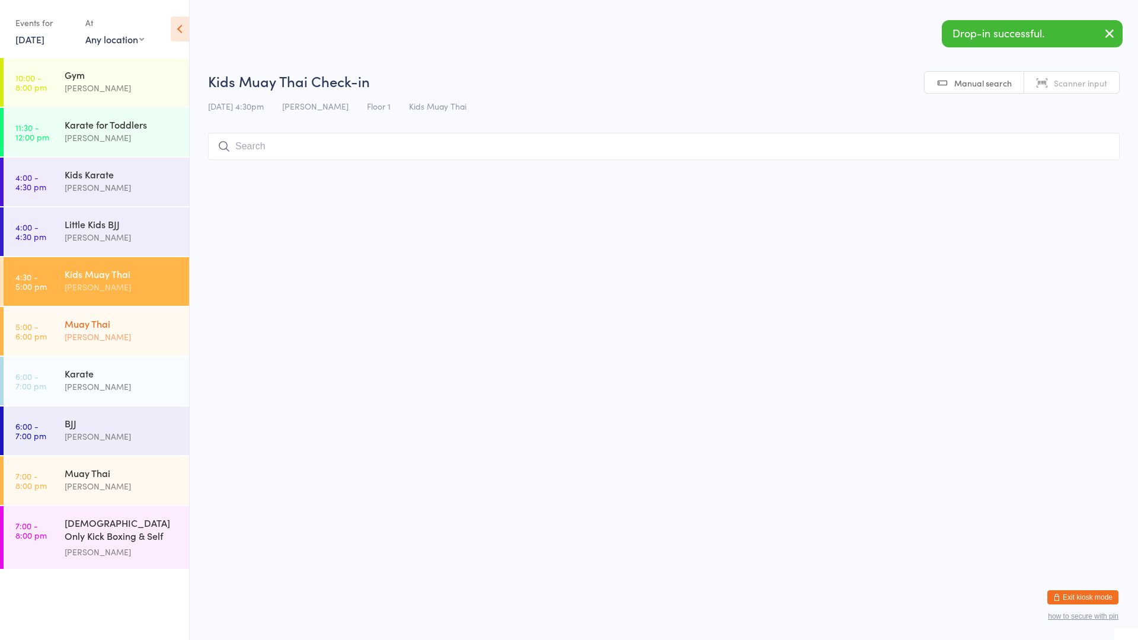
click at [103, 324] on div "Muay Thai" at bounding box center [122, 323] width 114 height 13
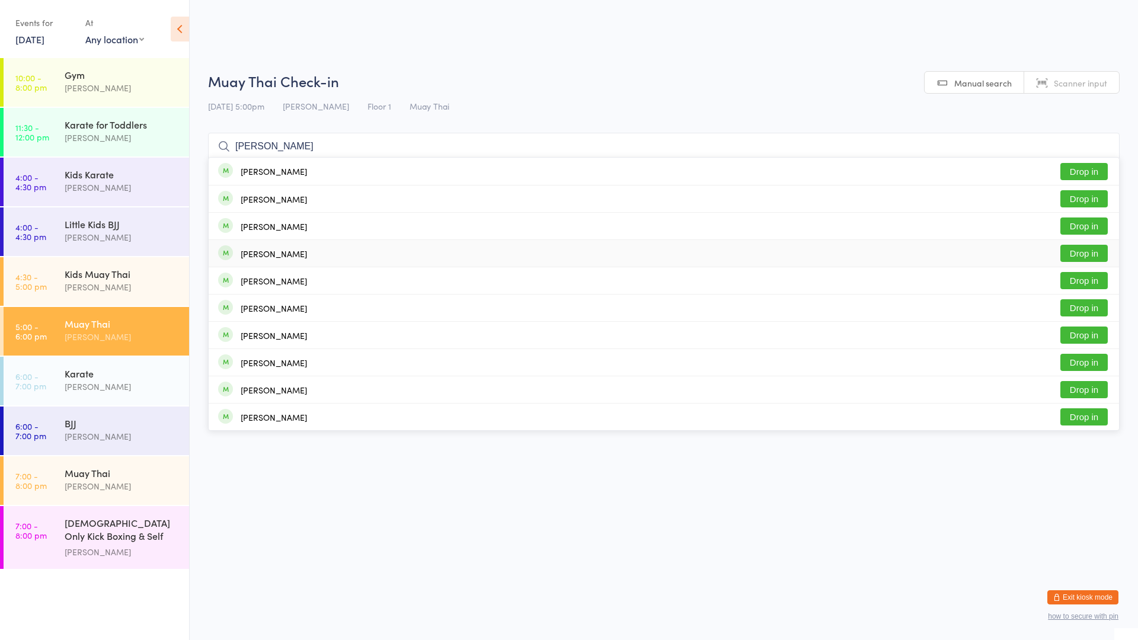
type input "[PERSON_NAME]"
click at [267, 252] on div "[PERSON_NAME]" at bounding box center [274, 253] width 66 height 9
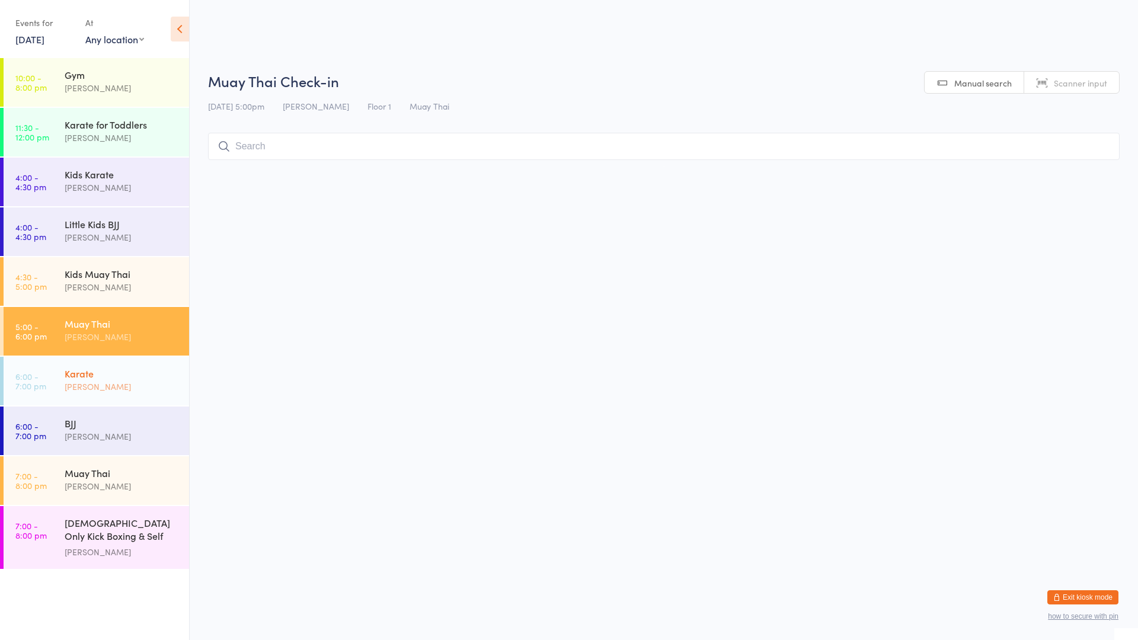
click at [114, 386] on div "[PERSON_NAME]" at bounding box center [122, 387] width 114 height 14
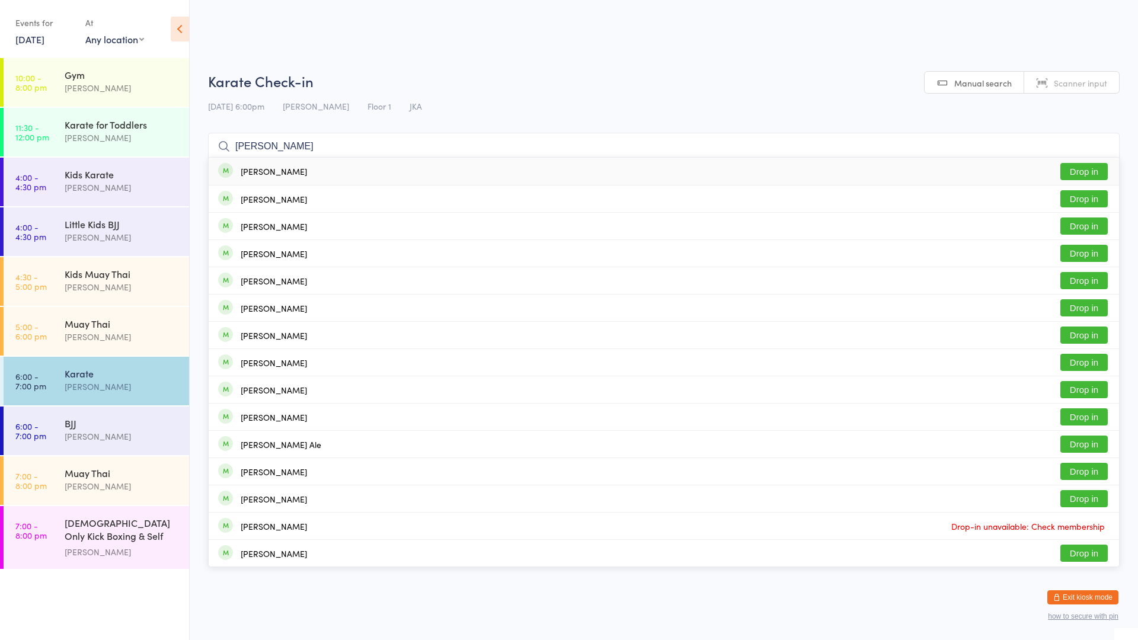
type input "[PERSON_NAME]"
click at [306, 174] on div "[PERSON_NAME] Drop in" at bounding box center [664, 171] width 910 height 27
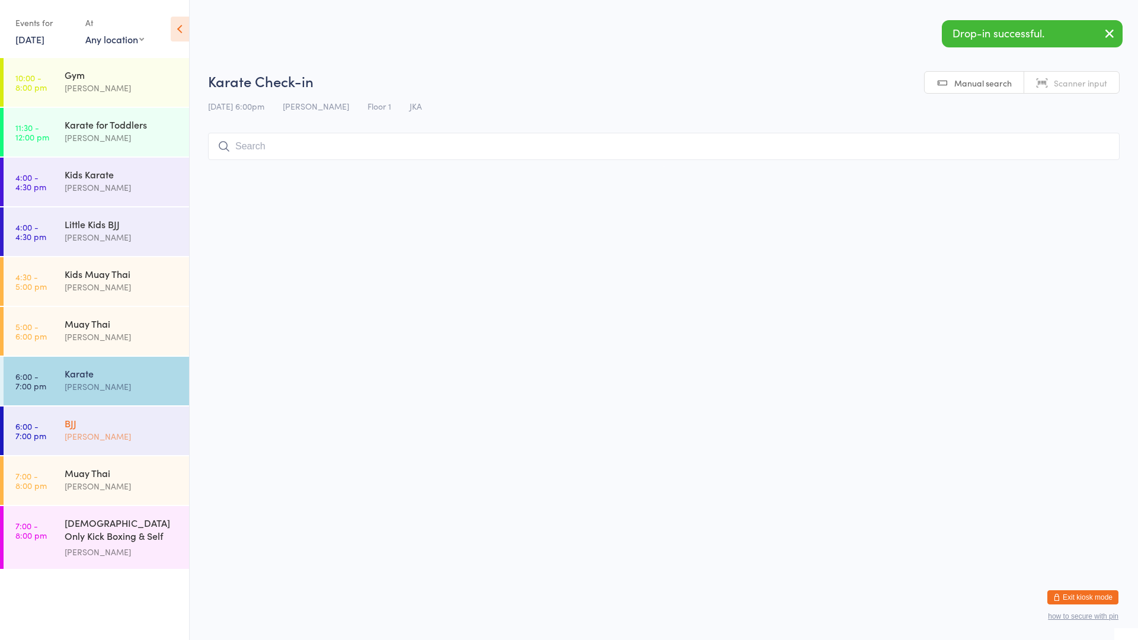
click at [120, 432] on div "[PERSON_NAME]" at bounding box center [122, 437] width 114 height 14
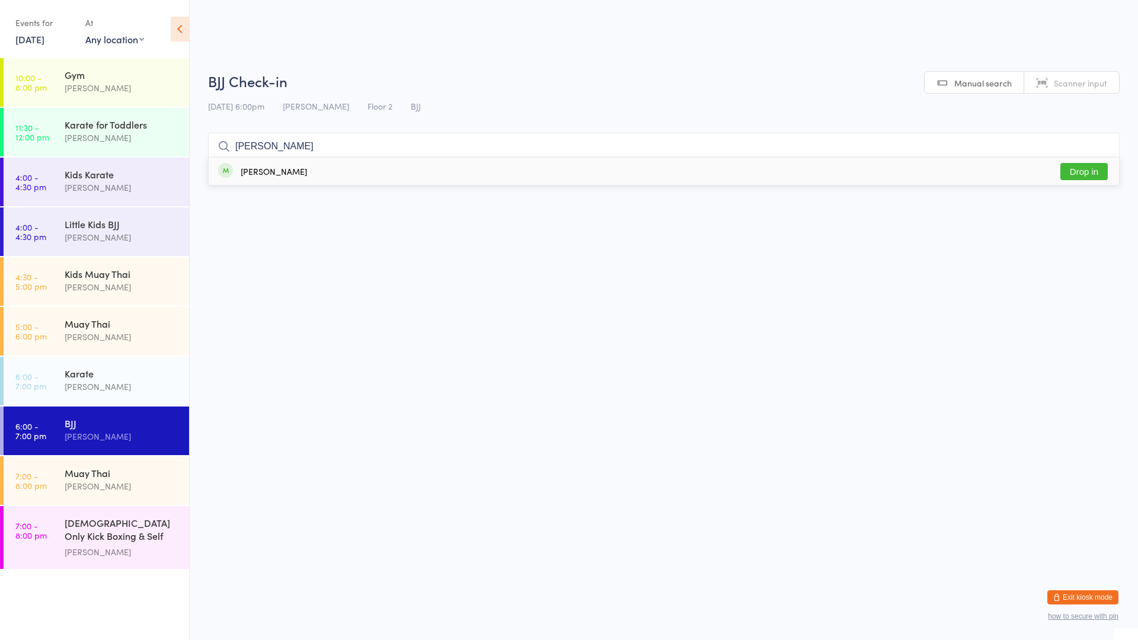
type input "[PERSON_NAME]"
click at [1078, 171] on button "Drop in" at bounding box center [1083, 171] width 47 height 17
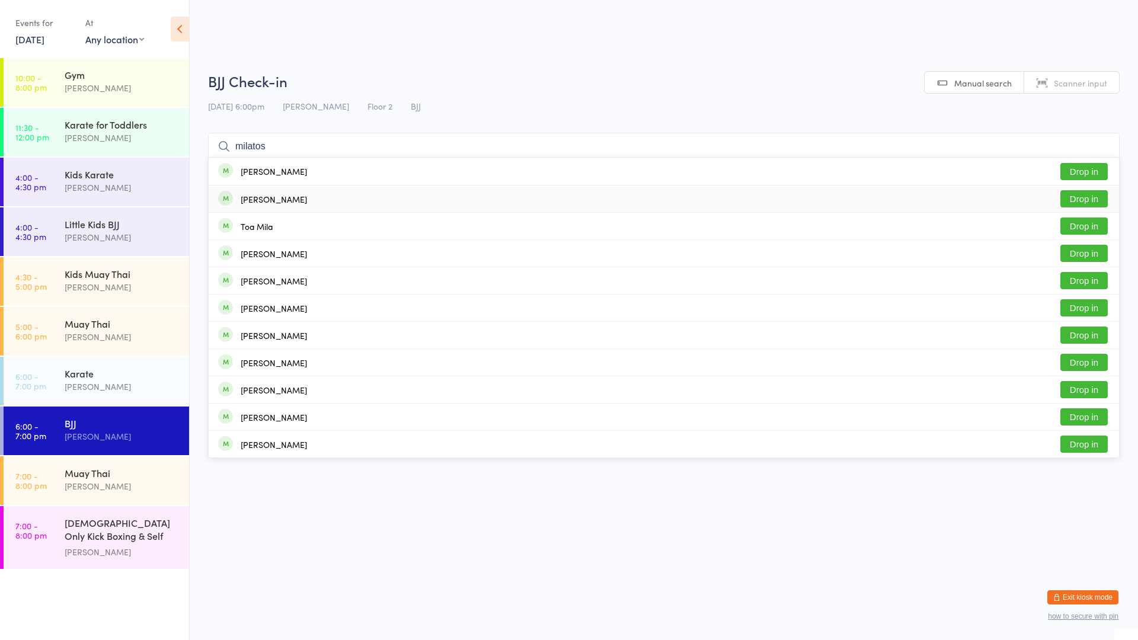
type input "milatos"
click at [1080, 197] on button "Drop in" at bounding box center [1083, 198] width 47 height 17
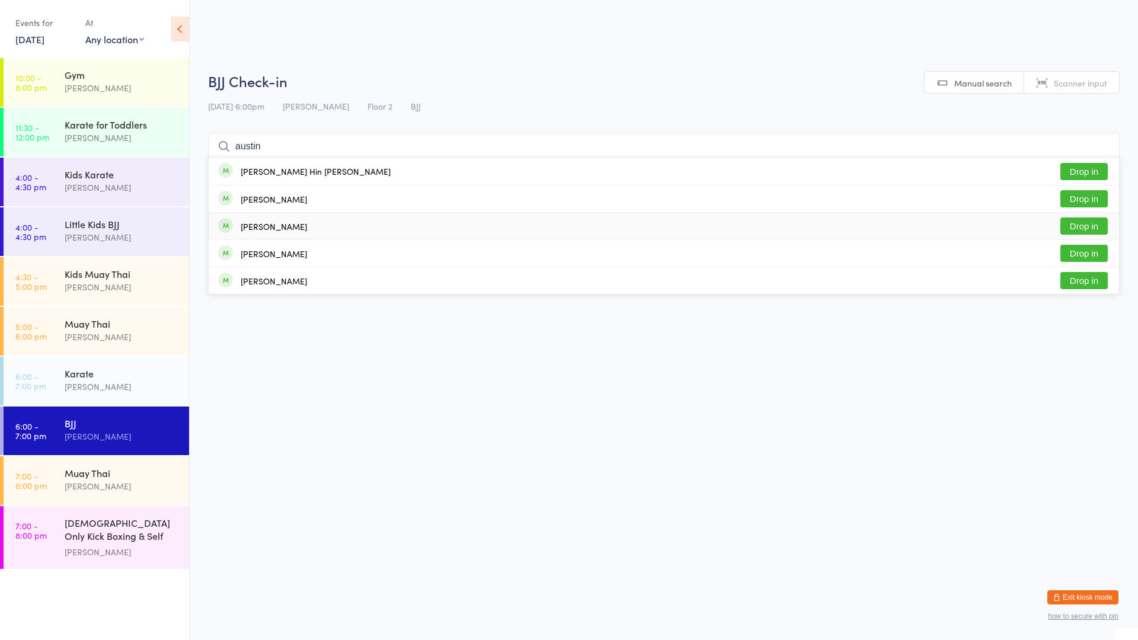
type input "austin"
drag, startPoint x: 957, startPoint y: 221, endPoint x: 963, endPoint y: 223, distance: 6.4
click at [958, 223] on div "[PERSON_NAME] Drop in" at bounding box center [664, 226] width 910 height 27
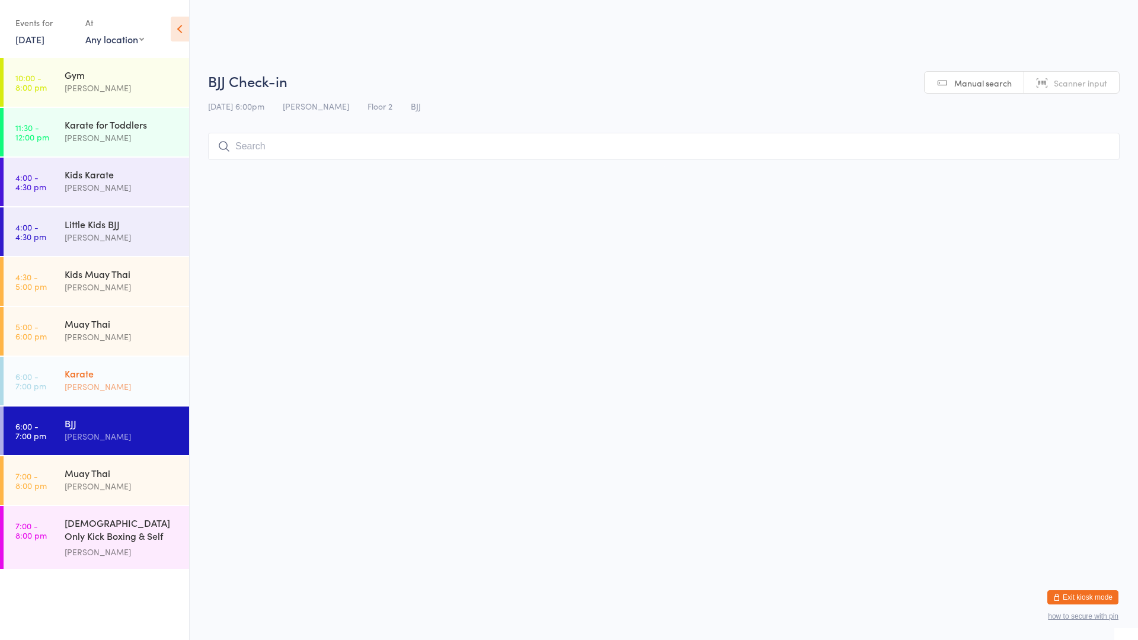
click at [95, 370] on div "Karate" at bounding box center [122, 373] width 114 height 13
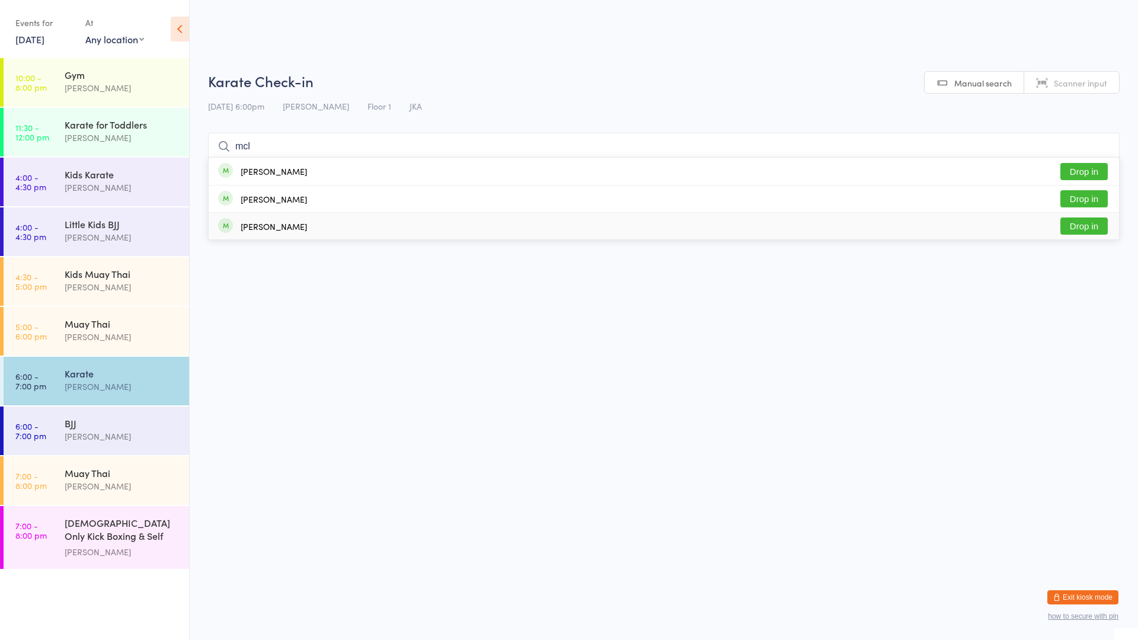
type input "mcl"
click at [341, 226] on div "[PERSON_NAME] Drop in" at bounding box center [664, 226] width 910 height 27
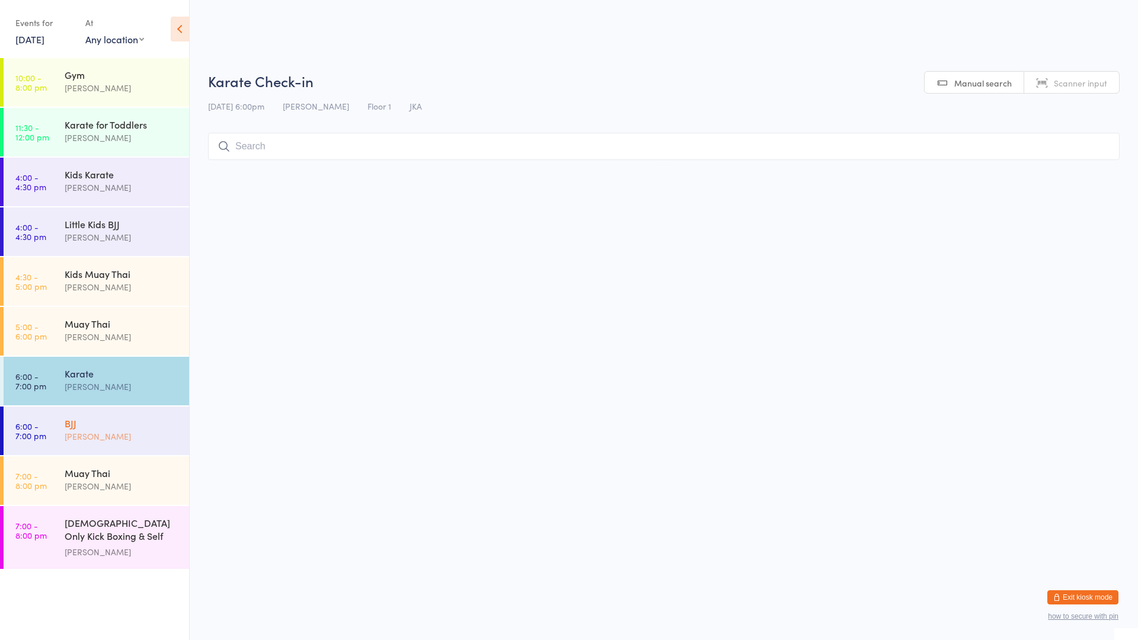
click at [110, 441] on div "[PERSON_NAME]" at bounding box center [122, 437] width 114 height 14
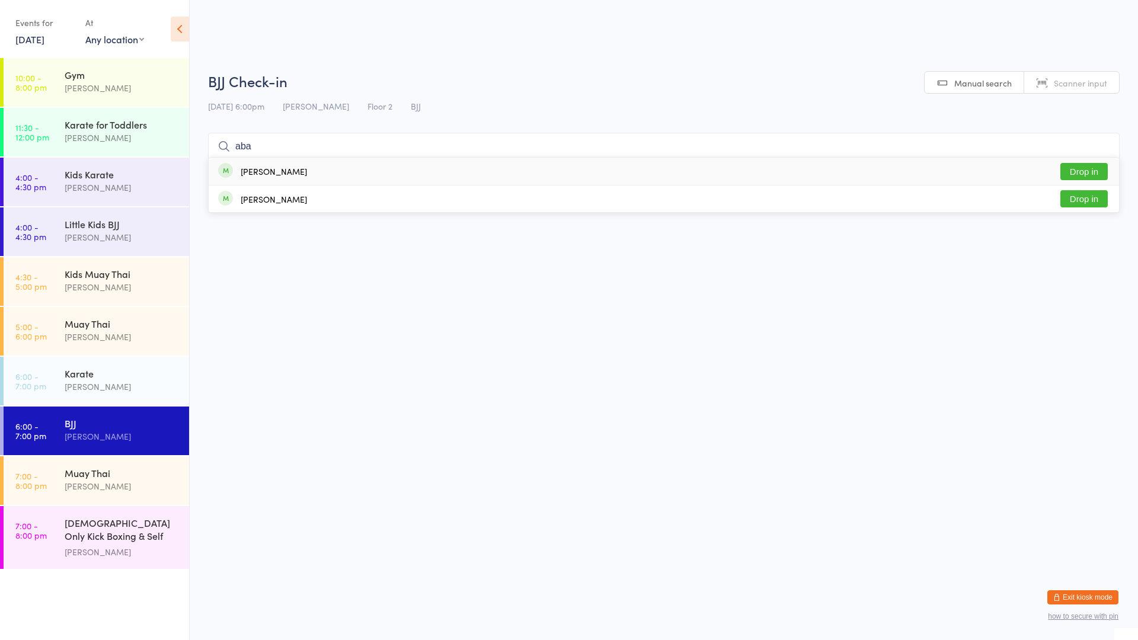
type input "aba"
click at [357, 162] on div "[PERSON_NAME] Drop in" at bounding box center [664, 171] width 910 height 27
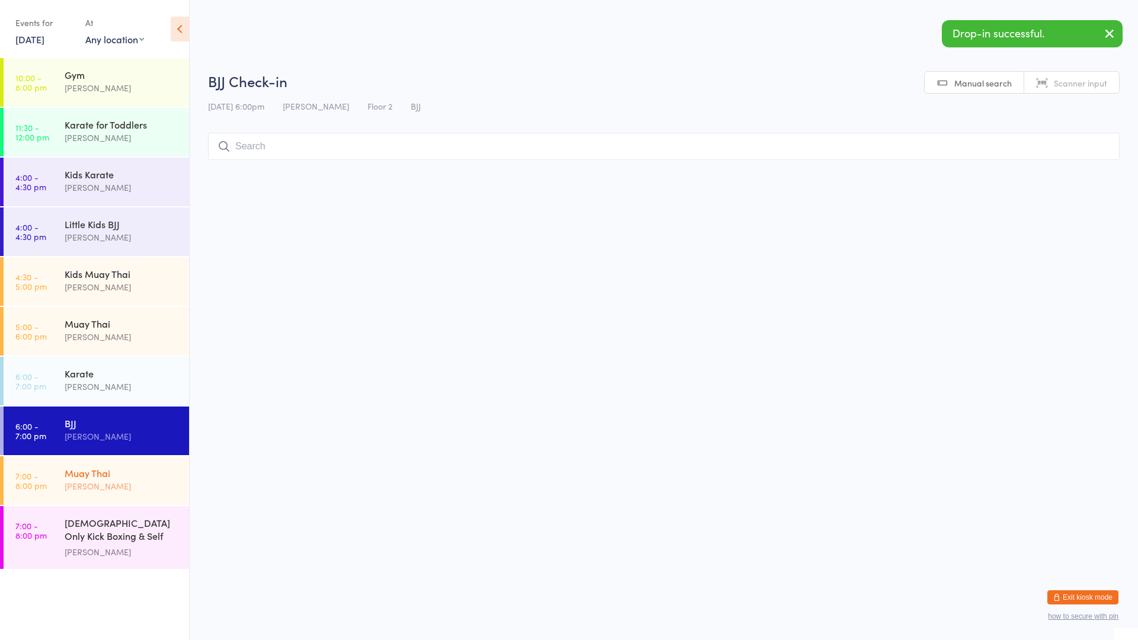
click at [133, 478] on div "Muay Thai" at bounding box center [122, 472] width 114 height 13
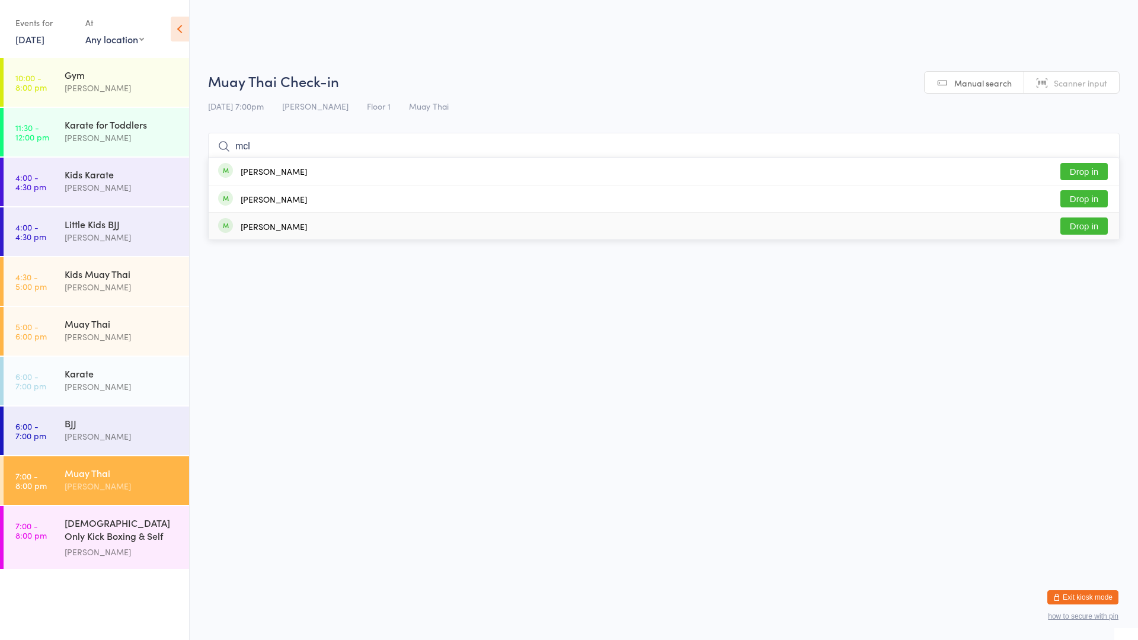
type input "mcl"
click at [325, 227] on div "[PERSON_NAME] Drop in" at bounding box center [664, 226] width 910 height 27
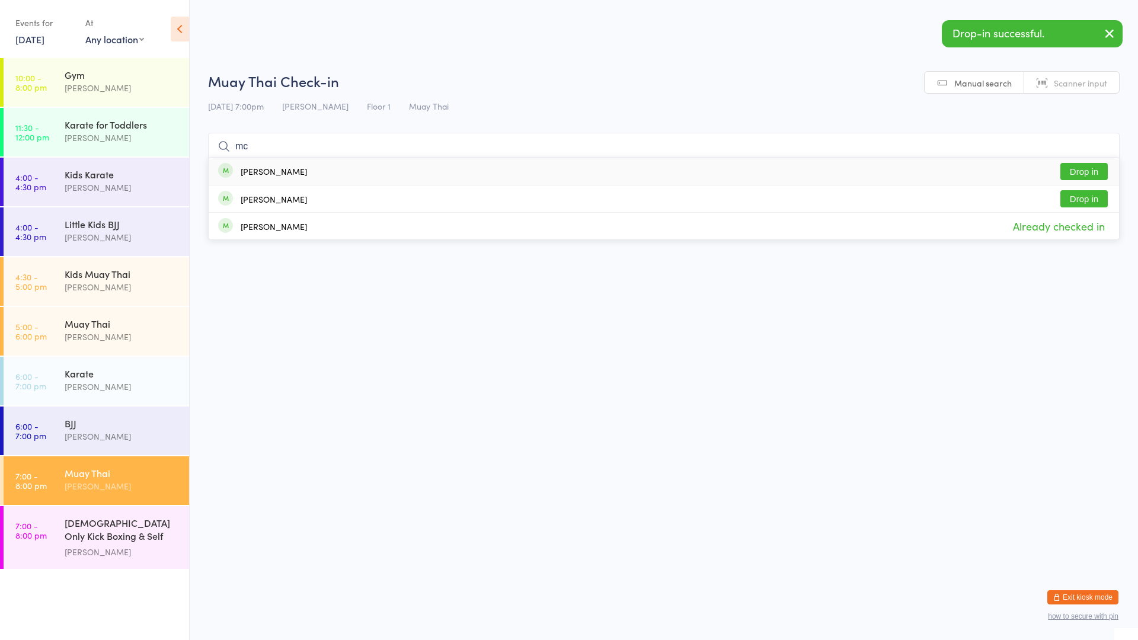
type input "m"
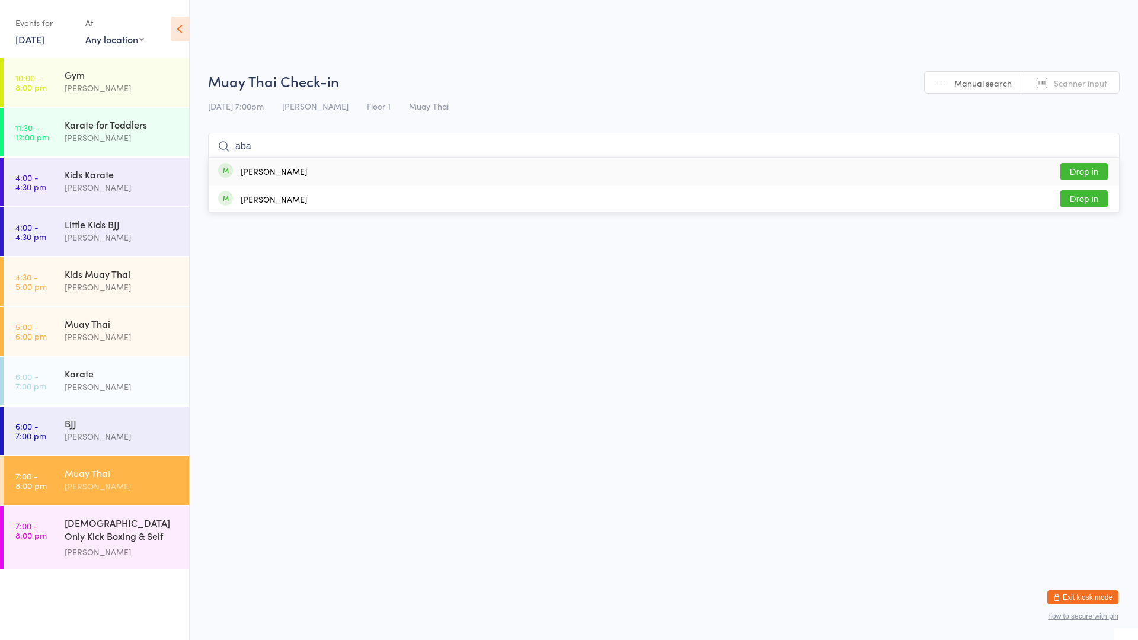
type input "aba"
click at [341, 164] on div "[PERSON_NAME] Drop in" at bounding box center [664, 171] width 910 height 27
click at [63, 374] on link "6:00 - 7:00 pm Karate [PERSON_NAME]" at bounding box center [96, 381] width 185 height 49
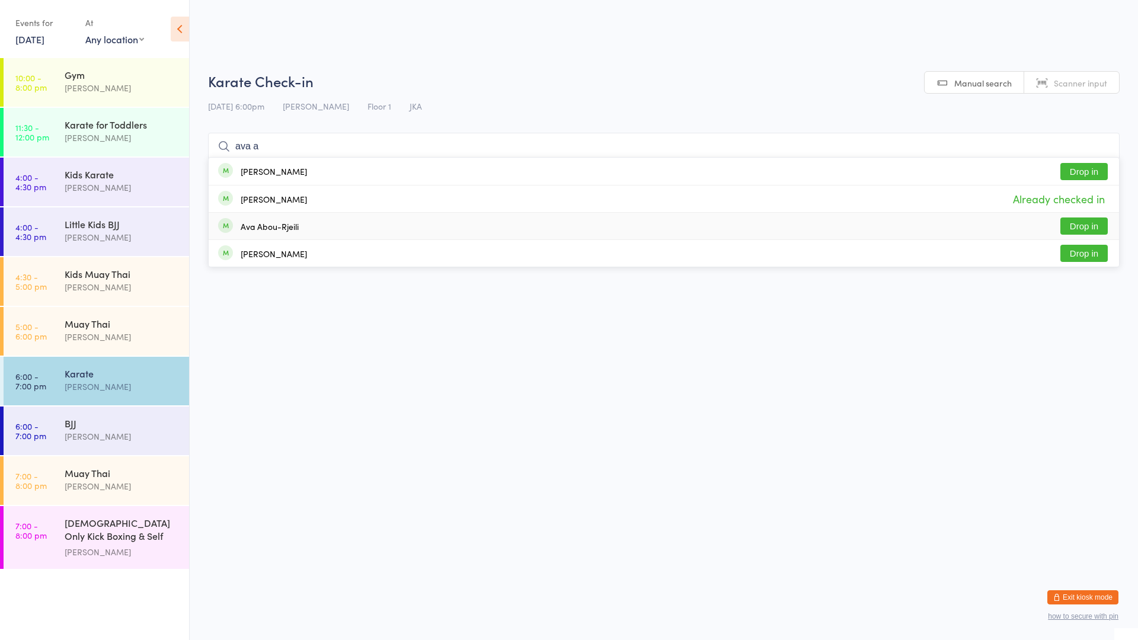
type input "ava a"
click at [506, 223] on div "Ava Abou-Rjeili Drop in" at bounding box center [664, 226] width 910 height 27
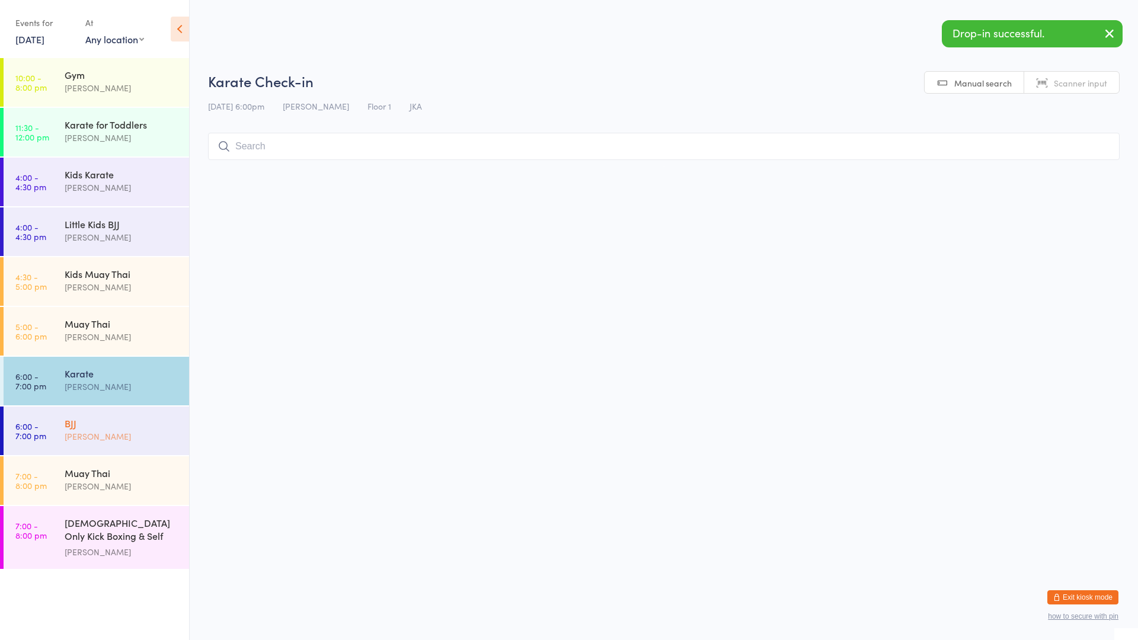
click at [172, 411] on div "BJJ [PERSON_NAME]" at bounding box center [127, 429] width 124 height 47
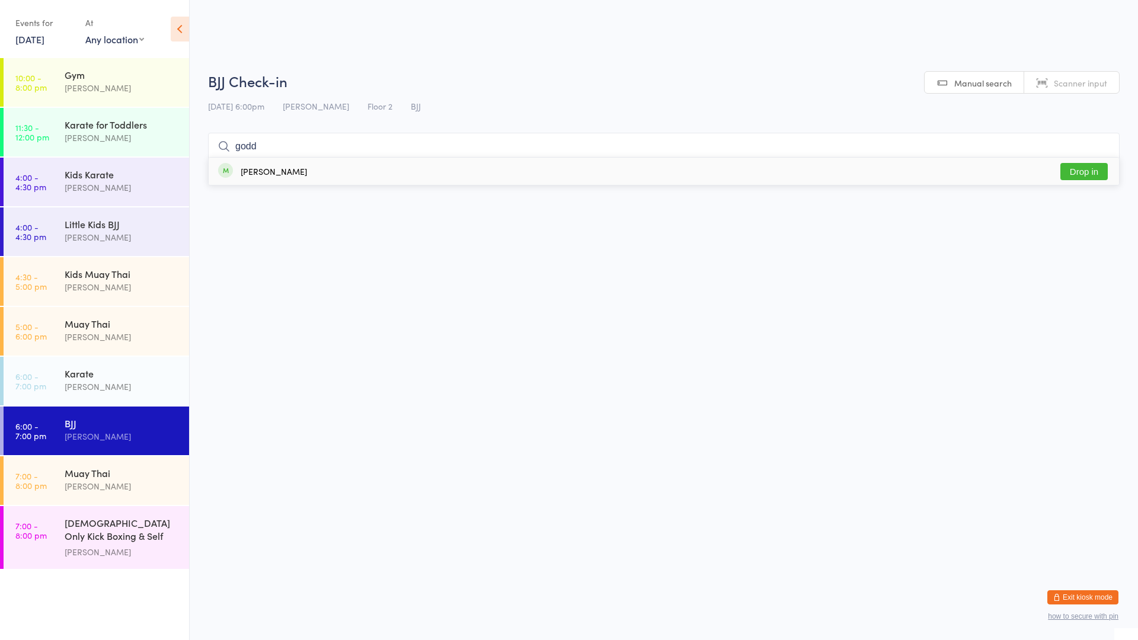
type input "godd"
click at [332, 177] on div "[PERSON_NAME] Drop in" at bounding box center [664, 171] width 910 height 27
drag, startPoint x: 93, startPoint y: 377, endPoint x: 107, endPoint y: 366, distance: 17.7
click at [94, 377] on div "Karate" at bounding box center [122, 373] width 114 height 13
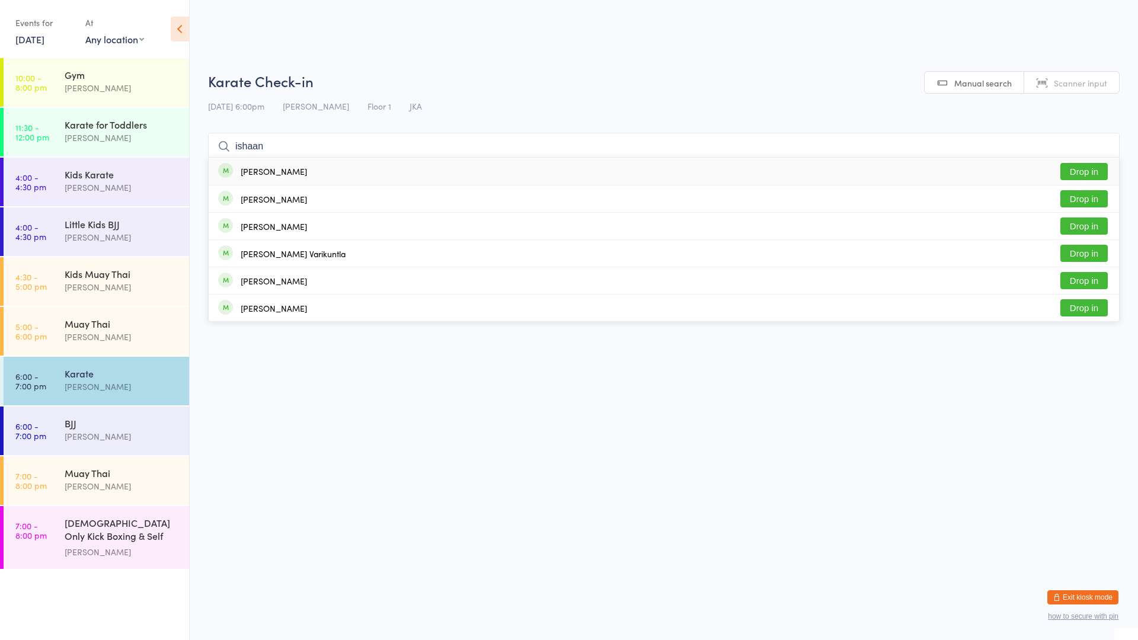
click at [277, 170] on div "[PERSON_NAME]" at bounding box center [274, 171] width 66 height 9
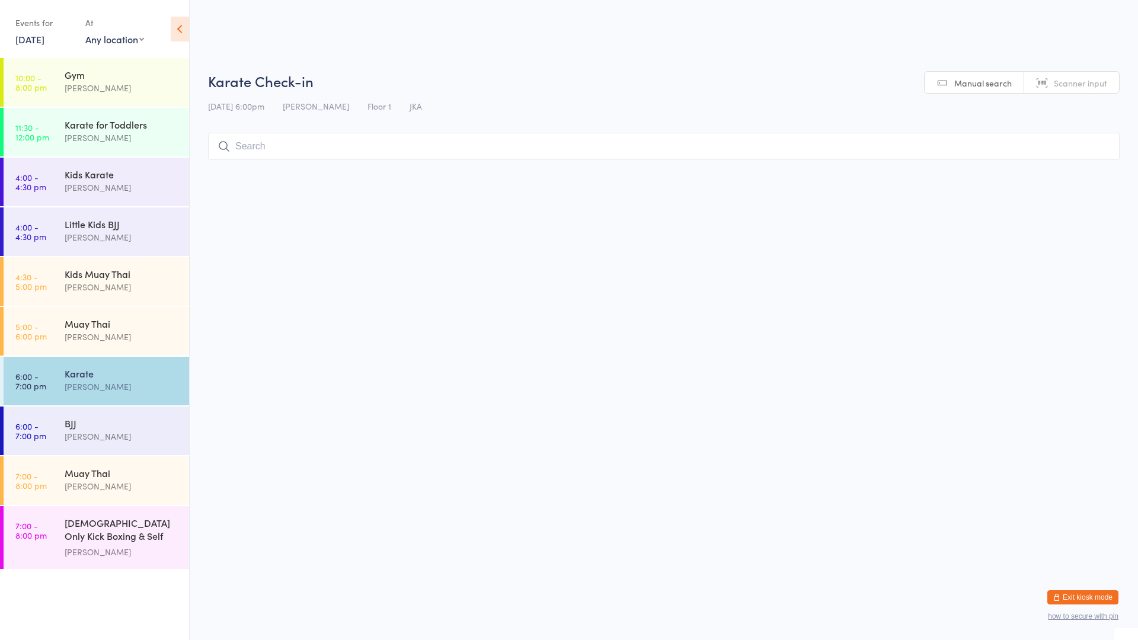
click at [254, 149] on input "search" at bounding box center [663, 146] width 911 height 27
click at [118, 385] on div "[PERSON_NAME]" at bounding box center [122, 387] width 114 height 14
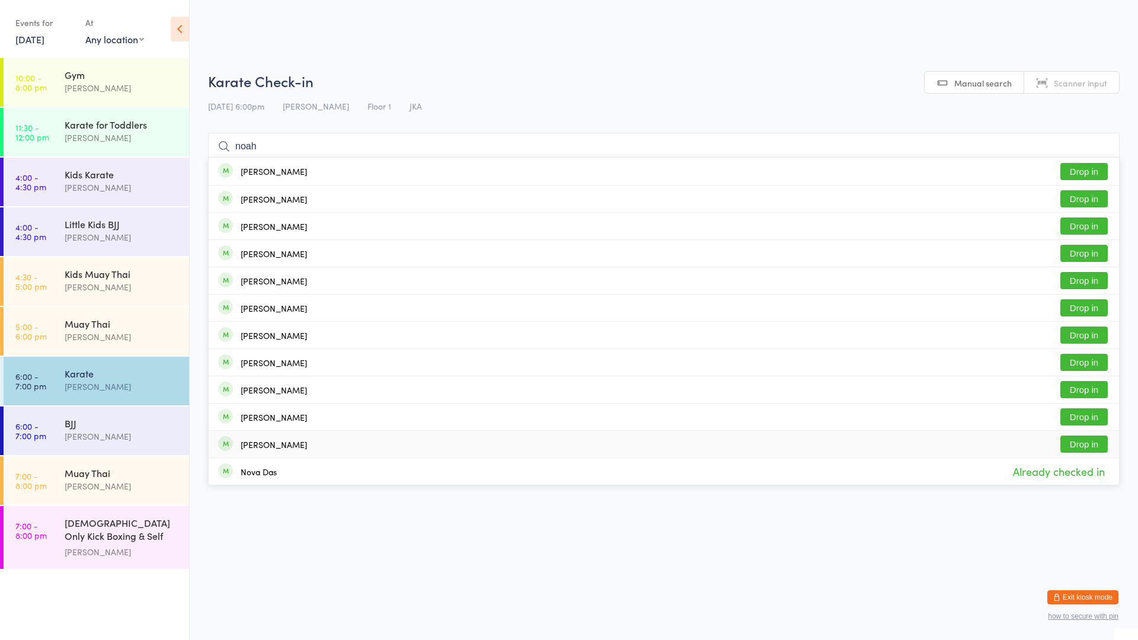
click at [1091, 440] on button "Drop in" at bounding box center [1083, 444] width 47 height 17
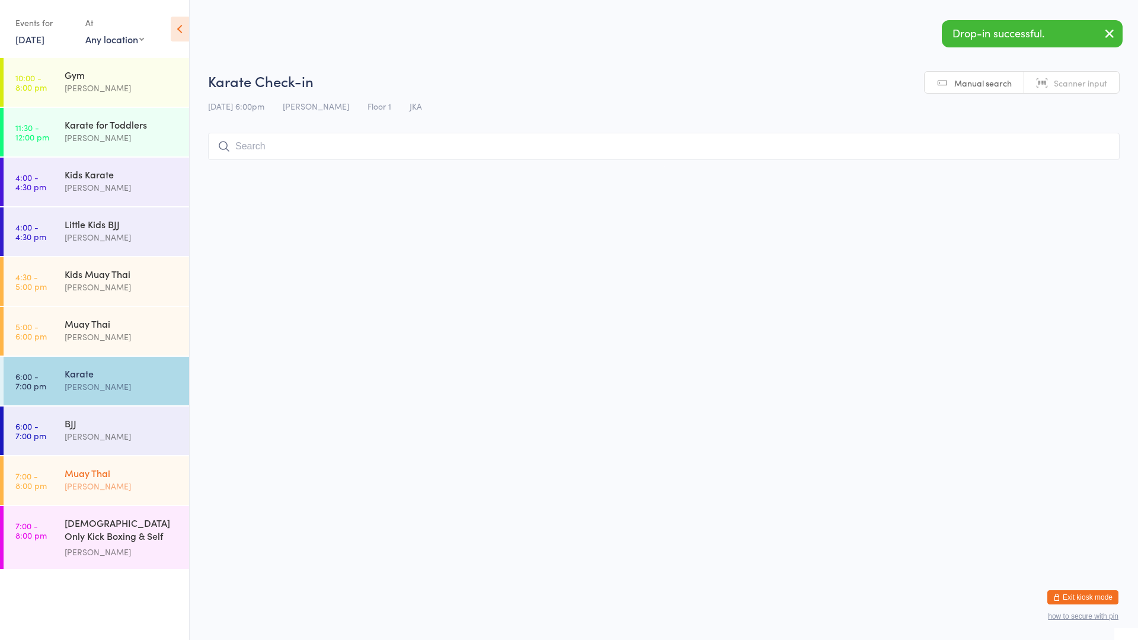
click at [150, 478] on div "Muay Thai" at bounding box center [122, 472] width 114 height 13
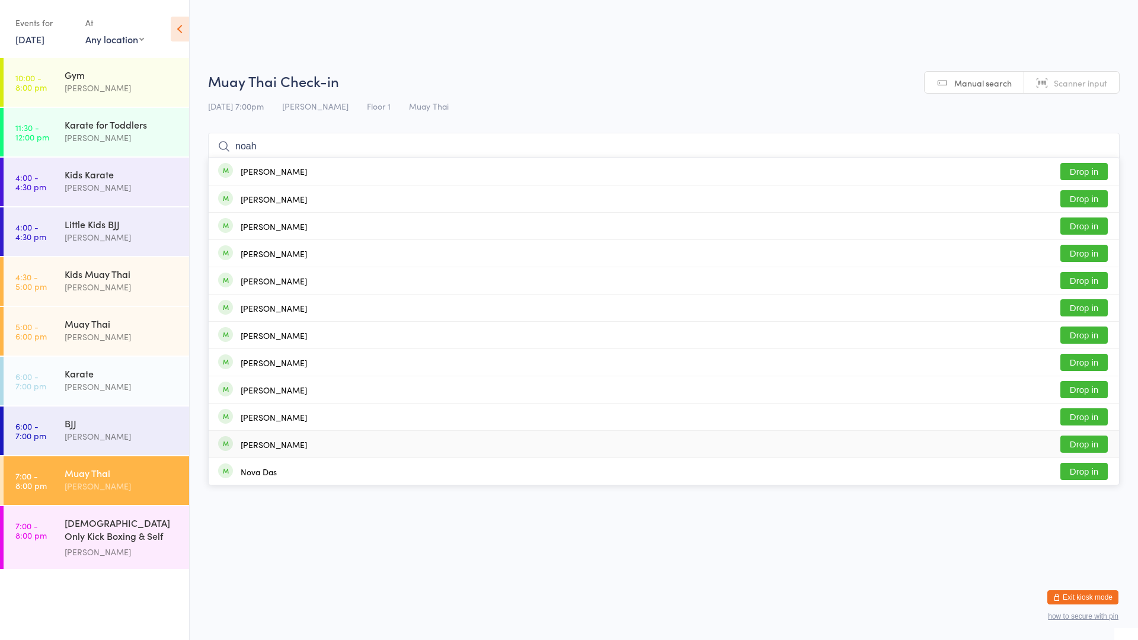
click at [1083, 448] on button "Drop in" at bounding box center [1083, 444] width 47 height 17
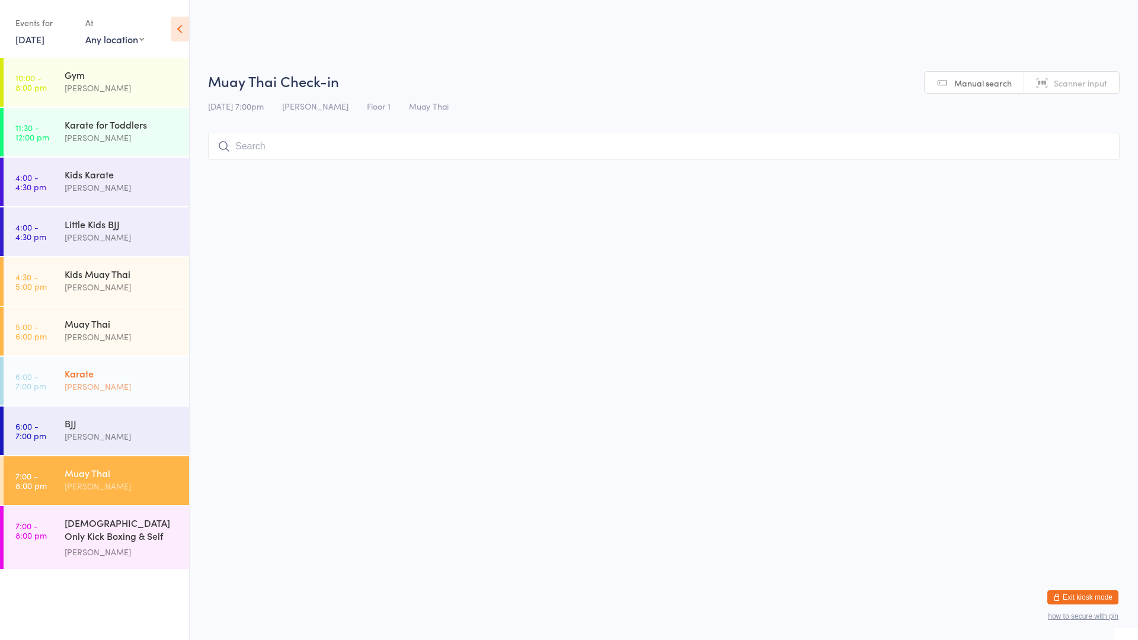
click at [104, 376] on div "Karate" at bounding box center [122, 373] width 114 height 13
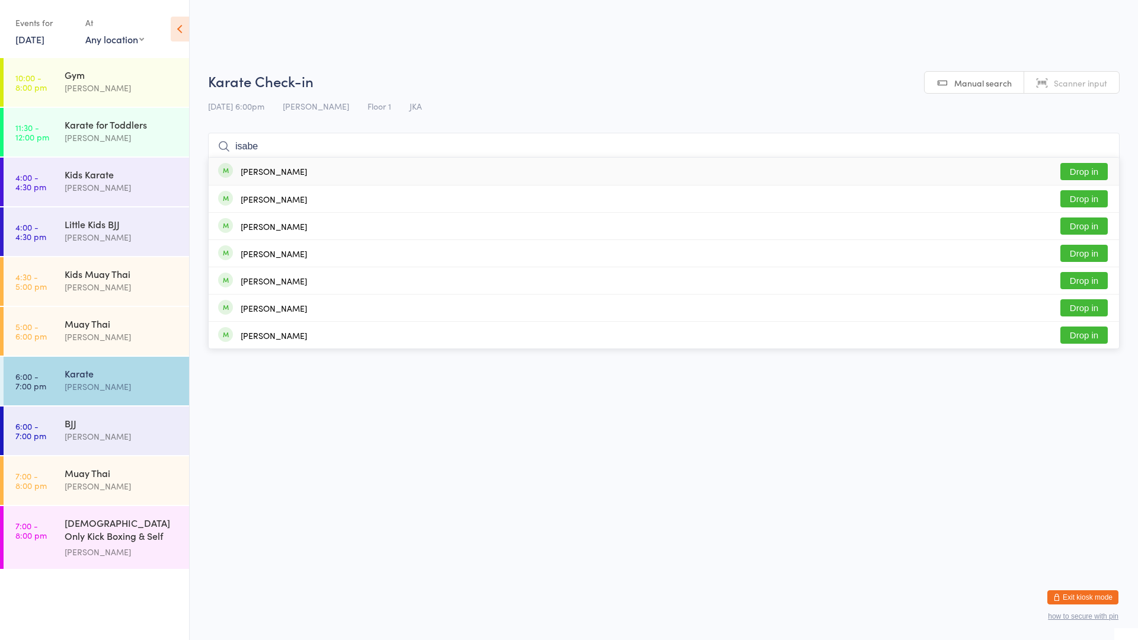
click at [284, 169] on div "[PERSON_NAME]" at bounding box center [274, 171] width 66 height 9
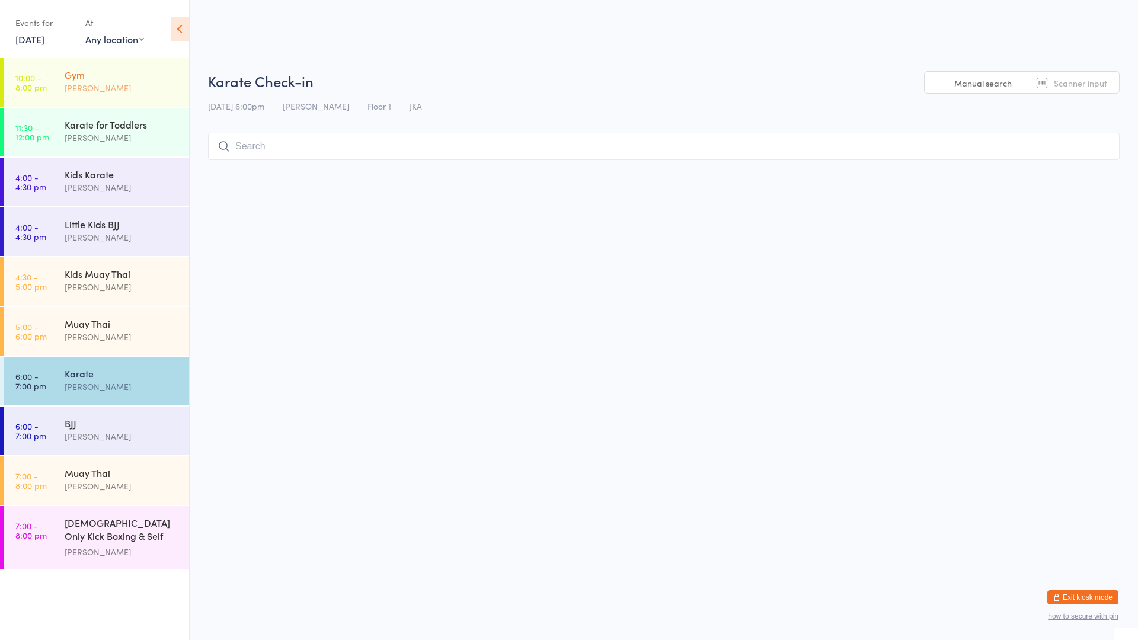
click at [115, 84] on div "[PERSON_NAME]" at bounding box center [122, 88] width 114 height 14
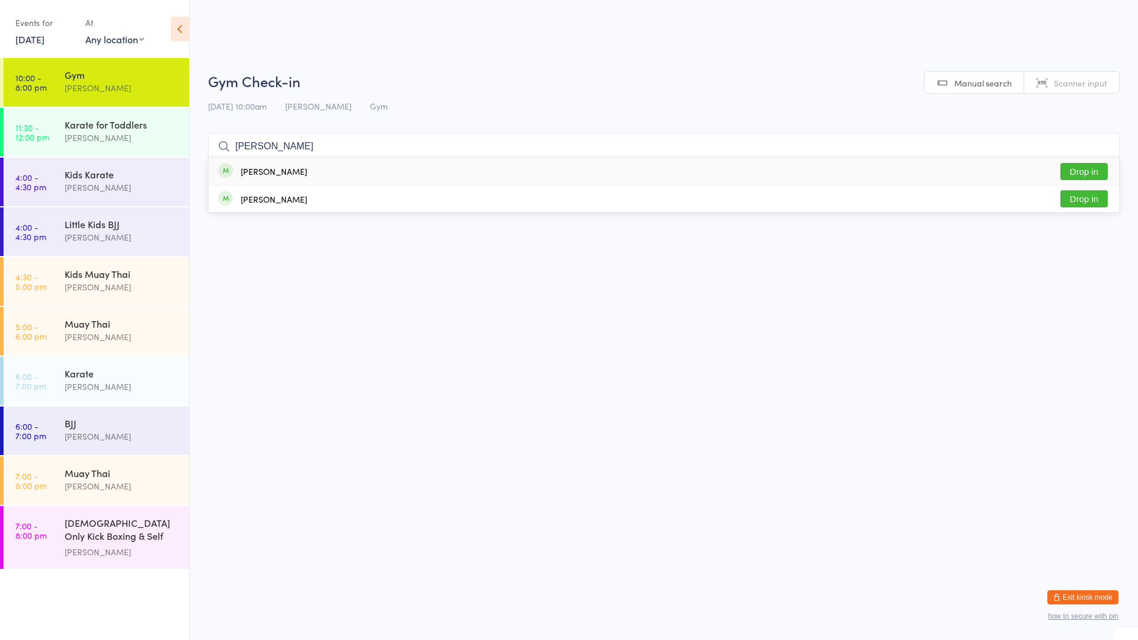
click at [252, 167] on div "[PERSON_NAME]" at bounding box center [274, 171] width 66 height 9
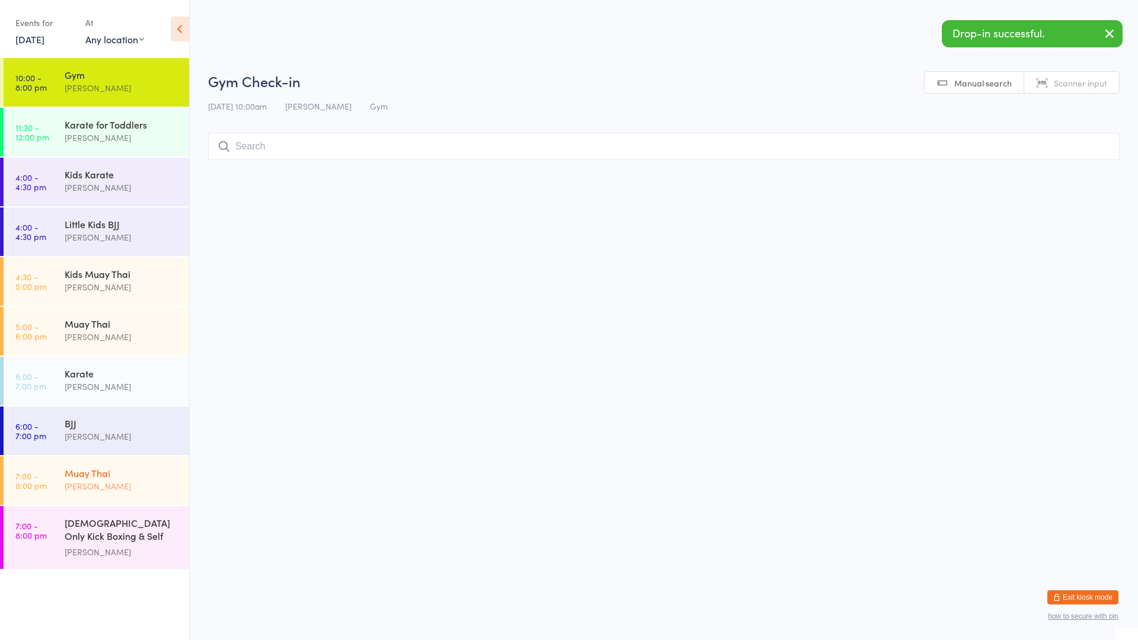
click at [87, 461] on div "Muay Thai [PERSON_NAME]" at bounding box center [127, 479] width 124 height 47
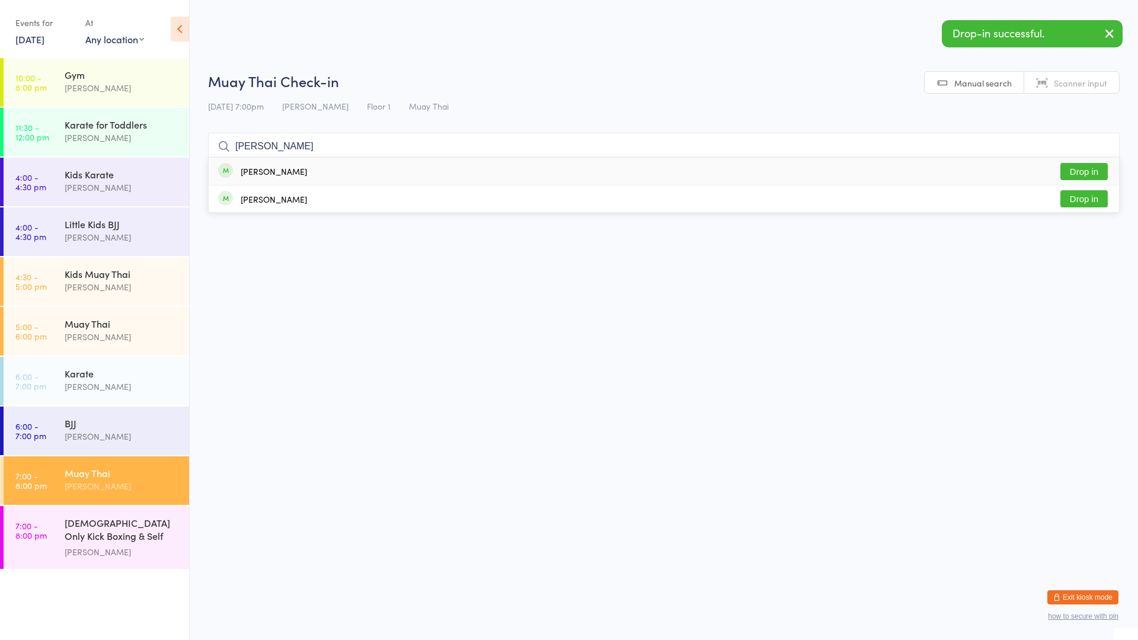
click at [299, 172] on div "[PERSON_NAME] Drop in" at bounding box center [664, 171] width 910 height 27
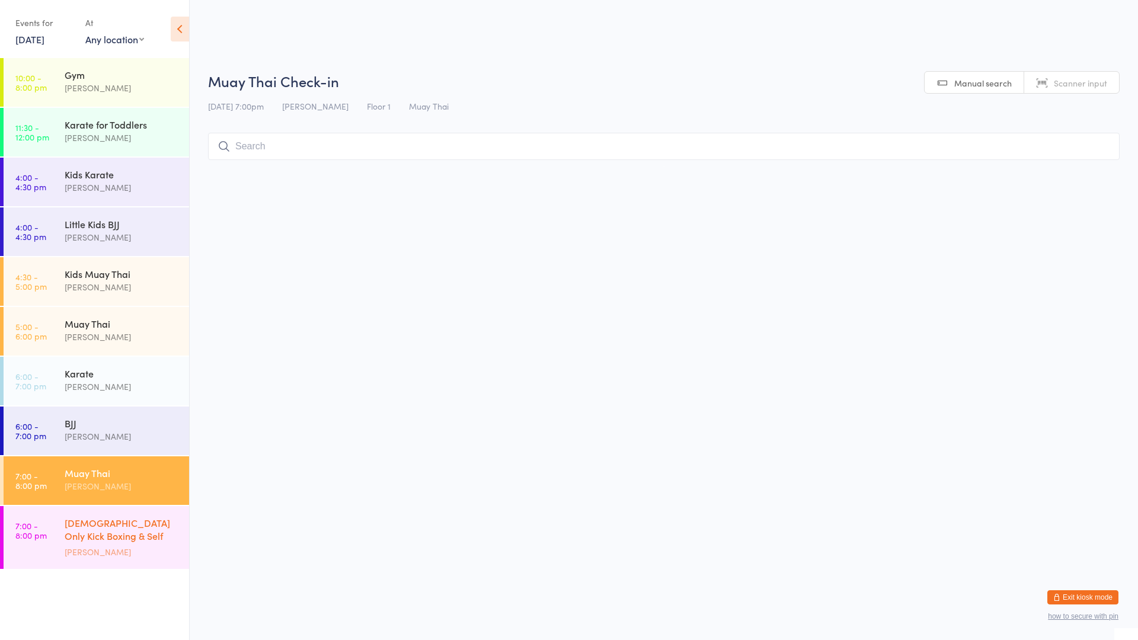
click at [169, 536] on div "[DEMOGRAPHIC_DATA] Only Kick Boxing & Self Defence" at bounding box center [122, 530] width 114 height 29
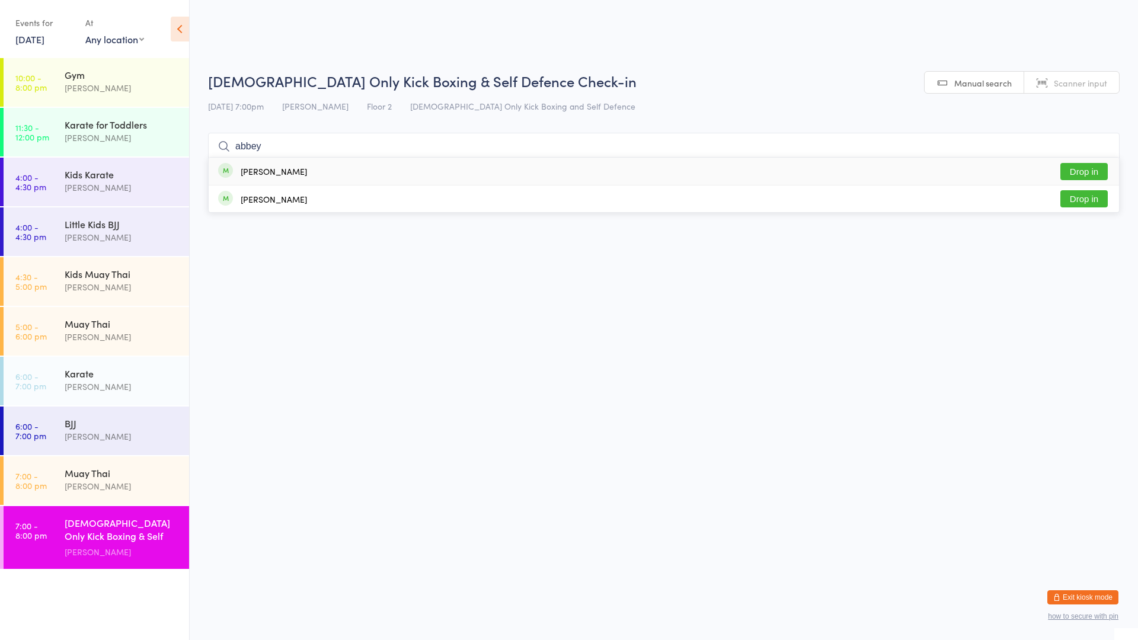
click at [463, 171] on div "[PERSON_NAME] Drop in" at bounding box center [664, 171] width 910 height 27
click at [113, 473] on div "Muay Thai" at bounding box center [122, 472] width 114 height 13
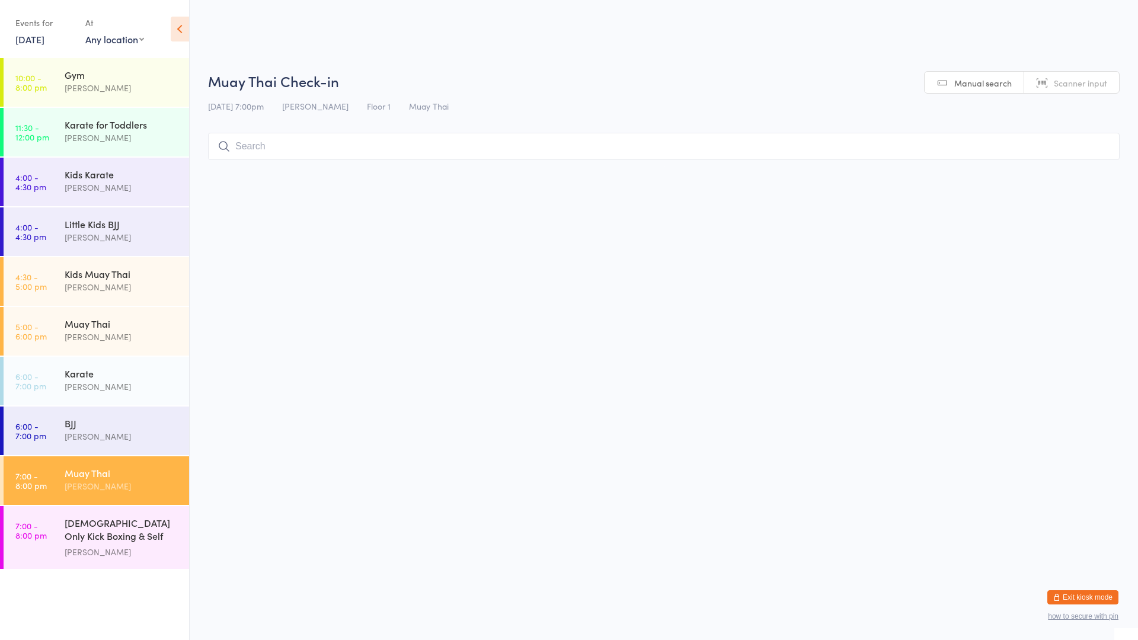
click at [366, 149] on input "search" at bounding box center [663, 146] width 911 height 27
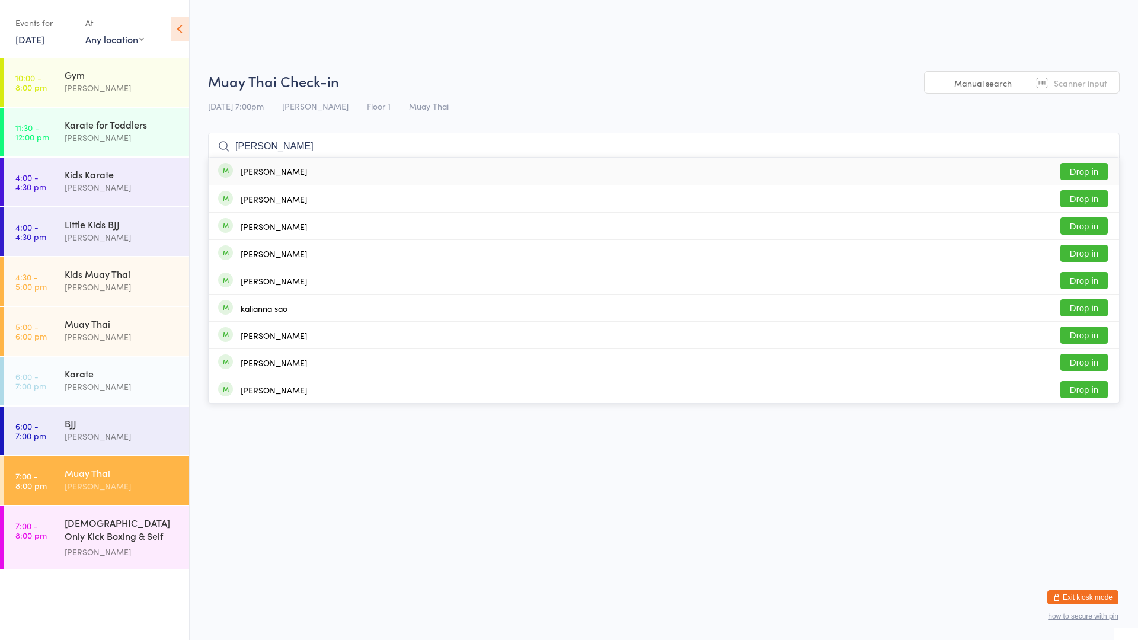
click at [1080, 173] on button "Drop in" at bounding box center [1083, 171] width 47 height 17
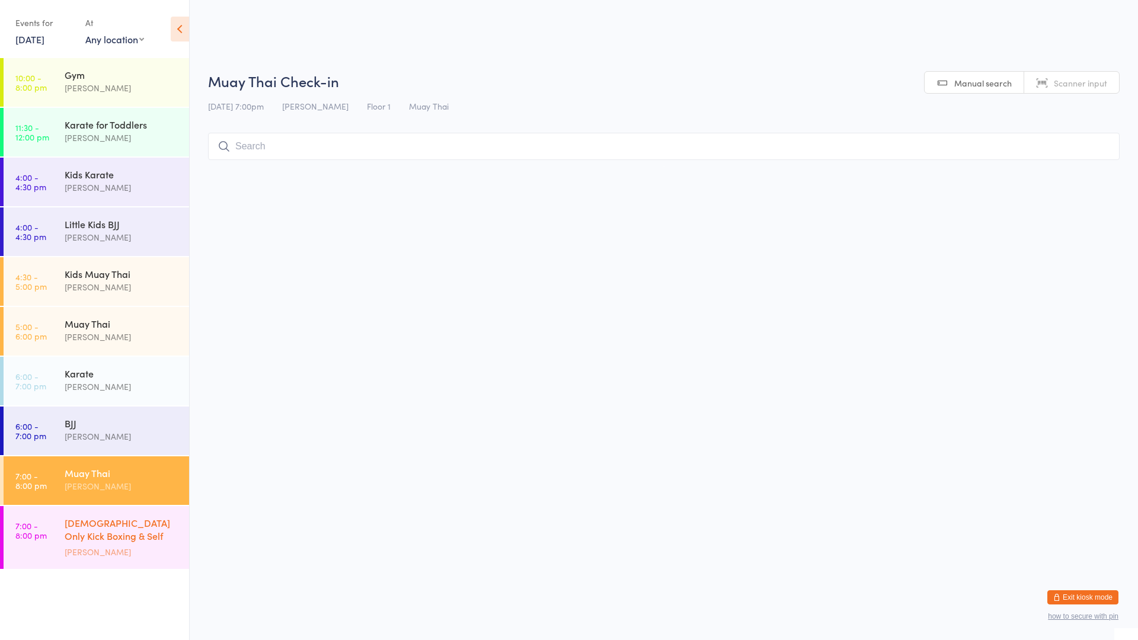
click at [93, 537] on div "[DEMOGRAPHIC_DATA] Only Kick Boxing & Self Defence" at bounding box center [122, 530] width 114 height 29
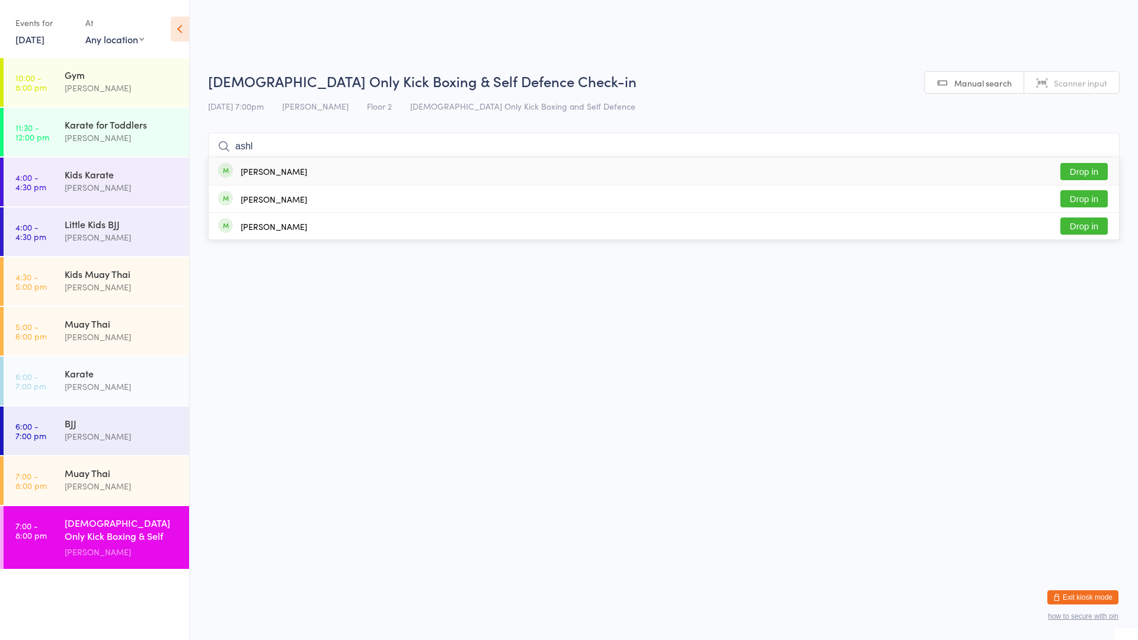
click at [306, 172] on div "[PERSON_NAME] Drop in" at bounding box center [664, 171] width 910 height 27
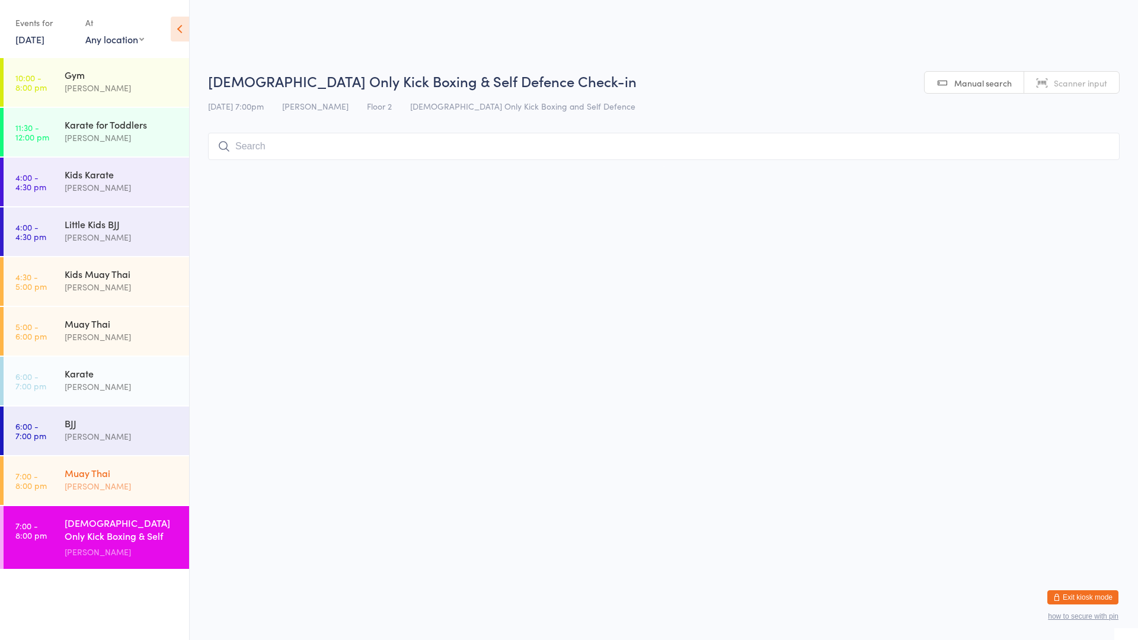
click at [126, 481] on div "[PERSON_NAME]" at bounding box center [122, 486] width 114 height 14
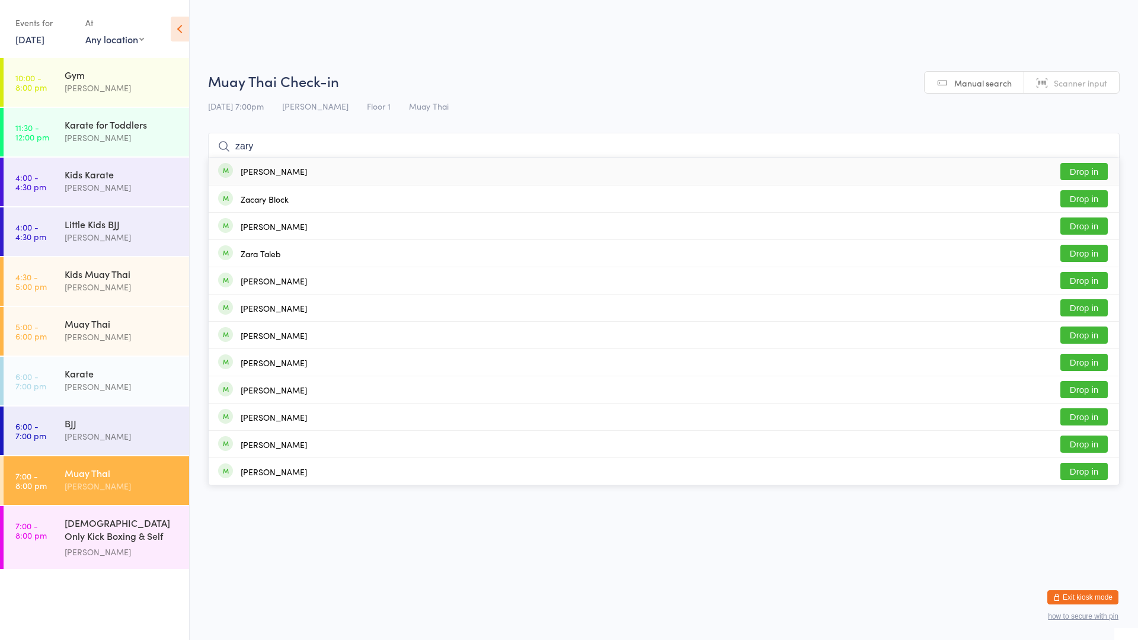
click at [1073, 172] on button "Drop in" at bounding box center [1083, 171] width 47 height 17
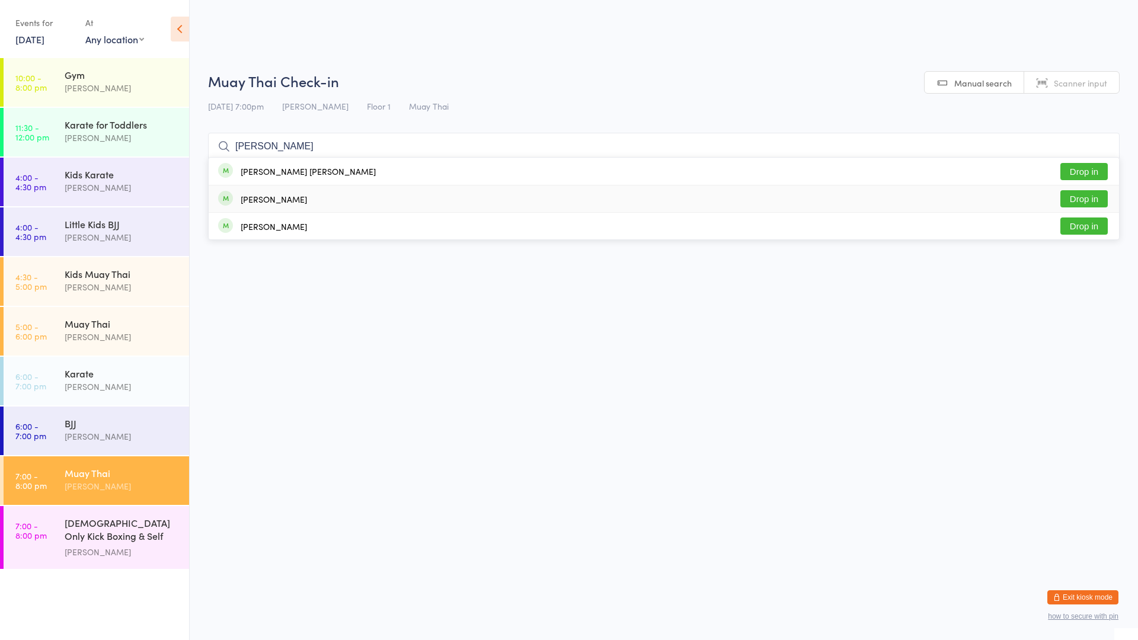
click at [1081, 204] on button "Drop in" at bounding box center [1083, 198] width 47 height 17
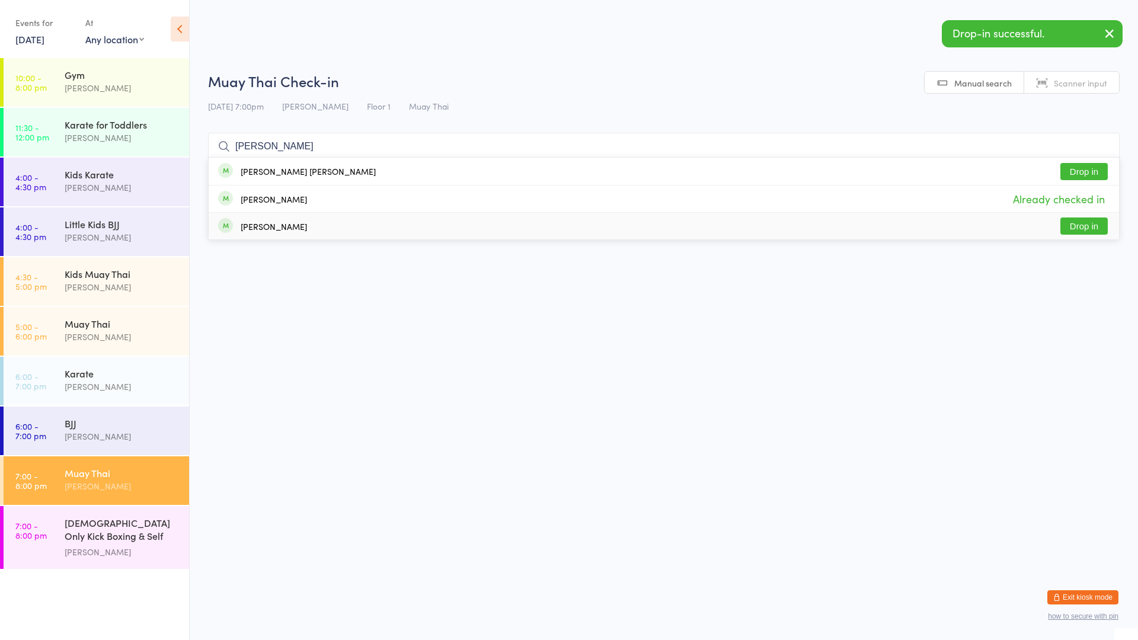
click at [1072, 226] on button "Drop in" at bounding box center [1083, 225] width 47 height 17
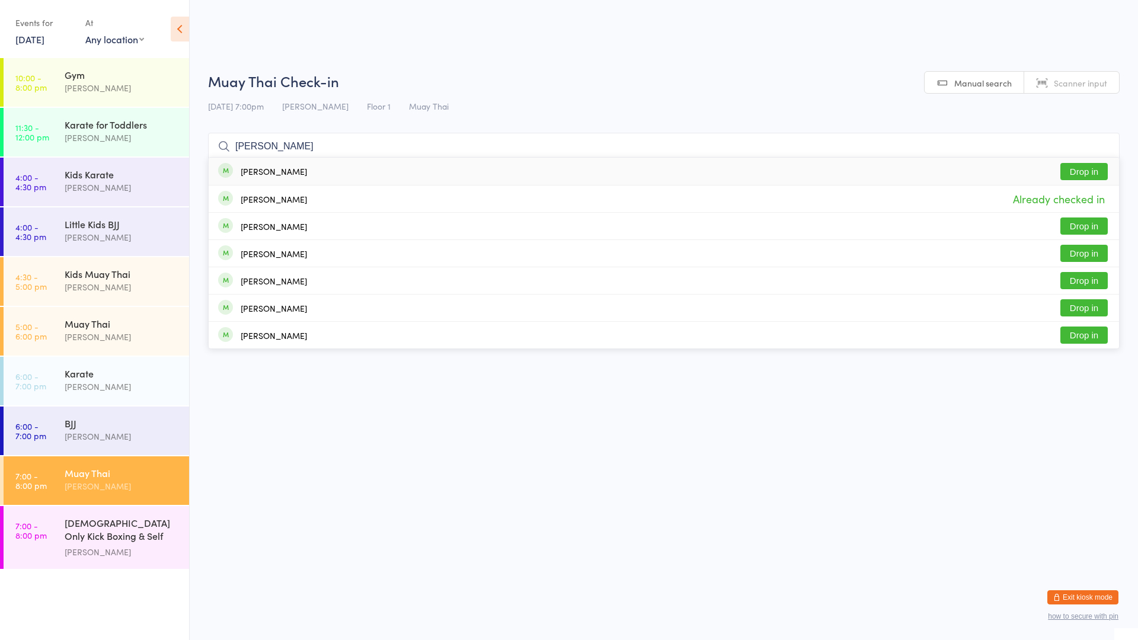
click at [296, 164] on div "[PERSON_NAME] Drop in" at bounding box center [664, 171] width 910 height 27
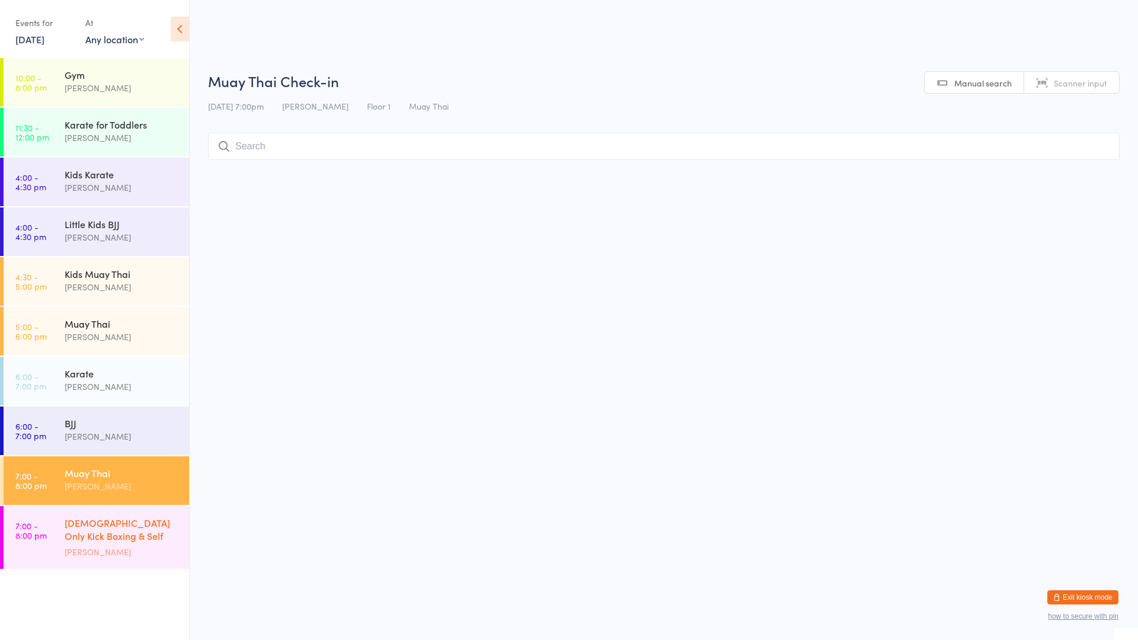
click at [70, 546] on div "[PERSON_NAME]" at bounding box center [122, 552] width 114 height 14
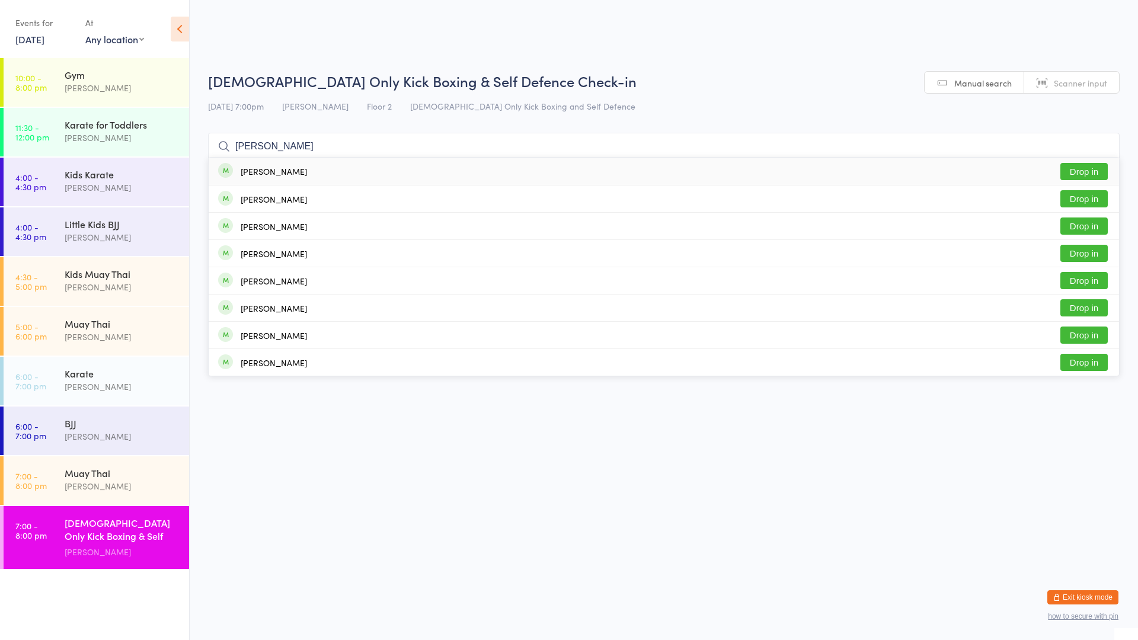
click at [1082, 171] on button "Drop in" at bounding box center [1083, 171] width 47 height 17
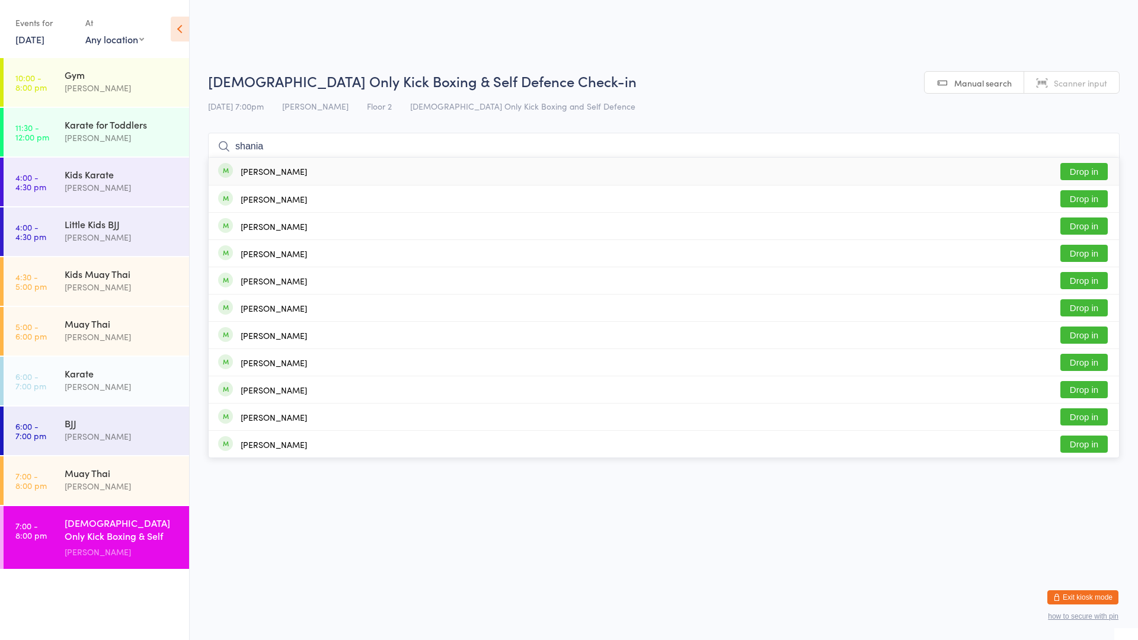
click at [1078, 172] on button "Drop in" at bounding box center [1083, 171] width 47 height 17
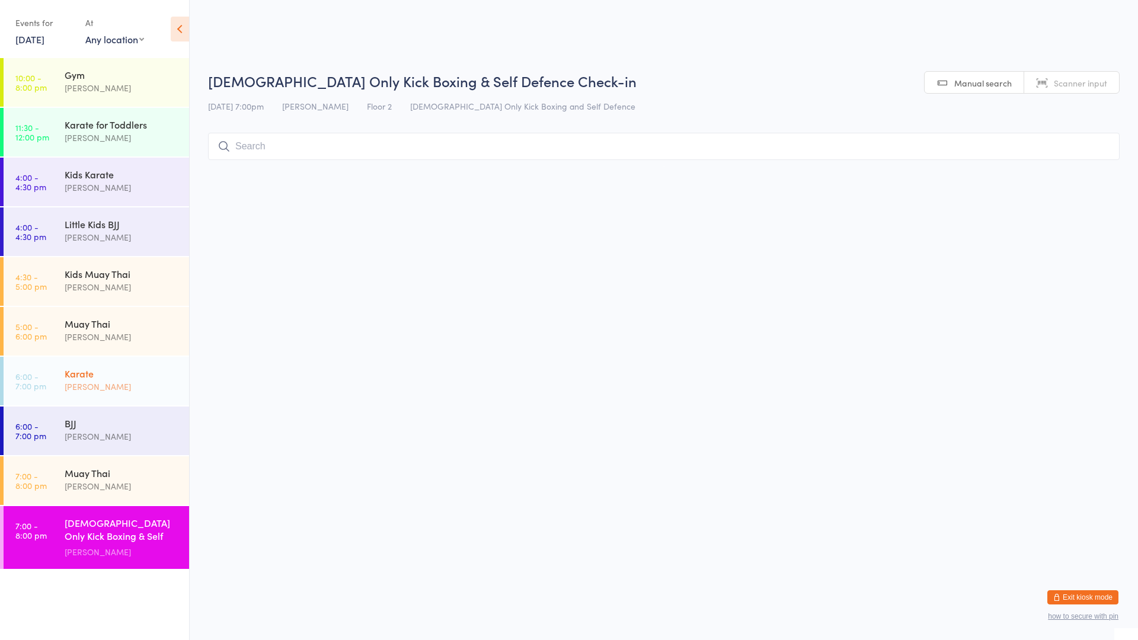
click at [95, 378] on div "Karate" at bounding box center [122, 373] width 114 height 13
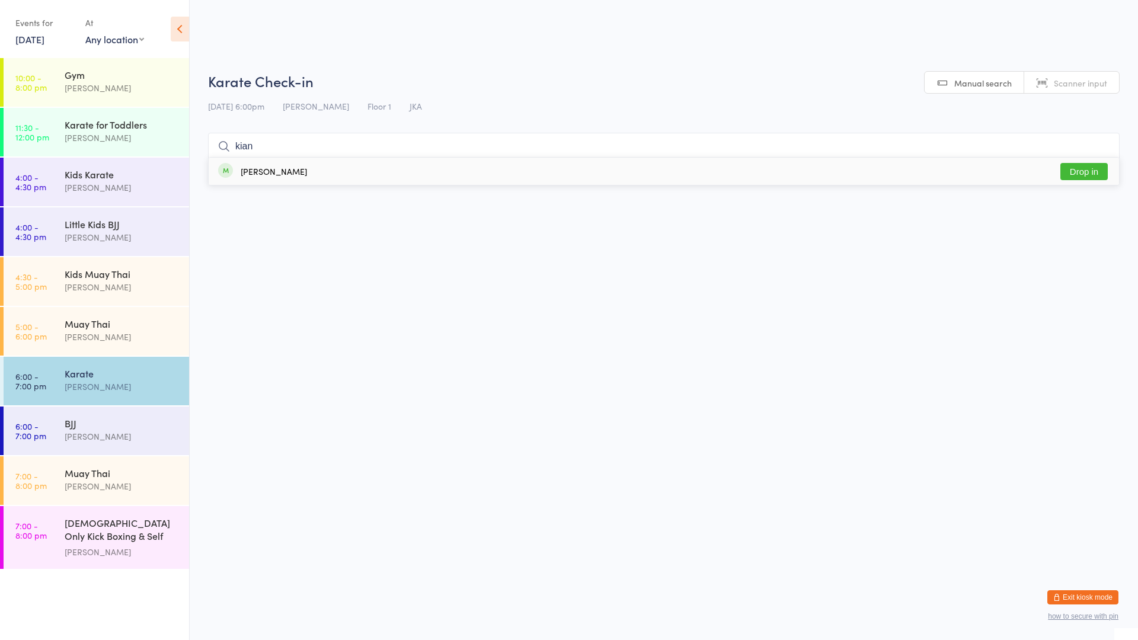
click at [1077, 174] on button "Drop in" at bounding box center [1083, 171] width 47 height 17
click at [94, 428] on div "BJJ" at bounding box center [122, 423] width 114 height 13
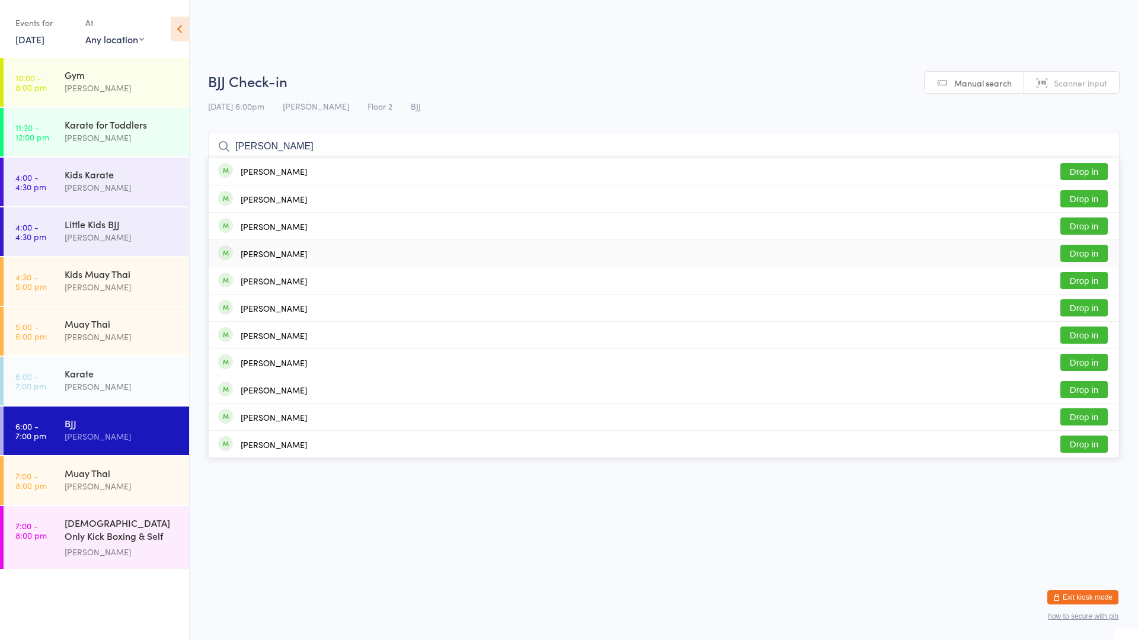
click at [1079, 251] on button "Drop in" at bounding box center [1083, 253] width 47 height 17
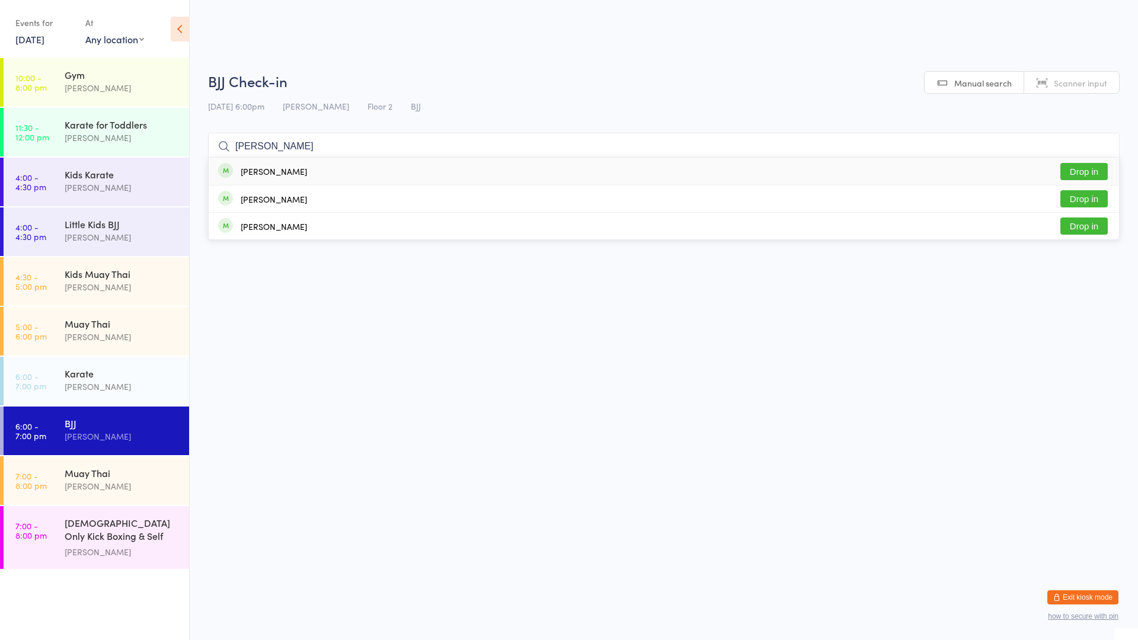
click at [1070, 168] on button "Drop in" at bounding box center [1083, 171] width 47 height 17
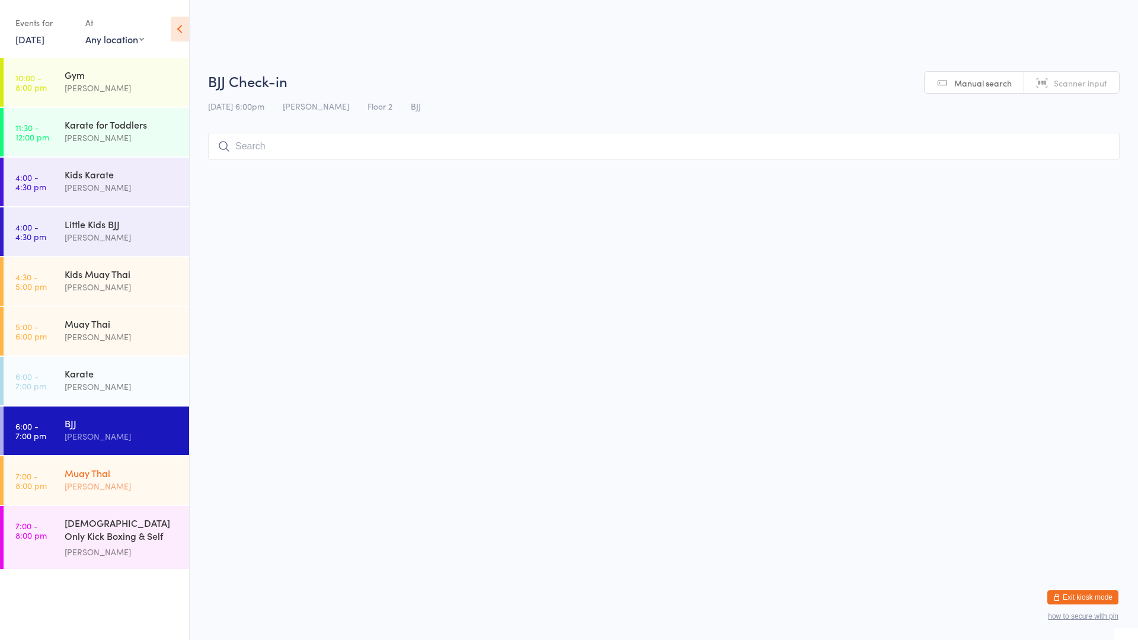
click at [125, 474] on div "Muay Thai" at bounding box center [122, 472] width 114 height 13
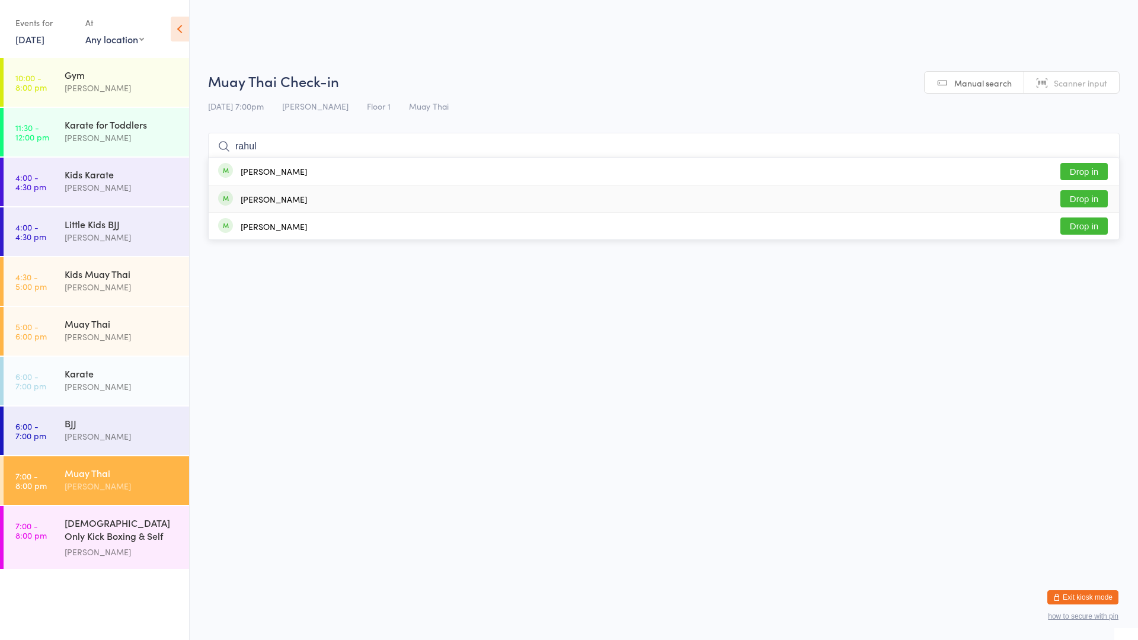
click at [254, 193] on div "[PERSON_NAME]" at bounding box center [262, 199] width 89 height 13
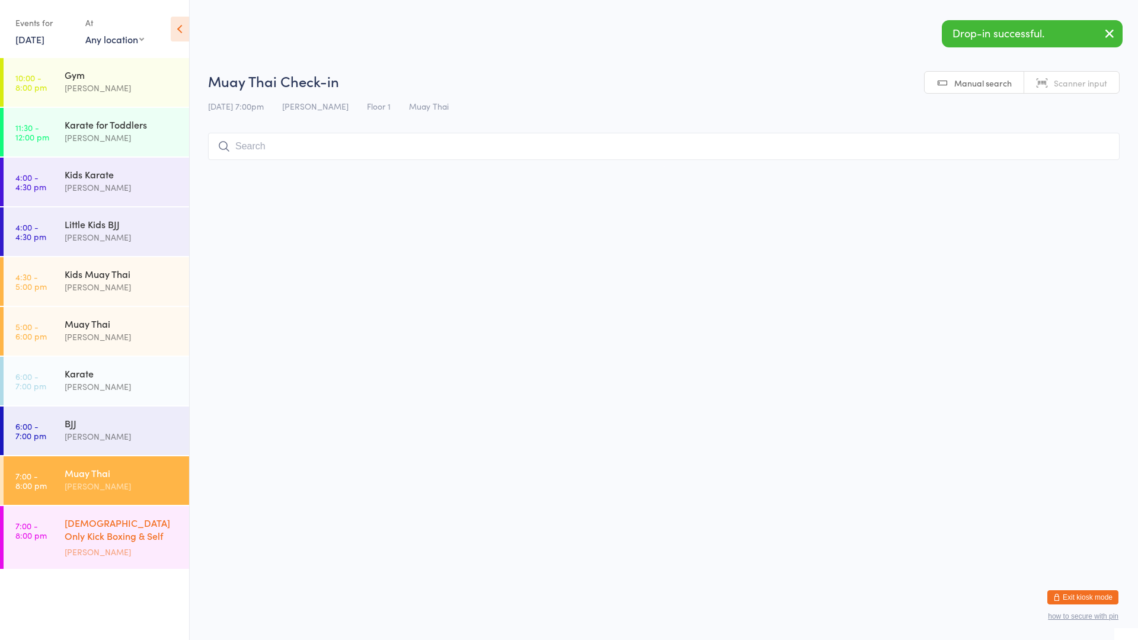
click at [143, 556] on div "[DEMOGRAPHIC_DATA] Only Kick Boxing & Self Defence [PERSON_NAME]" at bounding box center [127, 537] width 124 height 63
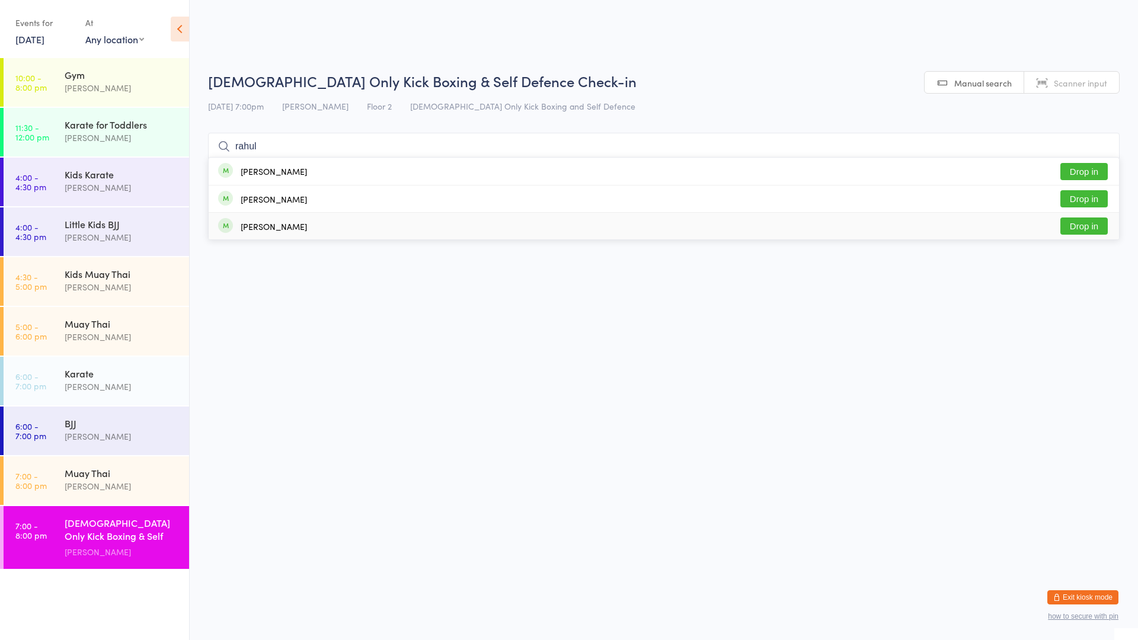
click at [310, 233] on div "pooja [PERSON_NAME] Drop in" at bounding box center [664, 226] width 910 height 27
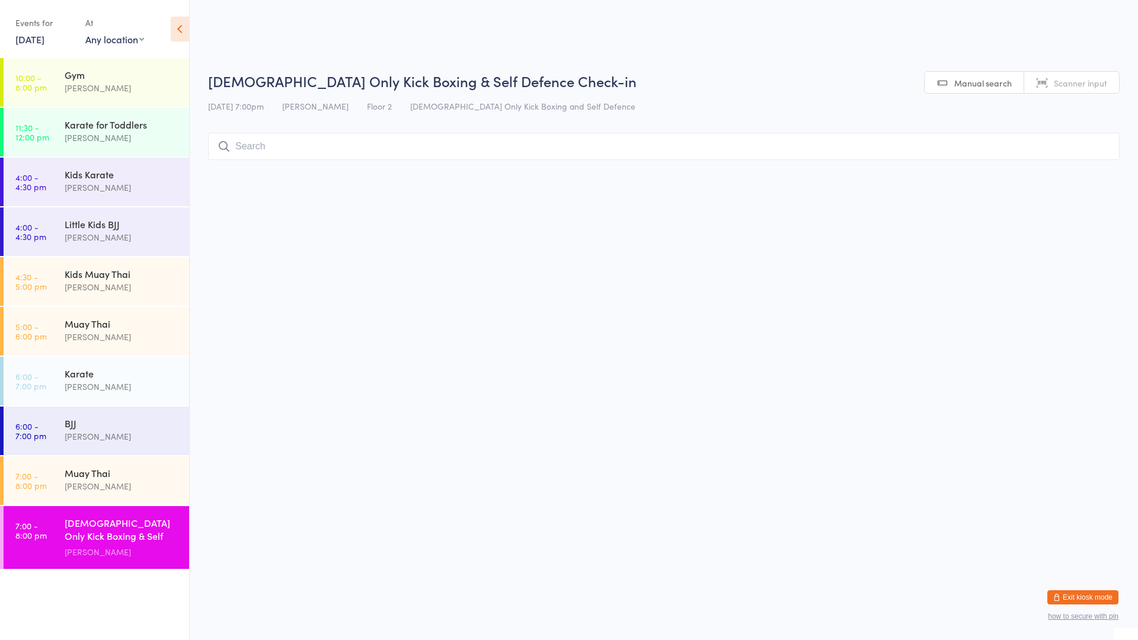
click at [133, 523] on div "[DEMOGRAPHIC_DATA] Only Kick Boxing & Self Defence" at bounding box center [122, 530] width 114 height 29
